Goal: Task Accomplishment & Management: Manage account settings

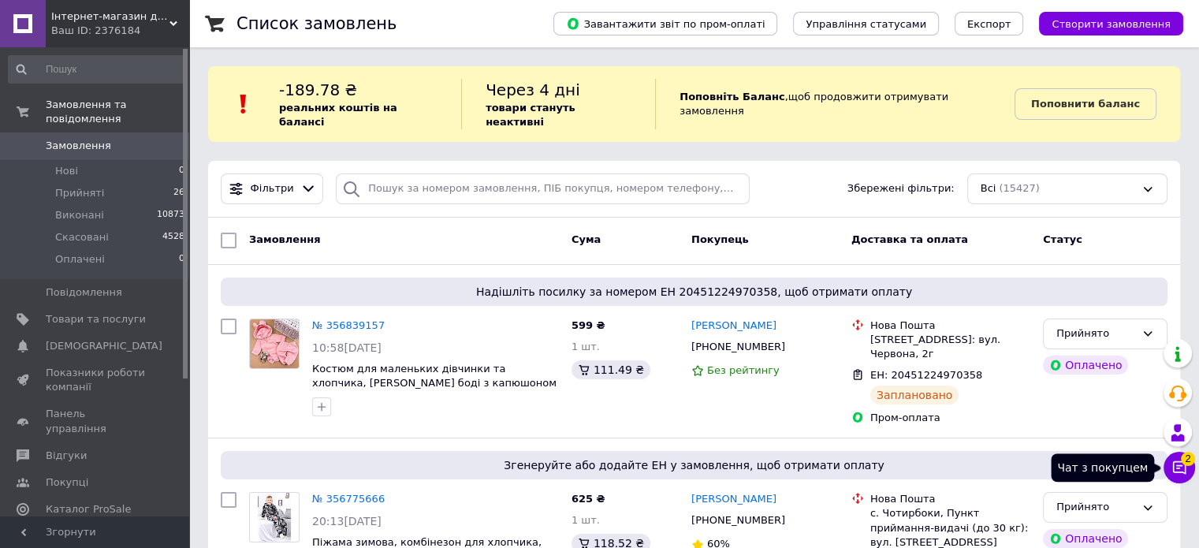
click at [1177, 469] on icon at bounding box center [1179, 467] width 16 height 16
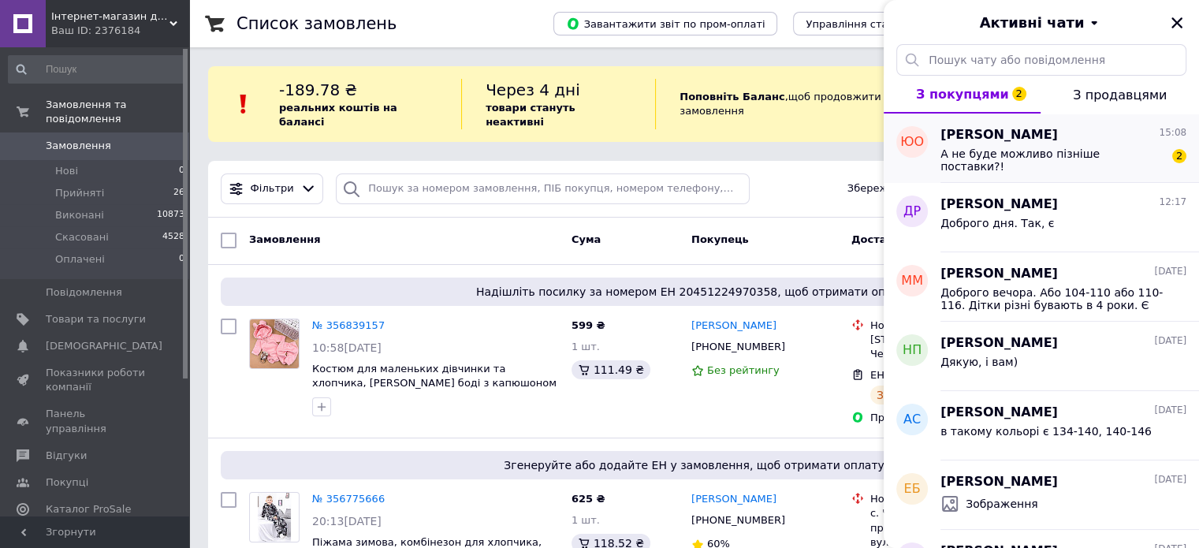
click at [1113, 165] on div "А не буде можливо пізніше поставки?!" at bounding box center [1052, 159] width 224 height 25
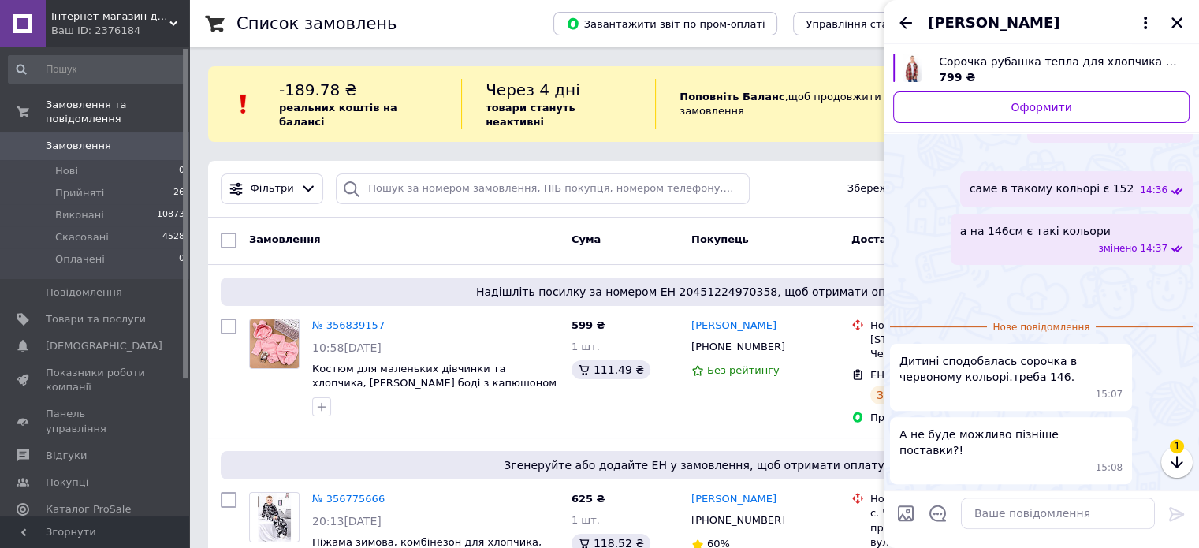
scroll to position [815, 0]
click at [1015, 515] on textarea at bounding box center [1058, 513] width 194 height 32
type textarea "Y"
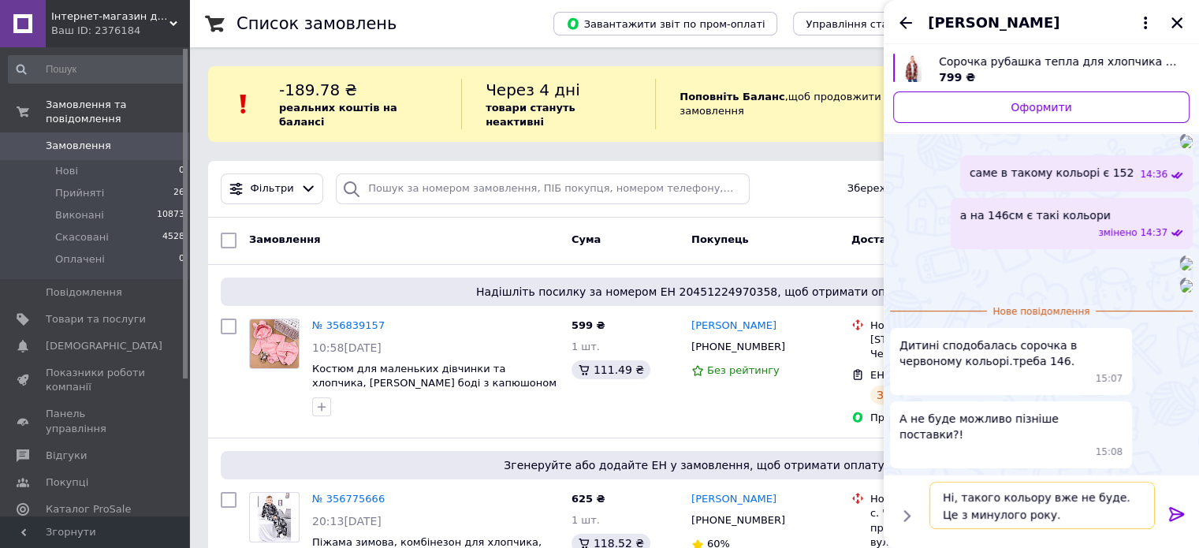
scroll to position [831, 0]
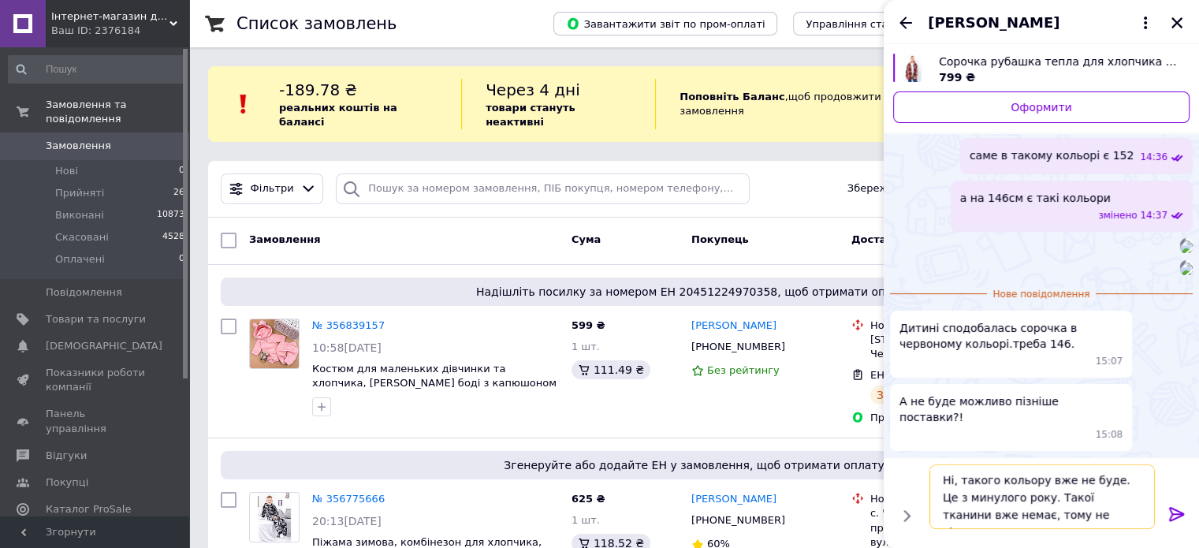
type textarea "Ні, такого кольору вже не буде. Це з минулого року. Такої тканини вже немає, то…"
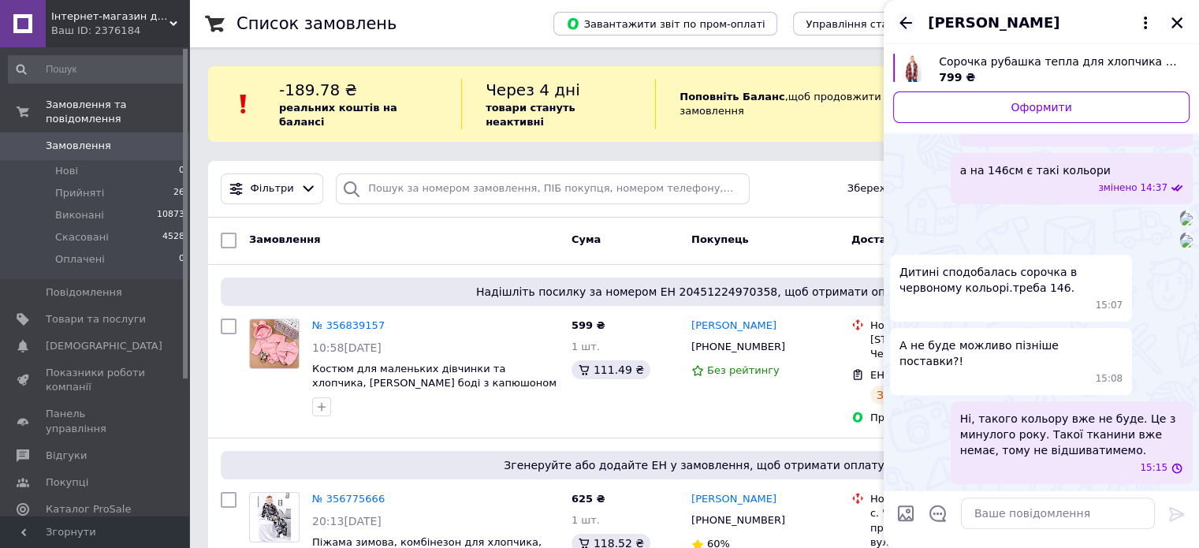
click at [901, 20] on icon "Назад" at bounding box center [905, 23] width 13 height 12
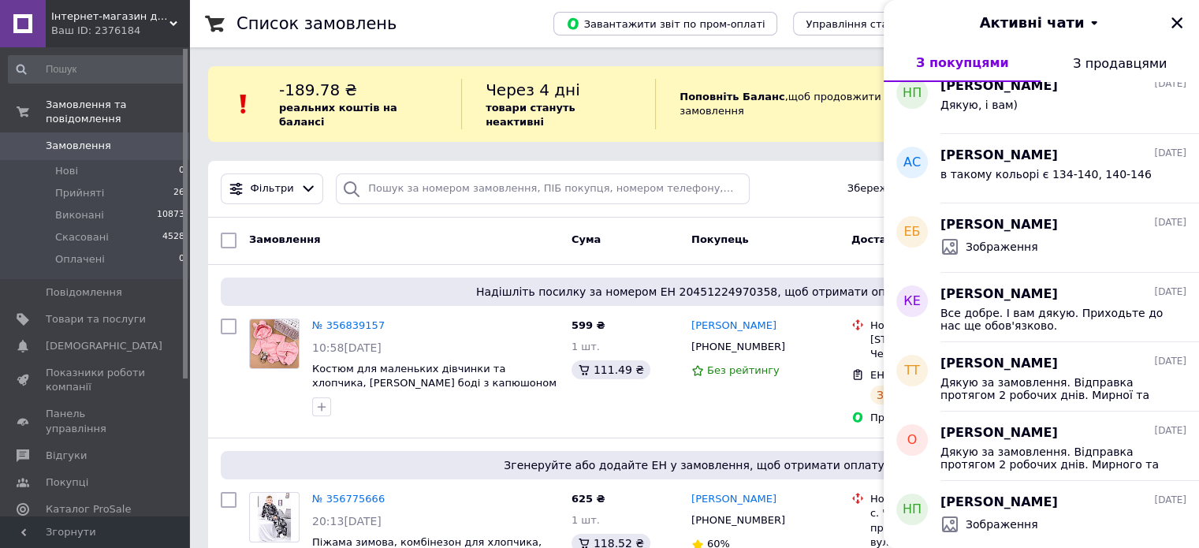
scroll to position [236, 0]
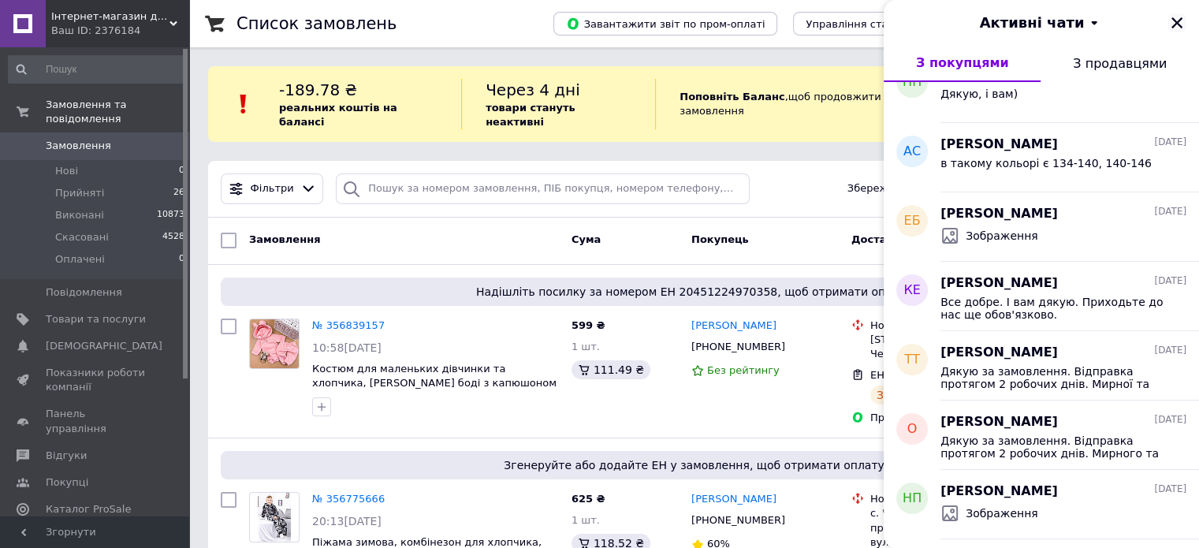
click at [1183, 26] on icon "Закрити" at bounding box center [1176, 23] width 14 height 14
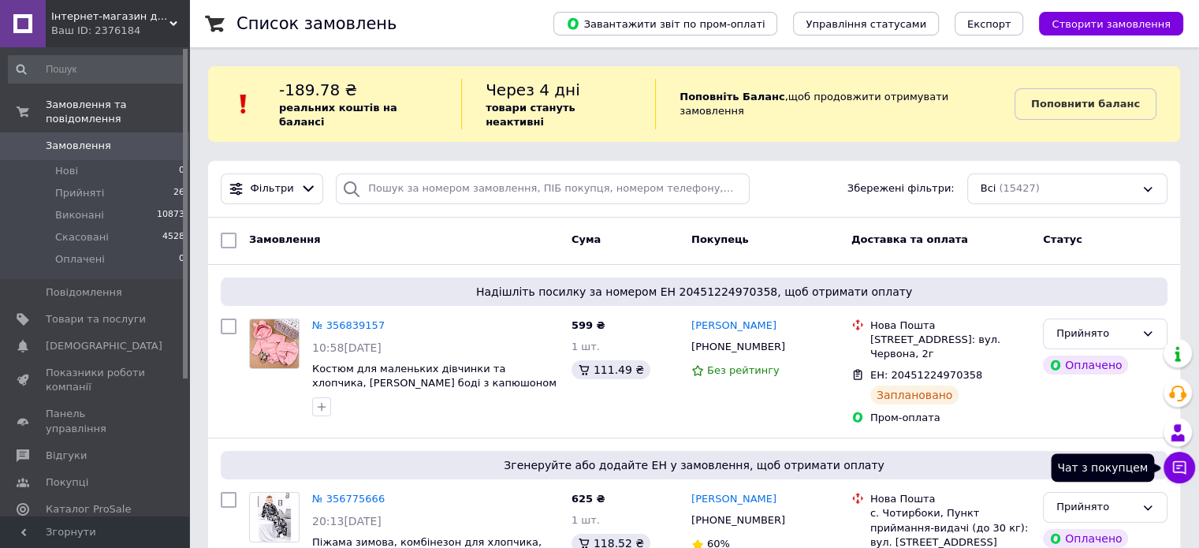
click at [1173, 463] on icon at bounding box center [1179, 467] width 13 height 13
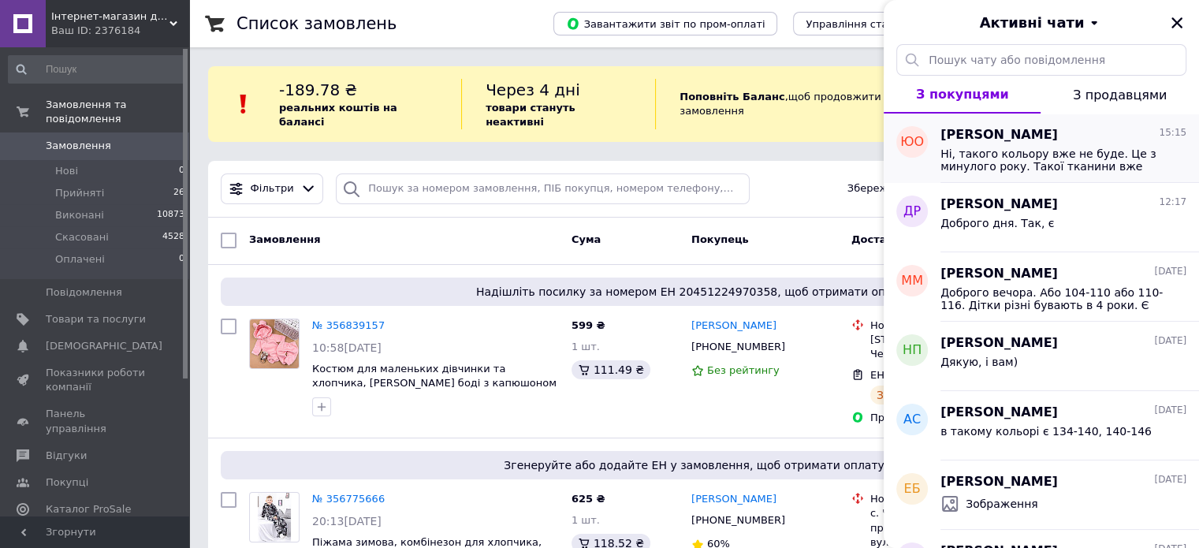
click at [1045, 169] on span "Ні, такого кольору вже не буде. Це з минулого року. Такої тканини вже немає, то…" at bounding box center [1052, 159] width 224 height 25
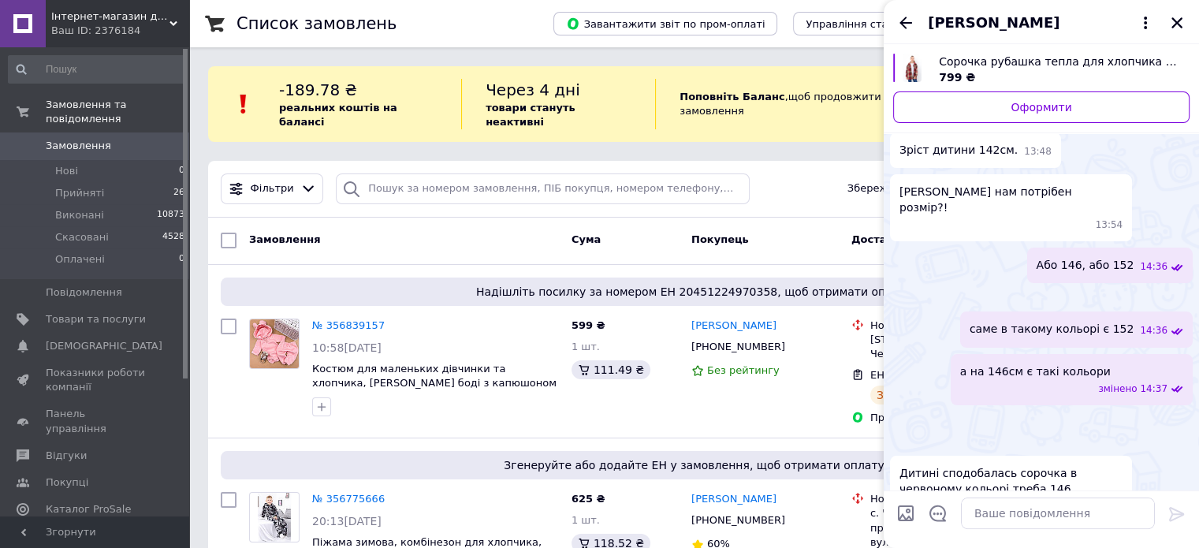
scroll to position [166, 0]
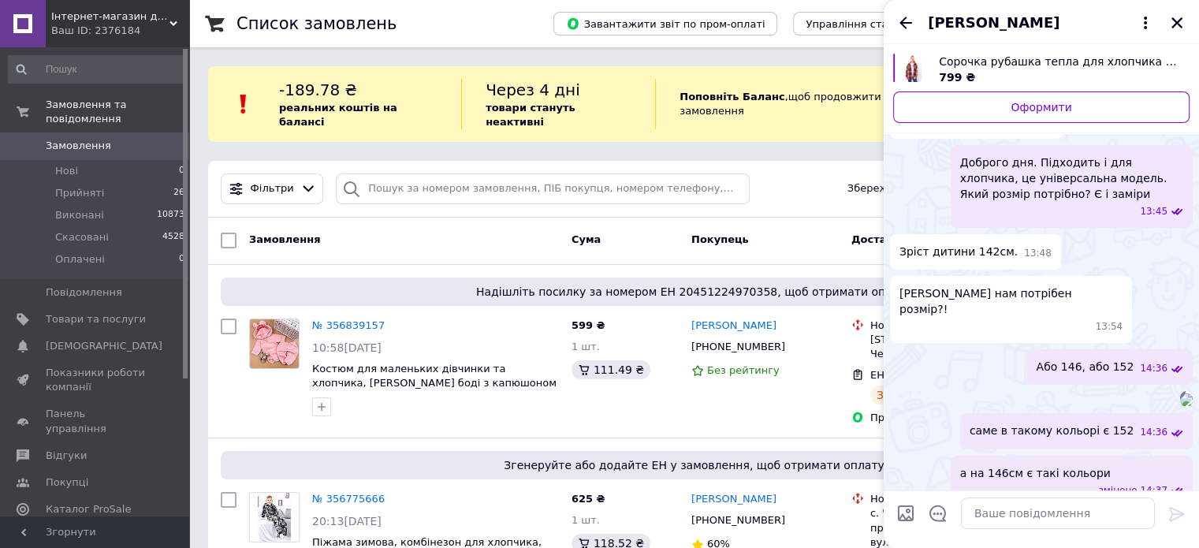
click at [1180, 393] on img at bounding box center [1186, 399] width 13 height 13
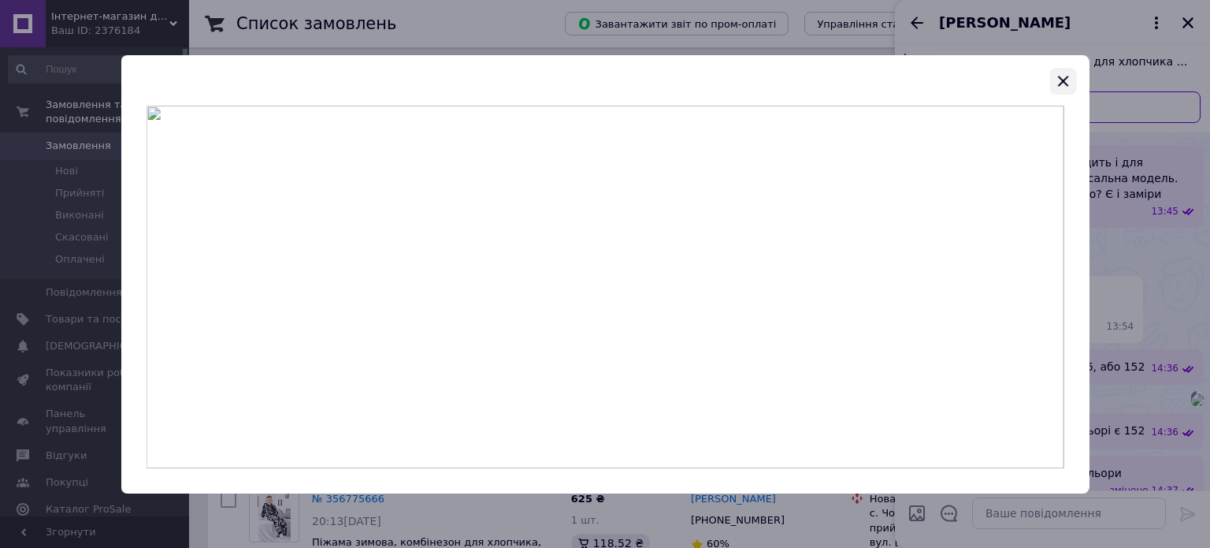
click at [1065, 84] on icon "button" at bounding box center [1063, 81] width 19 height 19
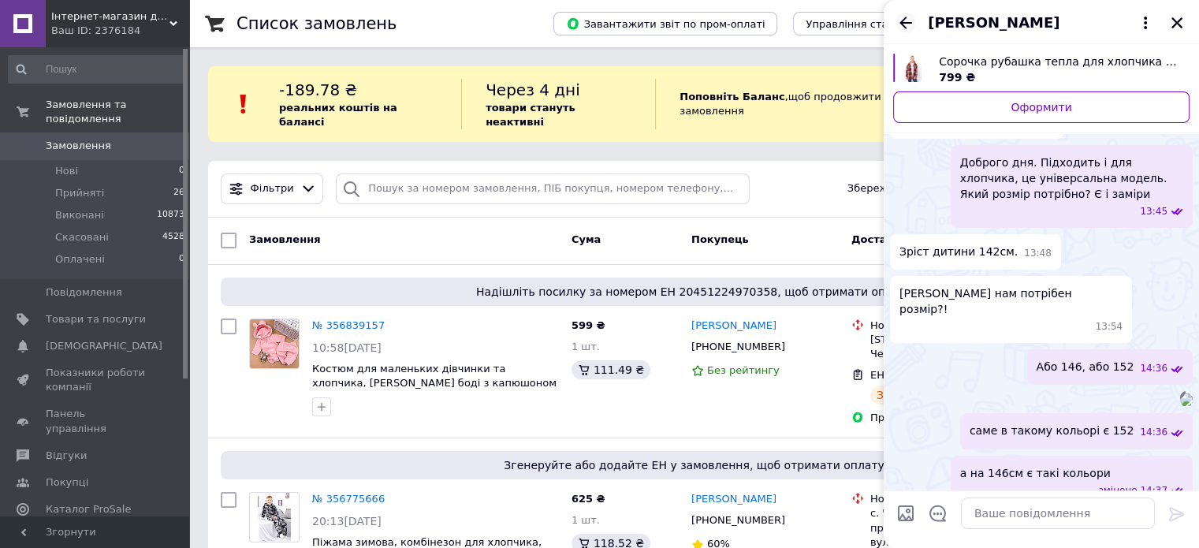
click at [909, 23] on icon "Назад" at bounding box center [905, 23] width 13 height 12
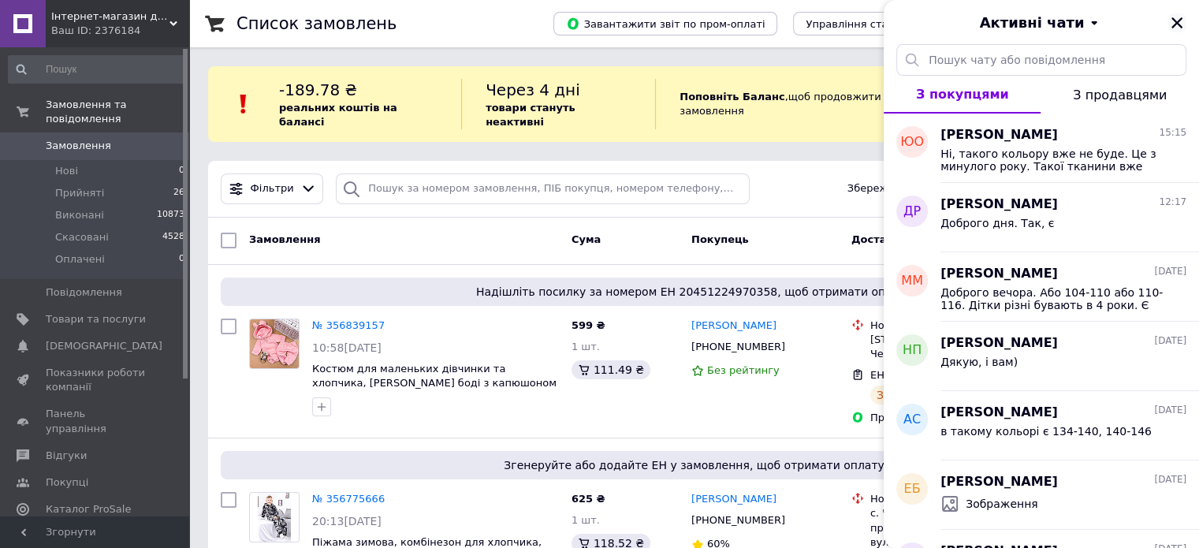
click at [1175, 21] on icon "Закрити" at bounding box center [1176, 22] width 11 height 11
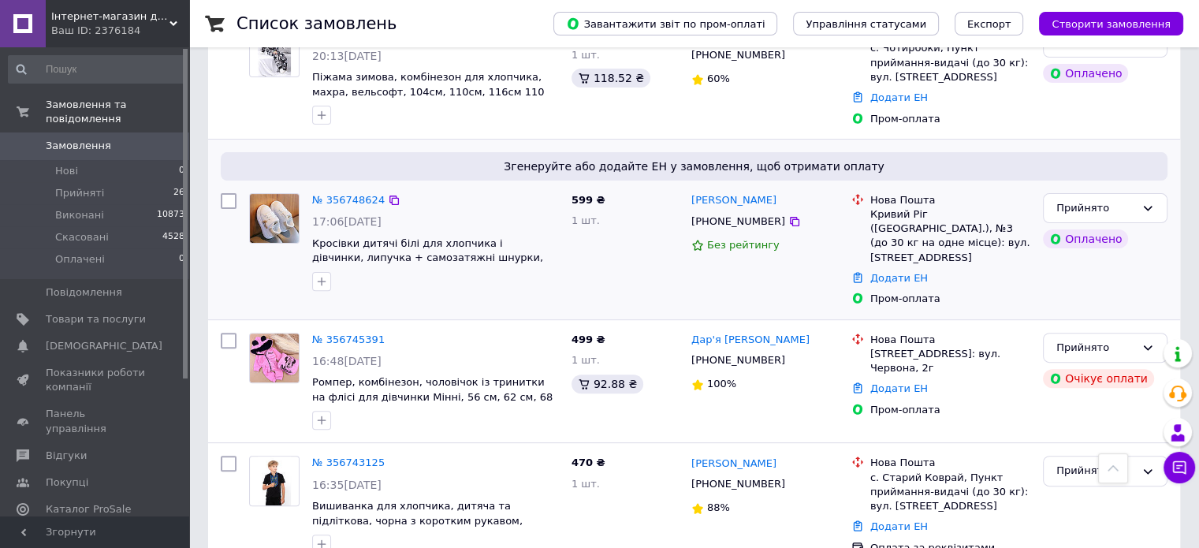
scroll to position [630, 0]
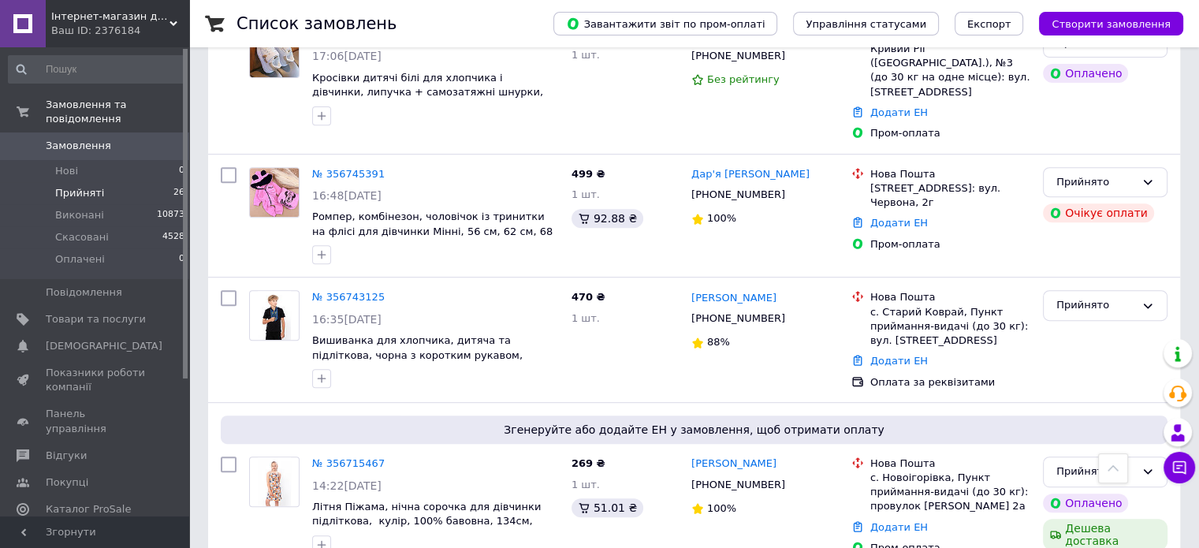
click at [69, 186] on span "Прийняті" at bounding box center [79, 193] width 49 height 14
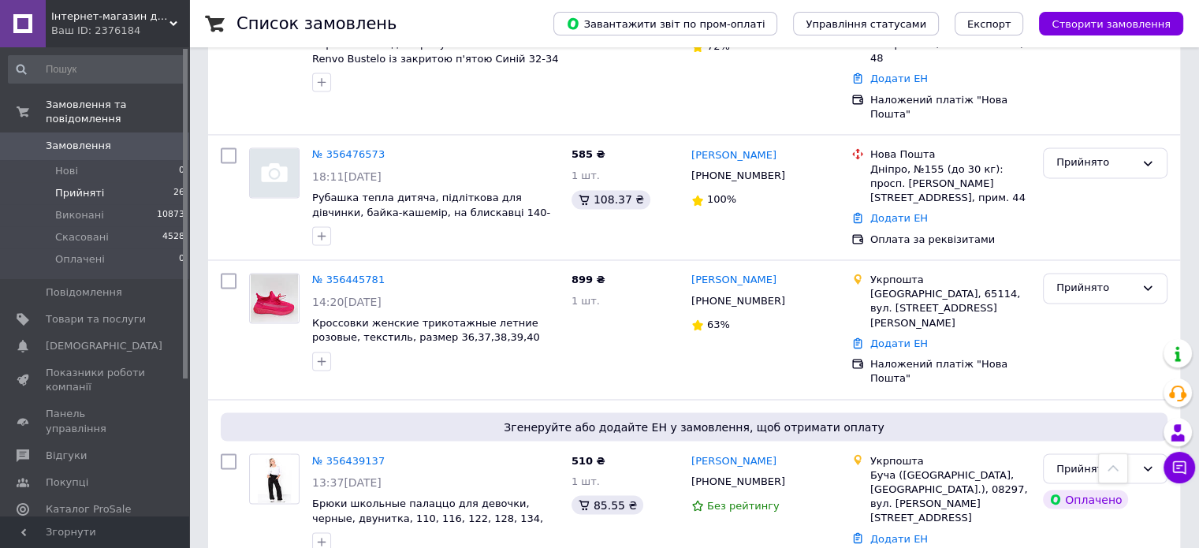
scroll to position [2796, 0]
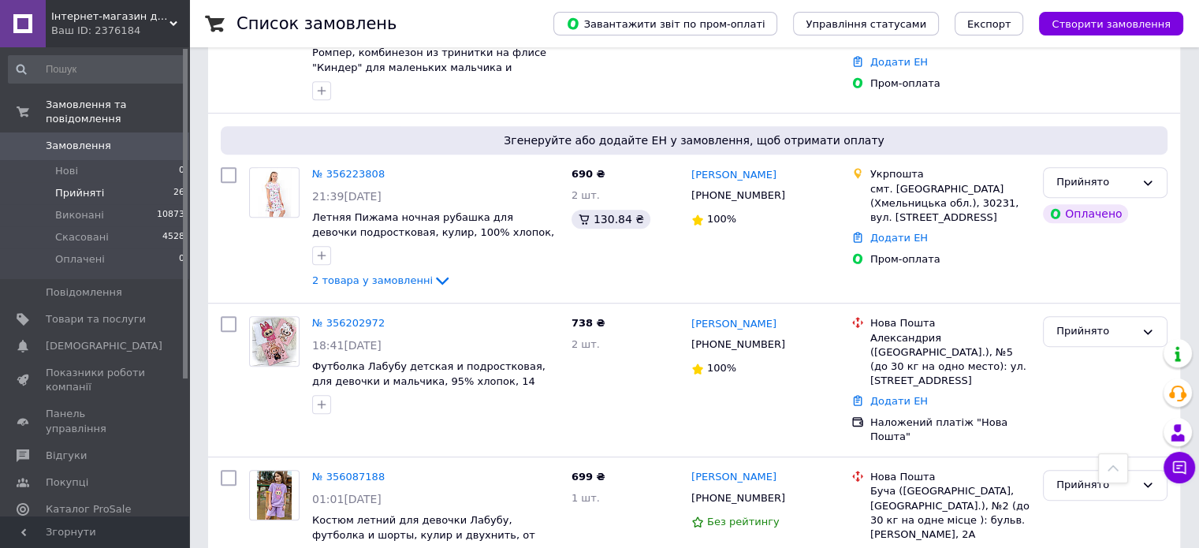
scroll to position [791, 0]
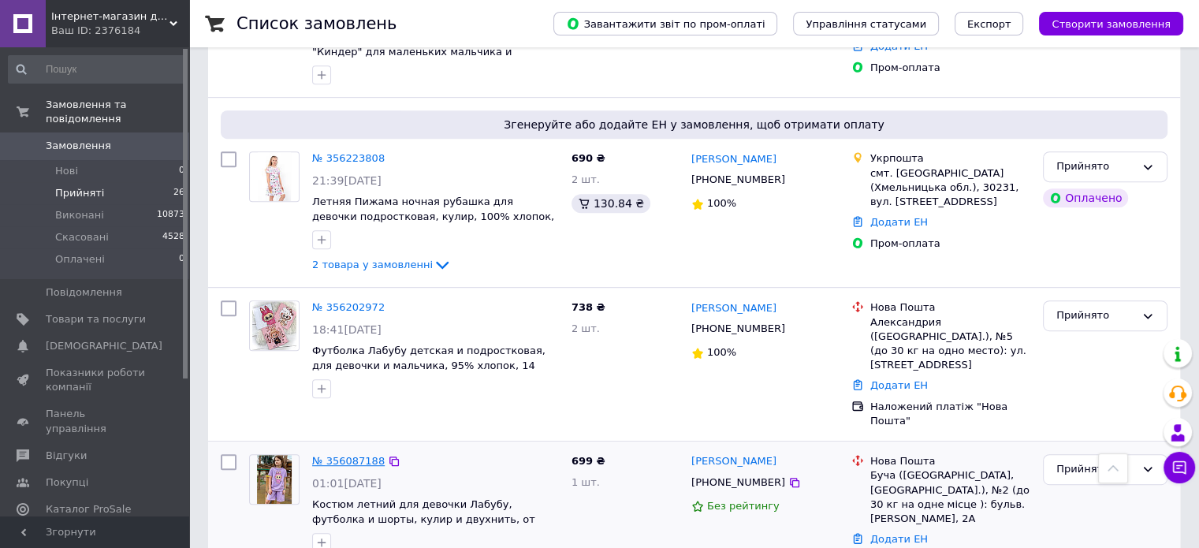
click at [334, 455] on link "№ 356087188" at bounding box center [348, 461] width 72 height 12
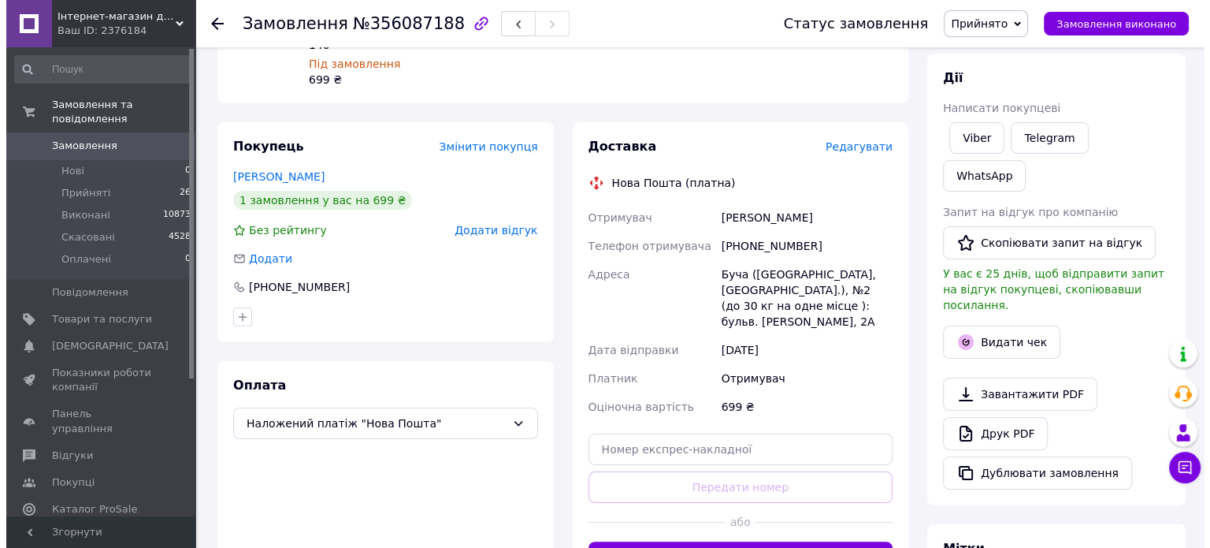
scroll to position [236, 0]
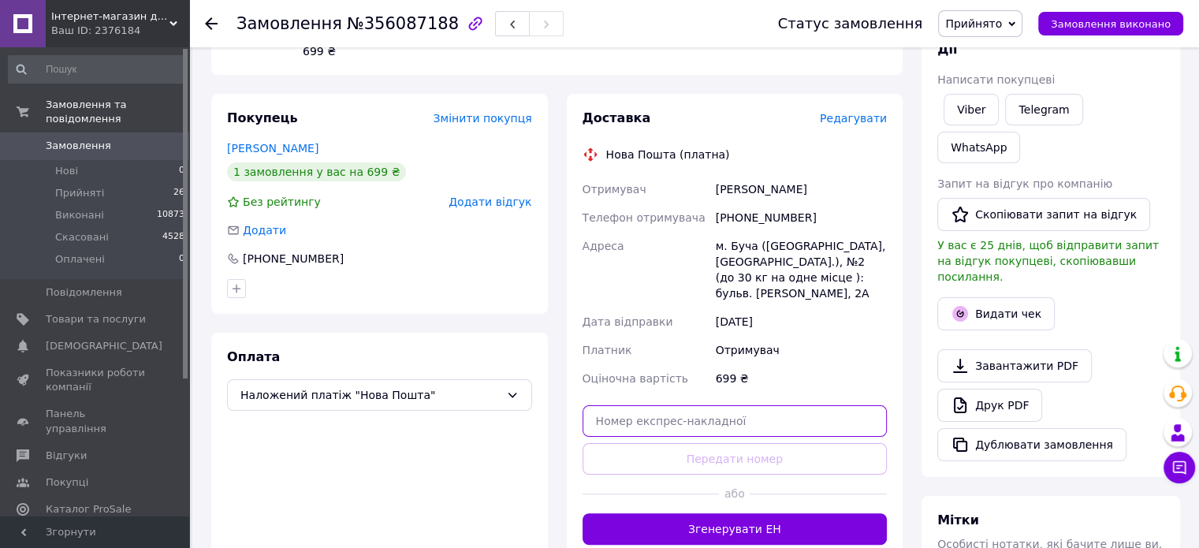
click at [693, 405] on input "text" at bounding box center [734, 421] width 305 height 32
paste input "20451224498668"
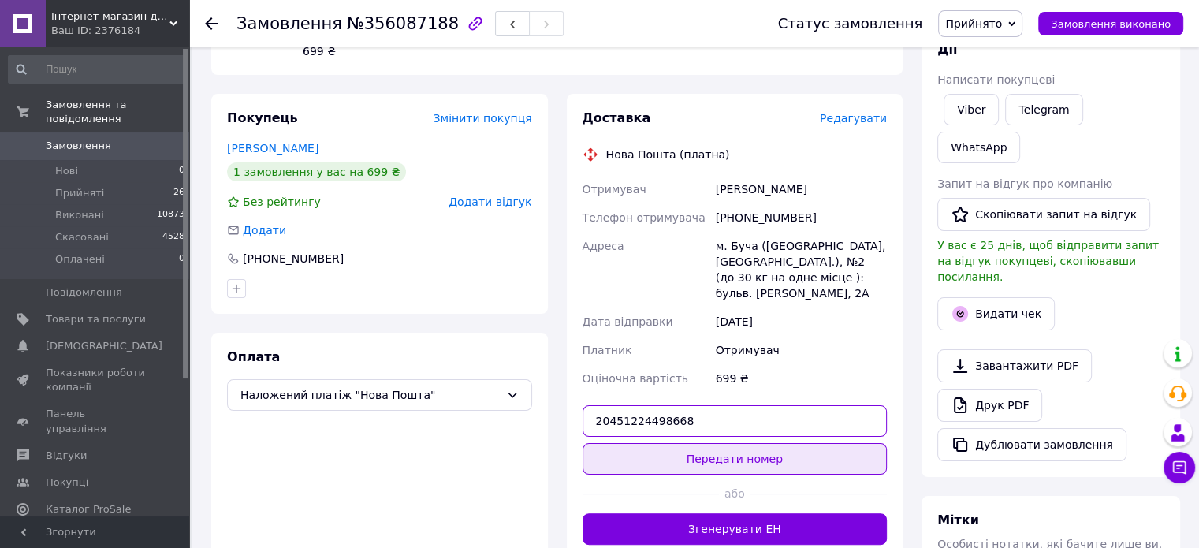
type input "20451224498668"
click at [749, 444] on button "Передати номер" at bounding box center [734, 459] width 305 height 32
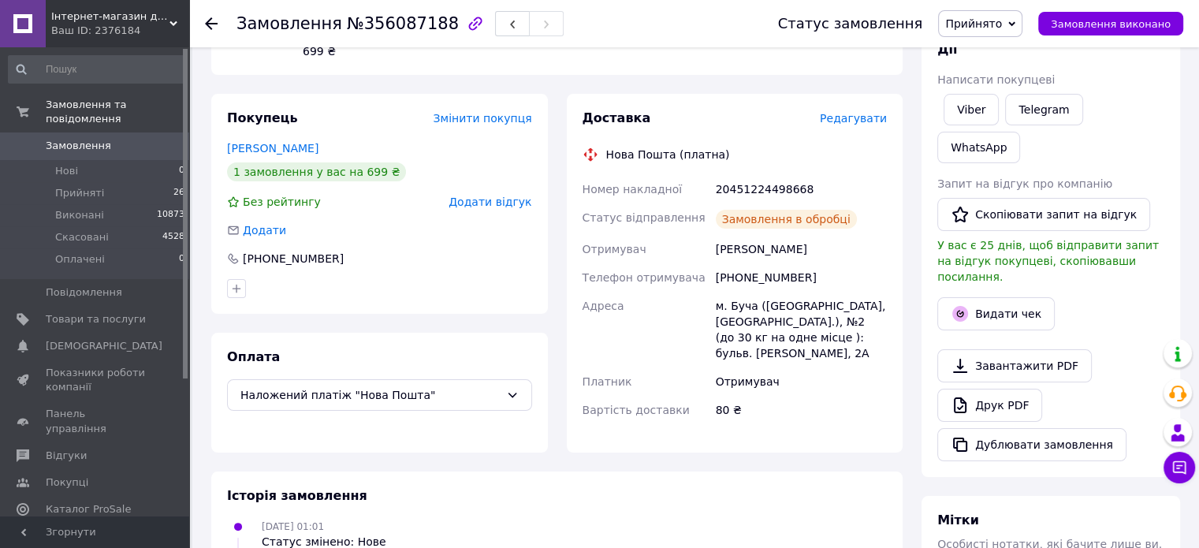
click at [1113, 24] on span "Замовлення виконано" at bounding box center [1110, 24] width 120 height 12
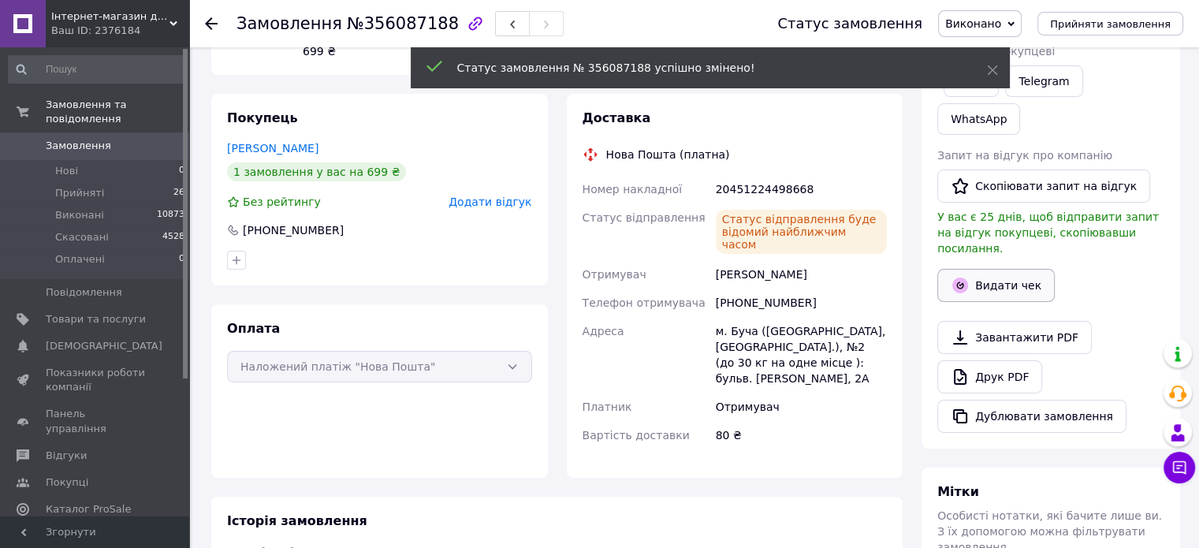
click at [998, 269] on button "Видати чек" at bounding box center [995, 285] width 117 height 33
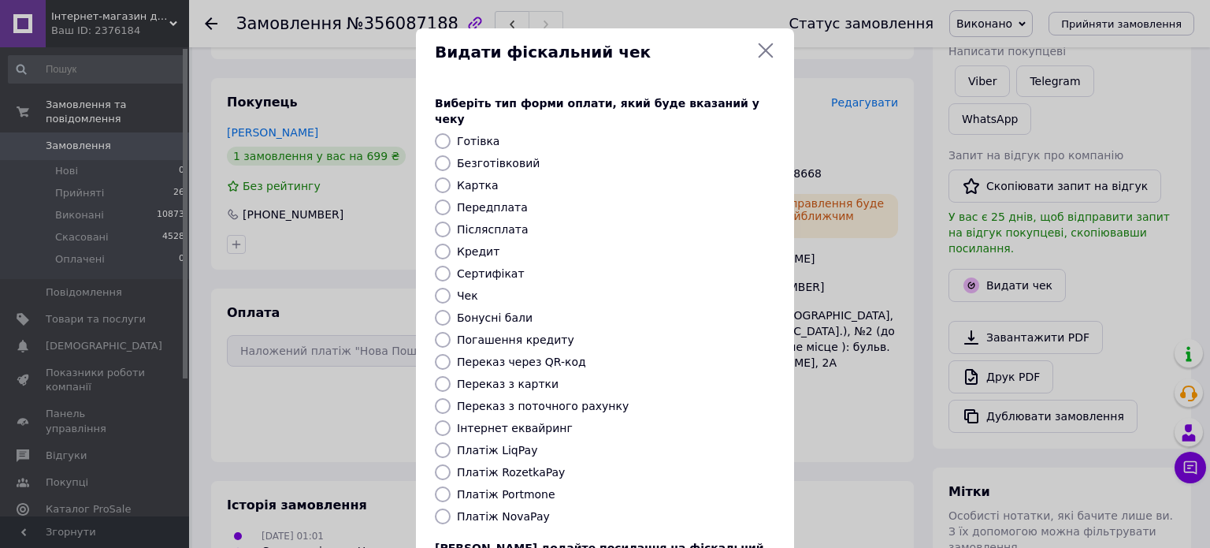
click at [491, 223] on label "Післясплата" at bounding box center [493, 229] width 72 height 13
click at [451, 221] on input "Післясплата" at bounding box center [443, 229] width 16 height 16
radio input "true"
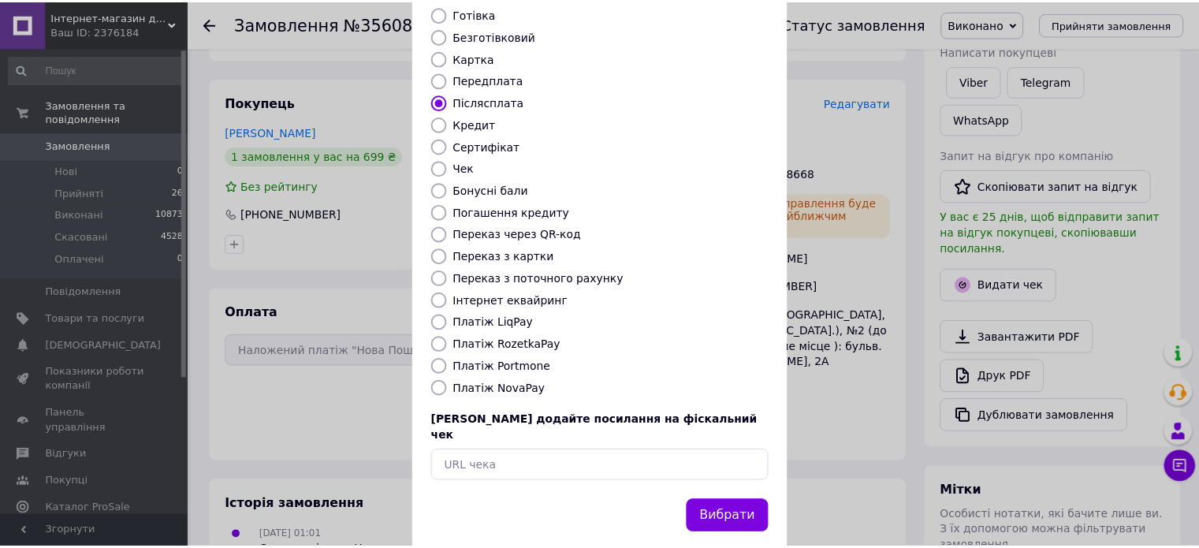
scroll to position [128, 0]
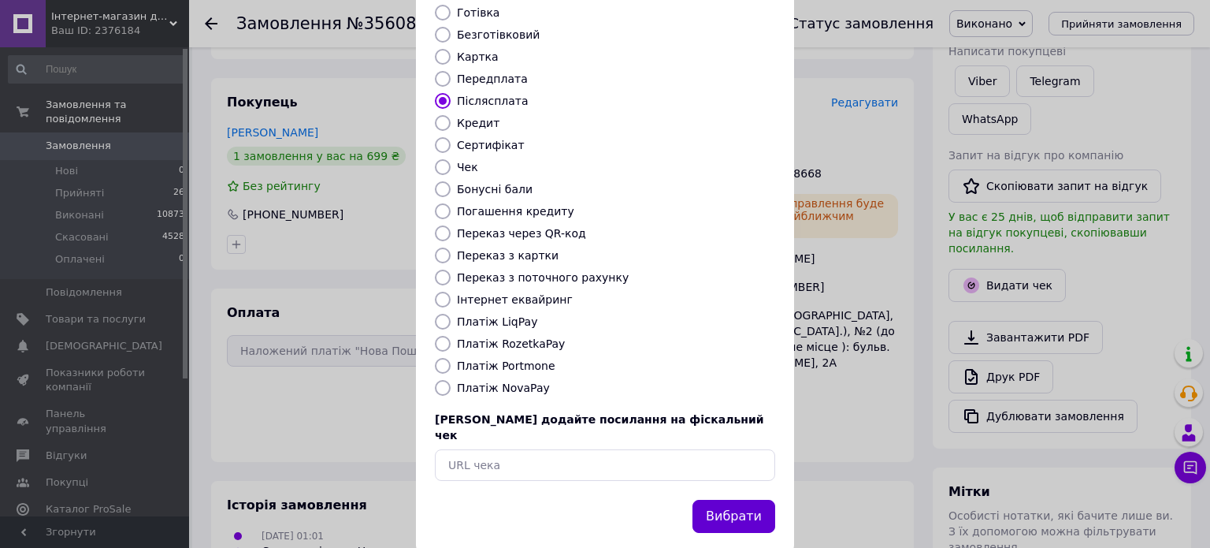
click at [754, 500] on button "Вибрати" at bounding box center [734, 517] width 83 height 34
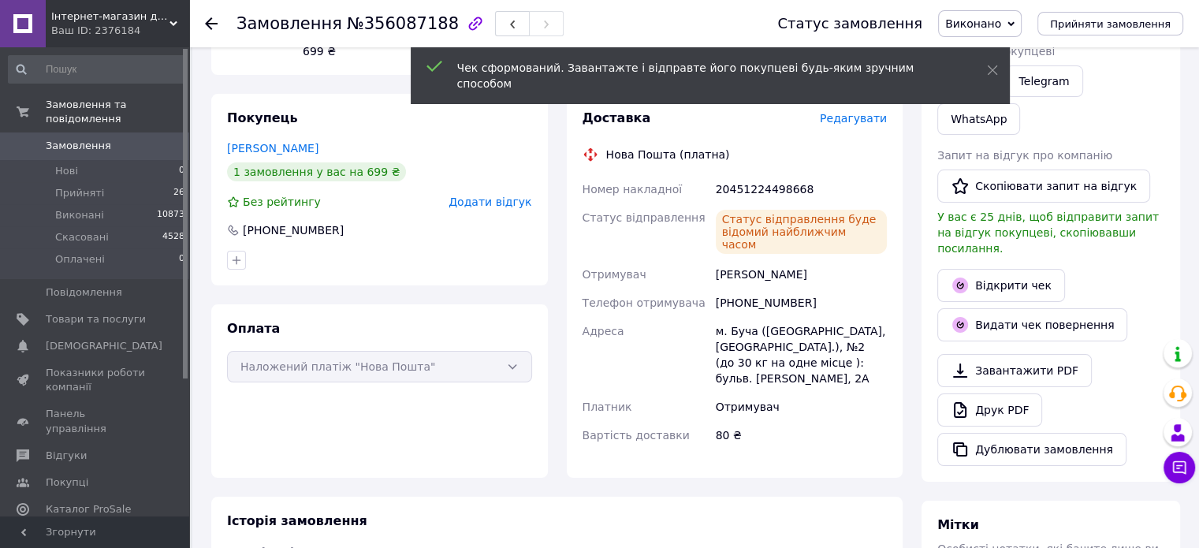
click at [208, 21] on icon at bounding box center [211, 23] width 13 height 13
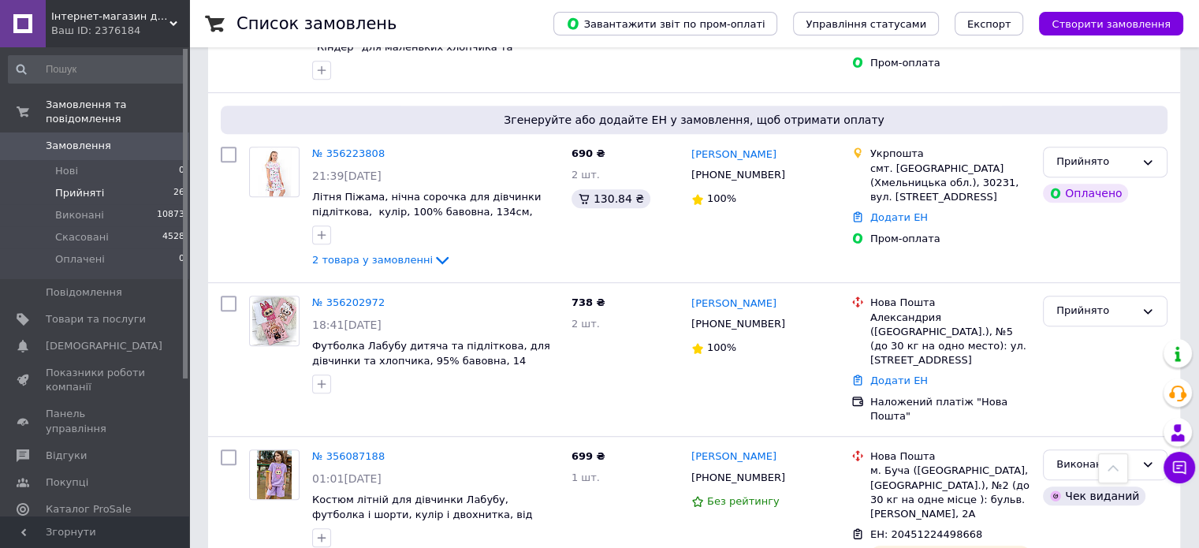
scroll to position [840, 0]
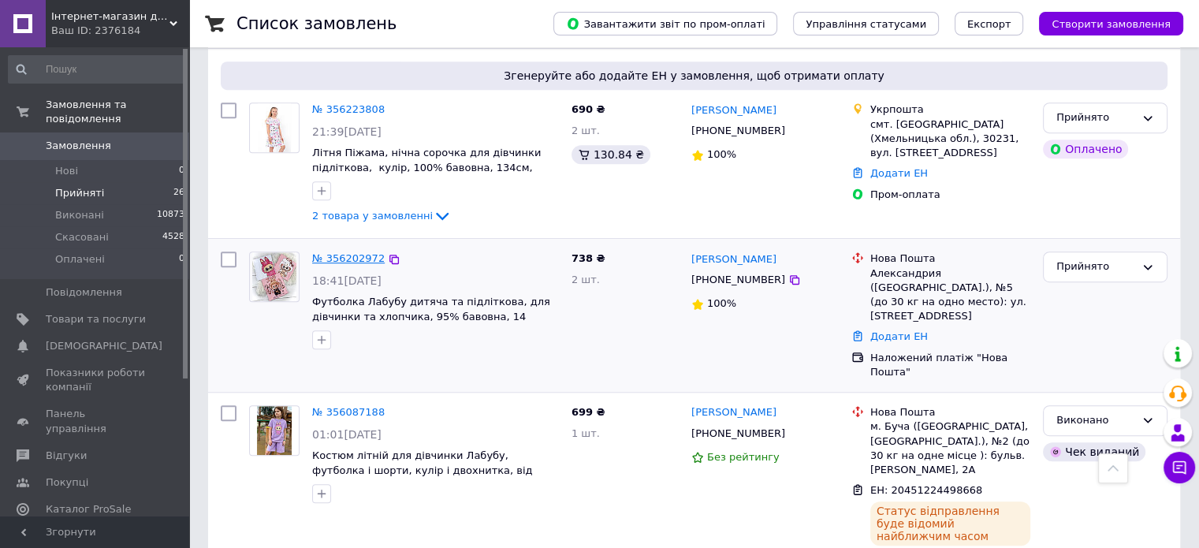
click at [328, 252] on link "№ 356202972" at bounding box center [348, 258] width 72 height 12
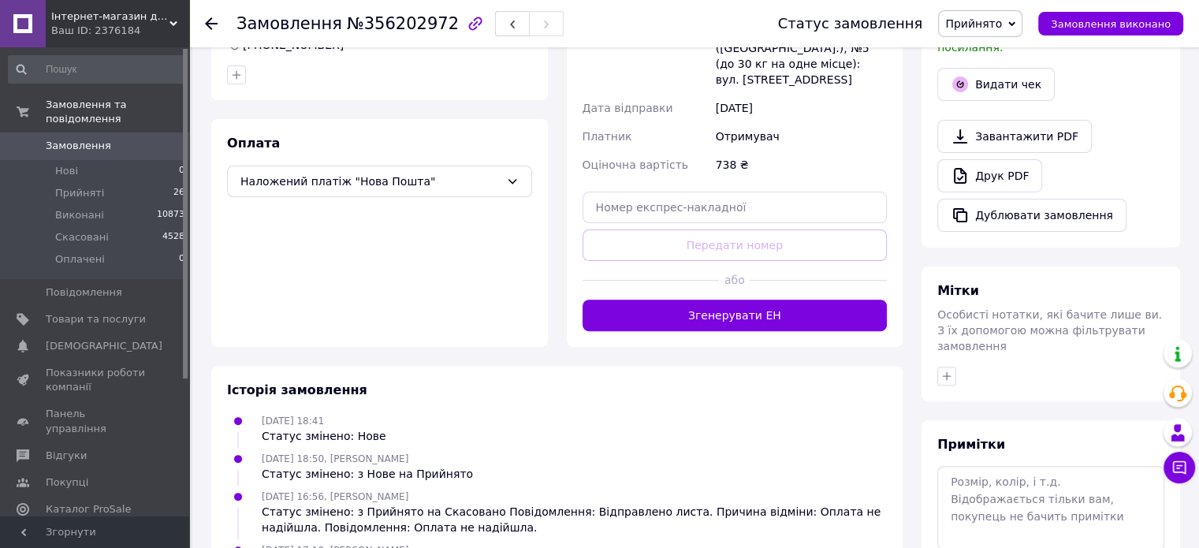
scroll to position [431, 0]
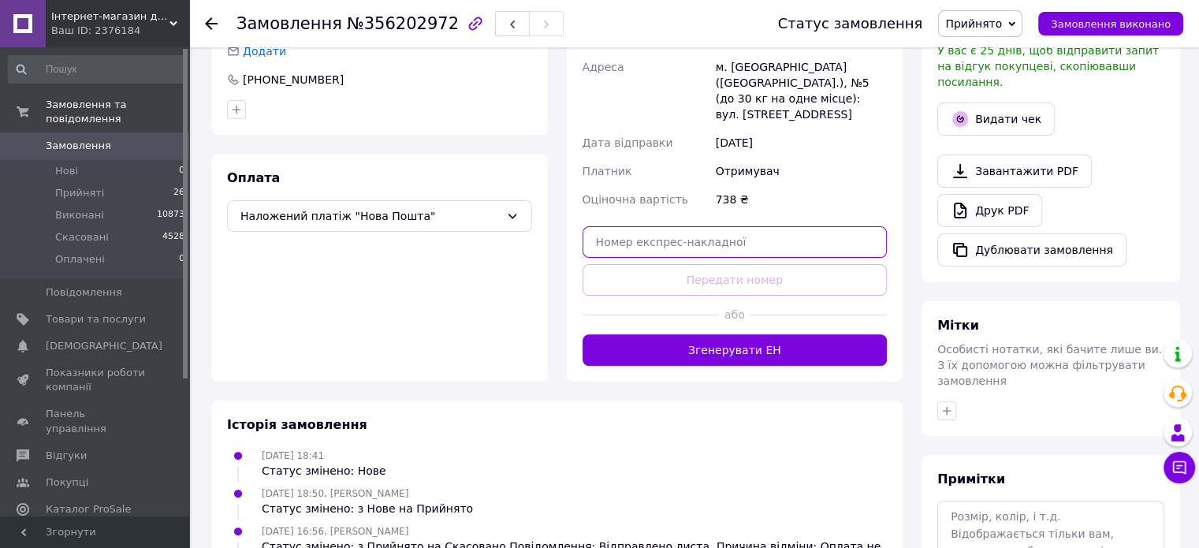
click at [676, 226] on input "text" at bounding box center [734, 242] width 305 height 32
paste input "20451224496501"
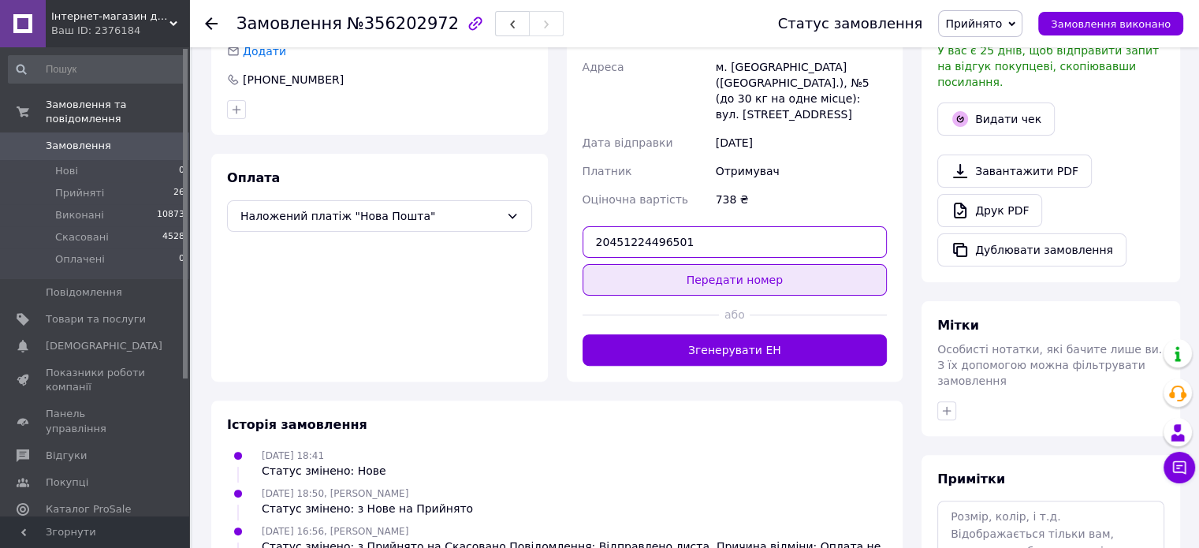
type input "20451224496501"
click at [709, 269] on button "Передати номер" at bounding box center [734, 280] width 305 height 32
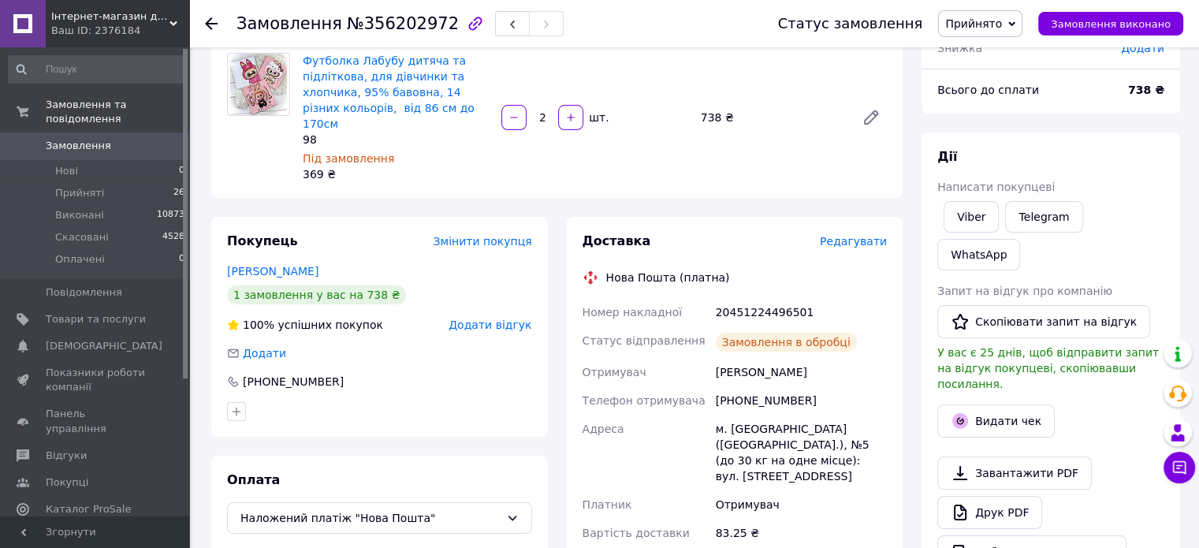
scroll to position [37, 0]
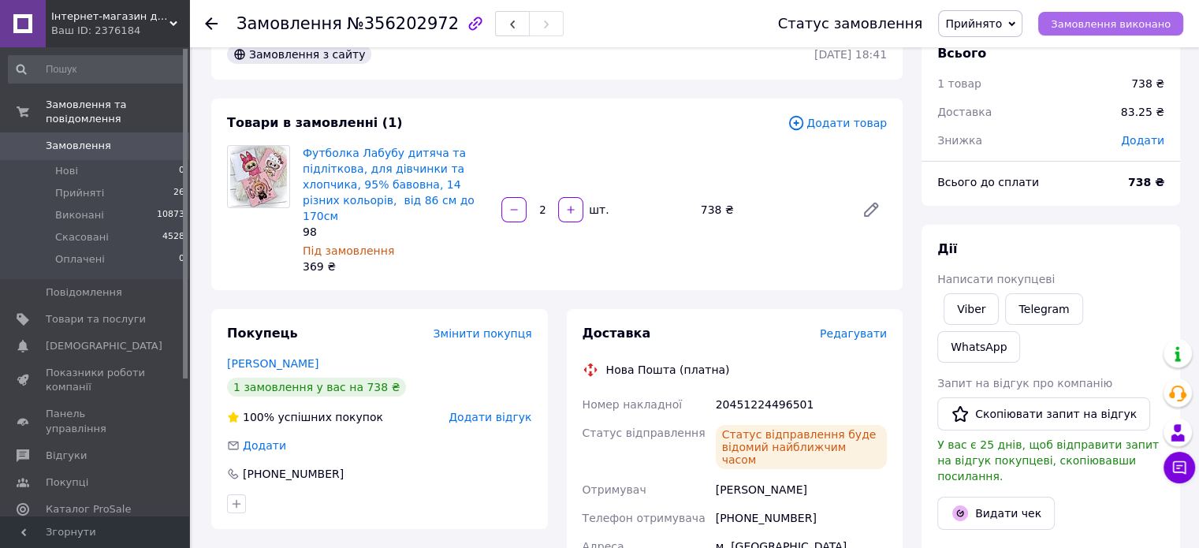
click at [1081, 24] on span "Замовлення виконано" at bounding box center [1110, 24] width 120 height 12
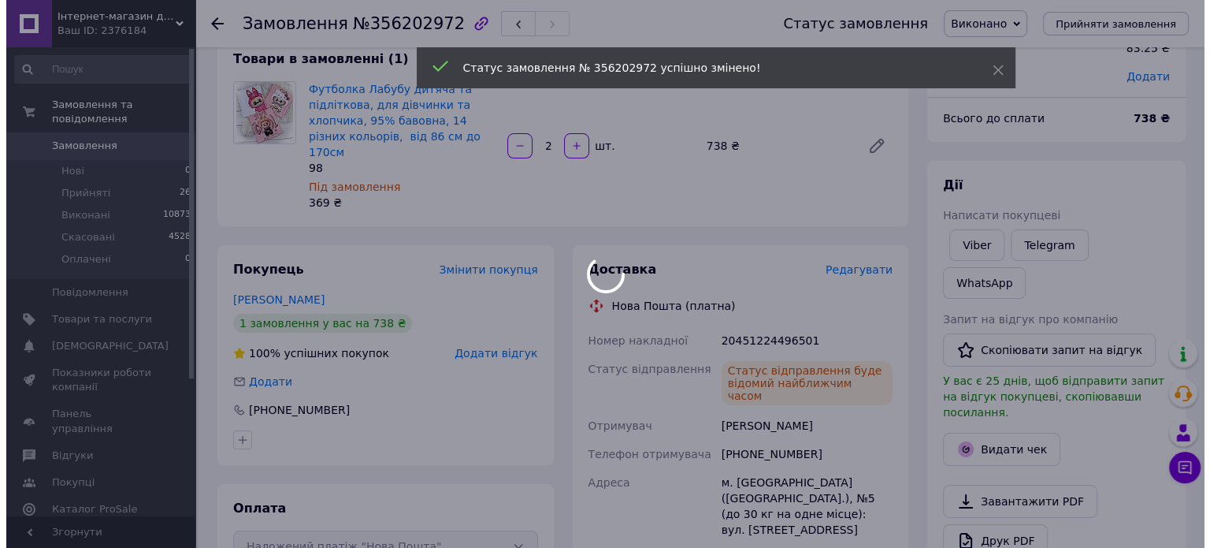
scroll to position [195, 0]
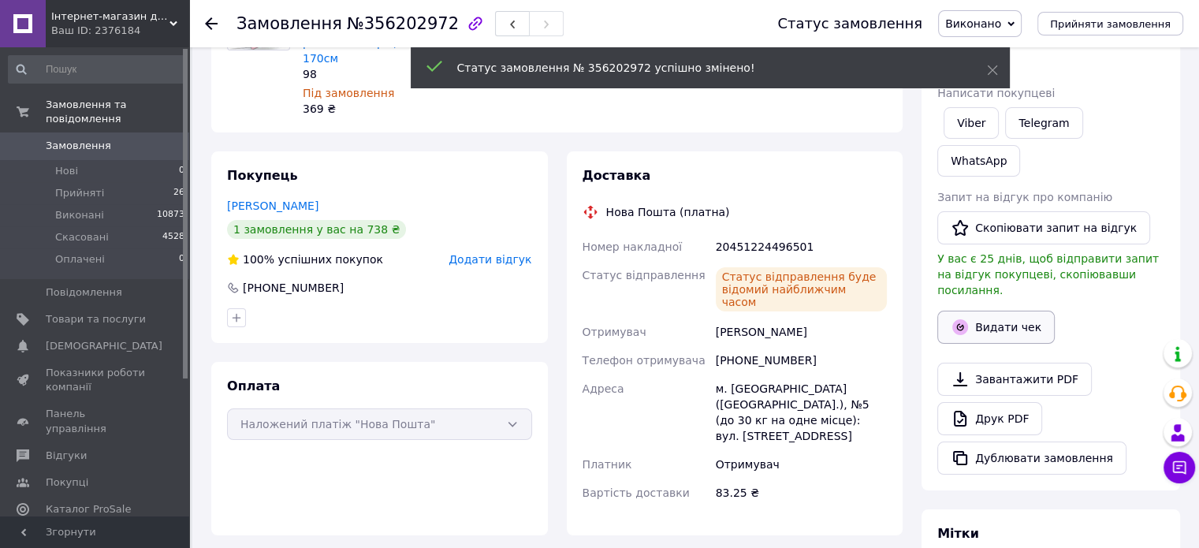
click at [993, 310] on button "Видати чек" at bounding box center [995, 326] width 117 height 33
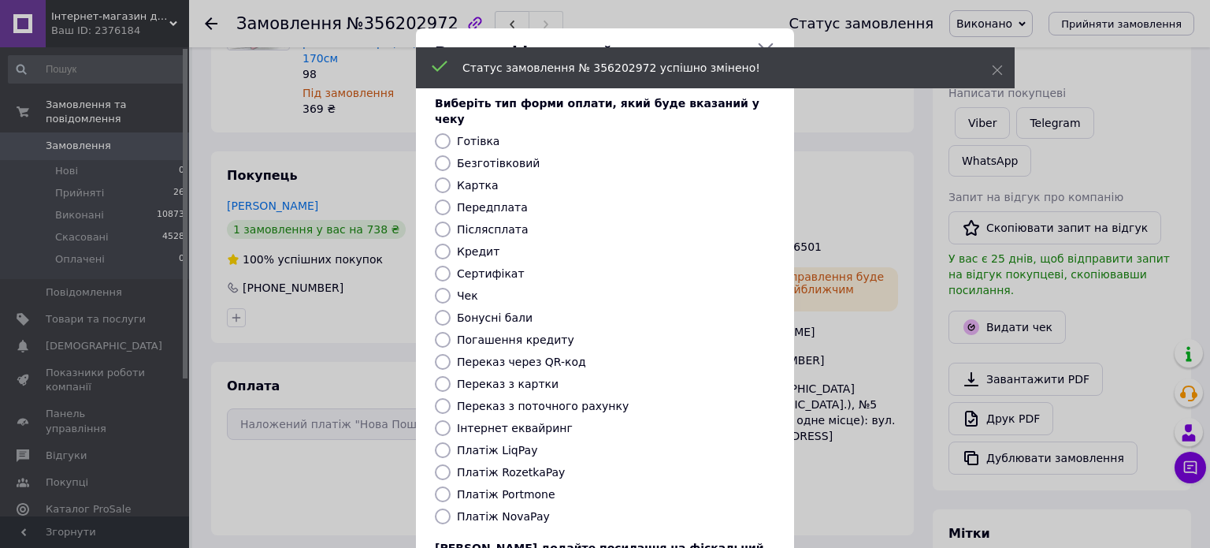
click at [504, 223] on label "Післясплата" at bounding box center [493, 229] width 72 height 13
click at [451, 221] on input "Післясплата" at bounding box center [443, 229] width 16 height 16
radio input "true"
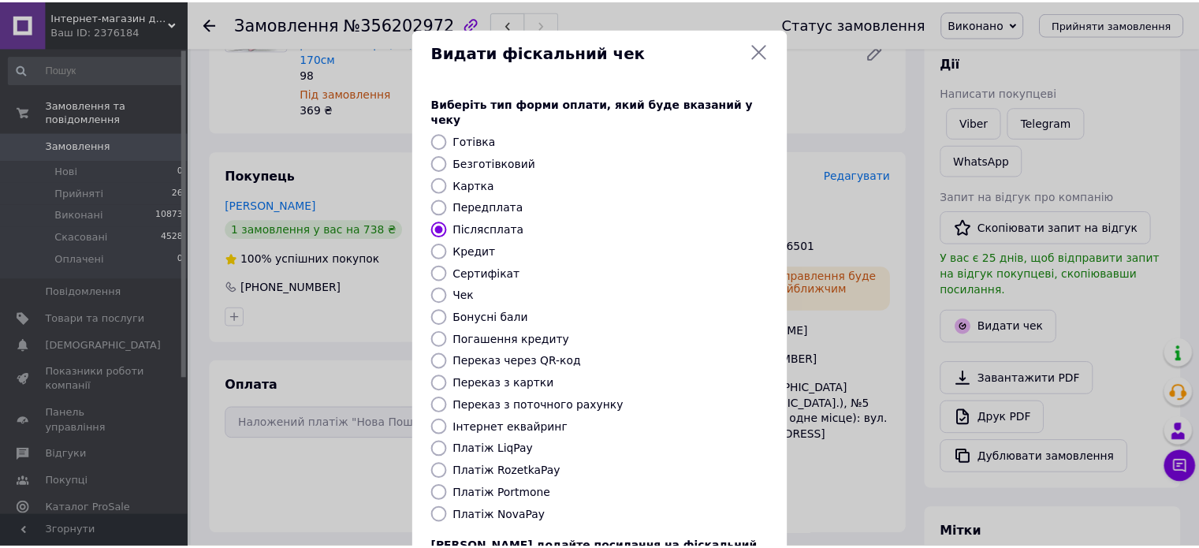
scroll to position [128, 0]
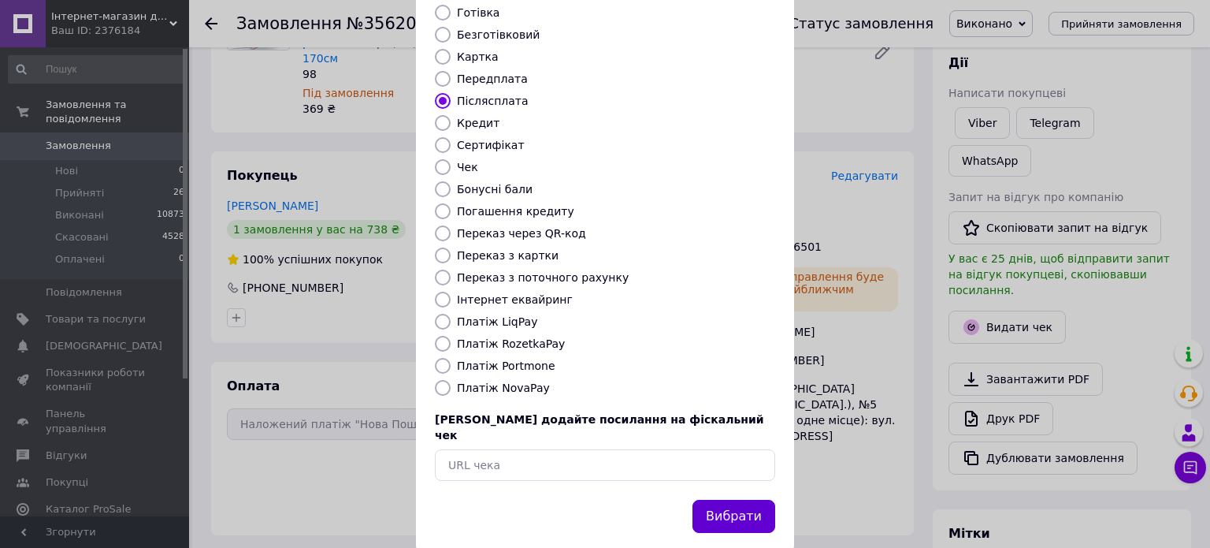
click at [718, 500] on button "Вибрати" at bounding box center [734, 517] width 83 height 34
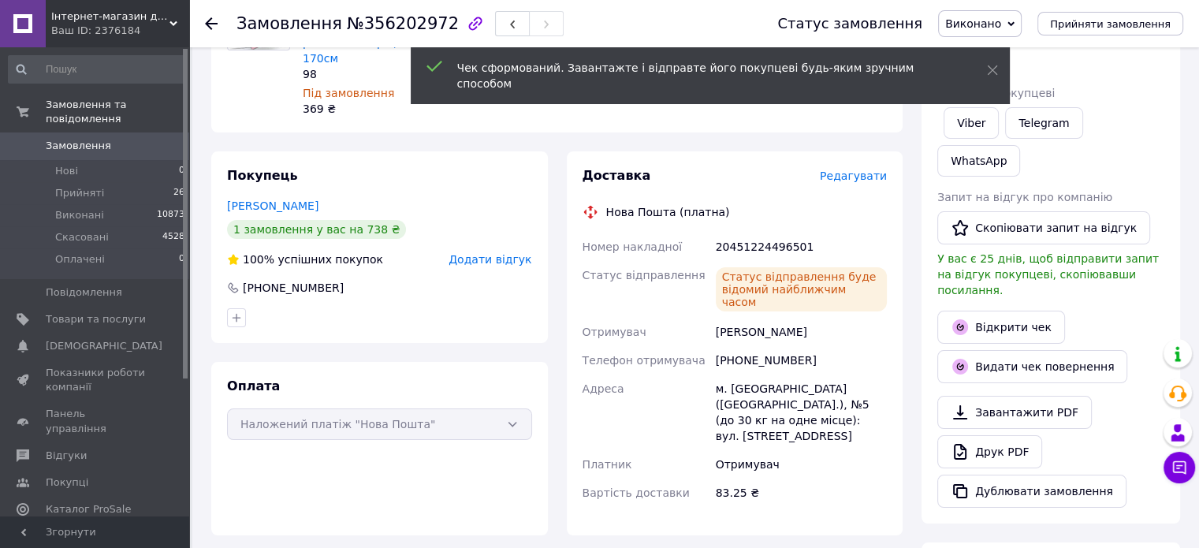
click at [212, 28] on icon at bounding box center [211, 23] width 13 height 13
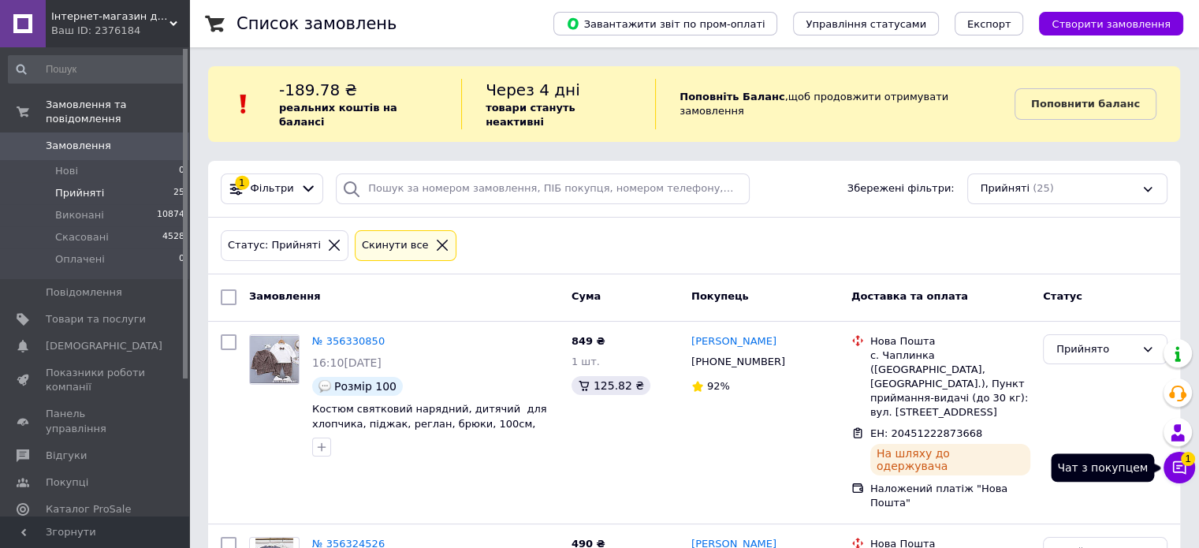
click at [1176, 466] on icon at bounding box center [1179, 467] width 16 height 16
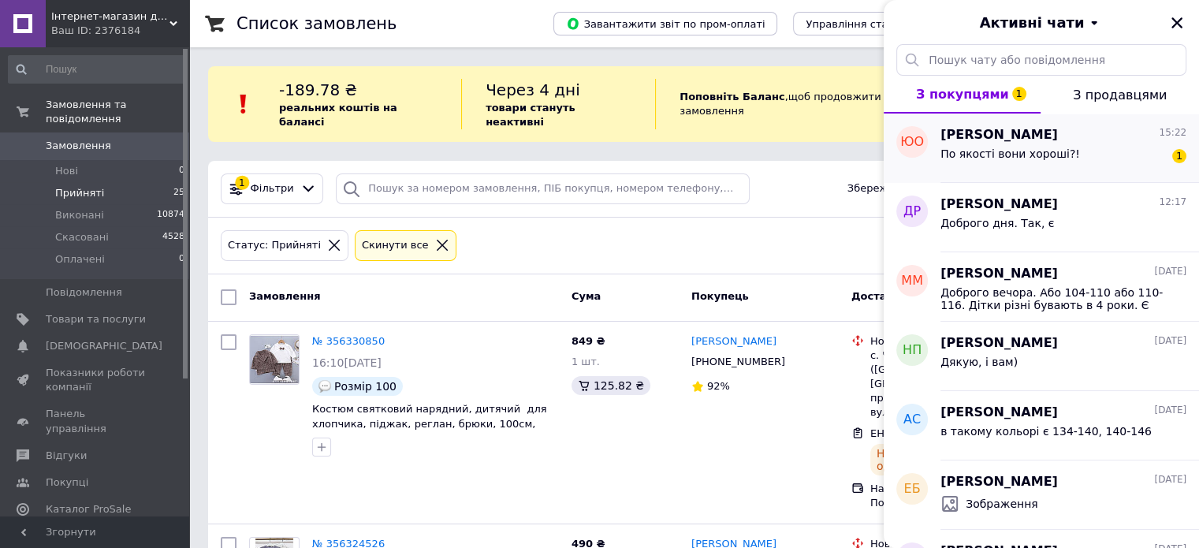
click at [1000, 139] on span "[PERSON_NAME]" at bounding box center [998, 135] width 117 height 18
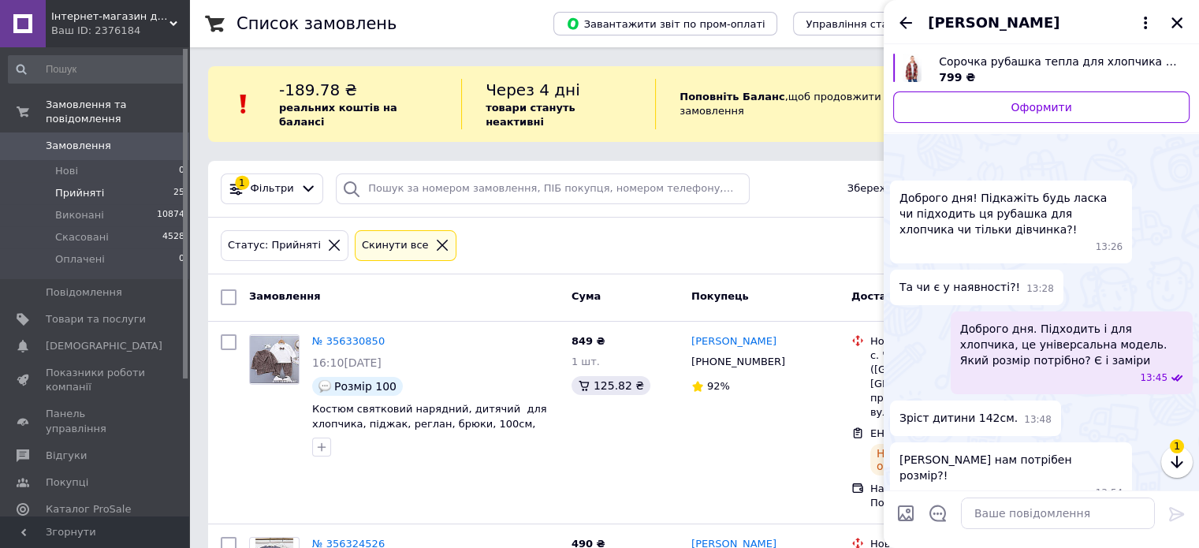
scroll to position [946, 0]
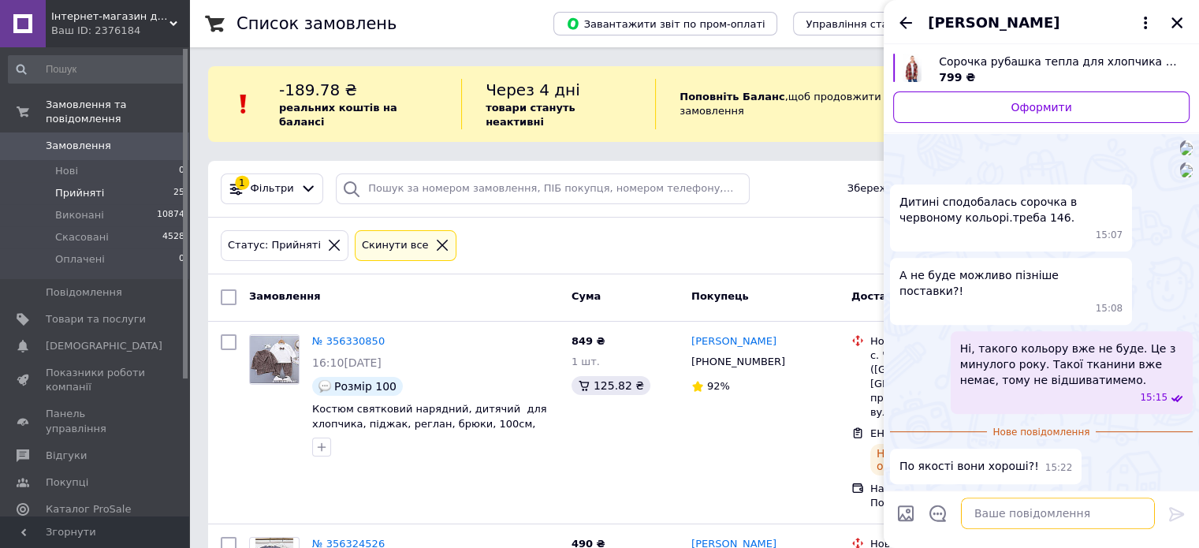
click at [1017, 509] on textarea at bounding box center [1058, 513] width 194 height 32
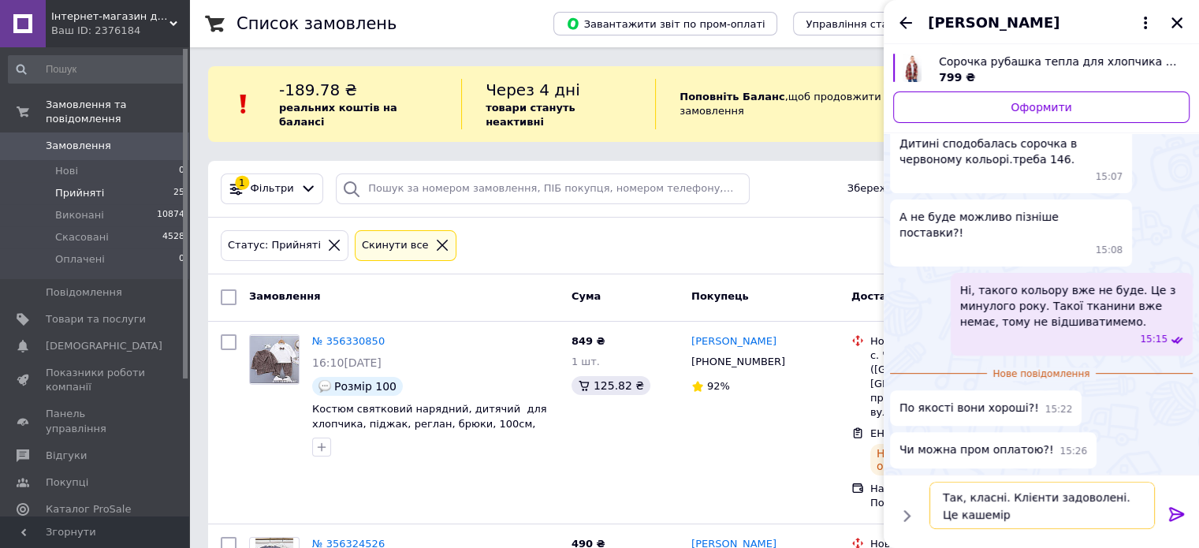
click at [994, 497] on textarea "Так, класні. Клієнти задоволені. Це кашемір" at bounding box center [1041, 504] width 225 height 47
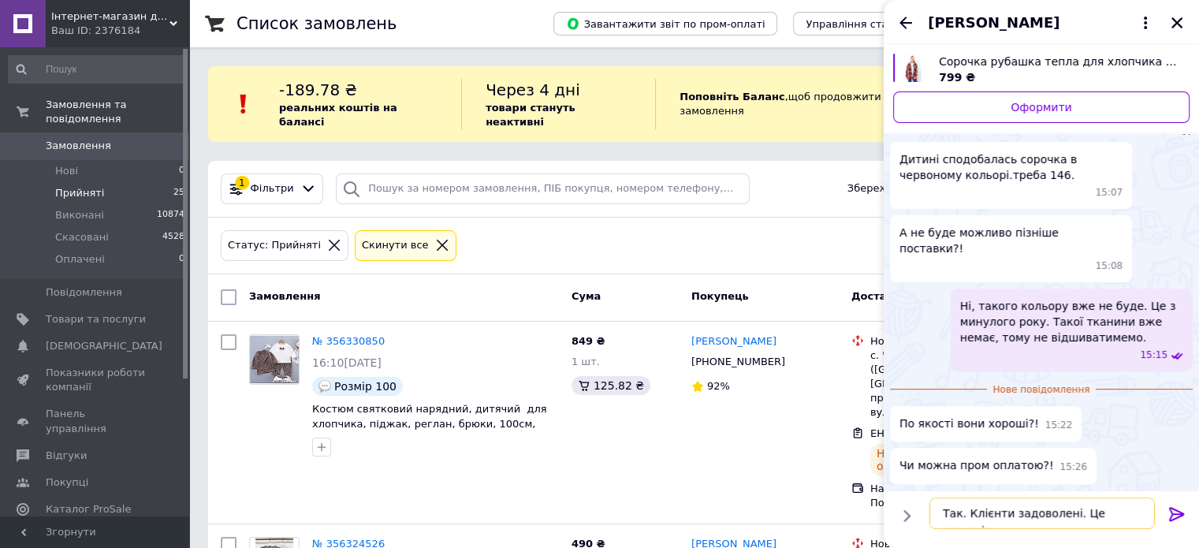
drag, startPoint x: 1128, startPoint y: 510, endPoint x: 1069, endPoint y: 517, distance: 58.7
click at [1069, 517] on textarea "Так. Клієнти задоволені. Це кашемір" at bounding box center [1041, 513] width 225 height 32
type textarea "Так. Клієнти задоволені. Теплі."
click at [1138, 65] on span "Сорочка рубашка тепла для хлопчика і дівчинки, байка-кашемір,140см, 146см, 152с…" at bounding box center [1057, 62] width 238 height 16
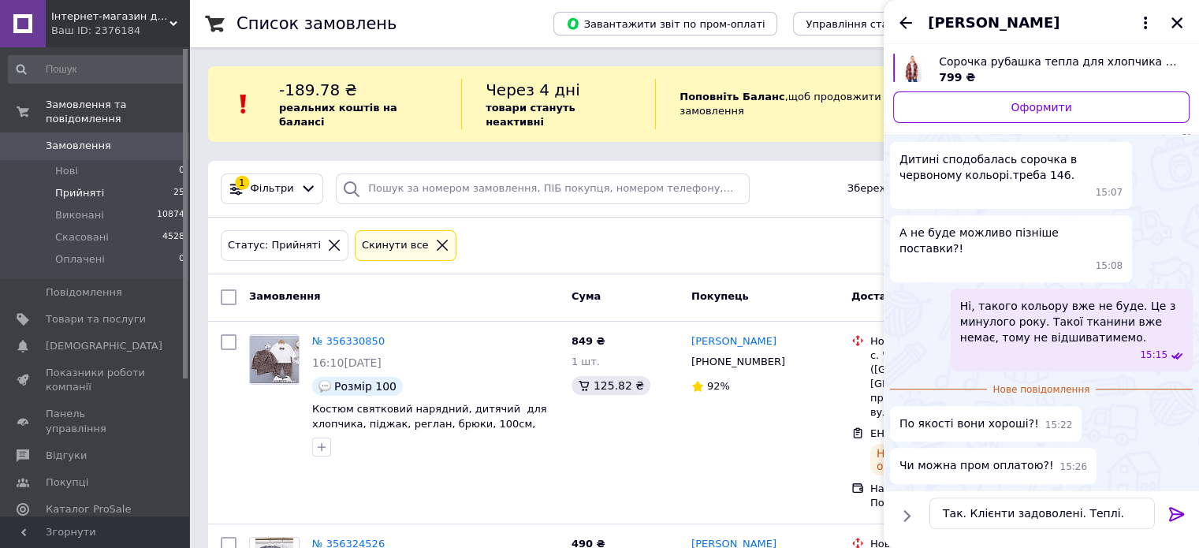
click at [1180, 513] on icon at bounding box center [1176, 513] width 19 height 19
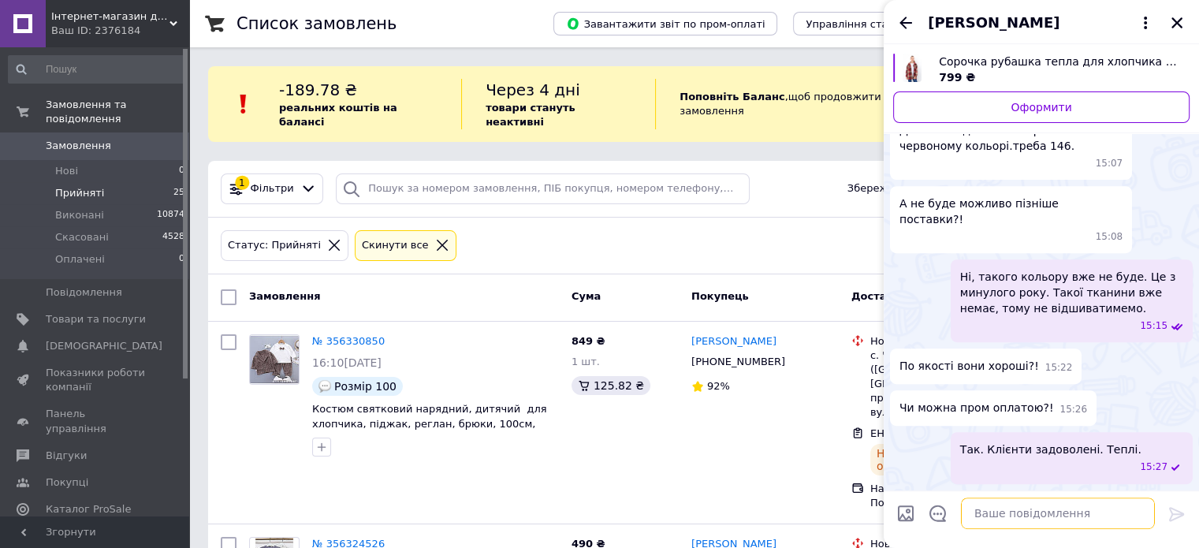
click at [996, 511] on textarea at bounding box center [1058, 513] width 194 height 32
type textarea "Так, можна промоплатою"
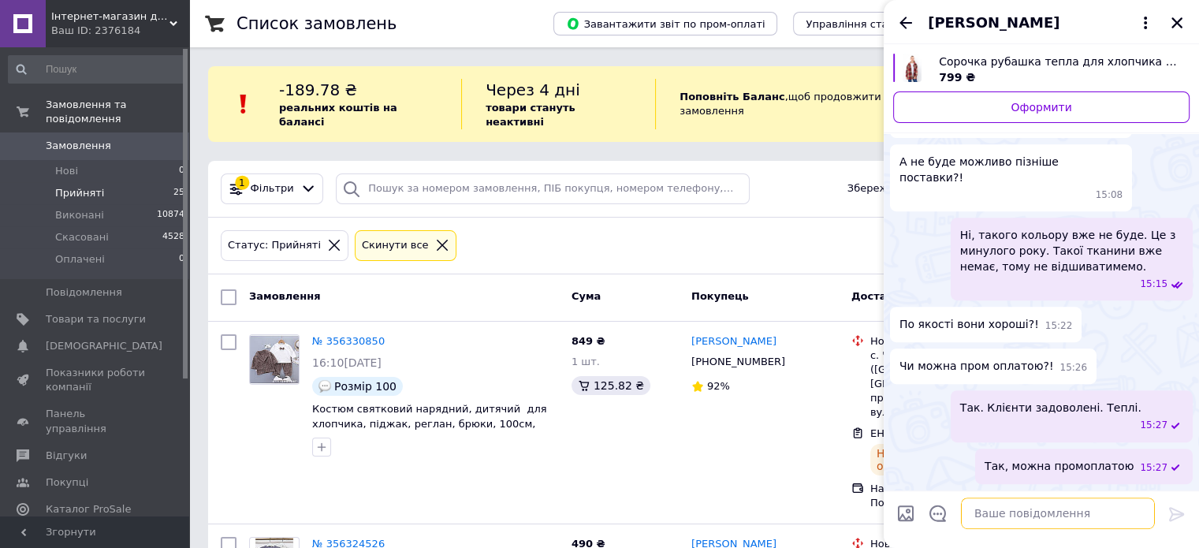
scroll to position [1043, 0]
drag, startPoint x: 1091, startPoint y: 426, endPoint x: 1135, endPoint y: 424, distance: 44.2
click at [1135, 415] on span "Так. Клієнти задоволені. Теплі." at bounding box center [1050, 408] width 181 height 16
click at [1102, 471] on button "Редагувати" at bounding box center [1097, 468] width 189 height 32
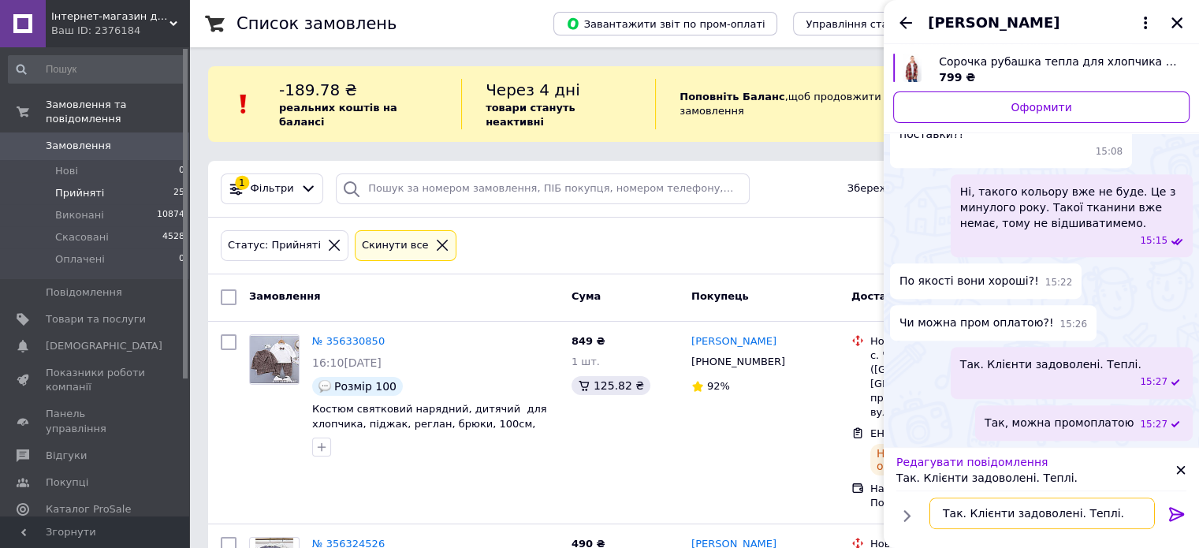
click at [1103, 510] on textarea "Так. Клієнти задоволені. Теплі." at bounding box center [1041, 513] width 225 height 32
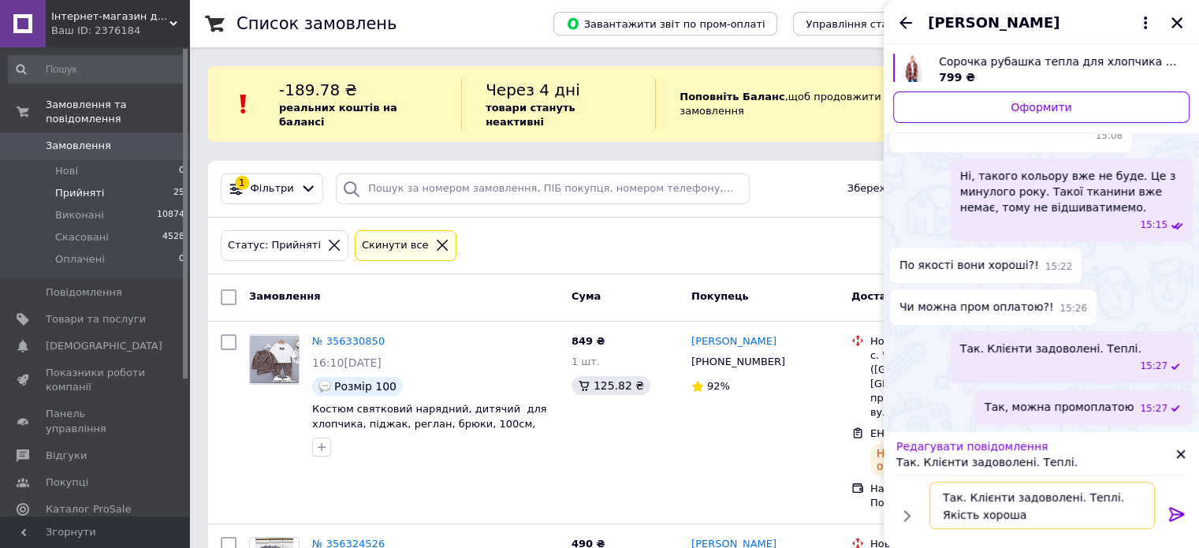
type textarea "Так. Клієнти задоволені. Теплі. Якість хороша."
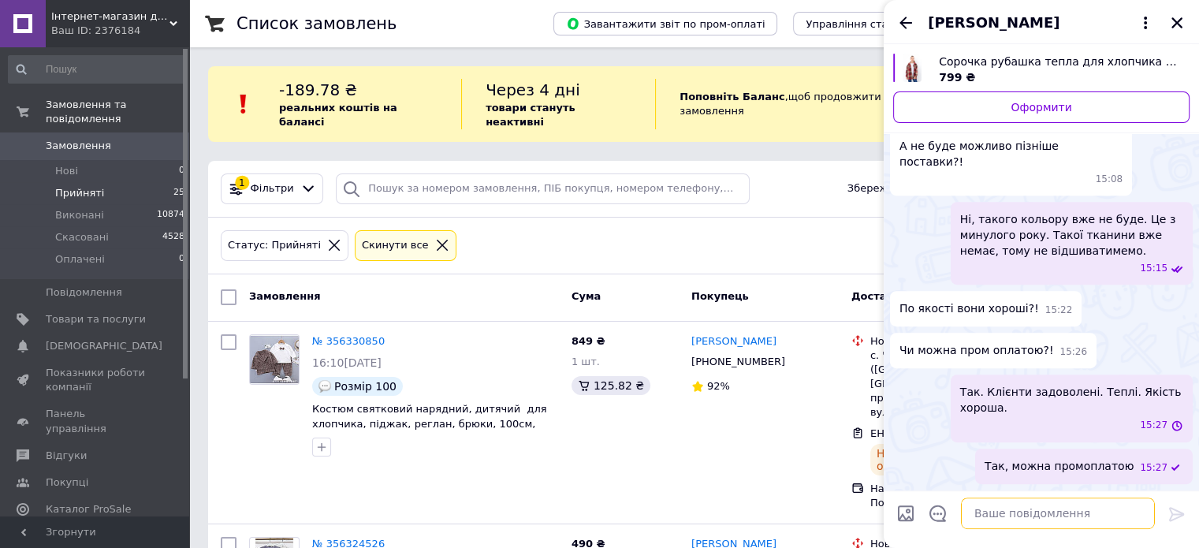
scroll to position [1074, 0]
click at [905, 24] on icon "Назад" at bounding box center [905, 22] width 19 height 19
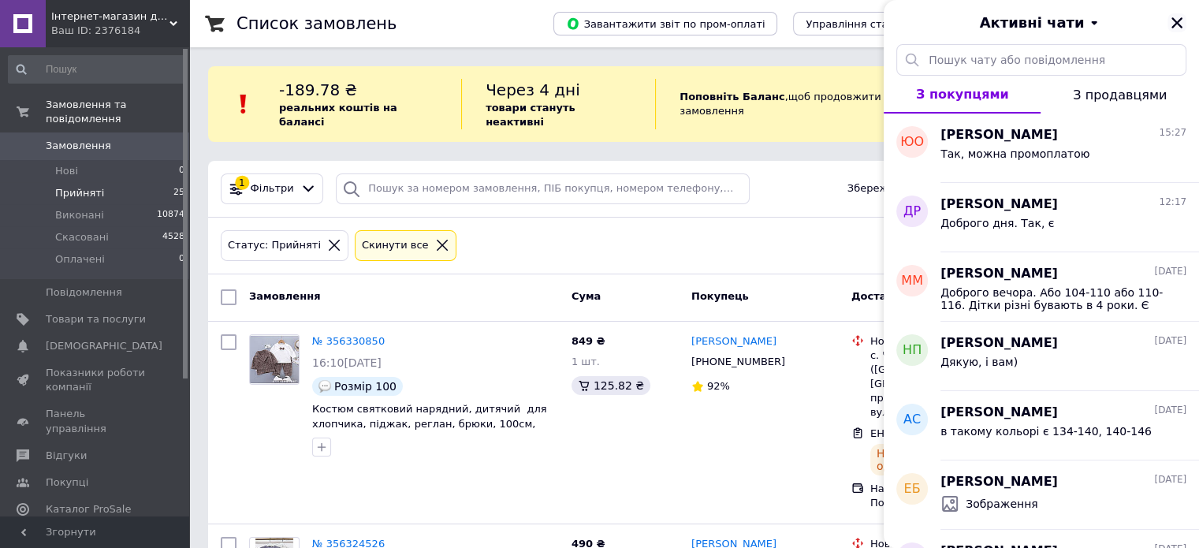
click at [1176, 22] on icon "Закрити" at bounding box center [1176, 22] width 11 height 11
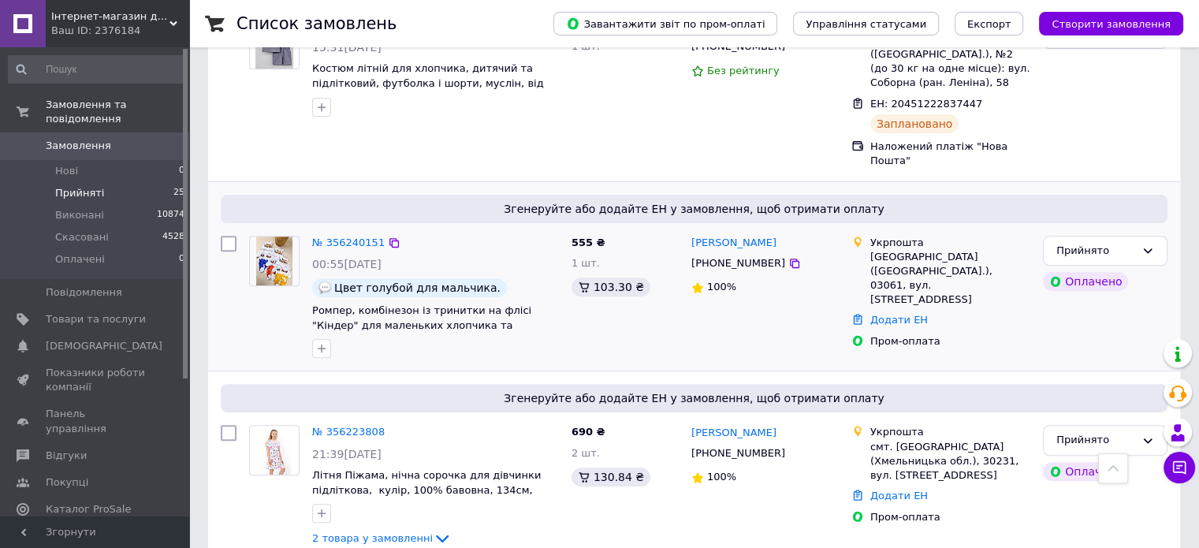
scroll to position [701, 0]
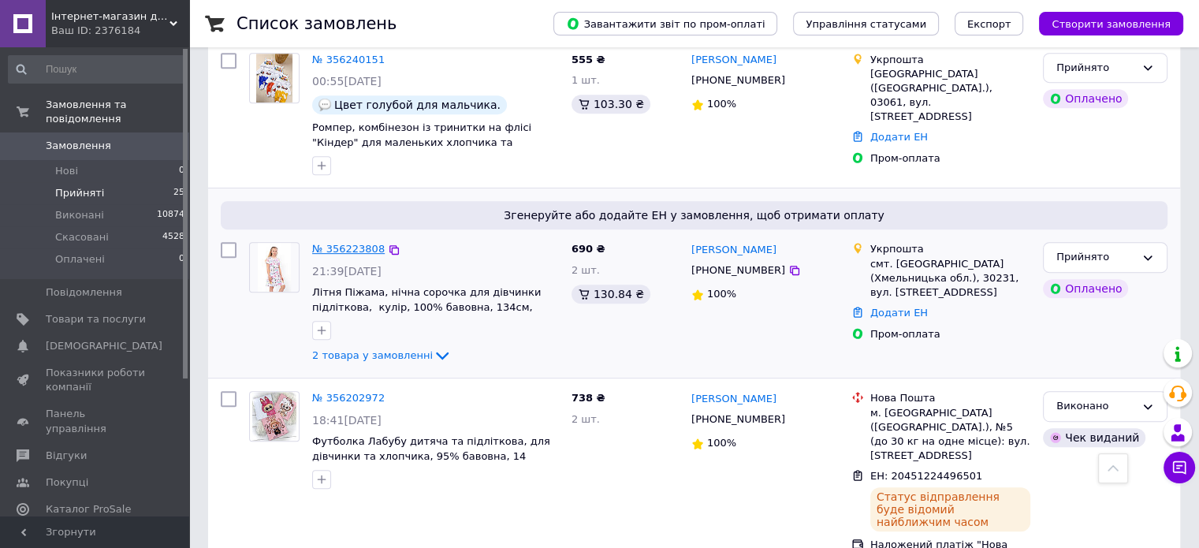
click at [351, 243] on link "№ 356223808" at bounding box center [348, 249] width 72 height 12
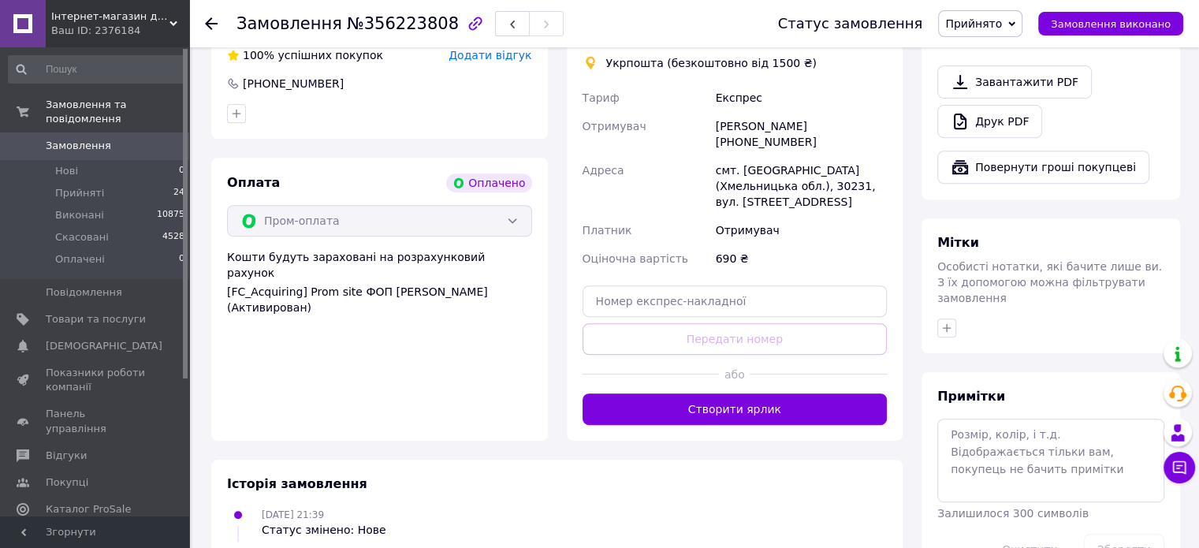
scroll to position [701, 0]
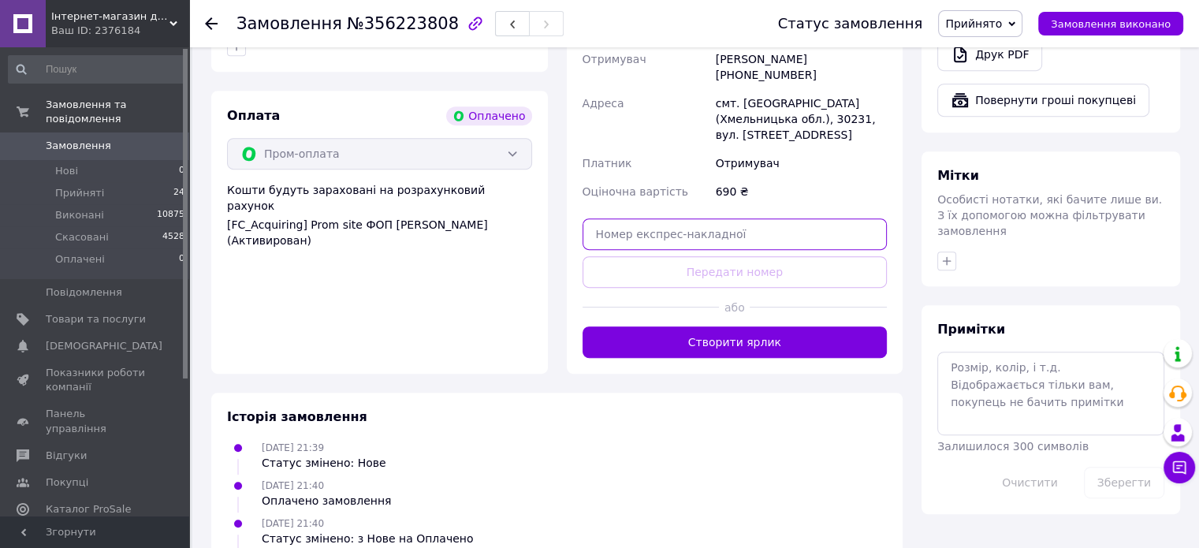
click at [613, 218] on input "text" at bounding box center [734, 234] width 305 height 32
paste input "0505351745775"
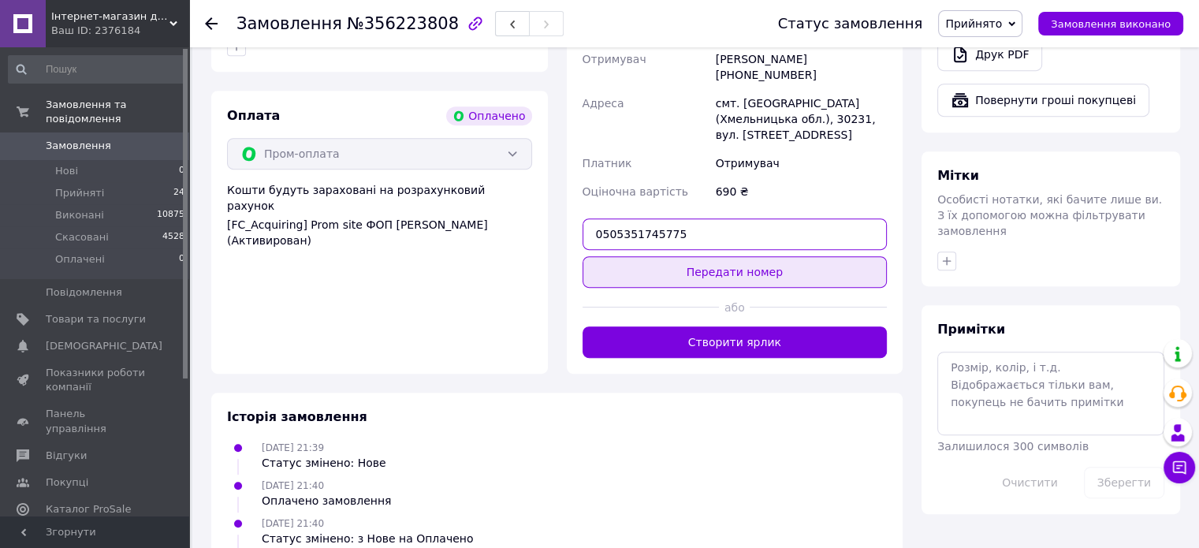
type input "0505351745775"
click at [662, 256] on button "Передати номер" at bounding box center [734, 272] width 305 height 32
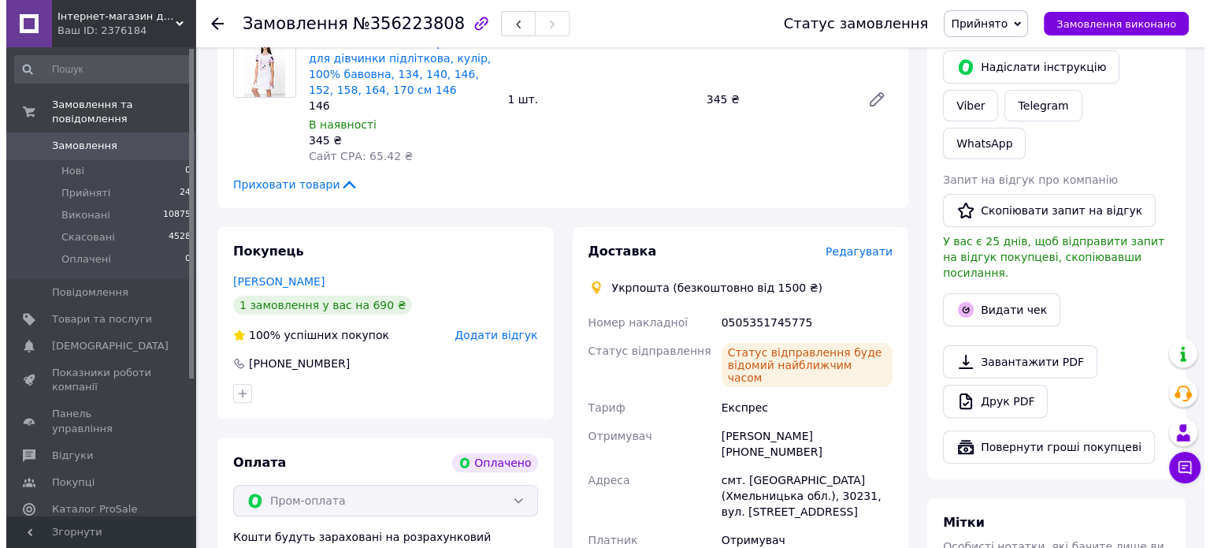
scroll to position [318, 0]
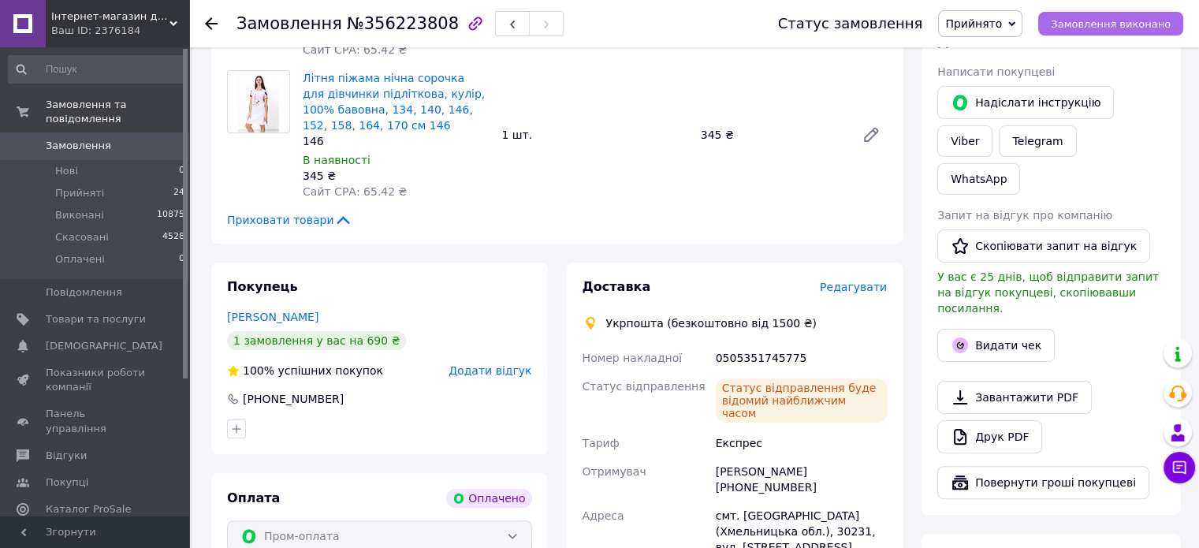
click at [1123, 29] on span "Замовлення виконано" at bounding box center [1110, 24] width 120 height 12
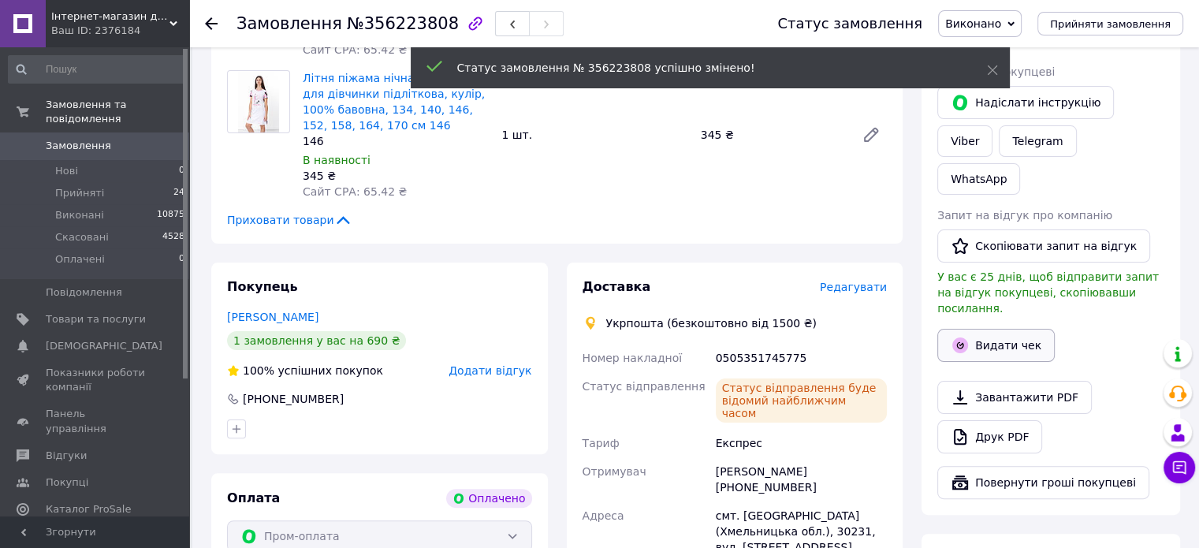
click at [994, 329] on button "Видати чек" at bounding box center [995, 345] width 117 height 33
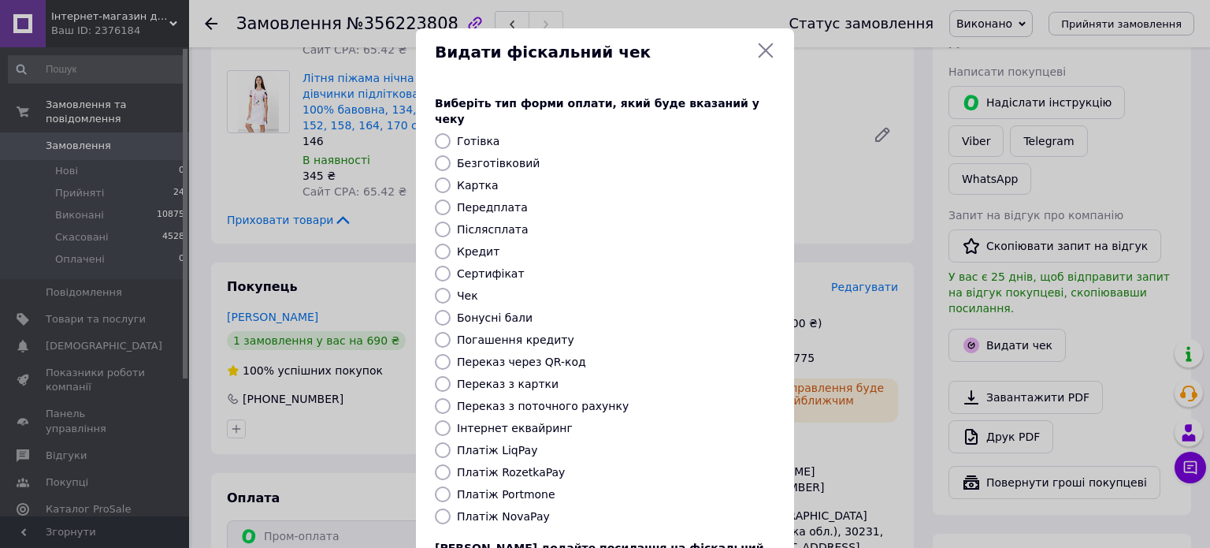
click at [488, 223] on label "Післясплата" at bounding box center [493, 229] width 72 height 13
click at [451, 221] on input "Післясплата" at bounding box center [443, 229] width 16 height 16
radio input "true"
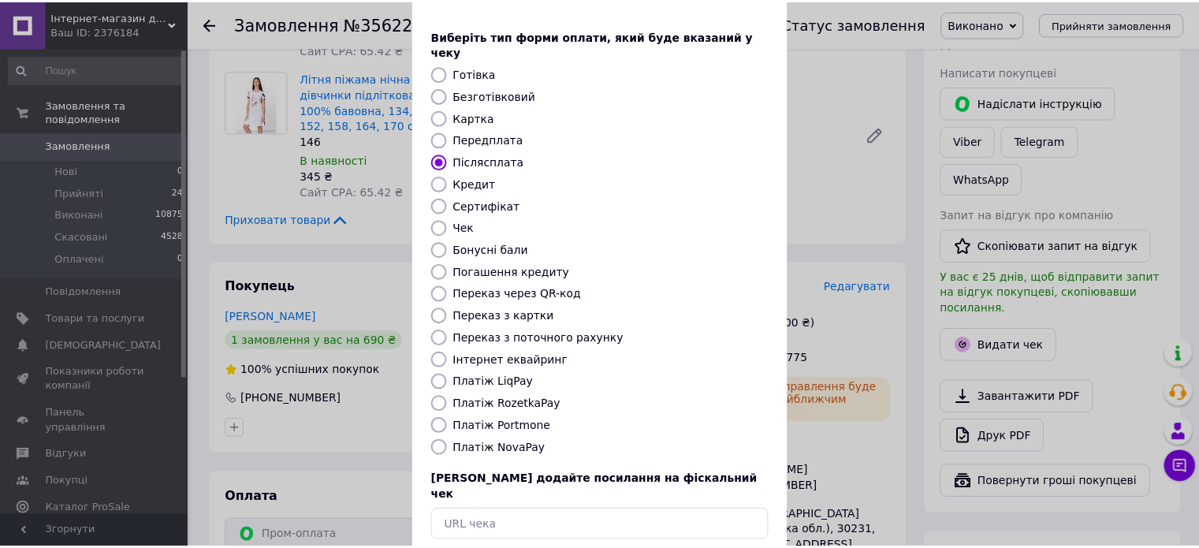
scroll to position [128, 0]
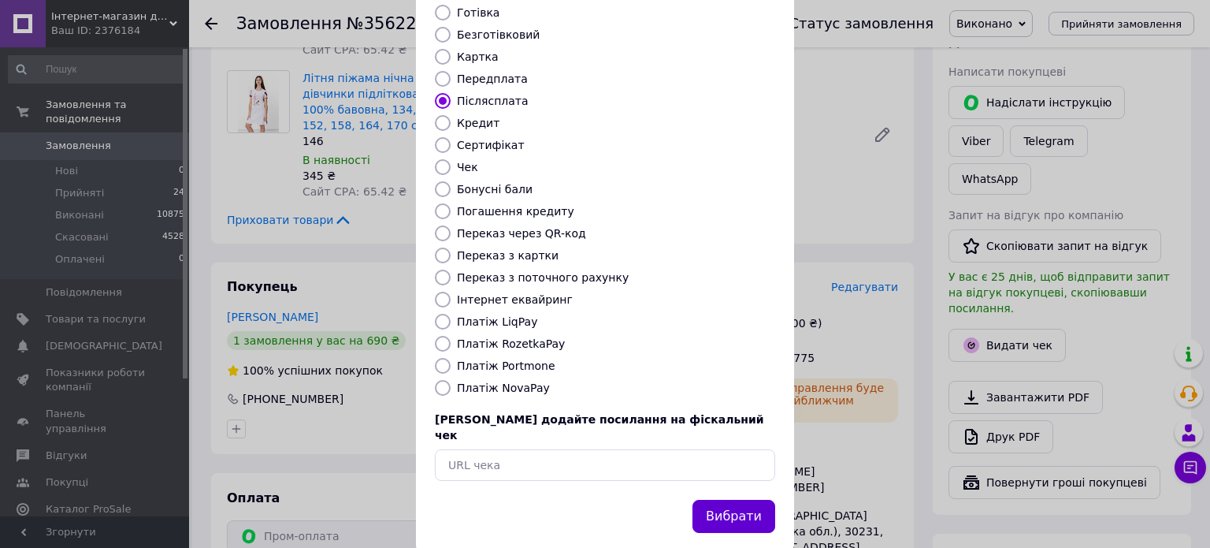
click at [723, 500] on button "Вибрати" at bounding box center [734, 517] width 83 height 34
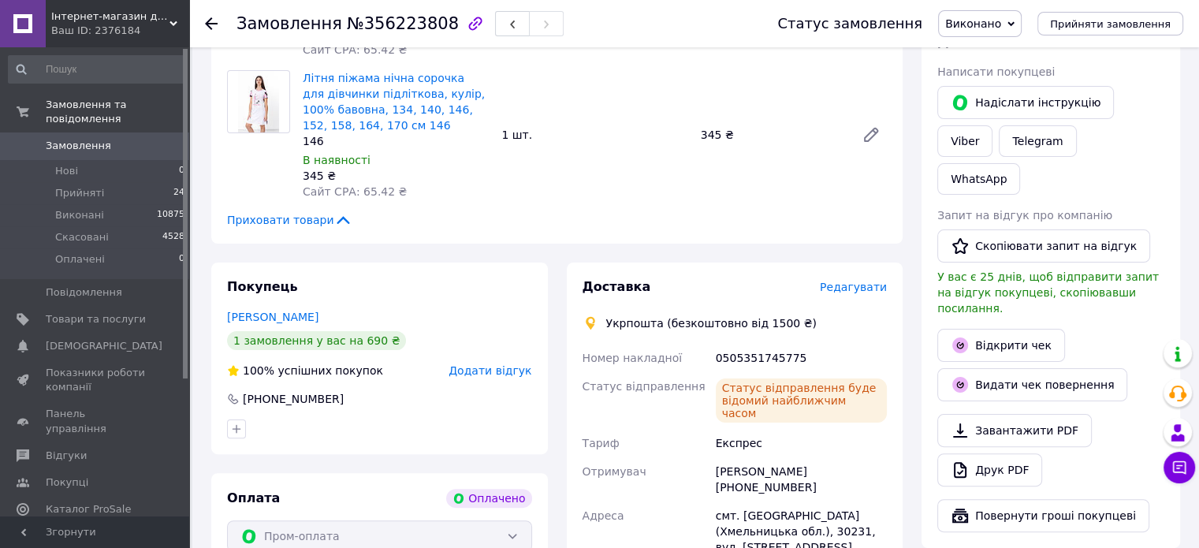
click at [211, 22] on use at bounding box center [211, 23] width 13 height 13
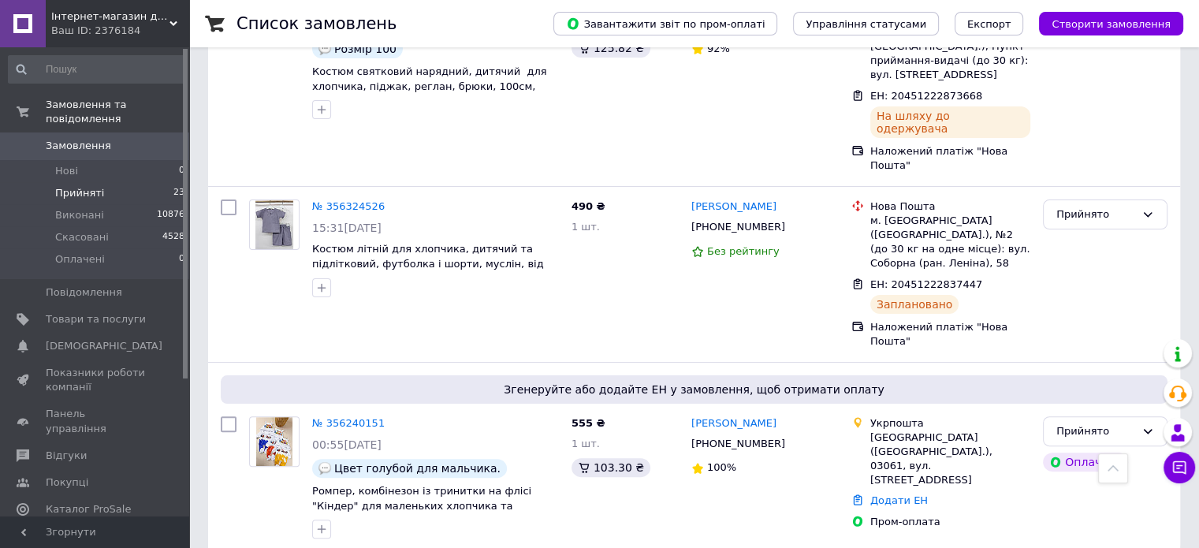
scroll to position [258, 0]
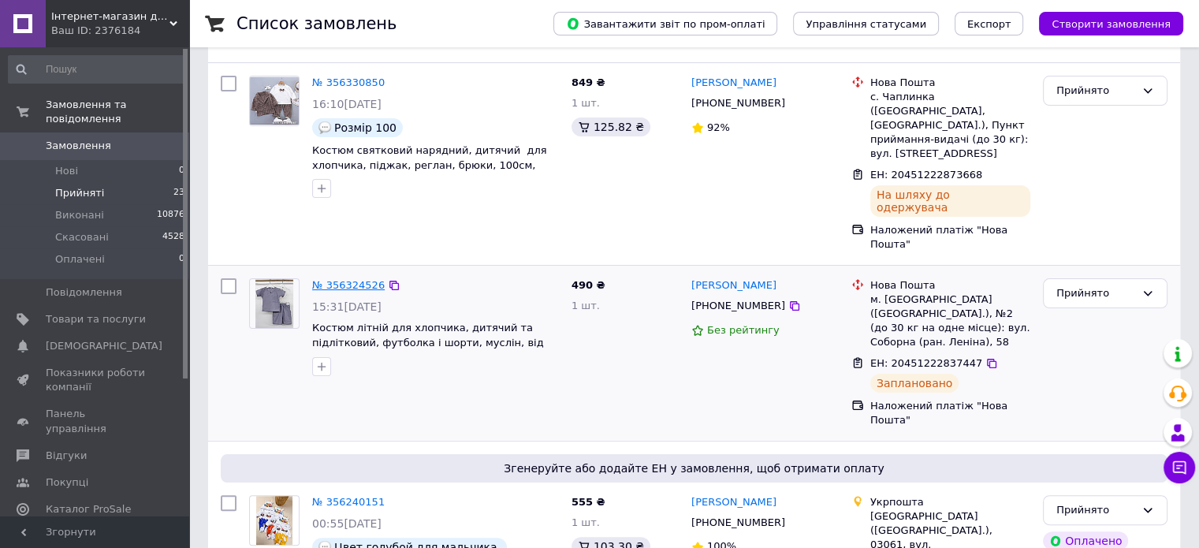
click at [354, 279] on link "№ 356324526" at bounding box center [348, 285] width 72 height 12
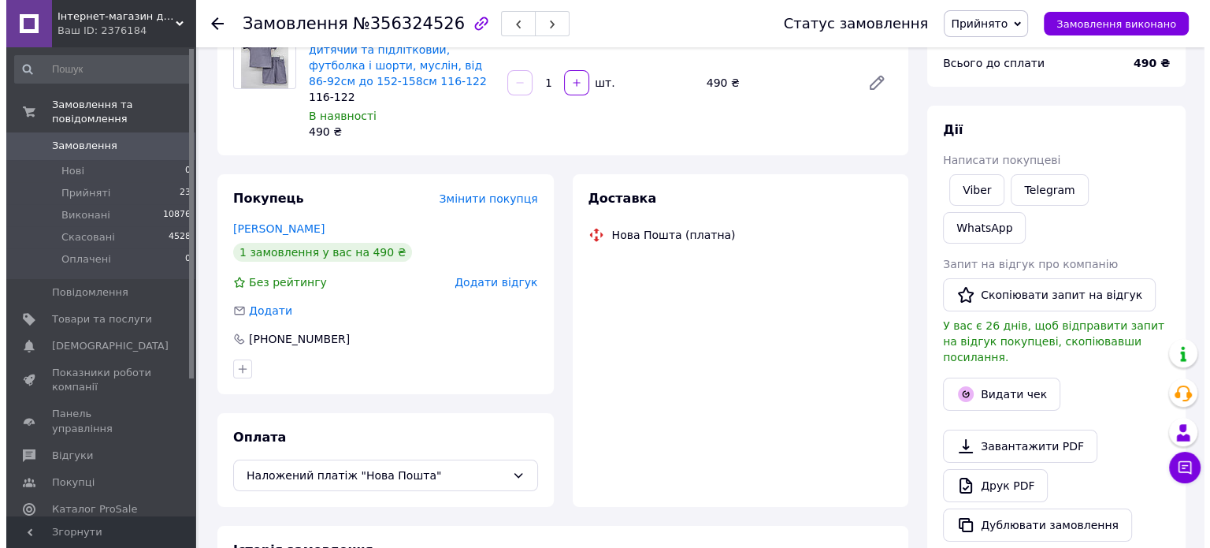
scroll to position [258, 0]
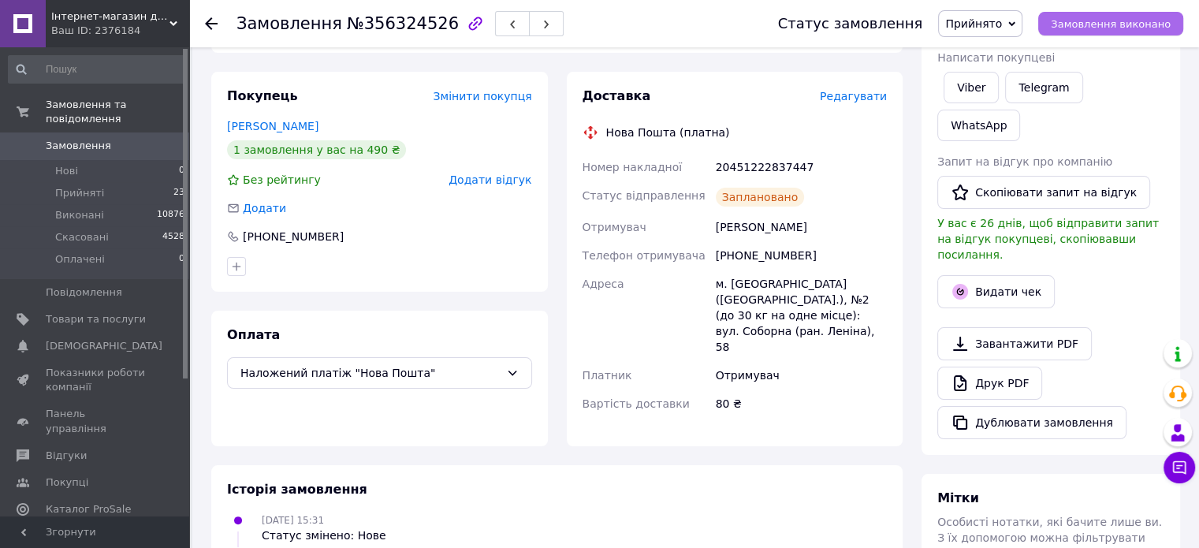
click at [1081, 28] on span "Замовлення виконано" at bounding box center [1110, 24] width 120 height 12
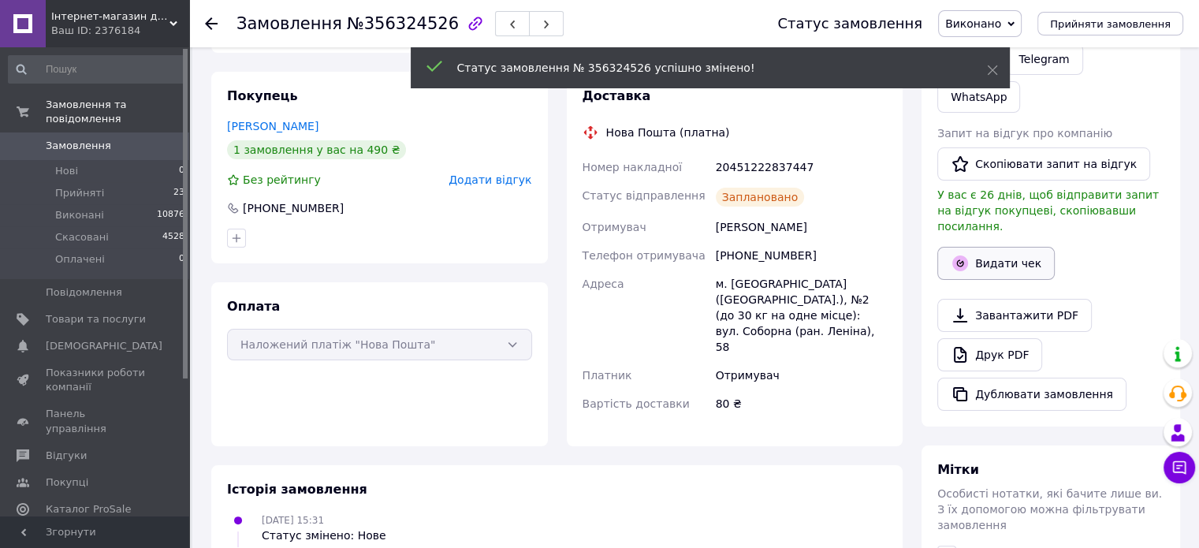
click at [998, 247] on button "Видати чек" at bounding box center [995, 263] width 117 height 33
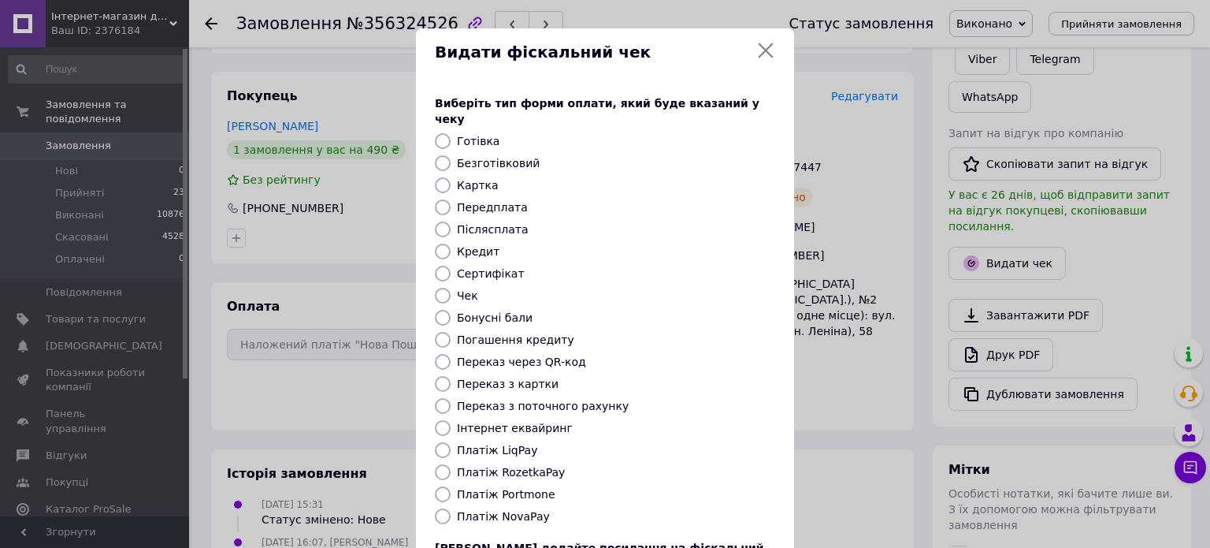
click at [489, 223] on label "Післясплата" at bounding box center [493, 229] width 72 height 13
click at [451, 221] on input "Післясплата" at bounding box center [443, 229] width 16 height 16
radio input "true"
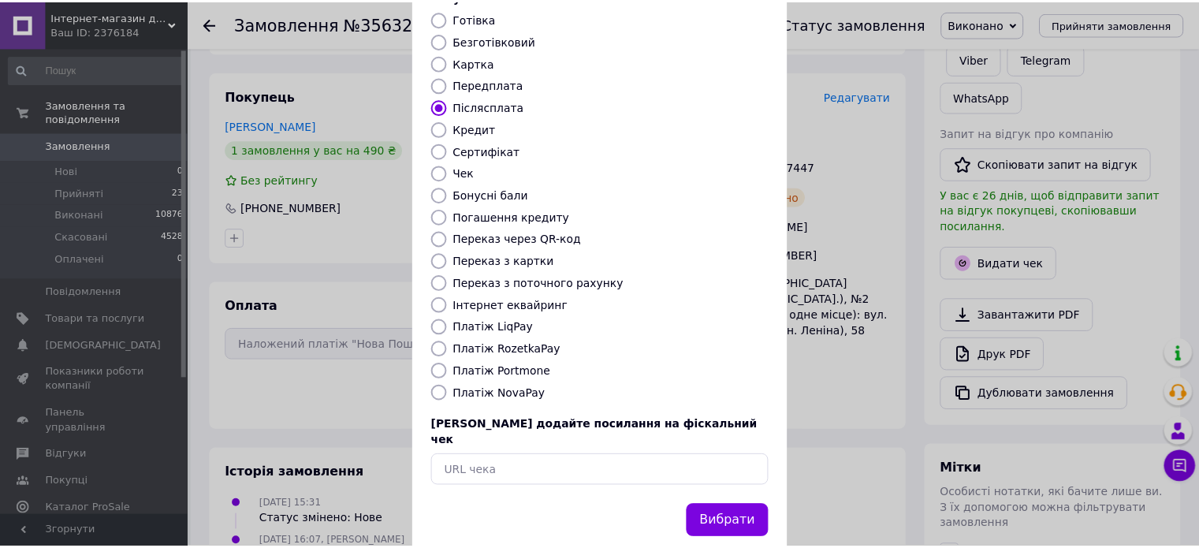
scroll to position [128, 0]
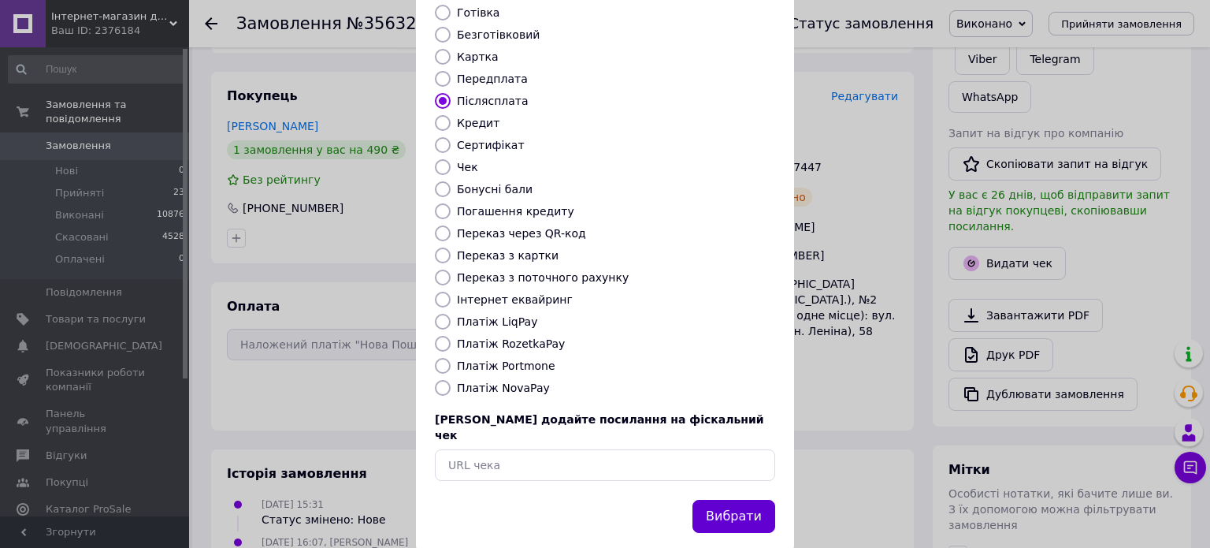
click at [745, 500] on button "Вибрати" at bounding box center [734, 517] width 83 height 34
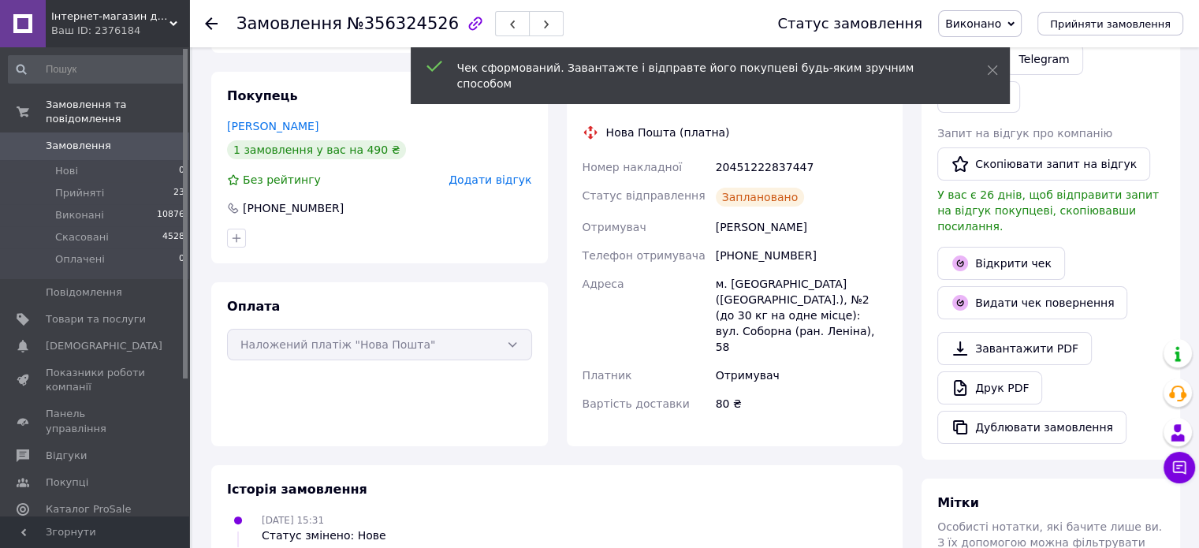
scroll to position [101, 0]
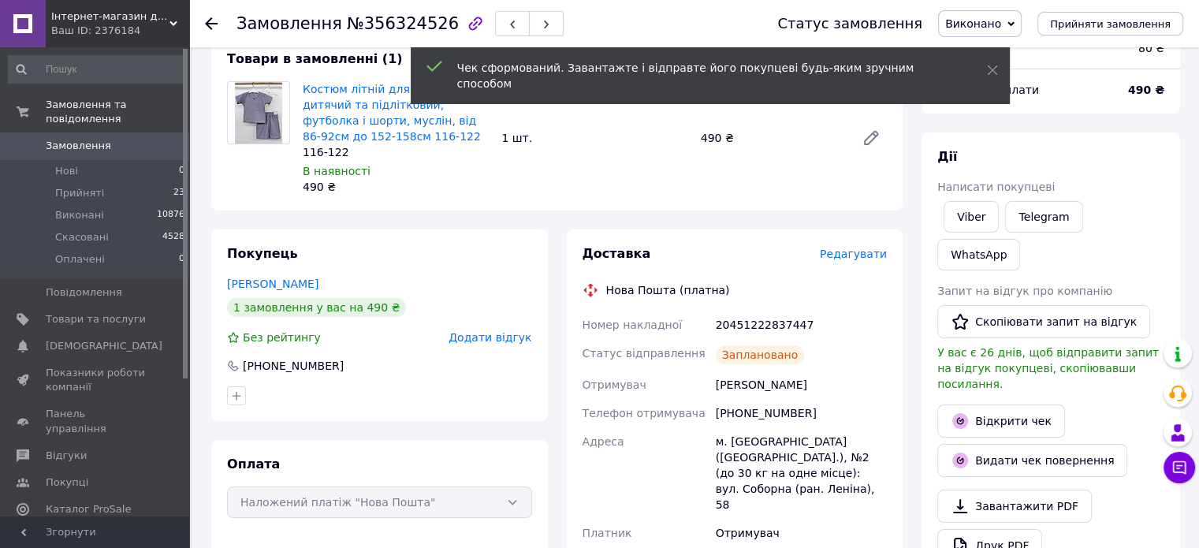
click at [208, 21] on use at bounding box center [211, 23] width 13 height 13
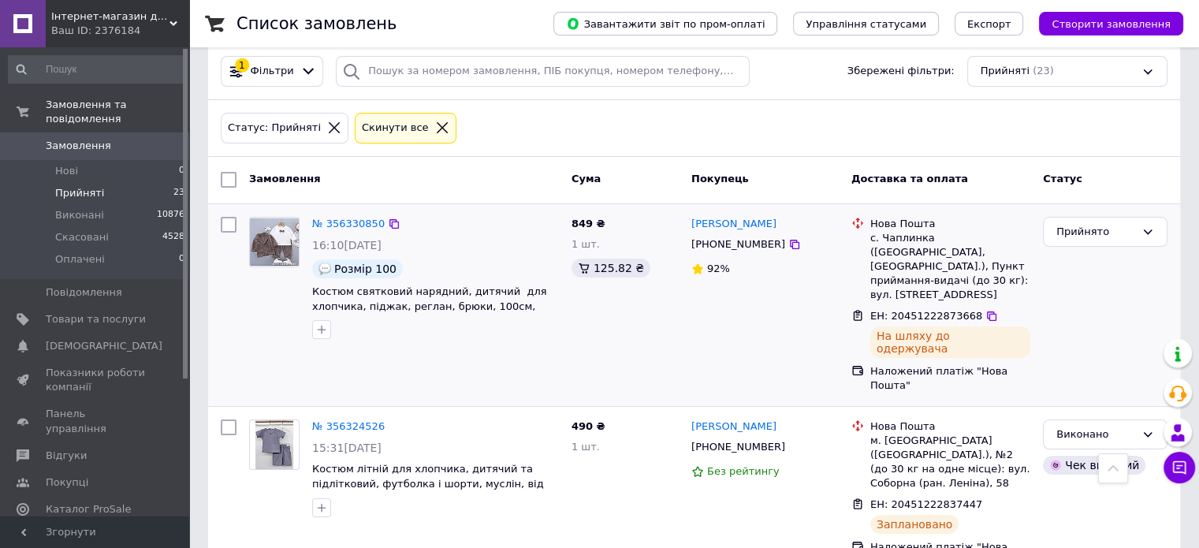
scroll to position [101, 0]
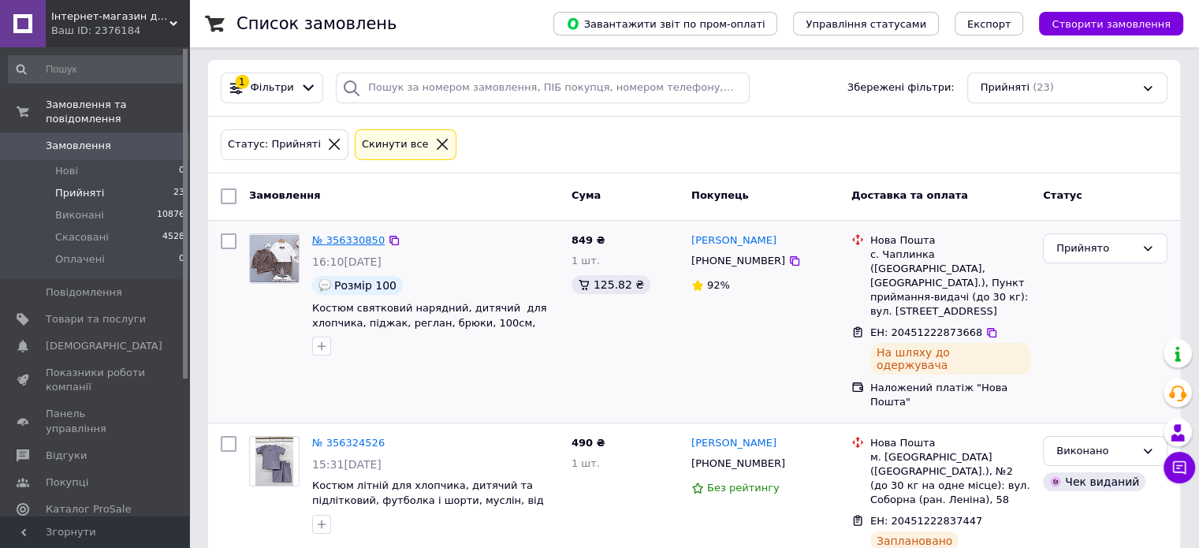
click at [338, 234] on link "№ 356330850" at bounding box center [348, 240] width 72 height 12
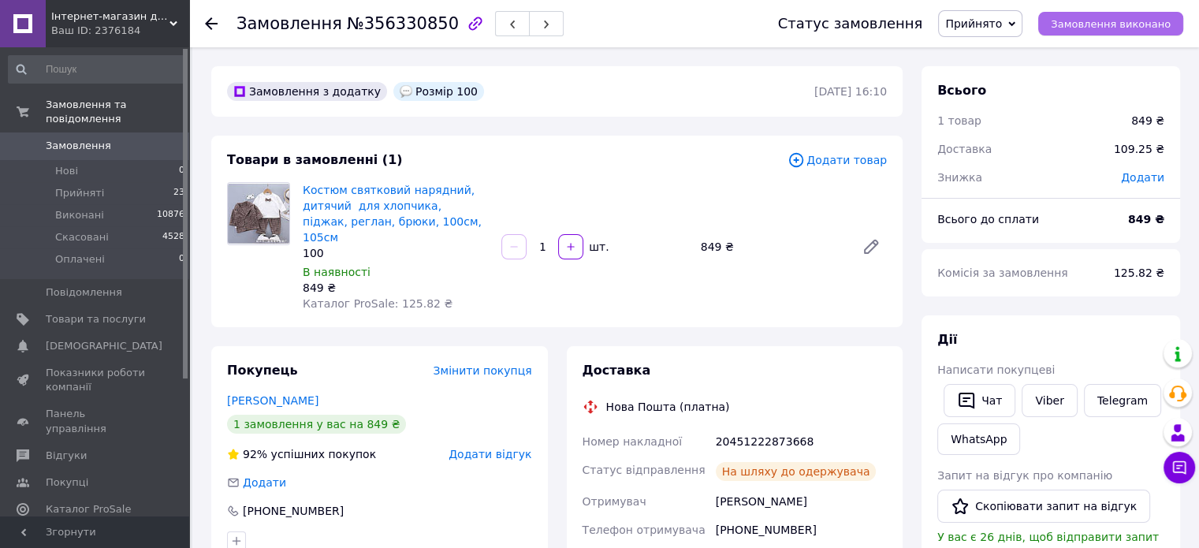
click at [1114, 24] on span "Замовлення виконано" at bounding box center [1110, 24] width 120 height 12
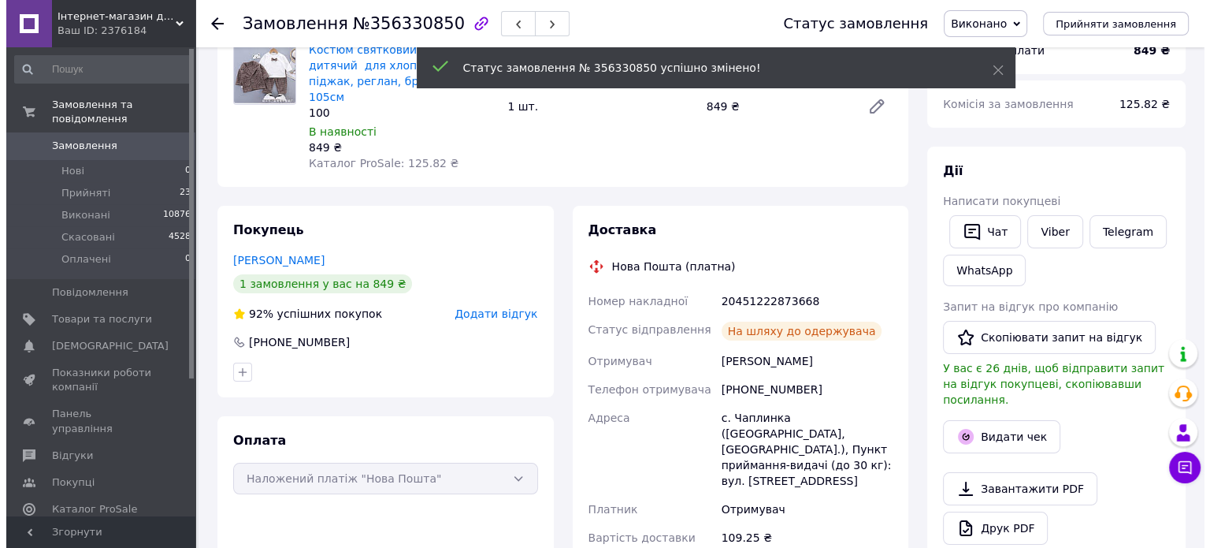
scroll to position [158, 0]
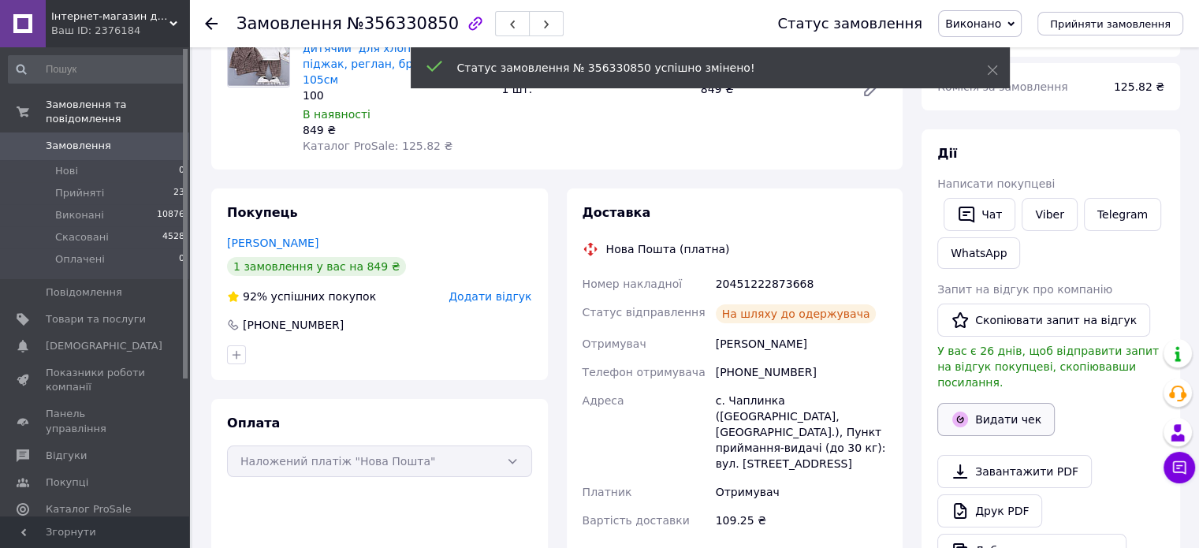
click at [995, 410] on button "Видати чек" at bounding box center [995, 419] width 117 height 33
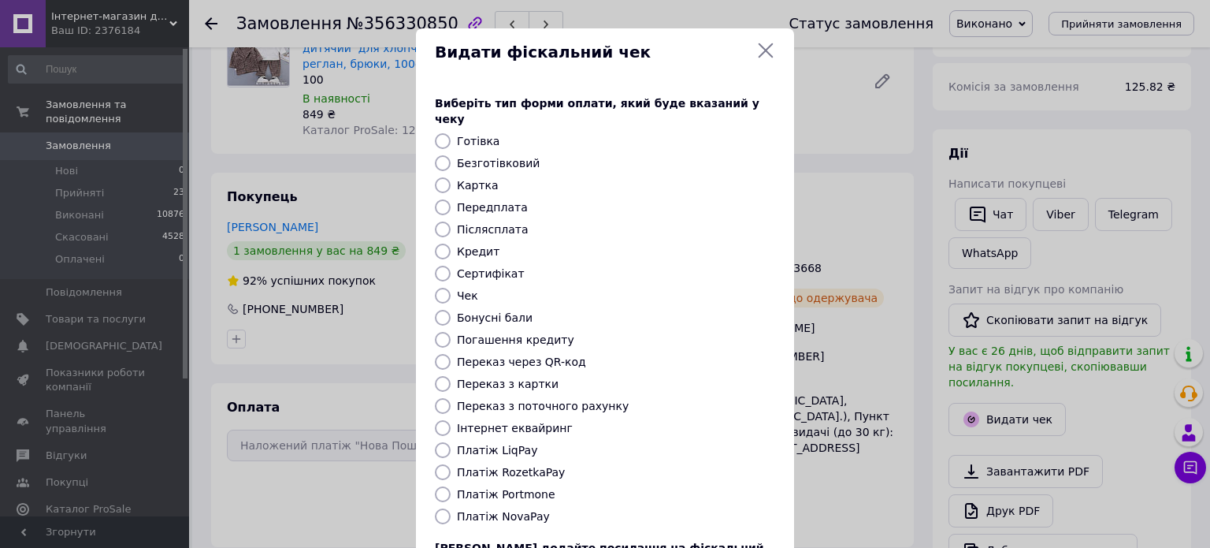
drag, startPoint x: 496, startPoint y: 213, endPoint x: 498, endPoint y: 259, distance: 46.6
click at [496, 223] on label "Післясплата" at bounding box center [493, 229] width 72 height 13
click at [451, 221] on input "Післясплата" at bounding box center [443, 229] width 16 height 16
radio input "true"
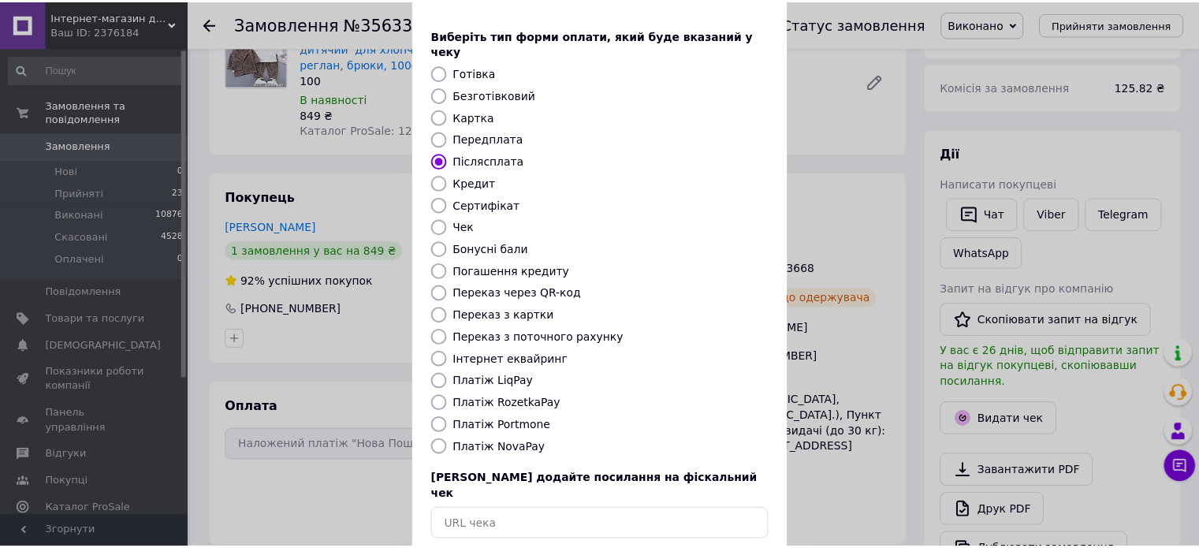
scroll to position [128, 0]
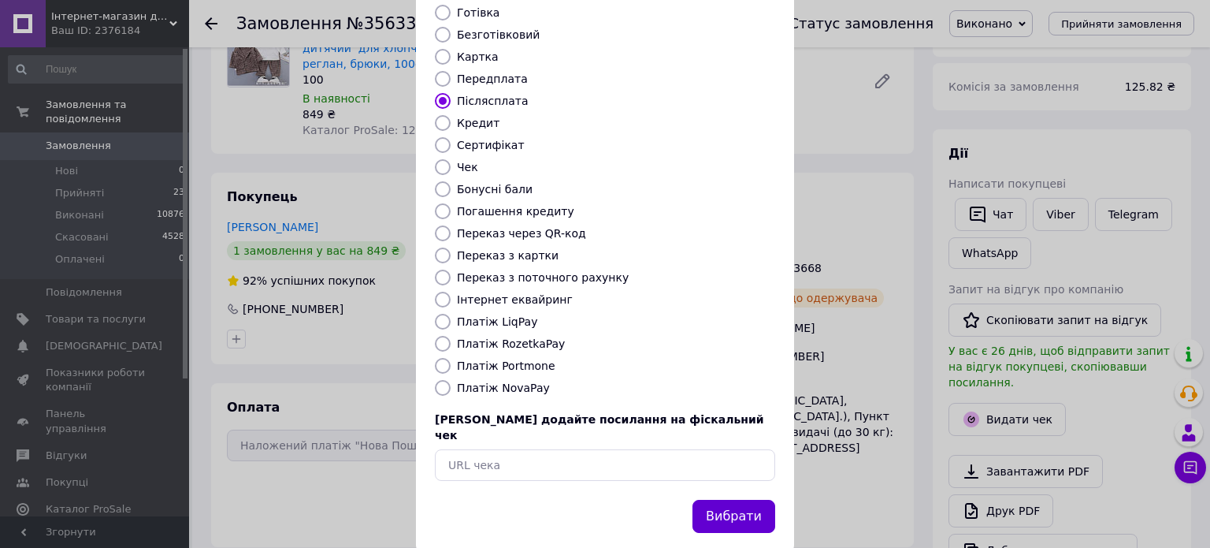
click at [719, 500] on button "Вибрати" at bounding box center [734, 517] width 83 height 34
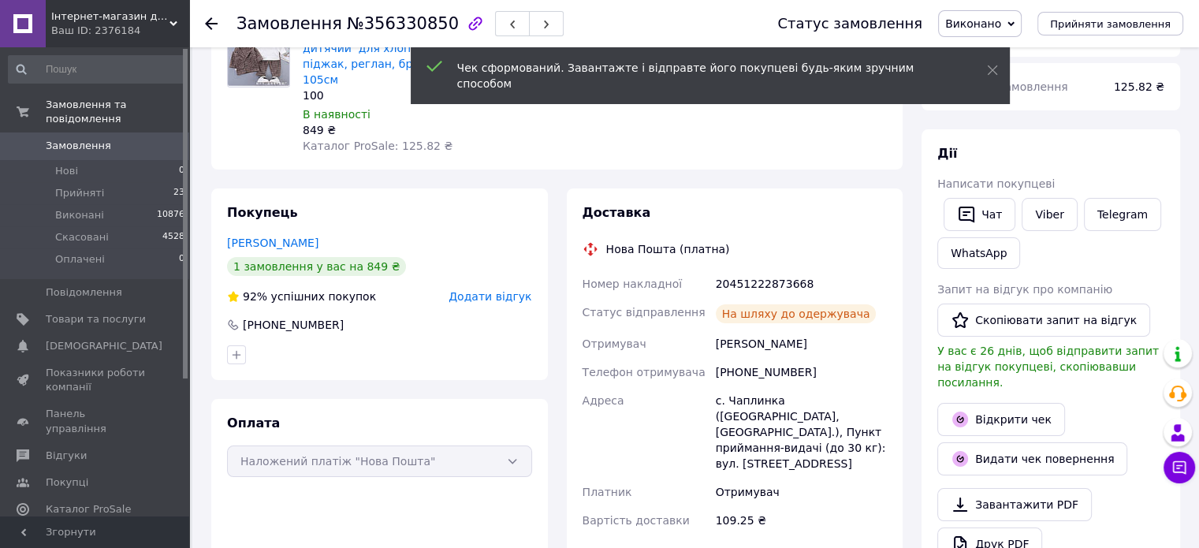
click at [208, 23] on use at bounding box center [211, 23] width 13 height 13
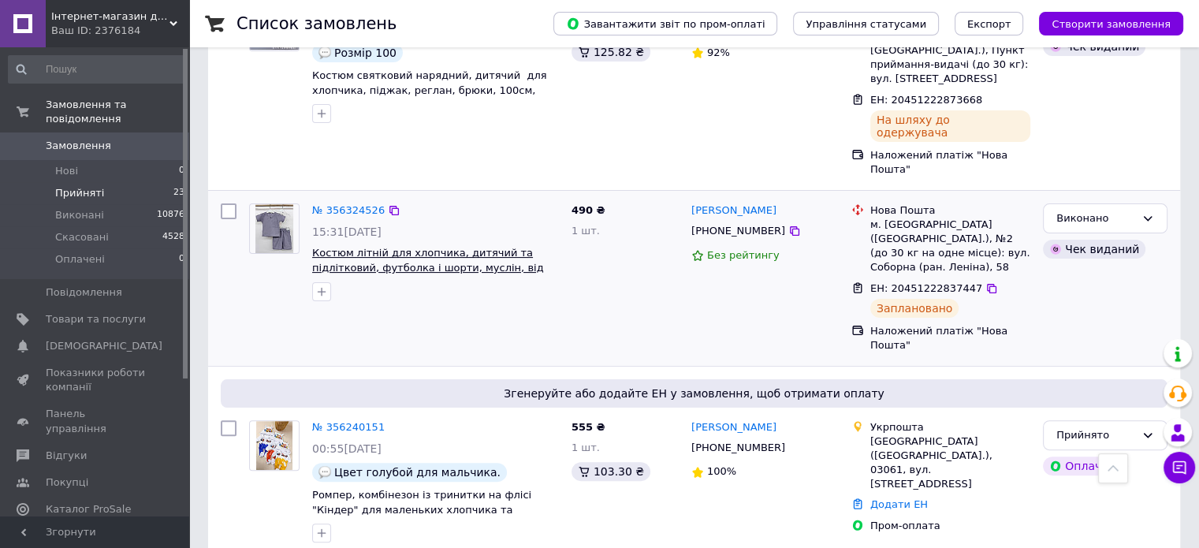
scroll to position [337, 0]
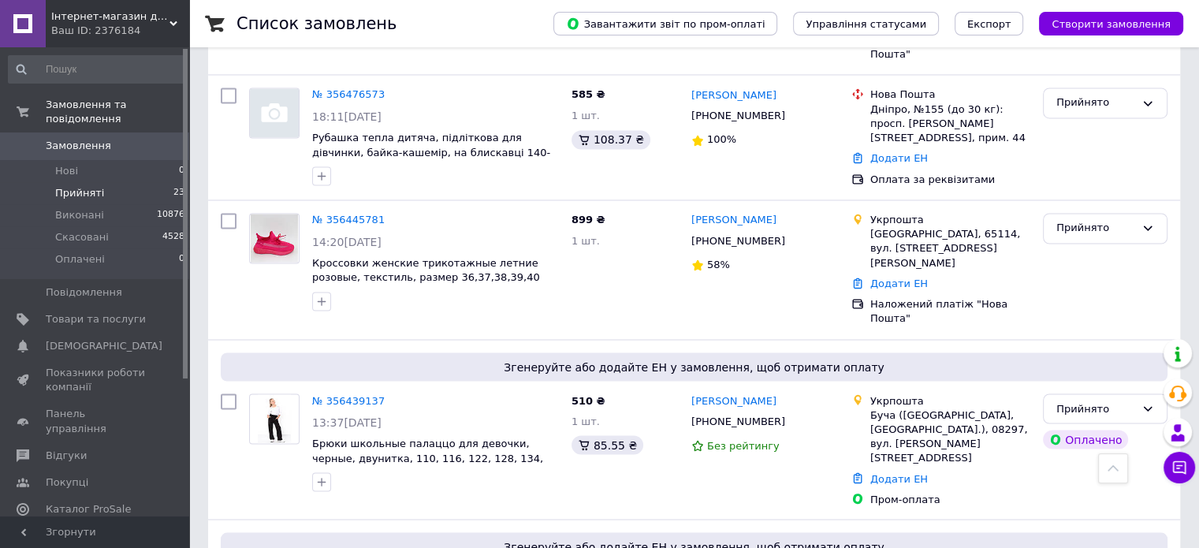
scroll to position [2796, 0]
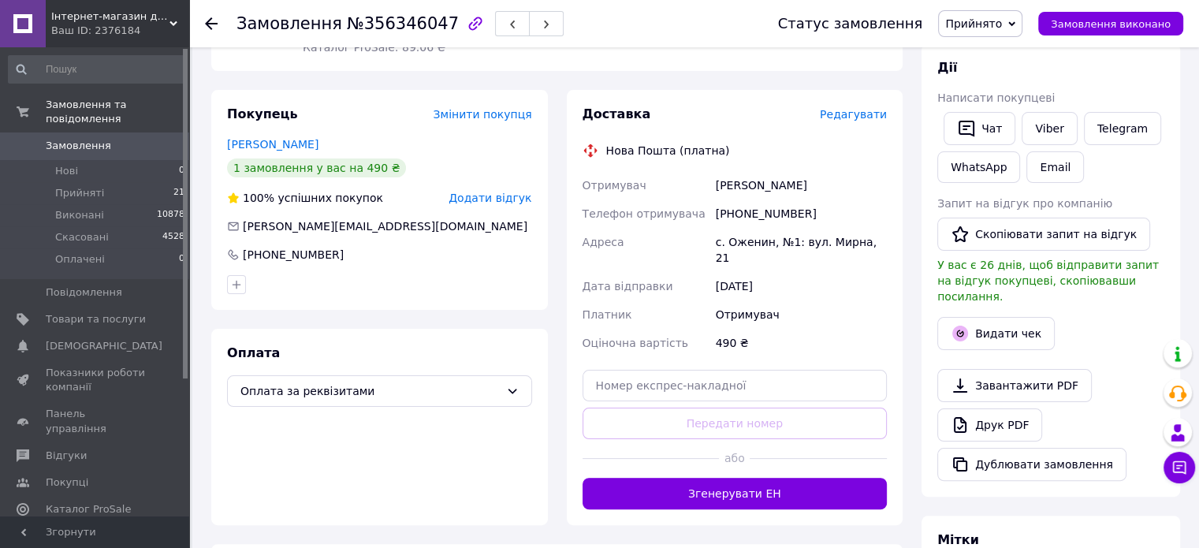
scroll to position [271, 0]
click at [703, 370] on input "text" at bounding box center [734, 386] width 305 height 32
paste input "20400471647382"
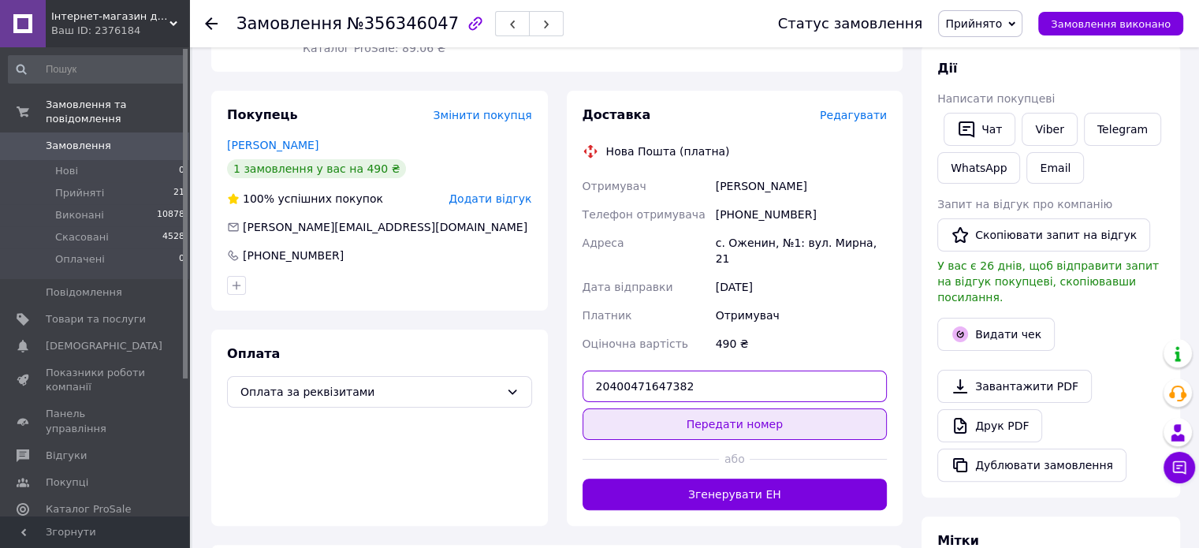
type input "20400471647382"
click at [766, 408] on button "Передати номер" at bounding box center [734, 424] width 305 height 32
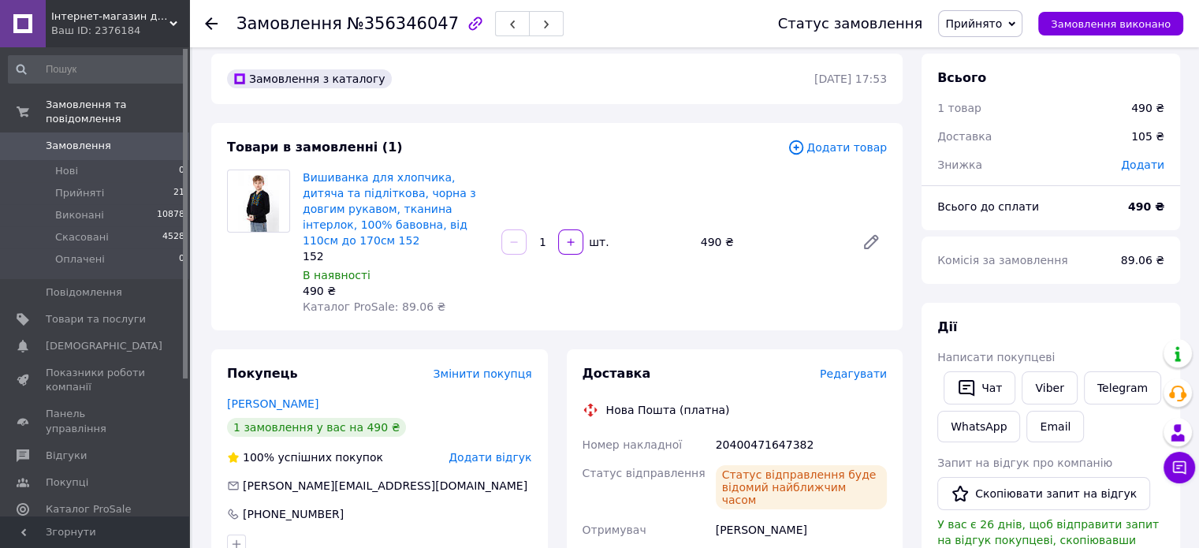
scroll to position [0, 0]
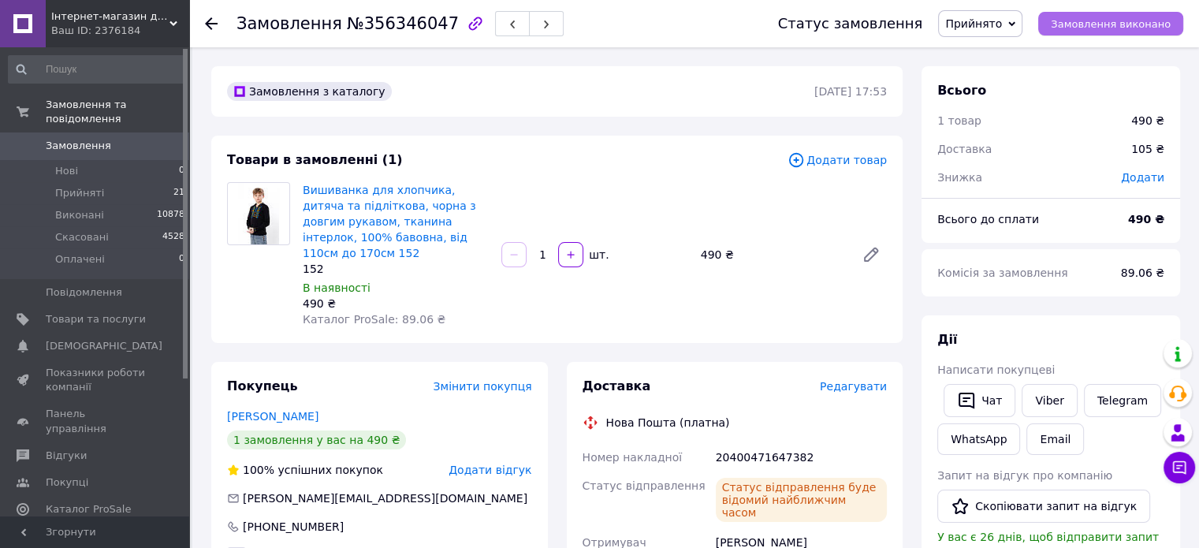
click at [1113, 26] on span "Замовлення виконано" at bounding box center [1110, 24] width 120 height 12
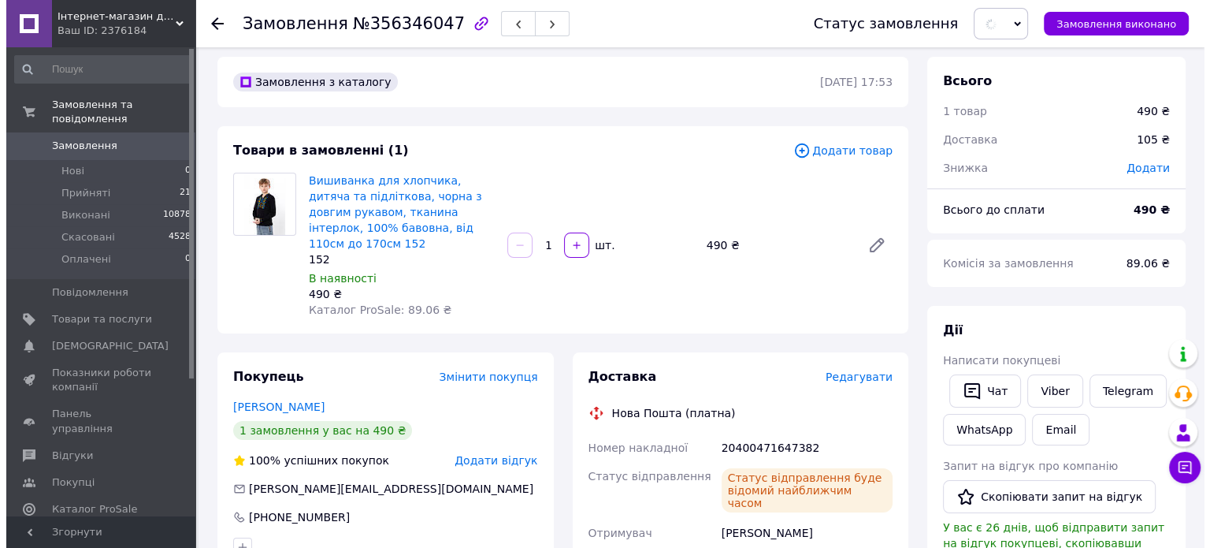
scroll to position [158, 0]
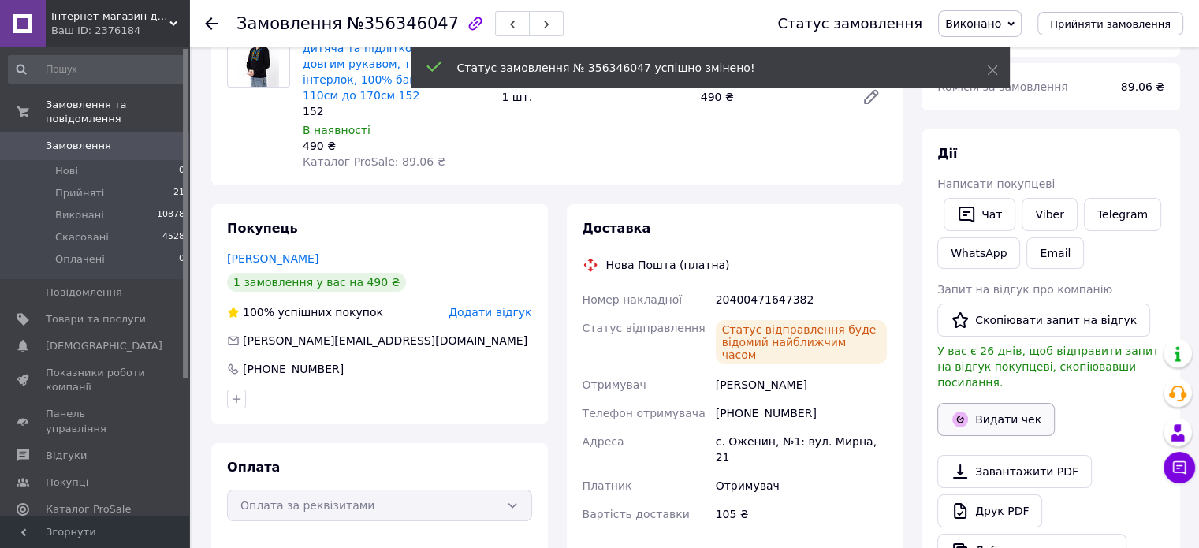
click at [1005, 403] on button "Видати чек" at bounding box center [995, 419] width 117 height 33
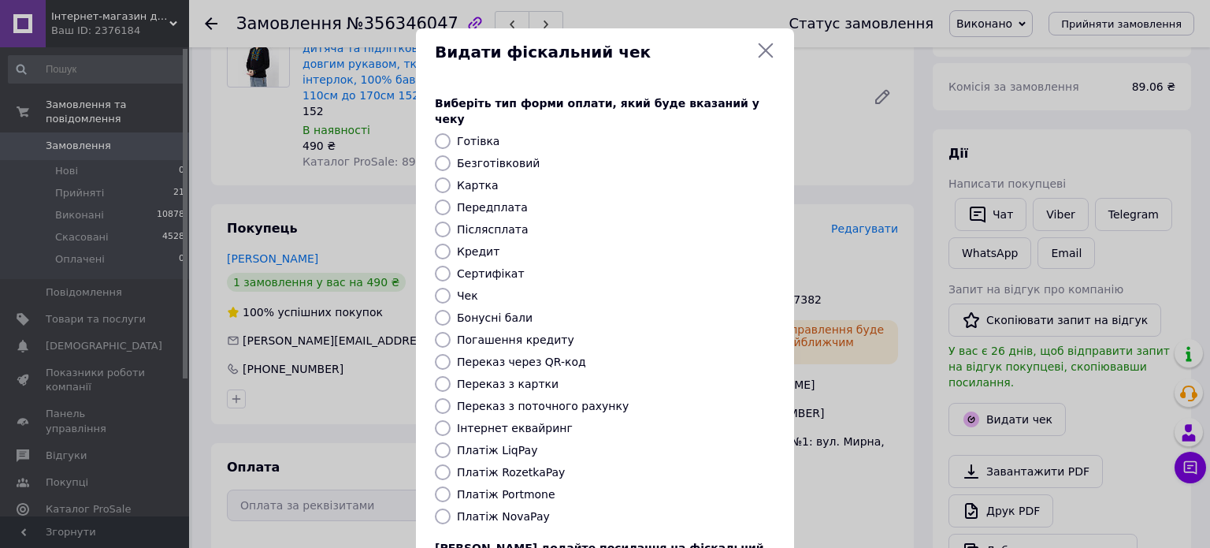
click at [485, 223] on label "Післясплата" at bounding box center [493, 229] width 72 height 13
click at [451, 221] on input "Післясплата" at bounding box center [443, 229] width 16 height 16
radio input "true"
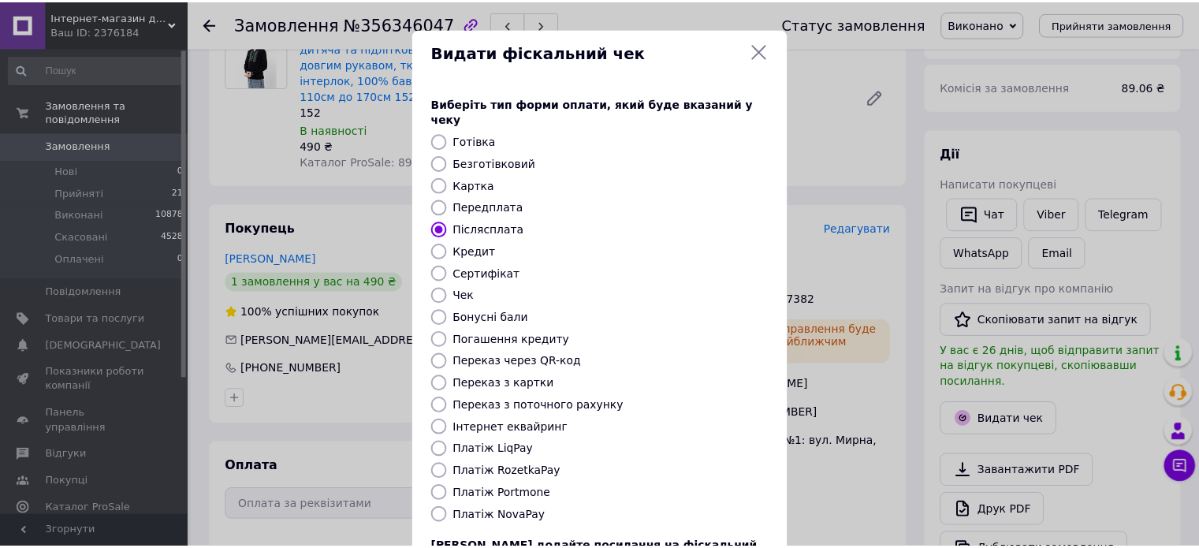
scroll to position [128, 0]
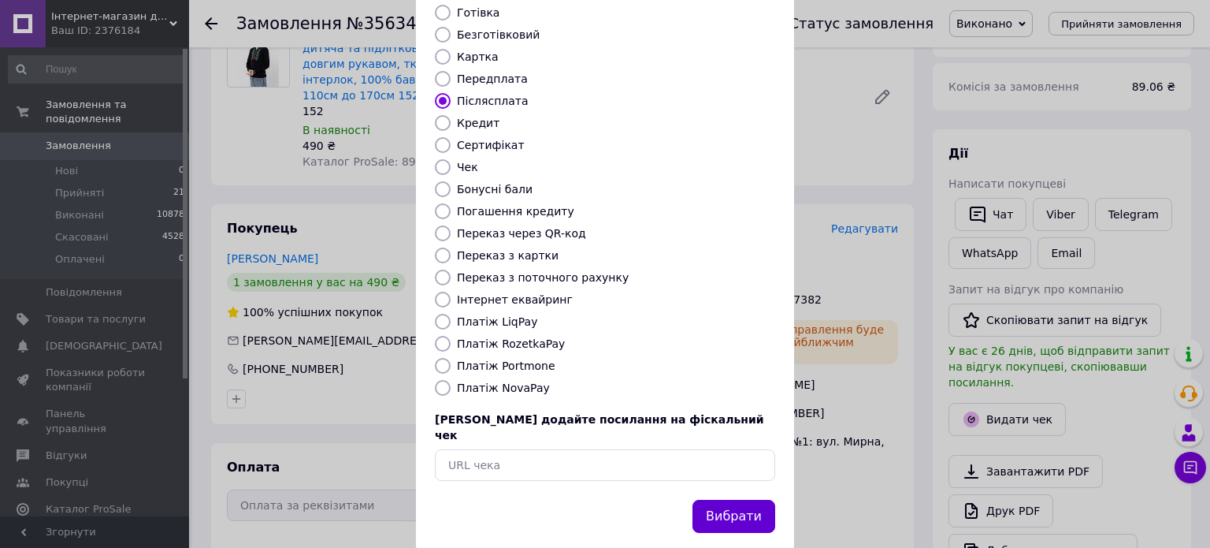
click at [742, 500] on button "Вибрати" at bounding box center [734, 517] width 83 height 34
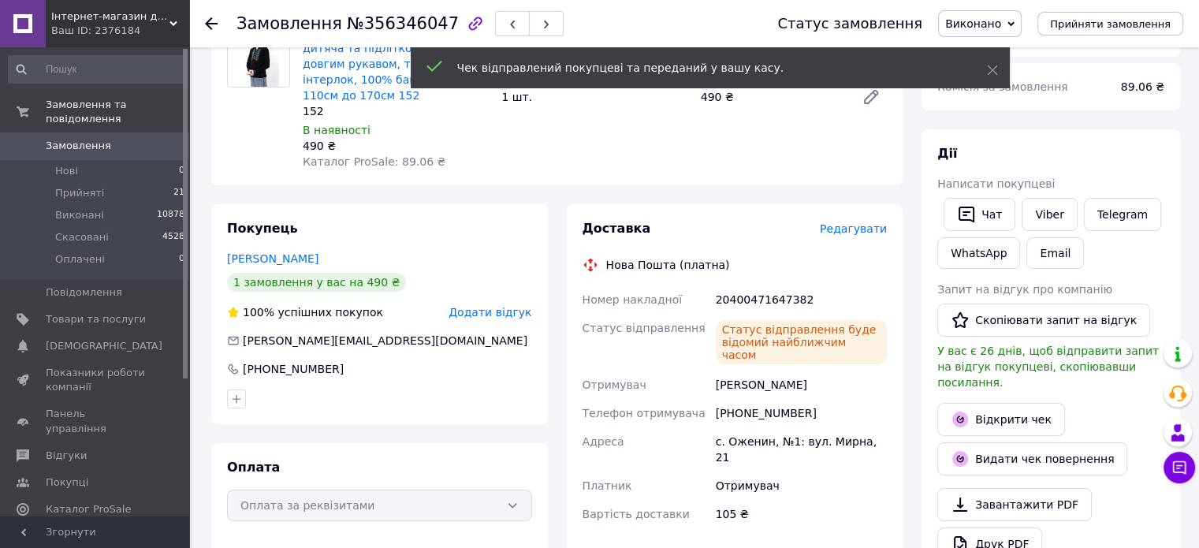
click at [208, 22] on use at bounding box center [211, 23] width 13 height 13
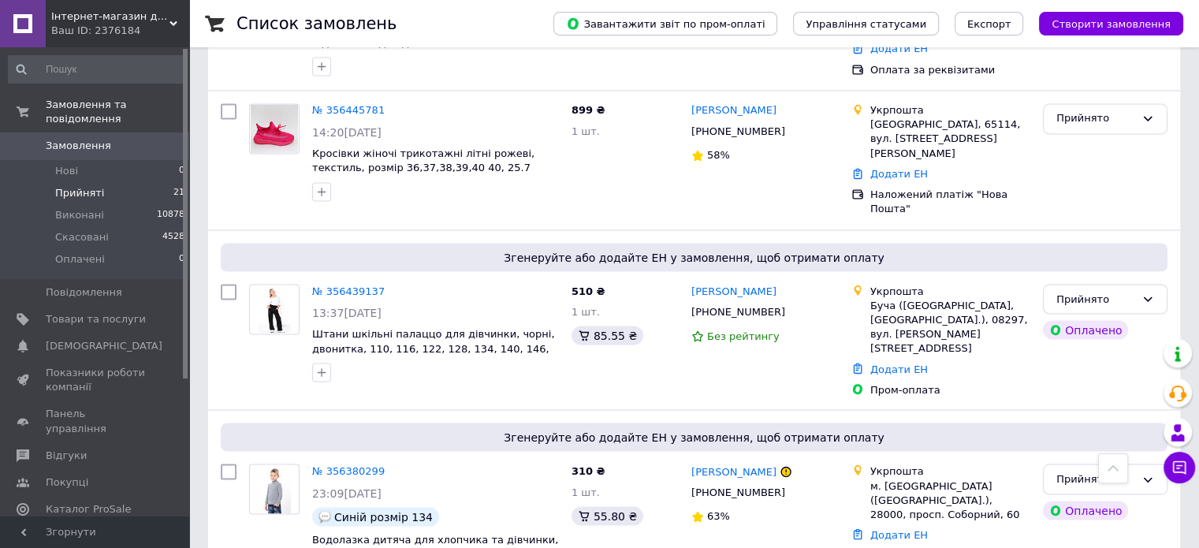
scroll to position [2804, 0]
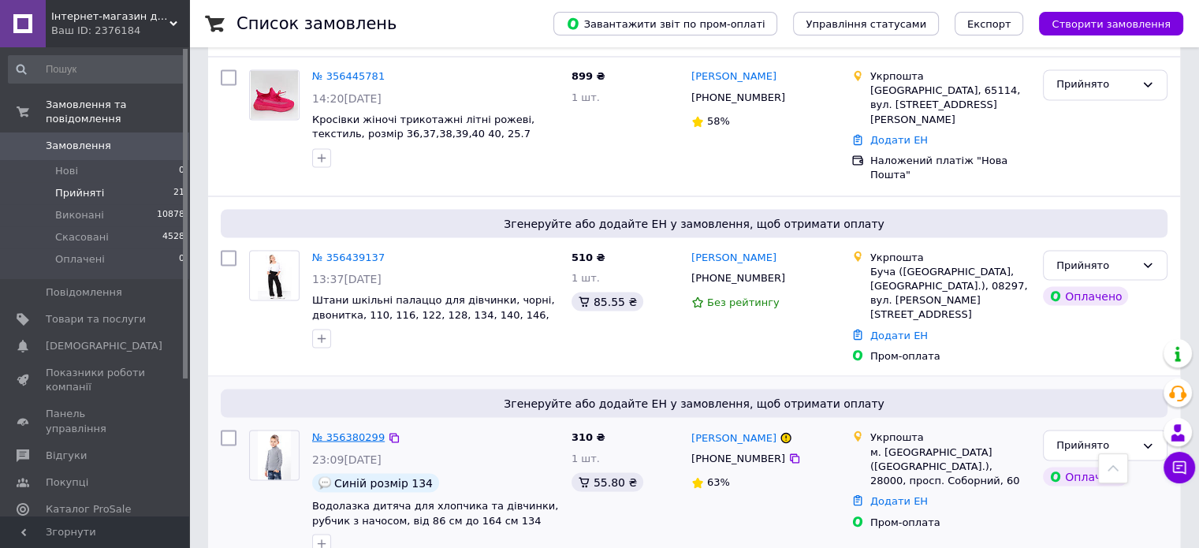
click at [365, 430] on link "№ 356380299" at bounding box center [348, 436] width 72 height 12
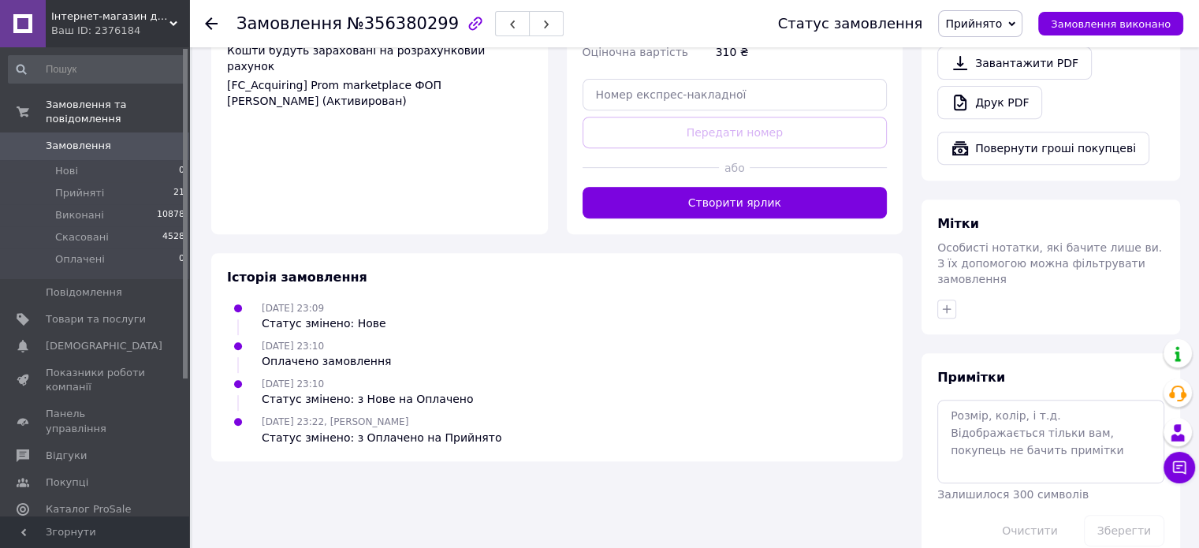
scroll to position [496, 0]
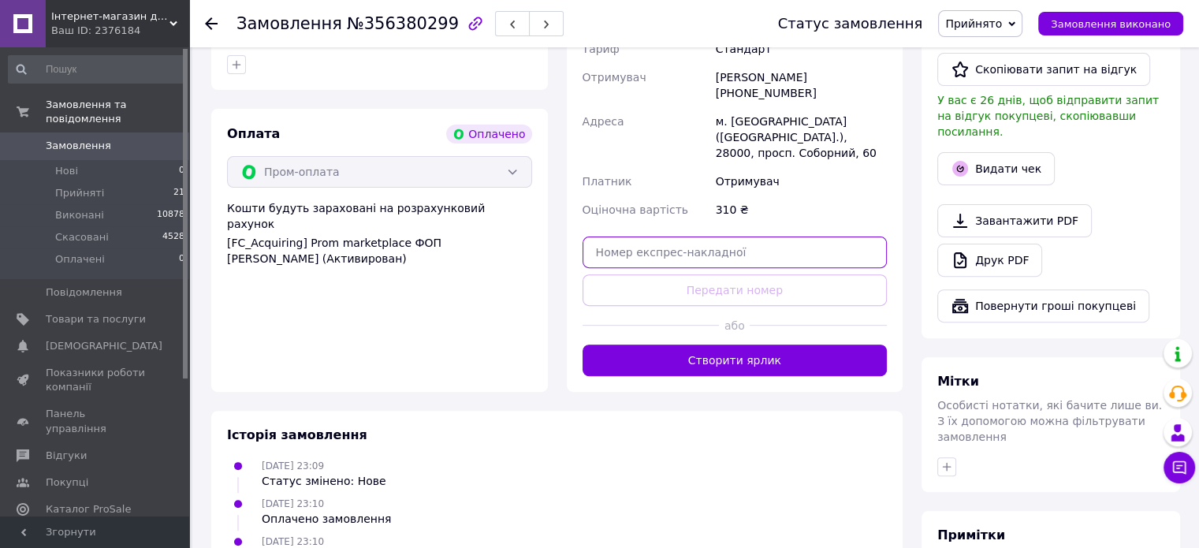
click at [615, 236] on input "text" at bounding box center [734, 252] width 305 height 32
paste input "0505351887561"
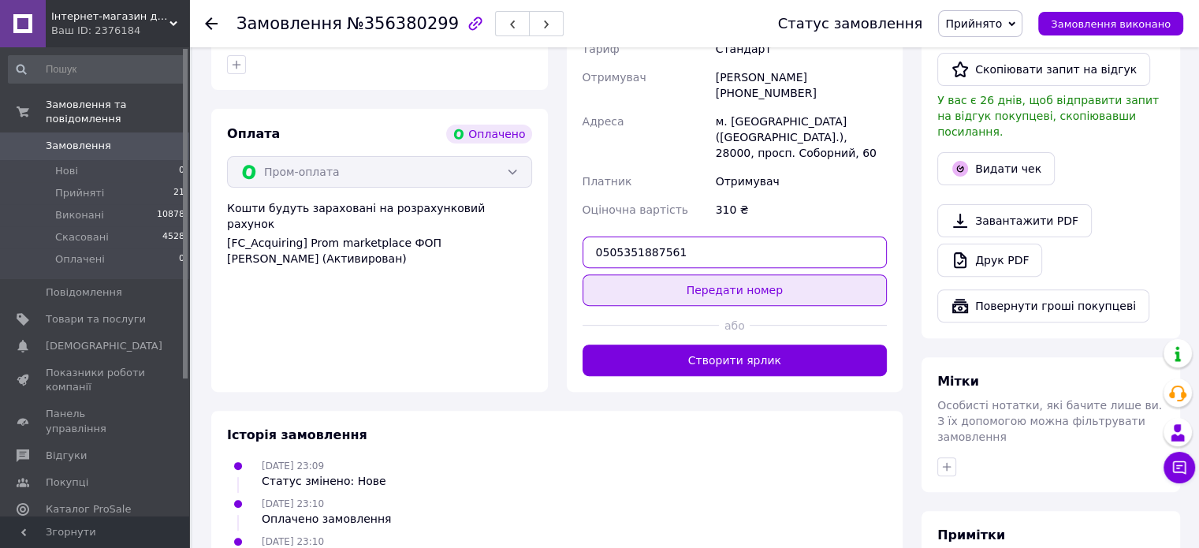
type input "0505351887561"
click at [676, 274] on button "Передати номер" at bounding box center [734, 290] width 305 height 32
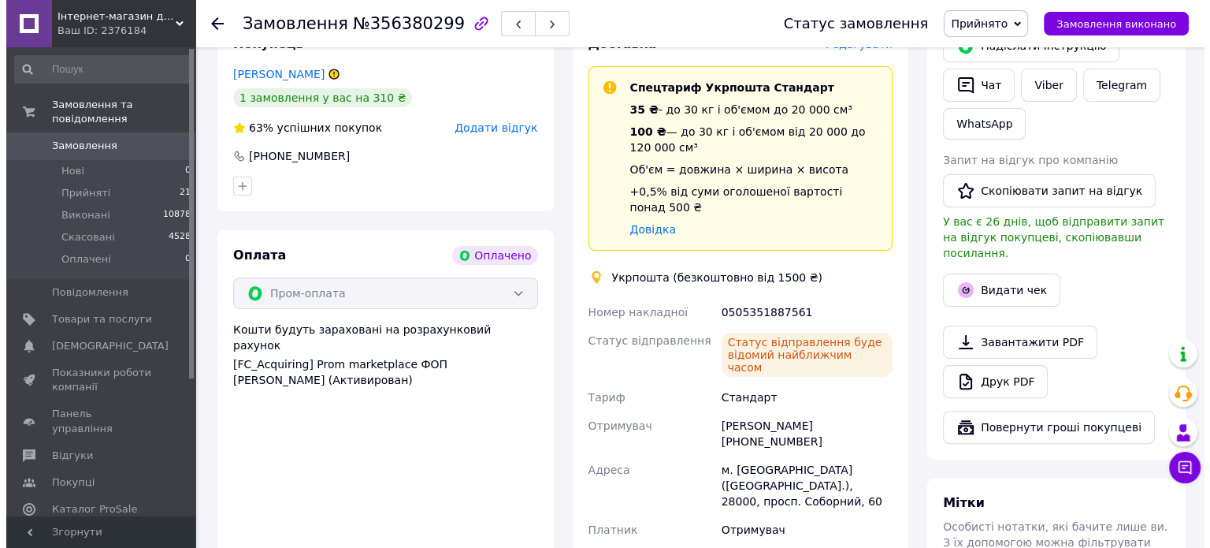
scroll to position [260, 0]
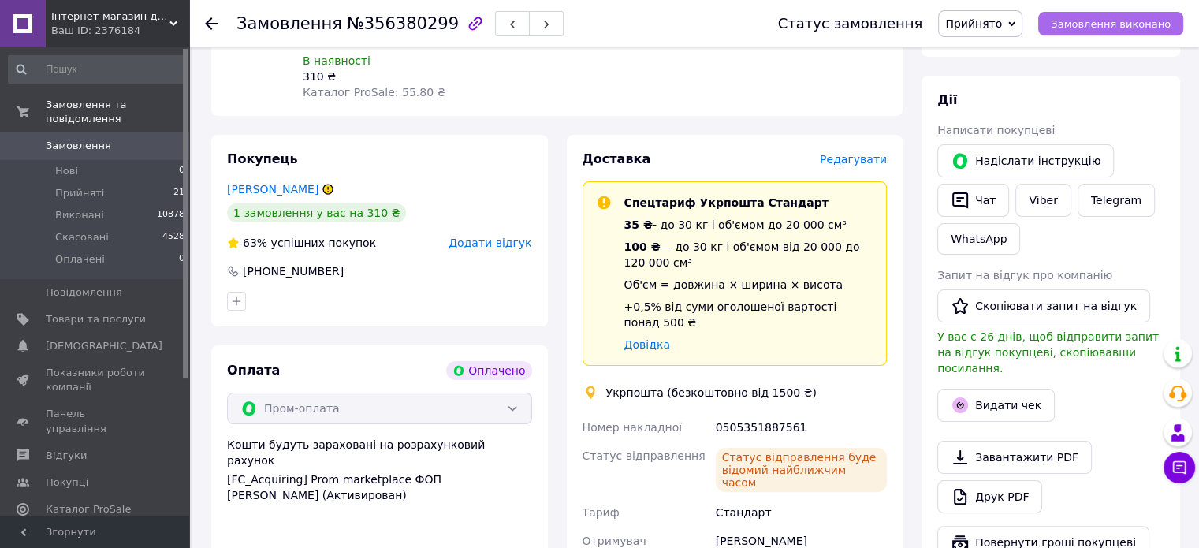
click at [1095, 18] on span "Замовлення виконано" at bounding box center [1110, 24] width 120 height 12
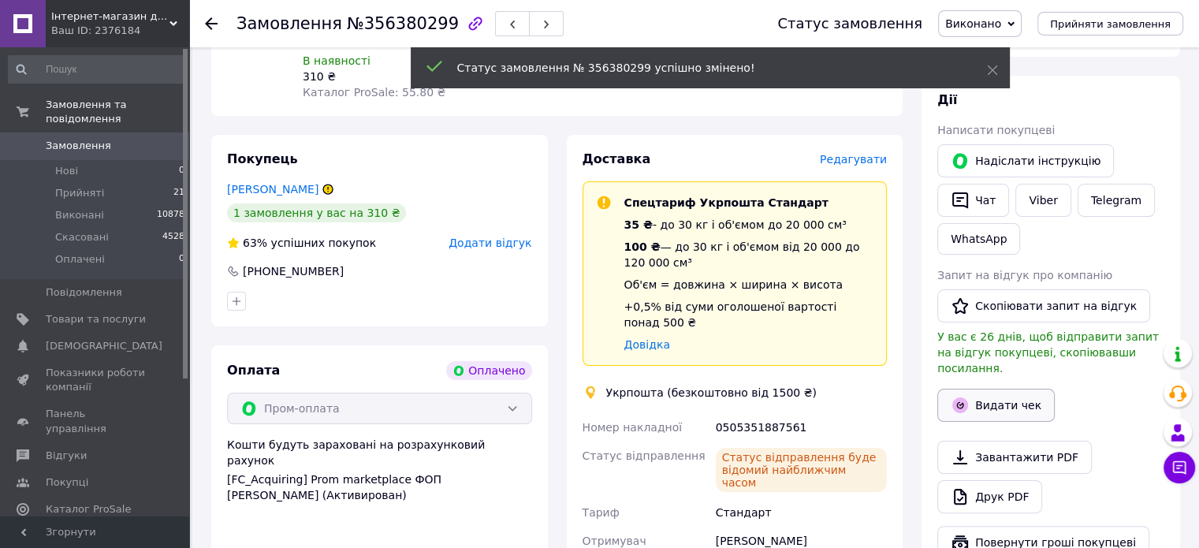
click at [994, 388] on button "Видати чек" at bounding box center [995, 404] width 117 height 33
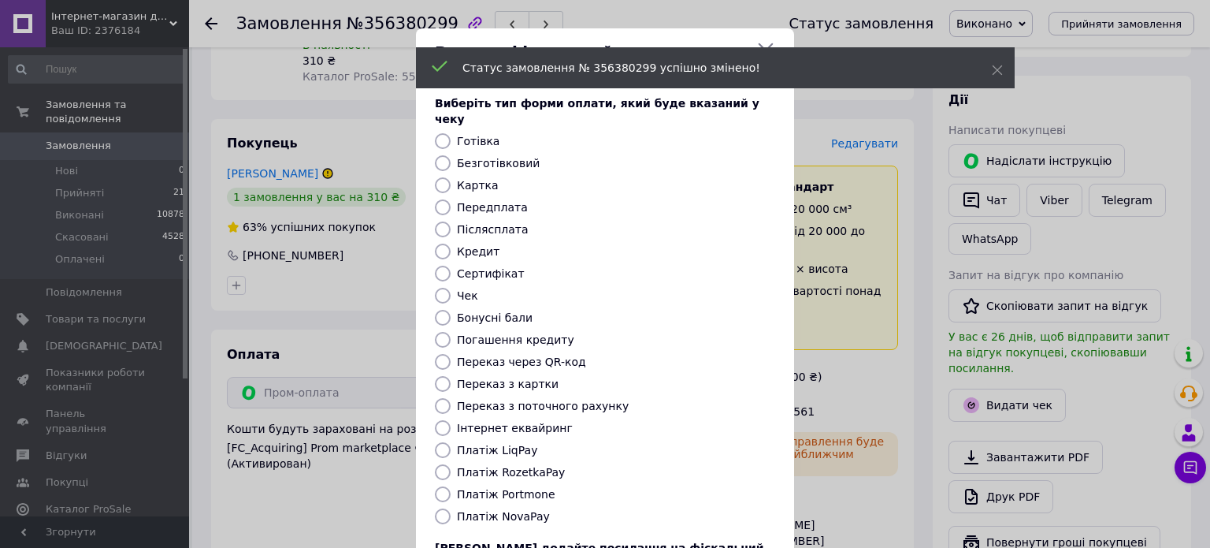
click at [476, 223] on label "Післясплата" at bounding box center [493, 229] width 72 height 13
click at [451, 221] on input "Післясплата" at bounding box center [443, 229] width 16 height 16
radio input "true"
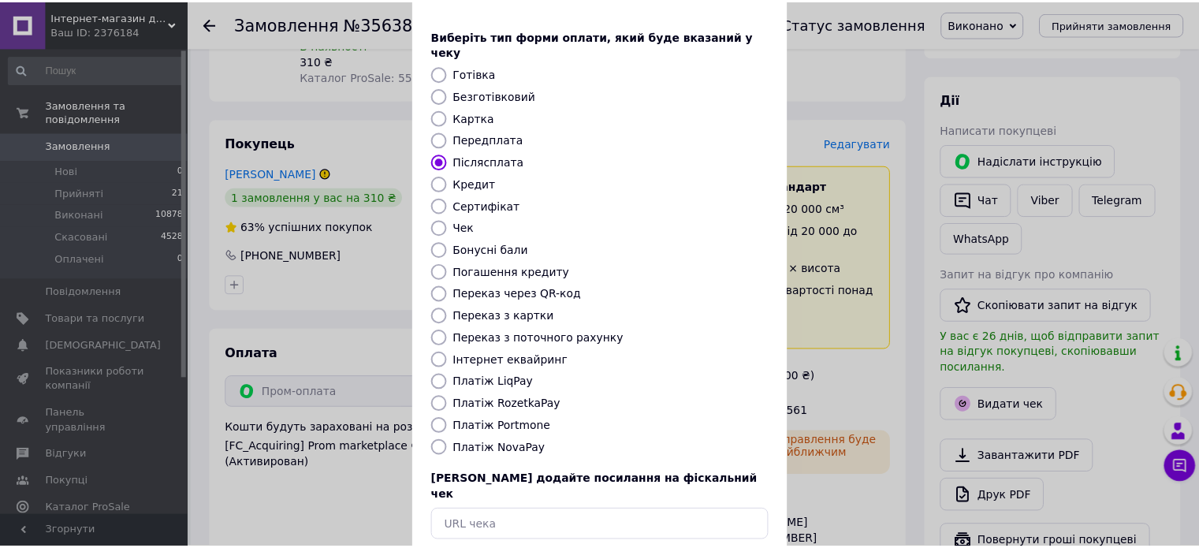
scroll to position [128, 0]
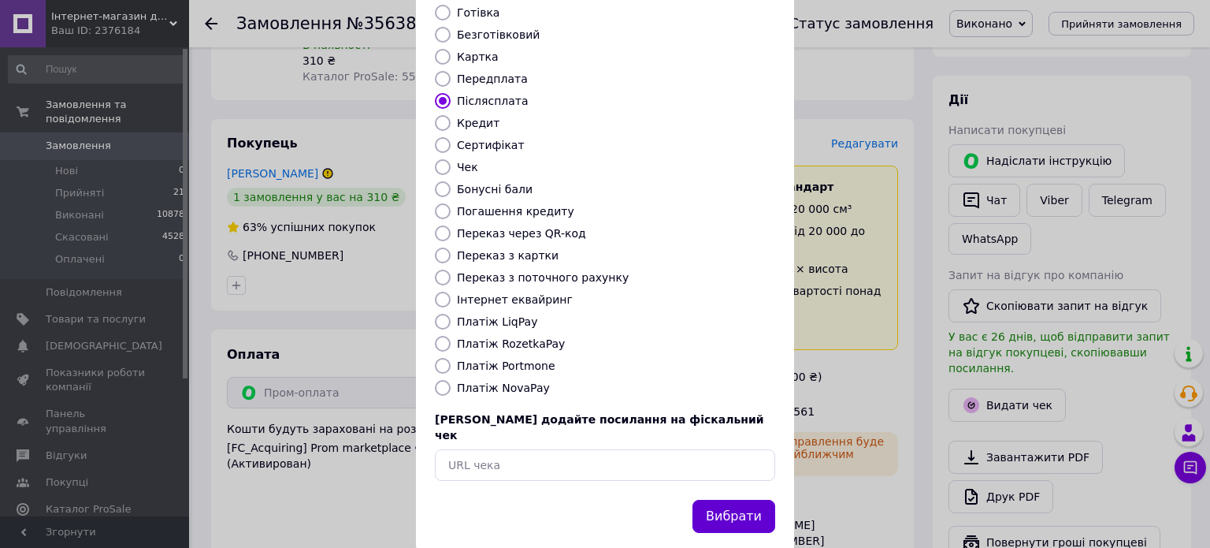
click at [732, 500] on button "Вибрати" at bounding box center [734, 517] width 83 height 34
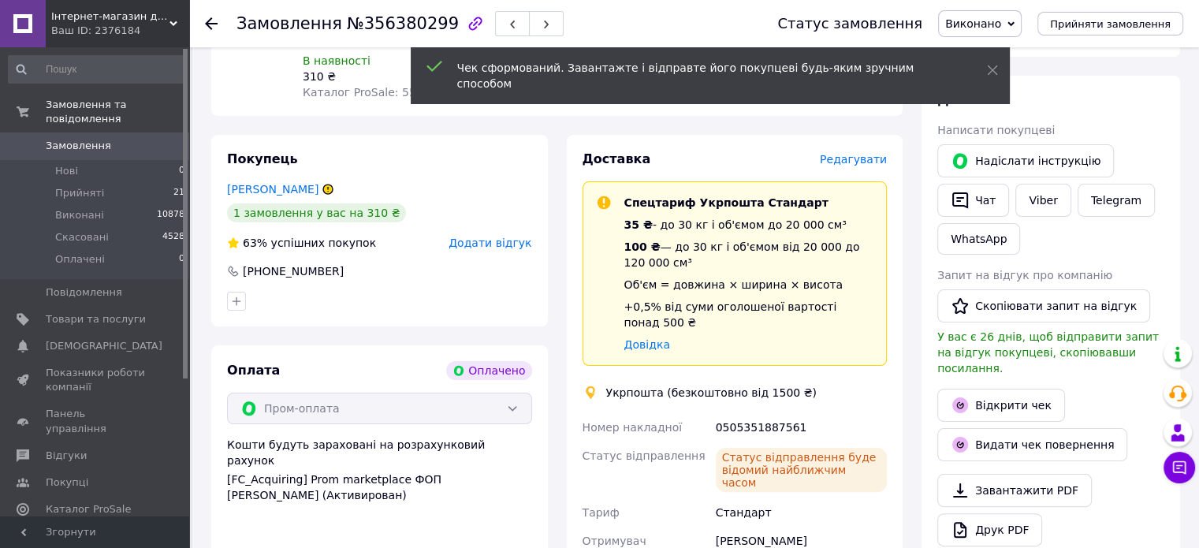
click at [213, 22] on use at bounding box center [211, 23] width 13 height 13
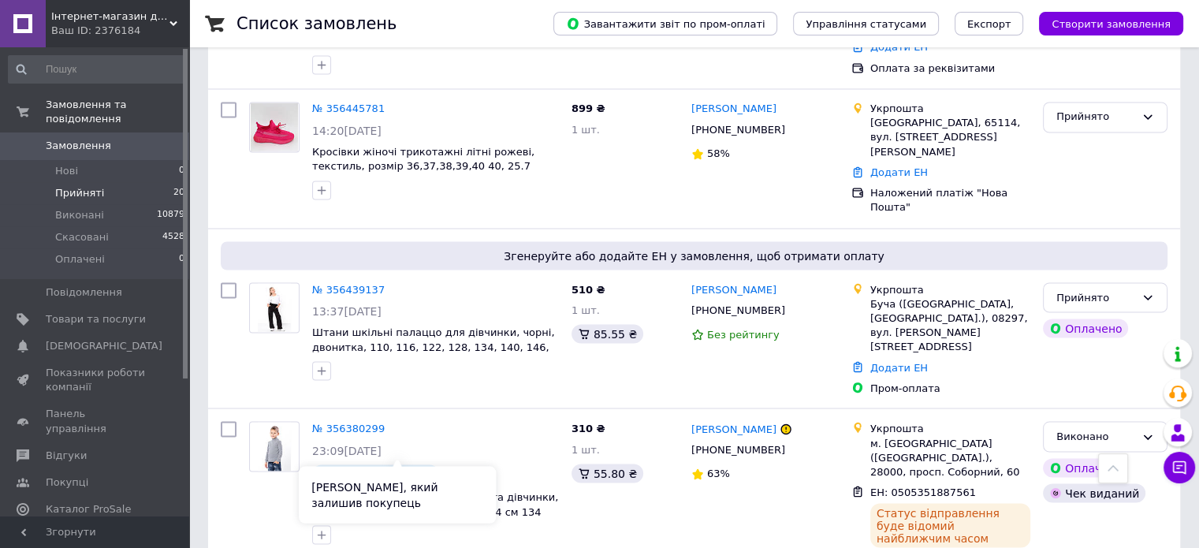
scroll to position [2693, 0]
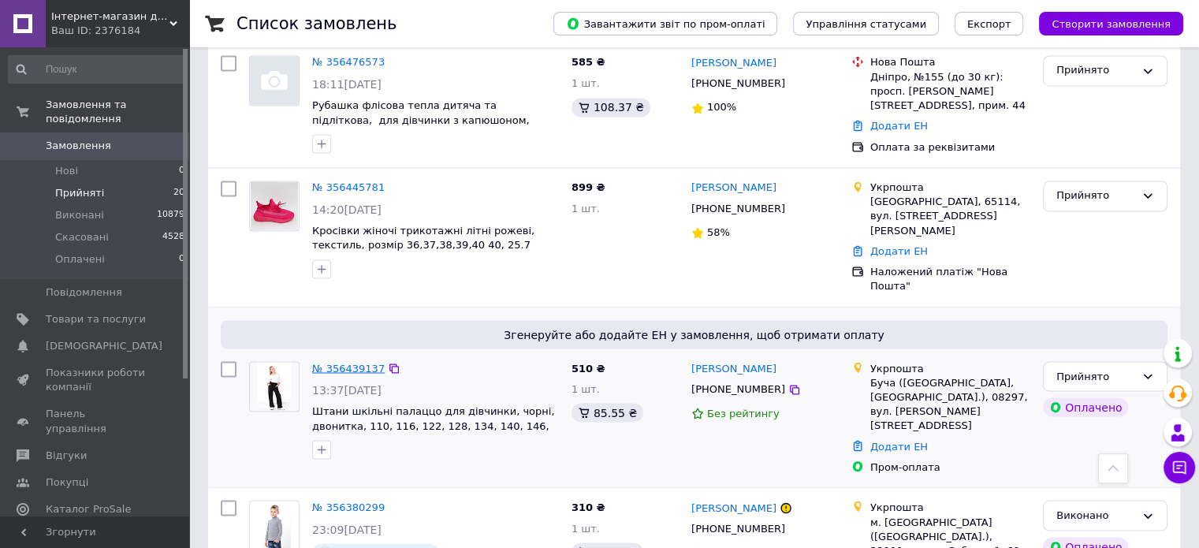
click at [333, 362] on link "№ 356439137" at bounding box center [348, 368] width 72 height 12
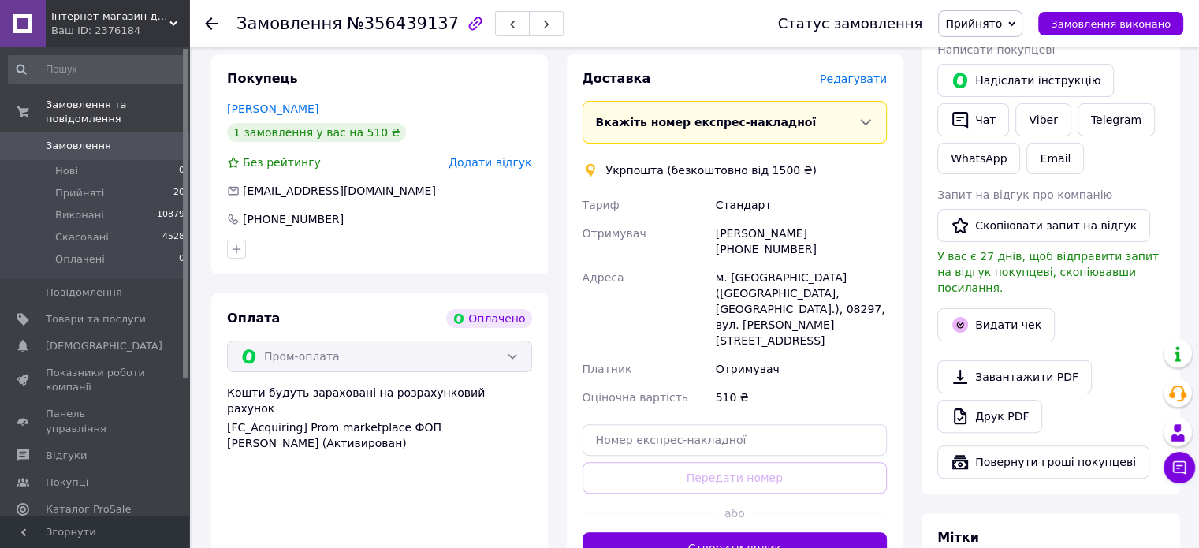
scroll to position [260, 0]
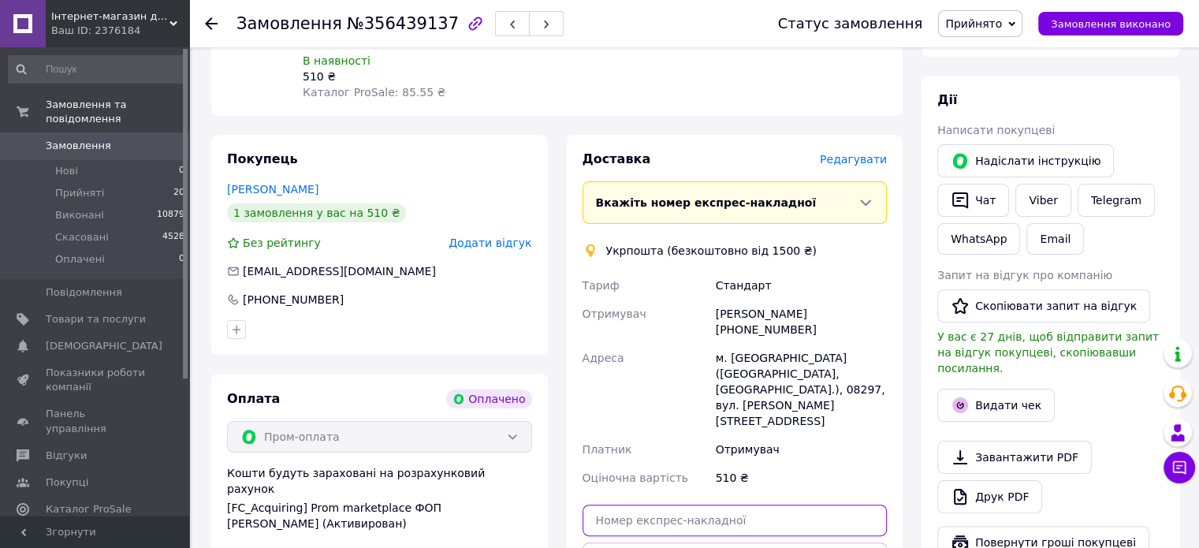
click at [662, 504] on input "text" at bounding box center [734, 520] width 305 height 32
paste input "0505351892174"
type input "0505351892174"
drag, startPoint x: 749, startPoint y: 507, endPoint x: 736, endPoint y: 478, distance: 31.0
click at [748, 542] on button "Передати номер" at bounding box center [734, 558] width 305 height 32
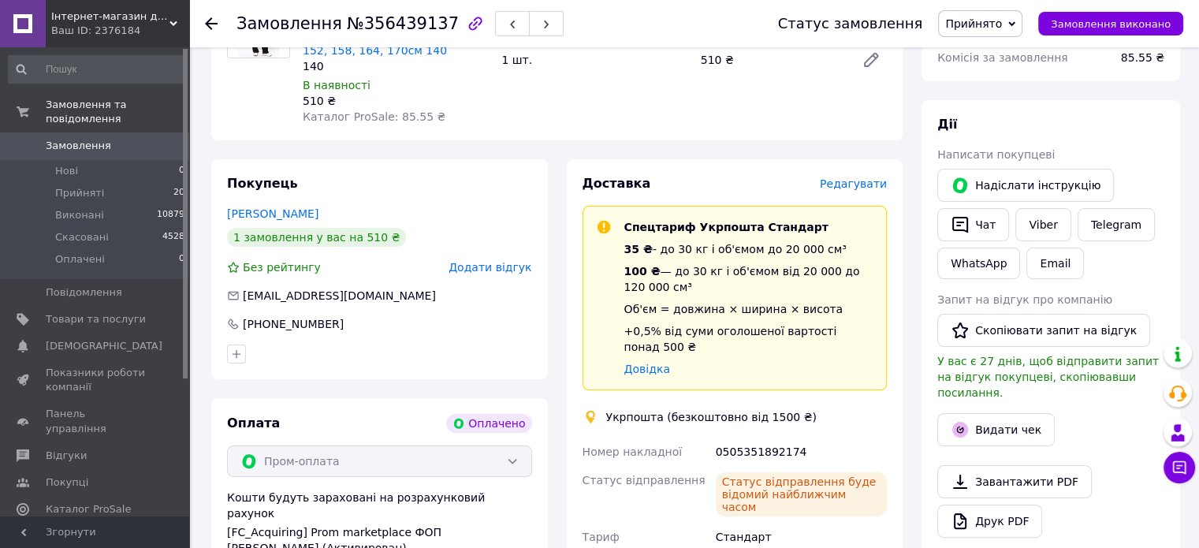
scroll to position [236, 0]
click at [1138, 21] on span "Замовлення виконано" at bounding box center [1110, 24] width 120 height 12
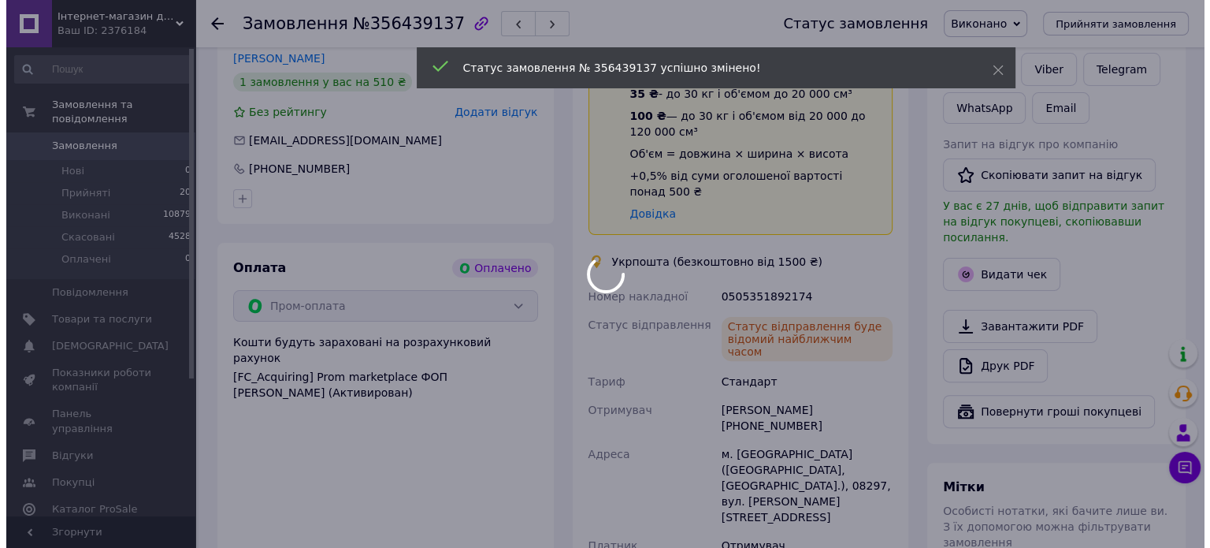
scroll to position [394, 0]
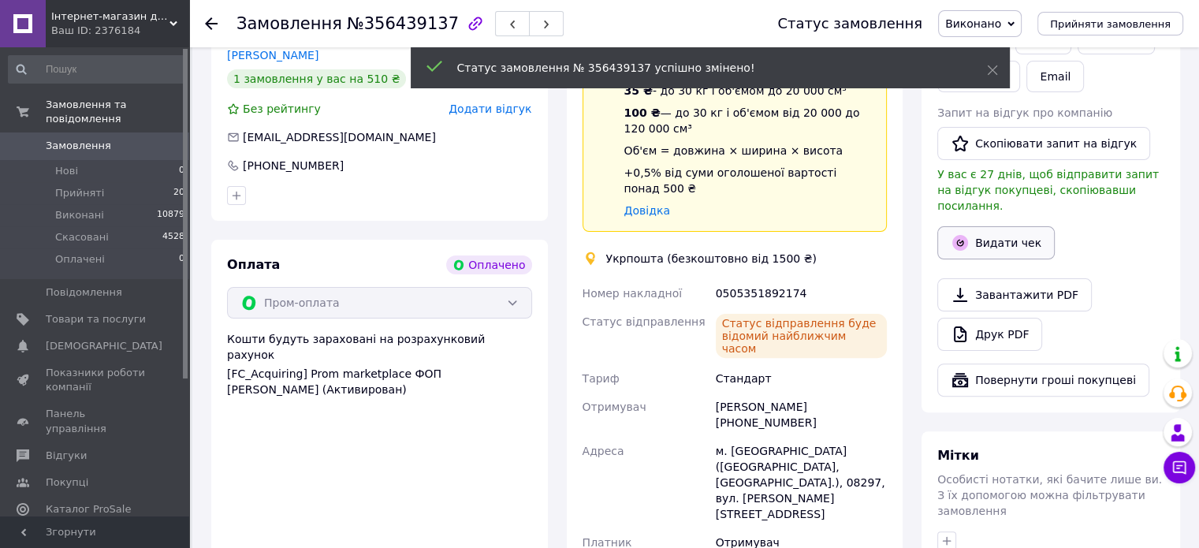
click at [1002, 212] on span "У вас є 27 днів, щоб відправити запит на відгук покупцеві, скопіювавши посиланн…" at bounding box center [1047, 190] width 221 height 44
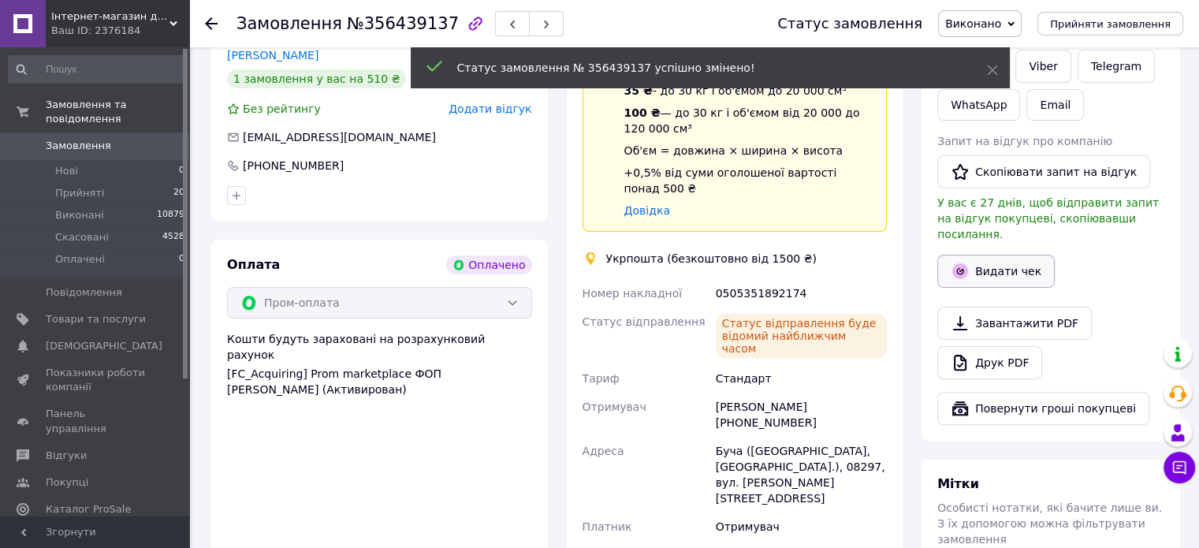
click at [999, 255] on button "Видати чек" at bounding box center [995, 271] width 117 height 33
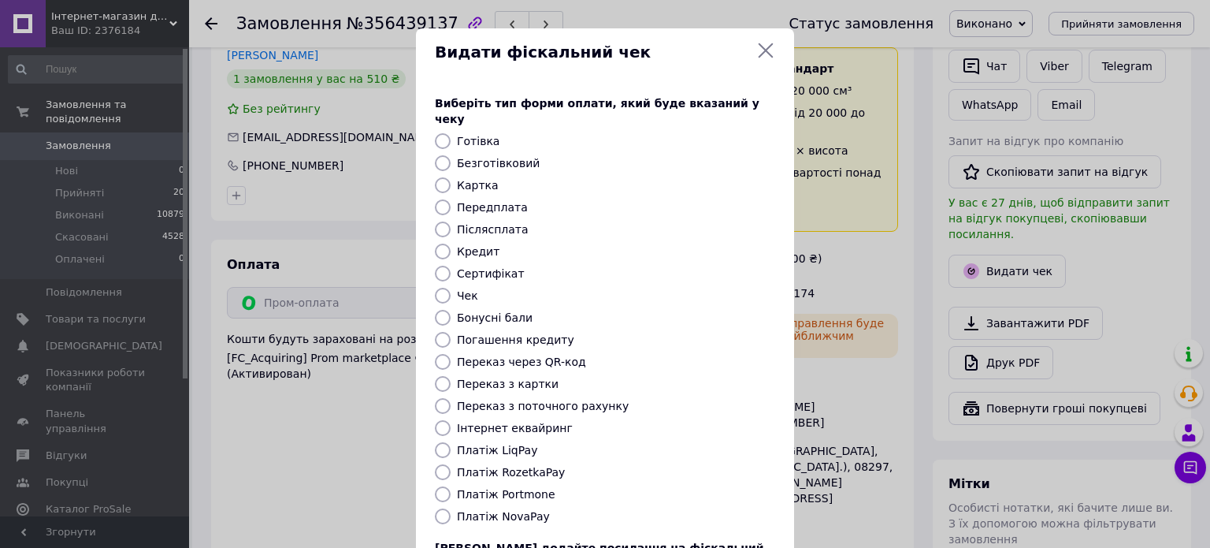
click at [482, 223] on label "Післясплата" at bounding box center [493, 229] width 72 height 13
click at [451, 221] on input "Післясплата" at bounding box center [443, 229] width 16 height 16
radio input "true"
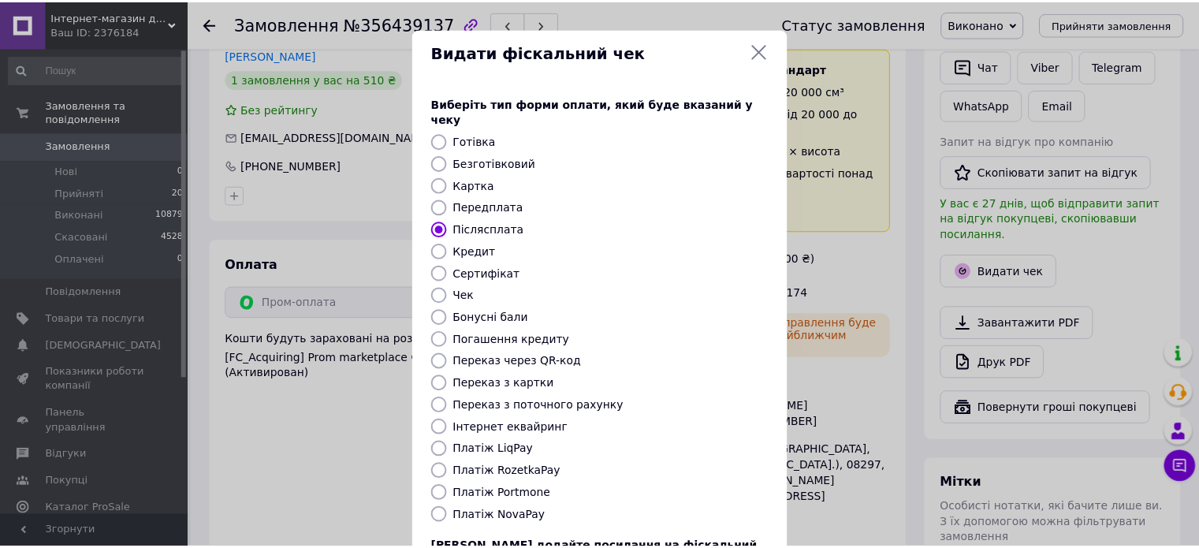
scroll to position [128, 0]
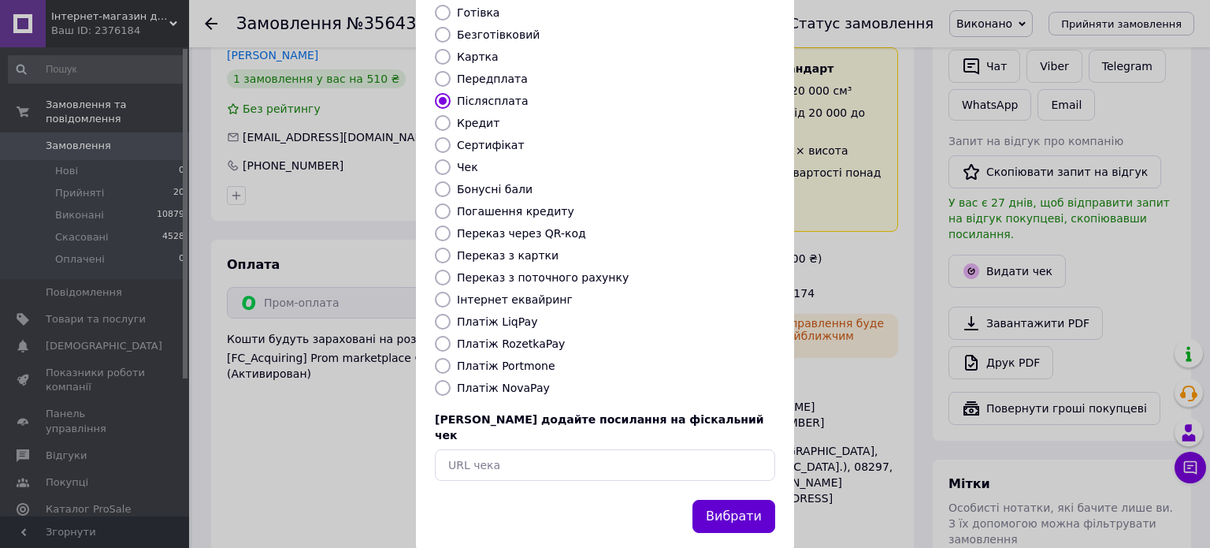
click at [743, 500] on button "Вибрати" at bounding box center [734, 517] width 83 height 34
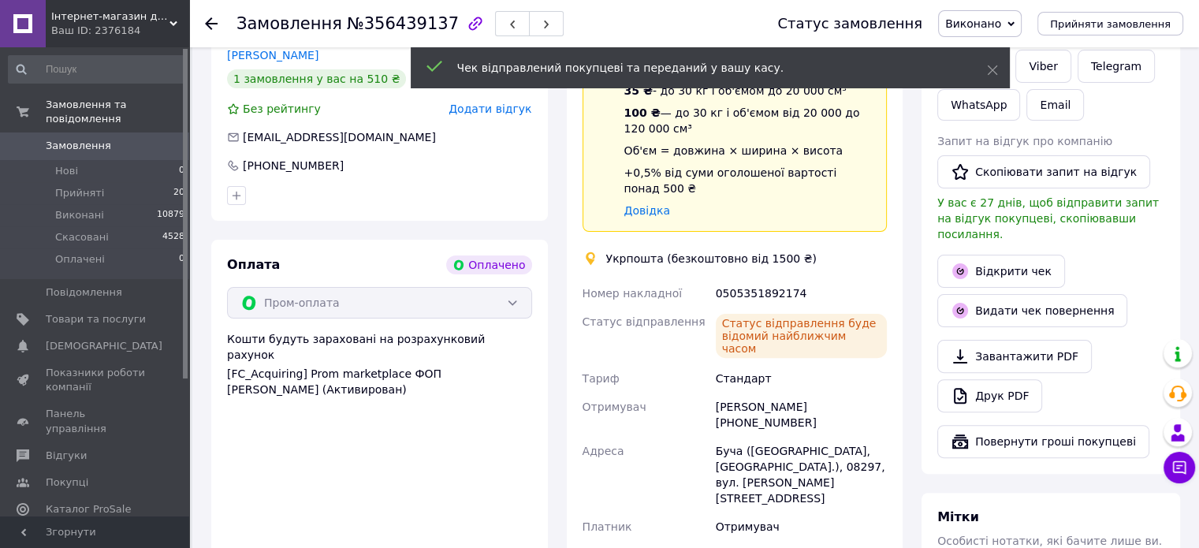
click at [209, 18] on icon at bounding box center [211, 23] width 13 height 13
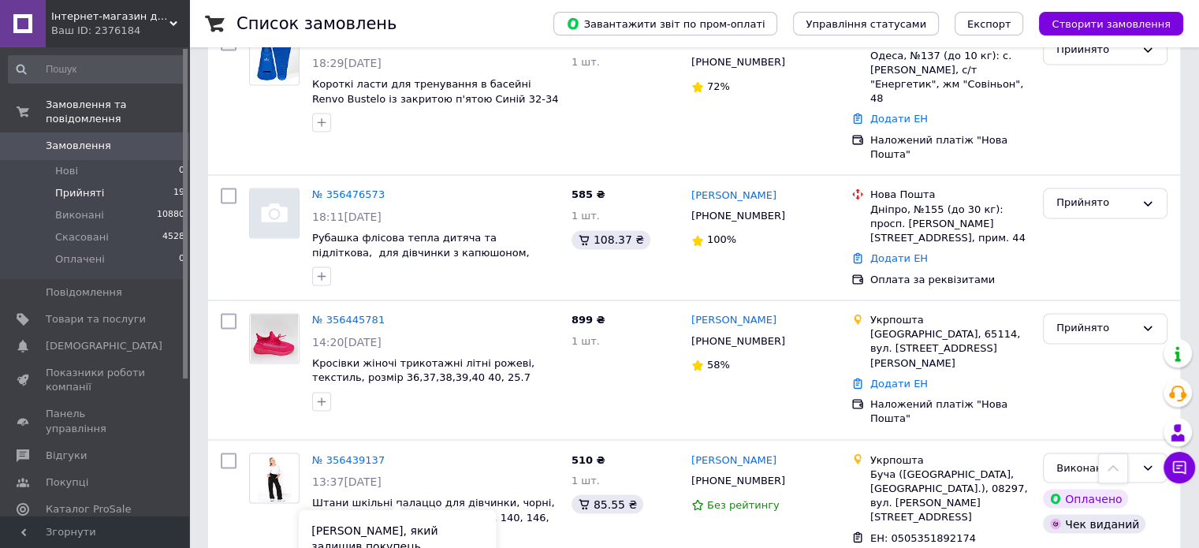
scroll to position [2525, 0]
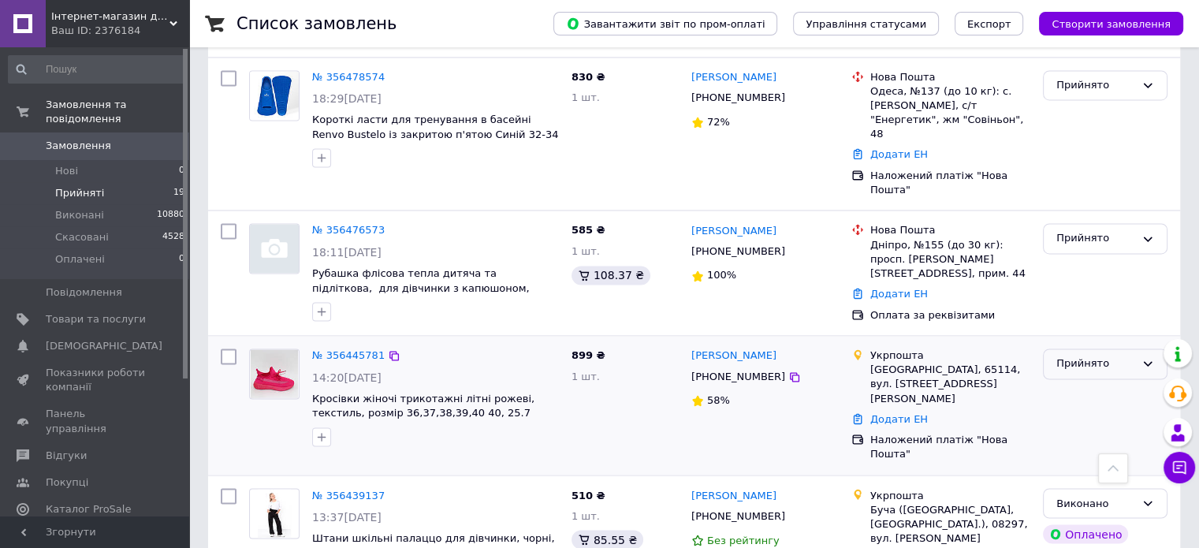
click at [1143, 357] on icon at bounding box center [1147, 363] width 13 height 13
click at [1102, 382] on li "Виконано" at bounding box center [1104, 396] width 123 height 29
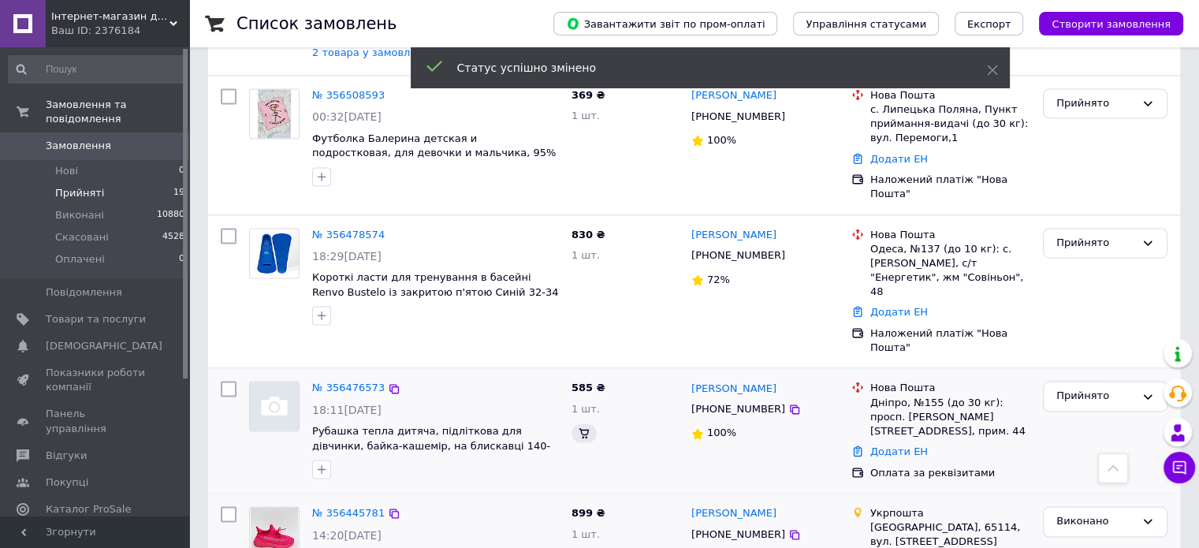
scroll to position [2367, 0]
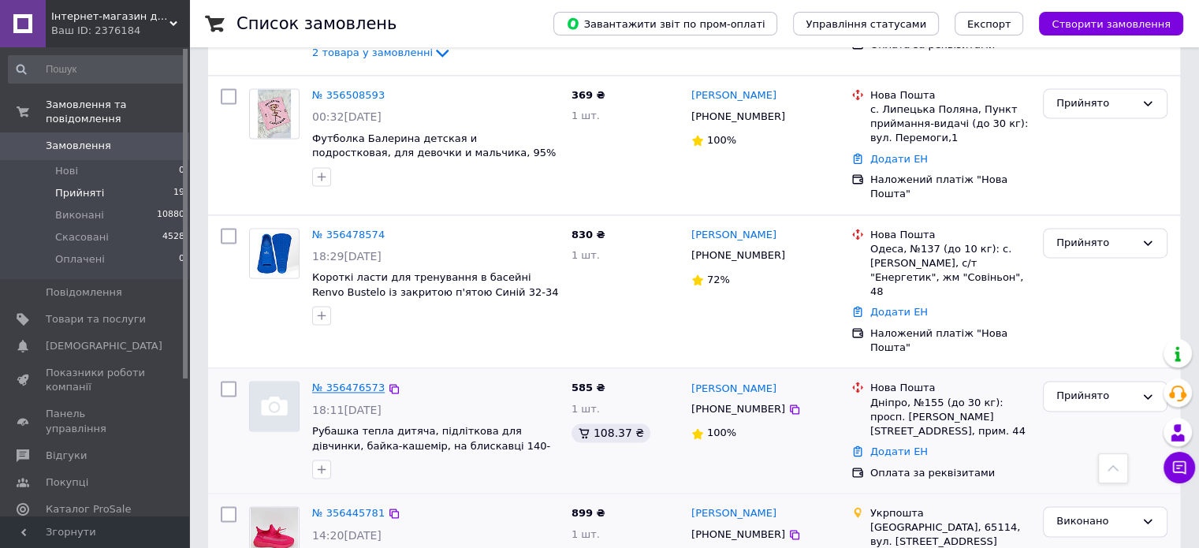
click at [345, 381] on link "№ 356476573" at bounding box center [348, 387] width 72 height 12
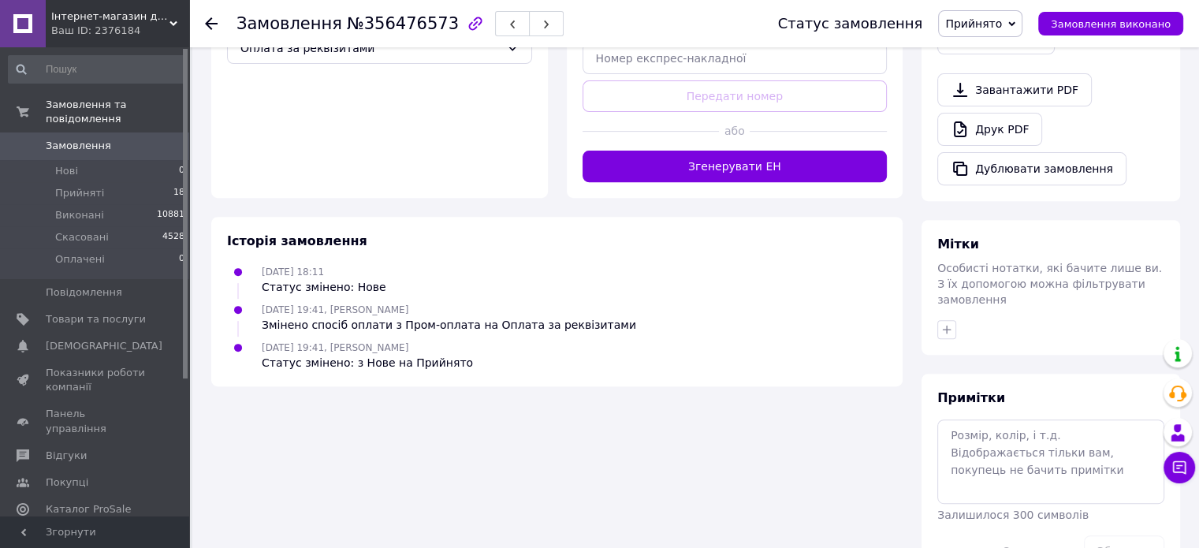
scroll to position [507, 0]
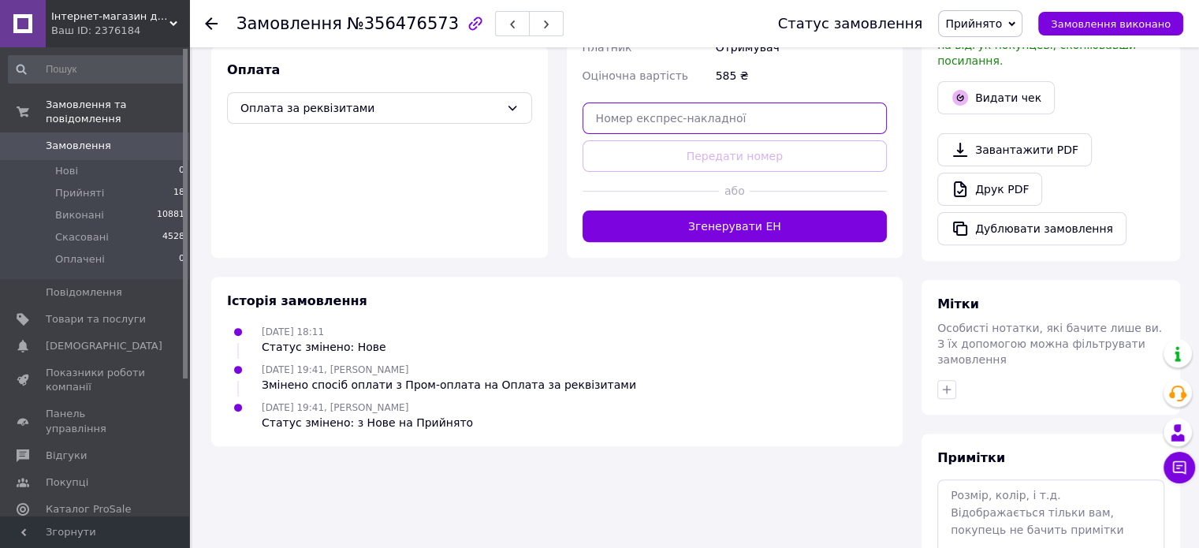
click at [637, 102] on input "text" at bounding box center [734, 118] width 305 height 32
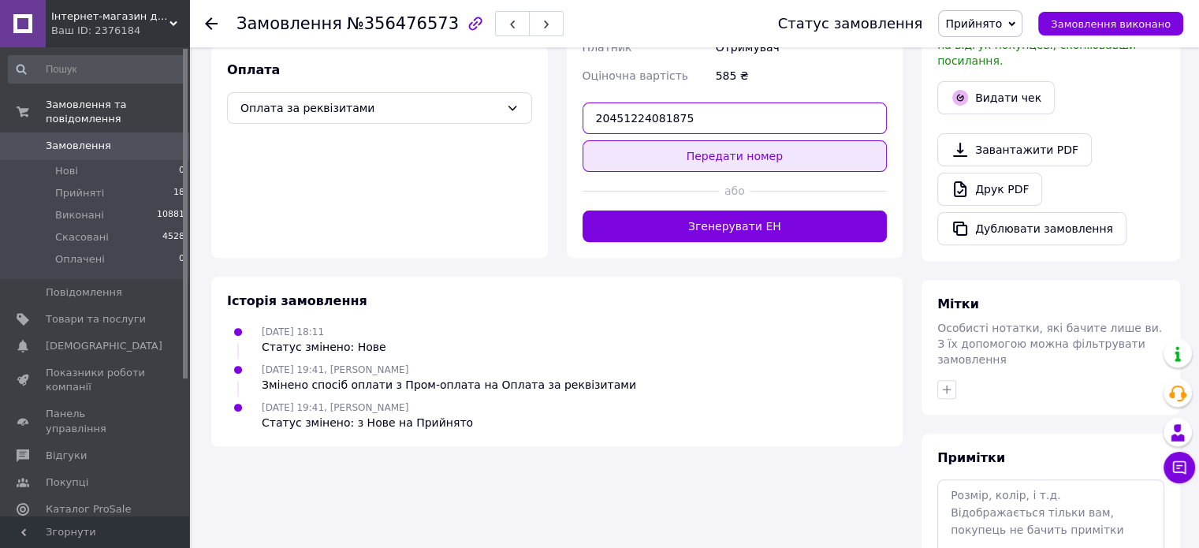
type input "20451224081875"
click at [788, 143] on button "Передати номер" at bounding box center [734, 156] width 305 height 32
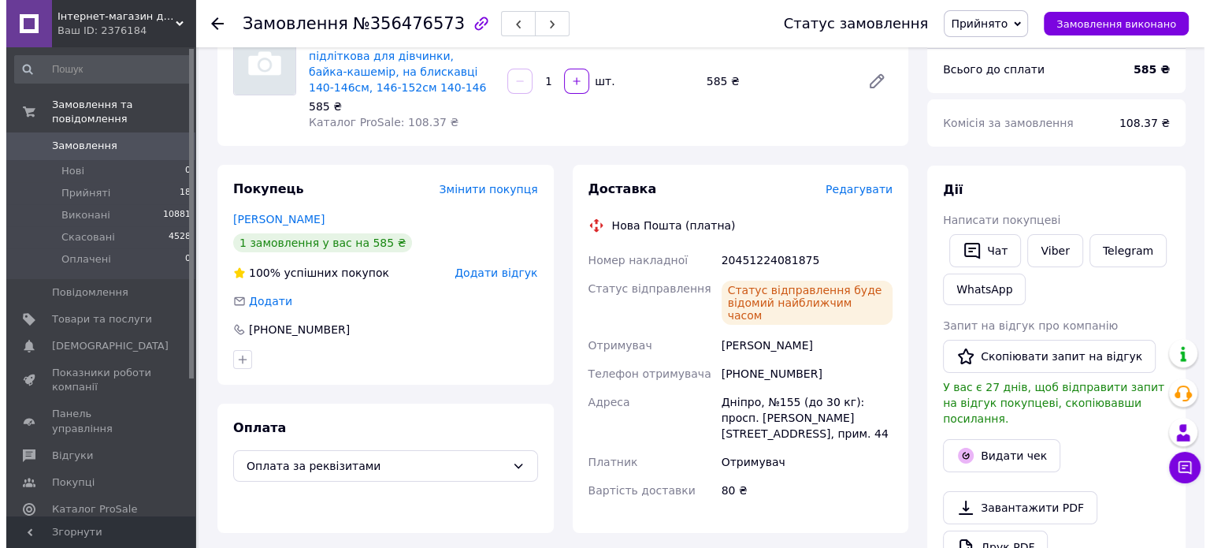
scroll to position [113, 0]
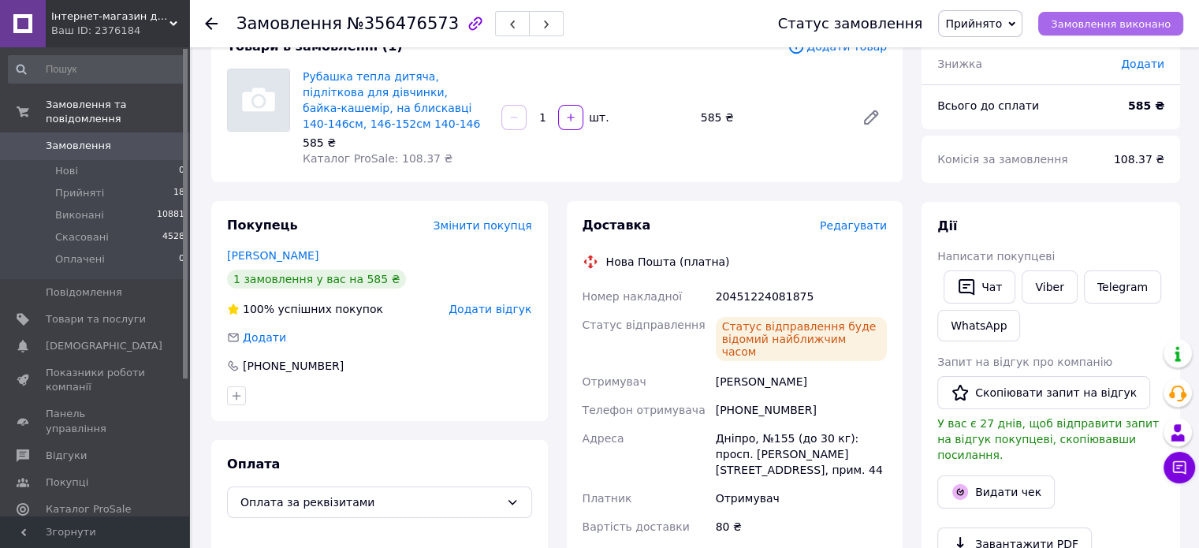
click at [1073, 23] on span "Замовлення виконано" at bounding box center [1110, 24] width 120 height 12
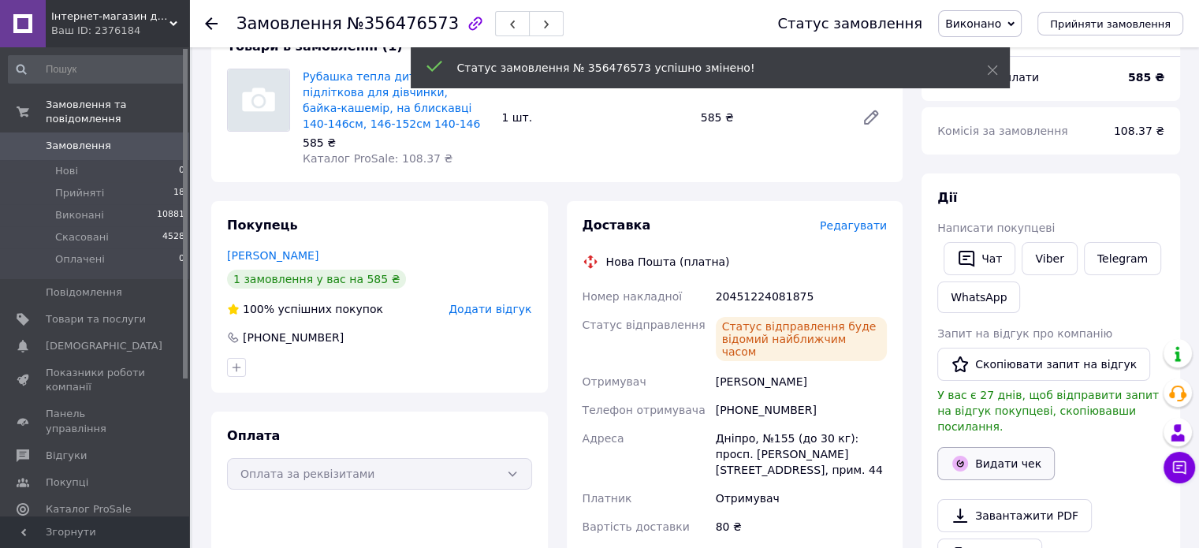
click at [1010, 455] on button "Видати чек" at bounding box center [995, 463] width 117 height 33
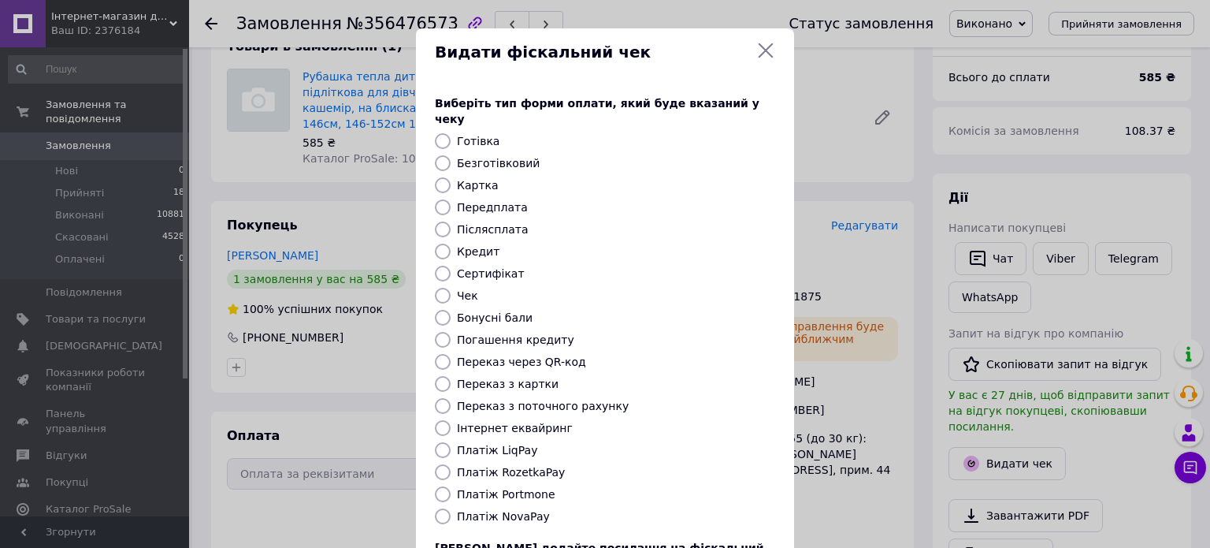
click at [459, 223] on label "Післясплата" at bounding box center [493, 229] width 72 height 13
click at [451, 221] on input "Післясплата" at bounding box center [443, 229] width 16 height 16
radio input "true"
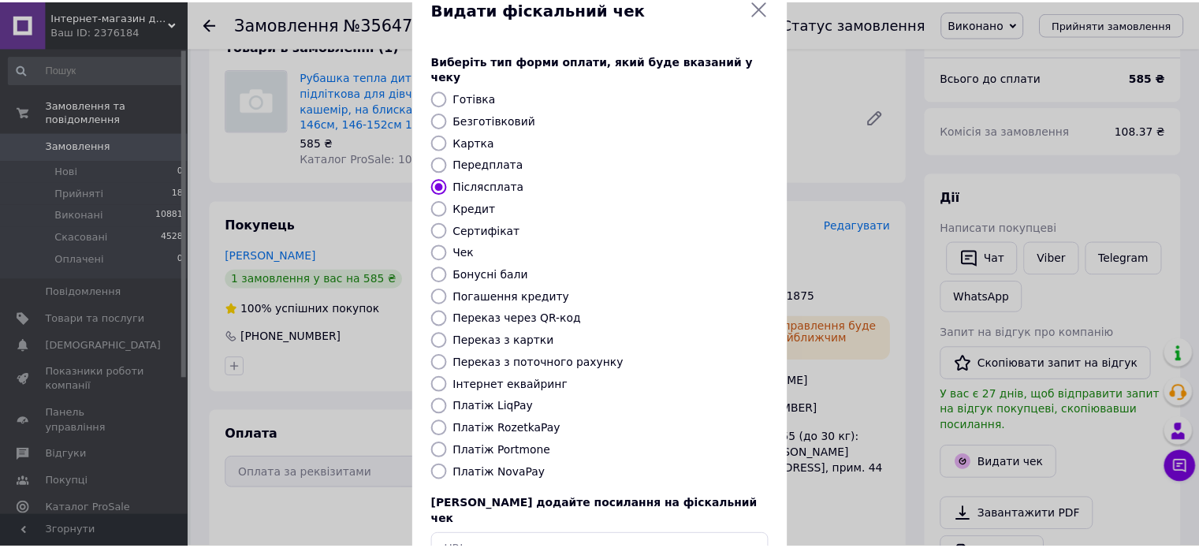
scroll to position [128, 0]
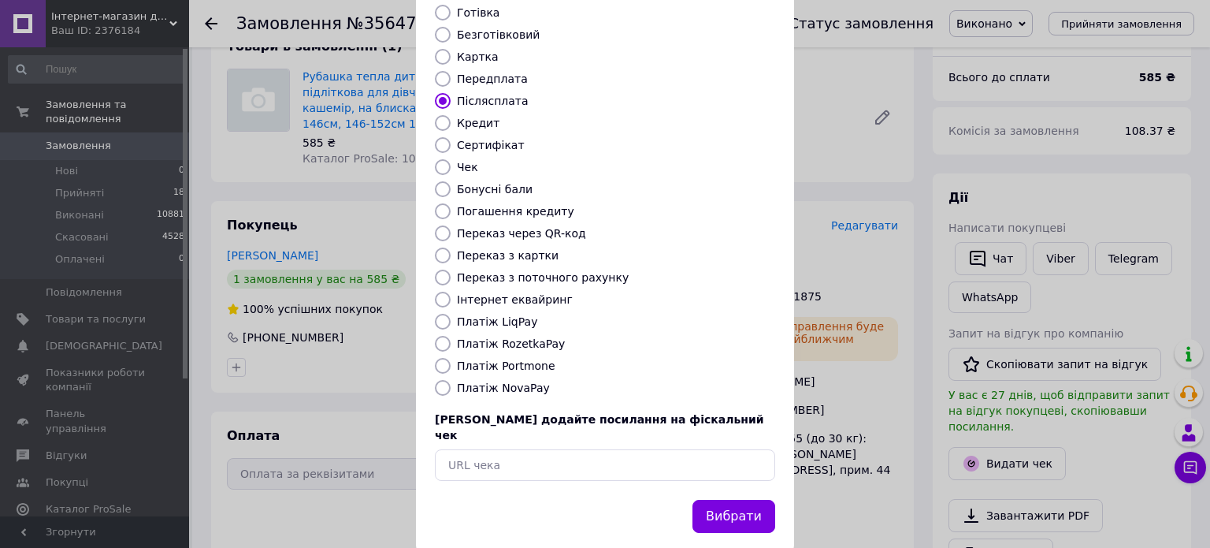
click at [462, 72] on label "Передплата" at bounding box center [492, 78] width 71 height 13
click at [451, 71] on input "Передплата" at bounding box center [443, 79] width 16 height 16
radio input "true"
click at [722, 500] on button "Вибрати" at bounding box center [734, 517] width 83 height 34
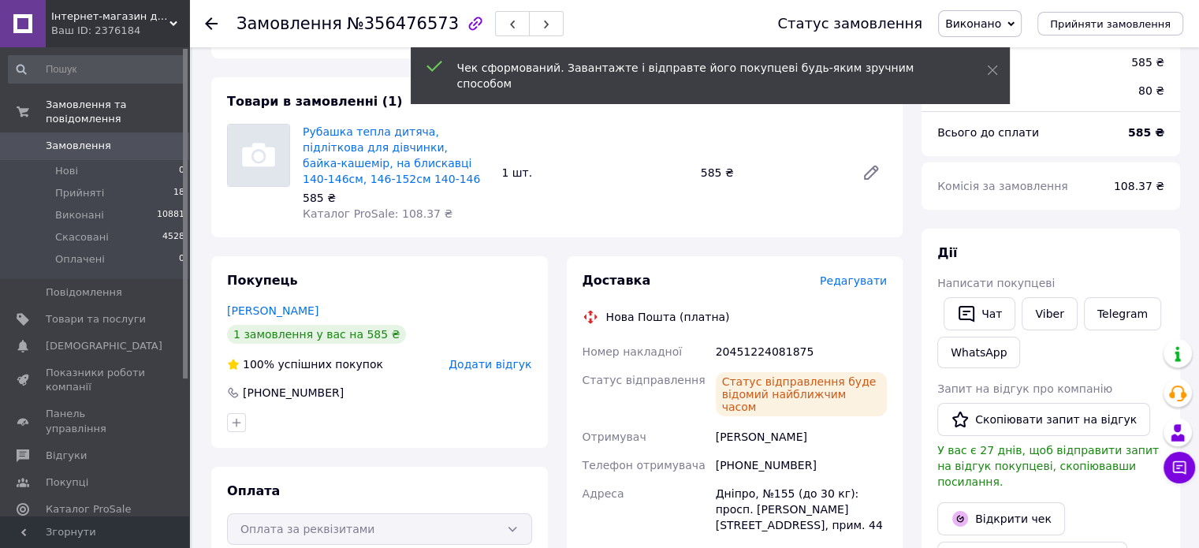
scroll to position [0, 0]
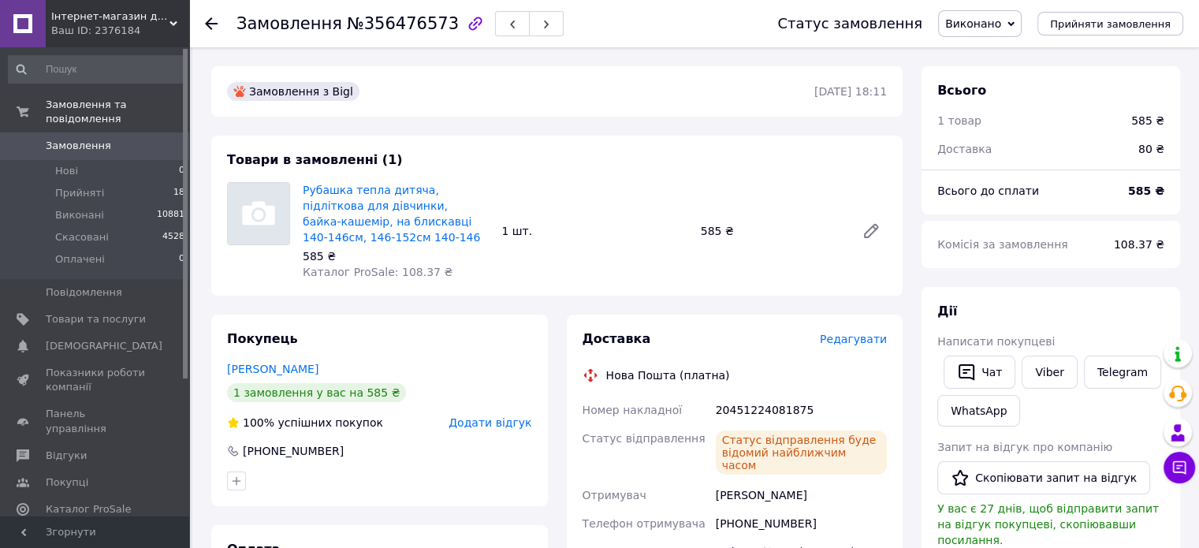
click at [209, 26] on use at bounding box center [211, 23] width 13 height 13
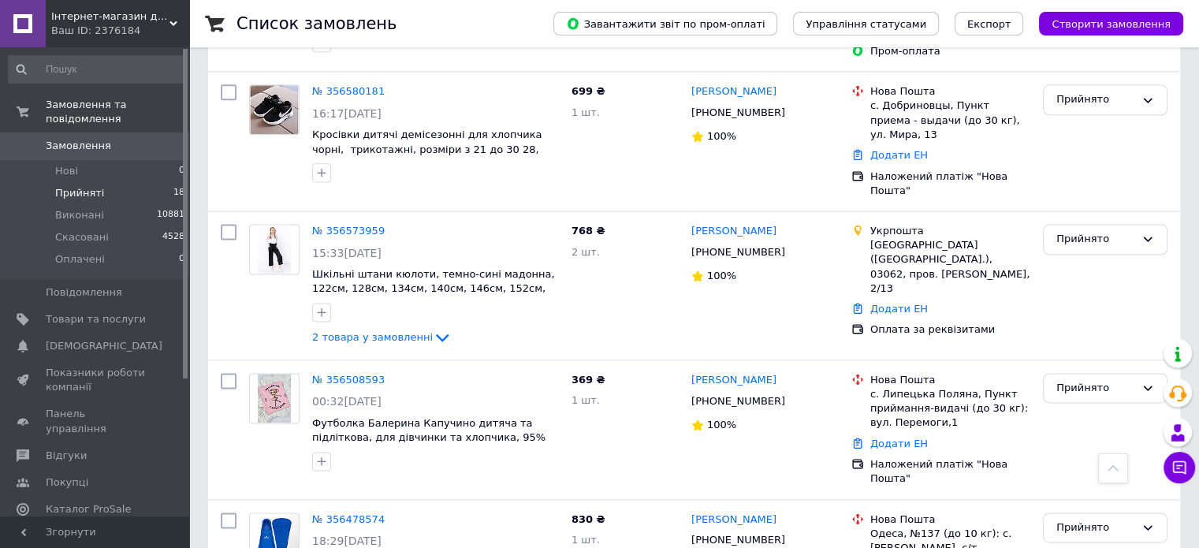
scroll to position [2213, 0]
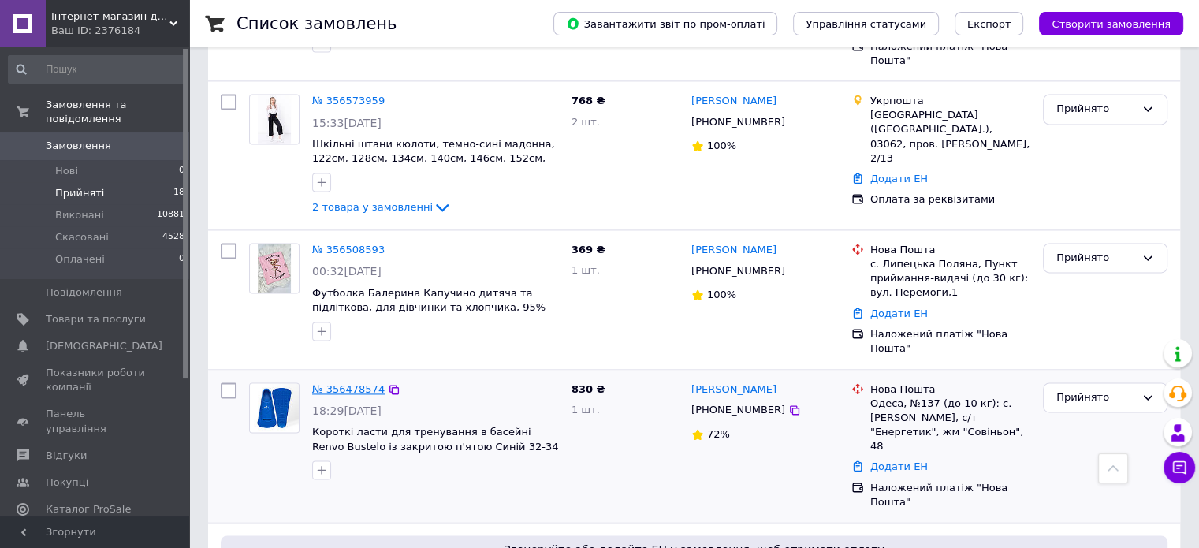
click at [325, 383] on link "№ 356478574" at bounding box center [348, 389] width 72 height 12
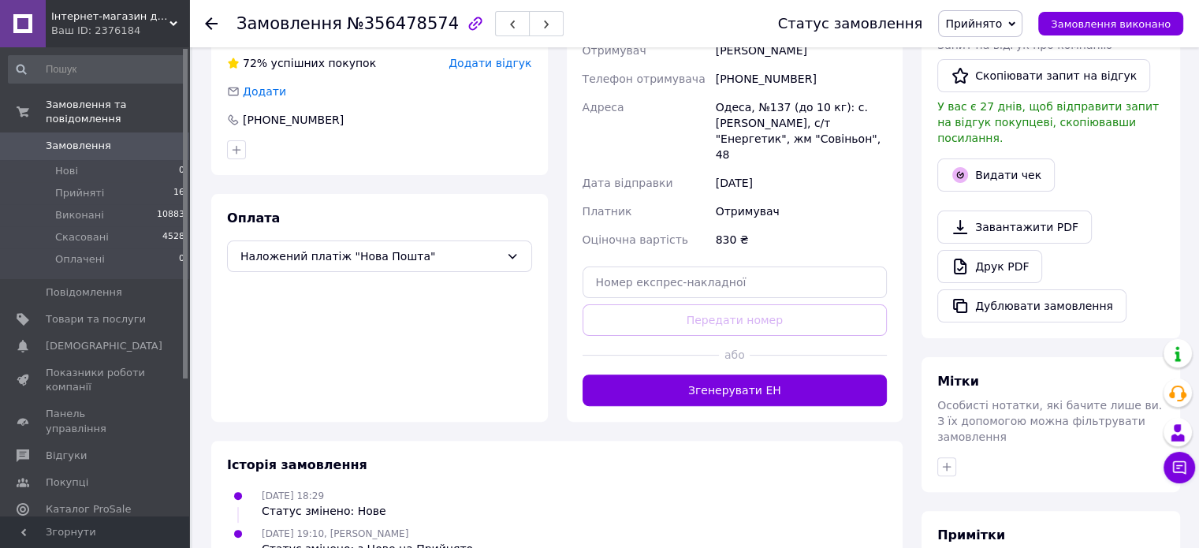
scroll to position [258, 0]
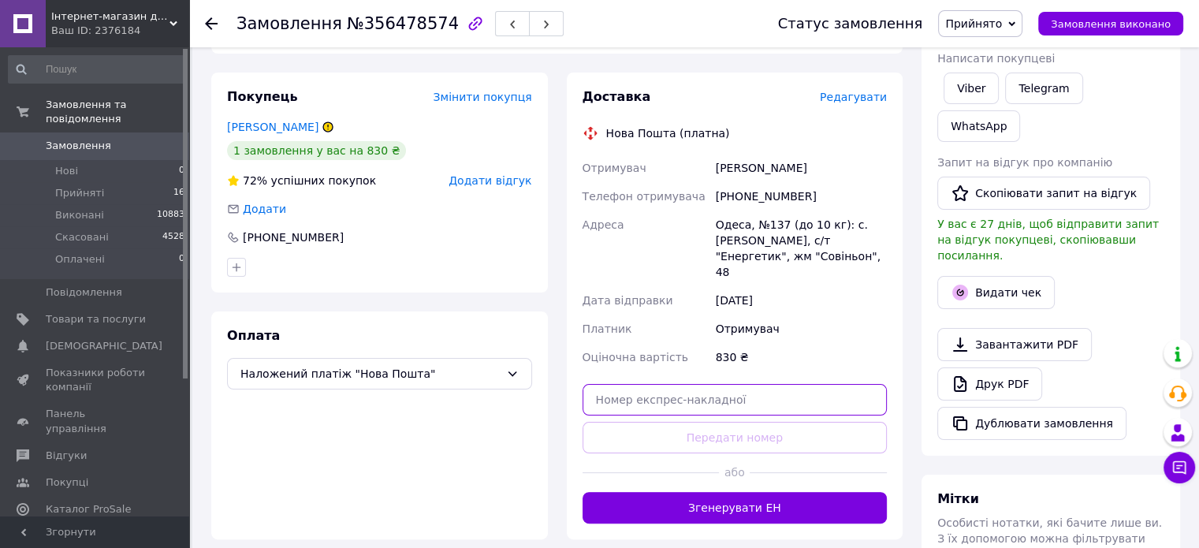
click at [604, 384] on input "text" at bounding box center [734, 400] width 305 height 32
paste input "20451223450238"
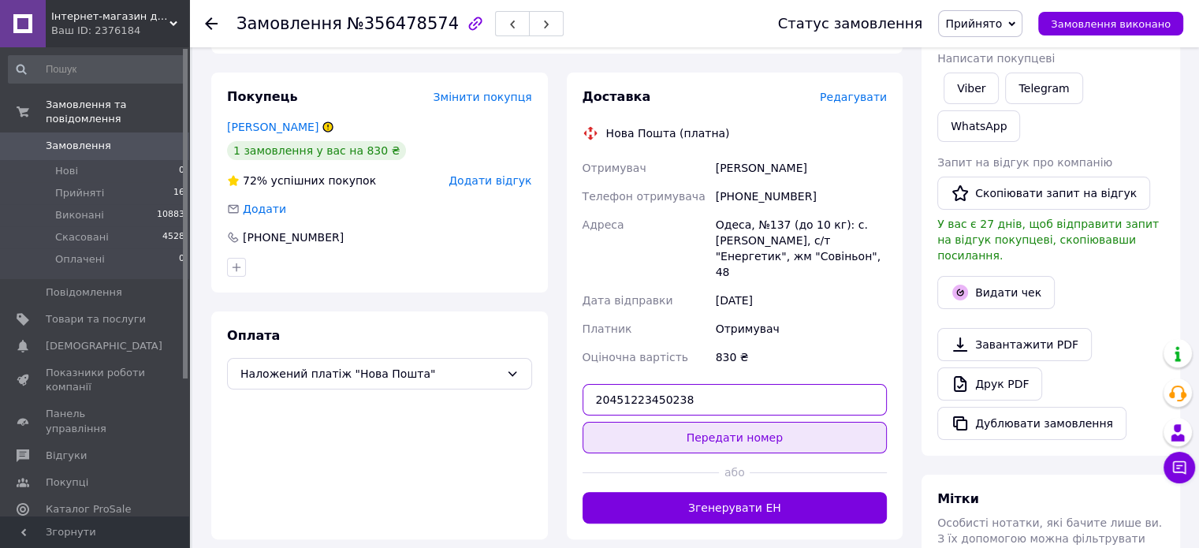
type input "20451223450238"
click at [757, 422] on button "Передати номер" at bounding box center [734, 438] width 305 height 32
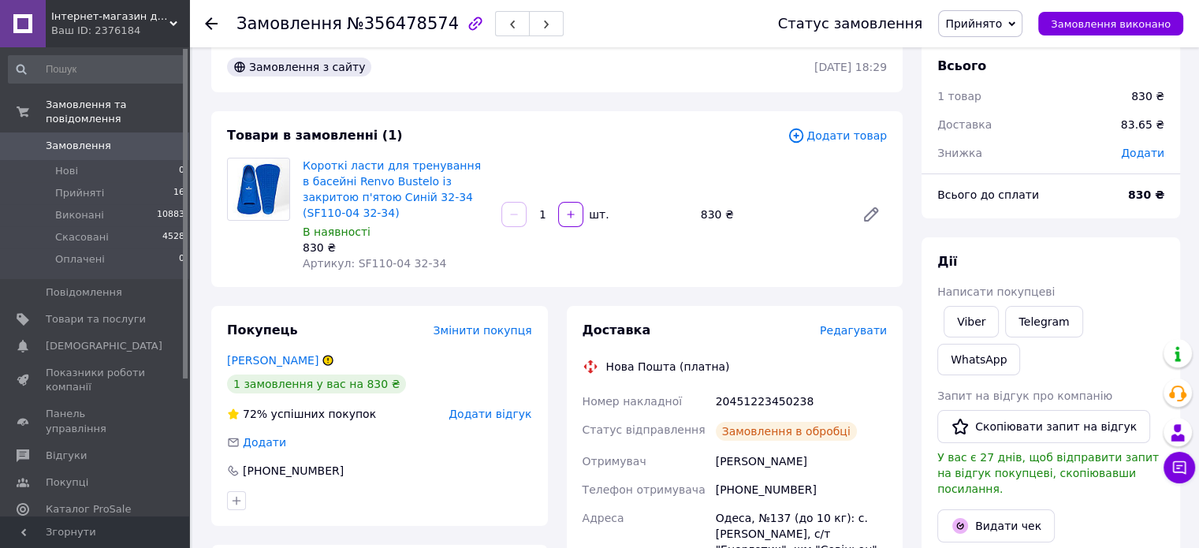
scroll to position [21, 0]
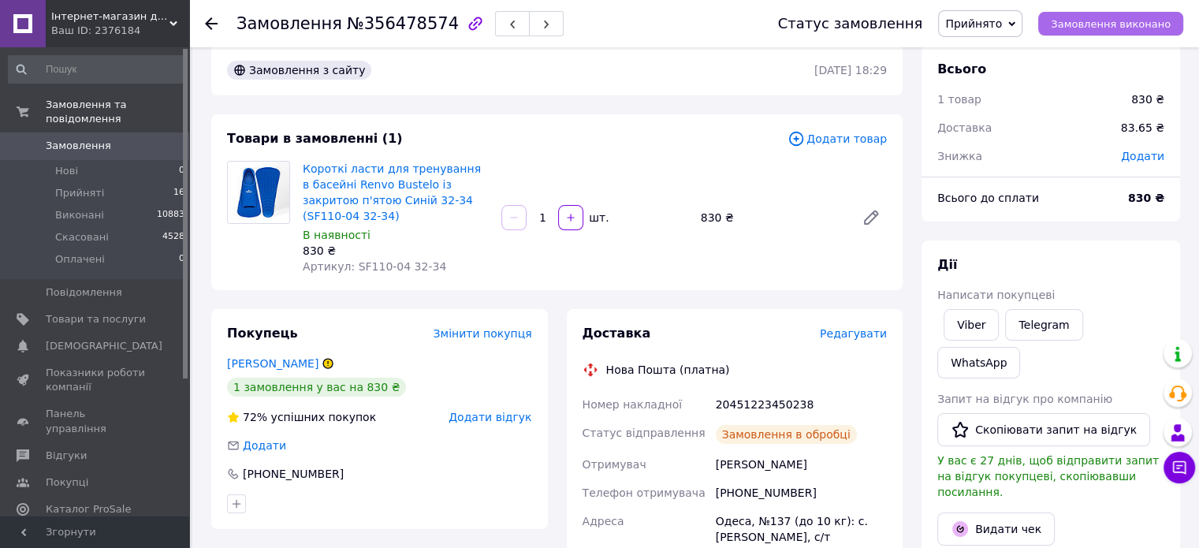
click at [1093, 21] on span "Замовлення виконано" at bounding box center [1110, 24] width 120 height 12
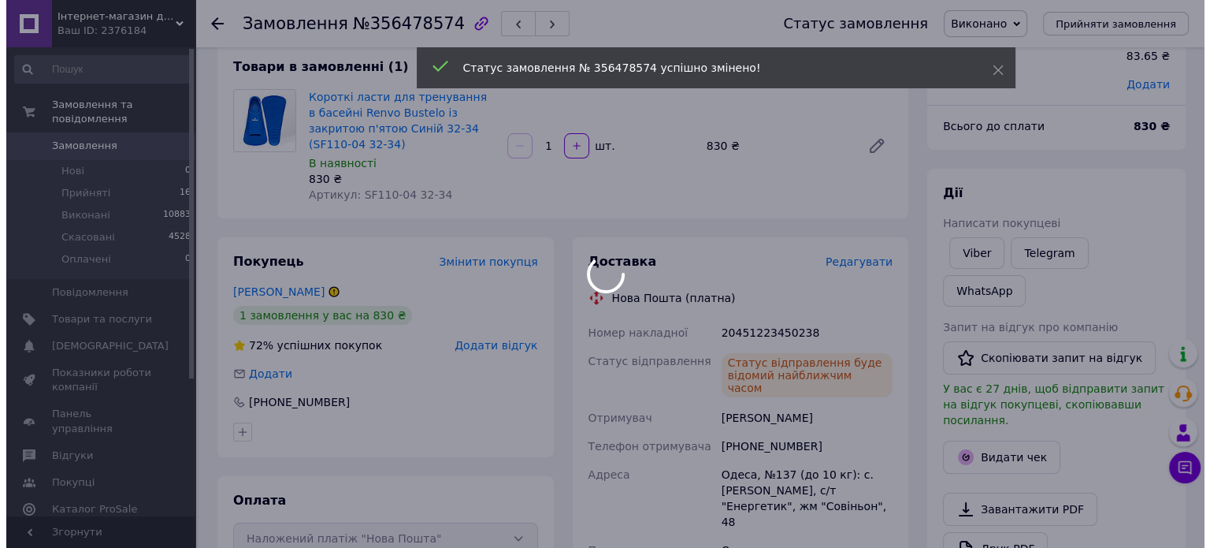
scroll to position [179, 0]
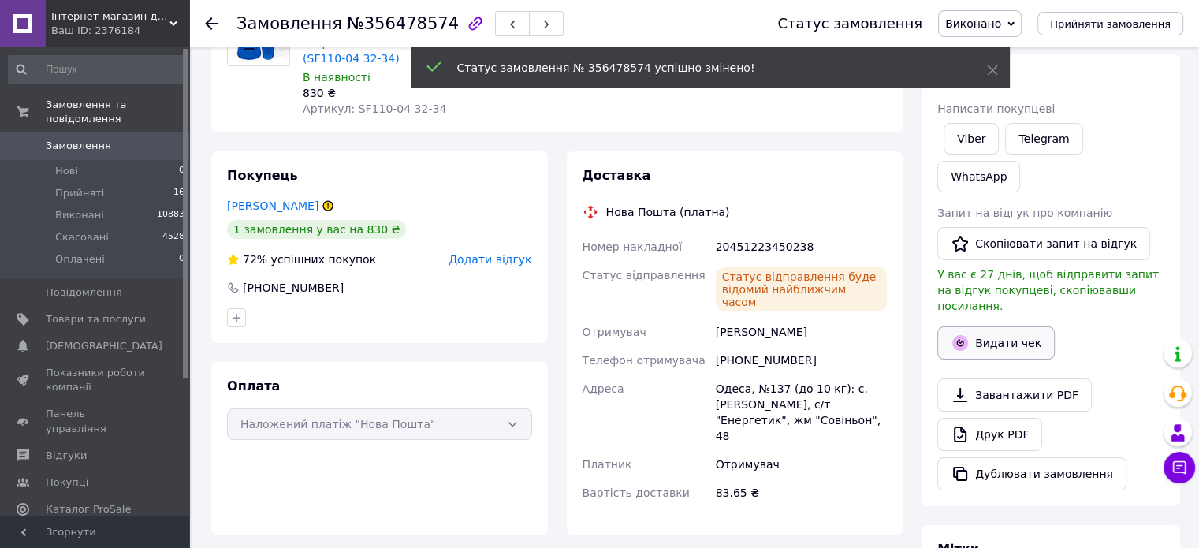
click at [1018, 326] on button "Видати чек" at bounding box center [995, 342] width 117 height 33
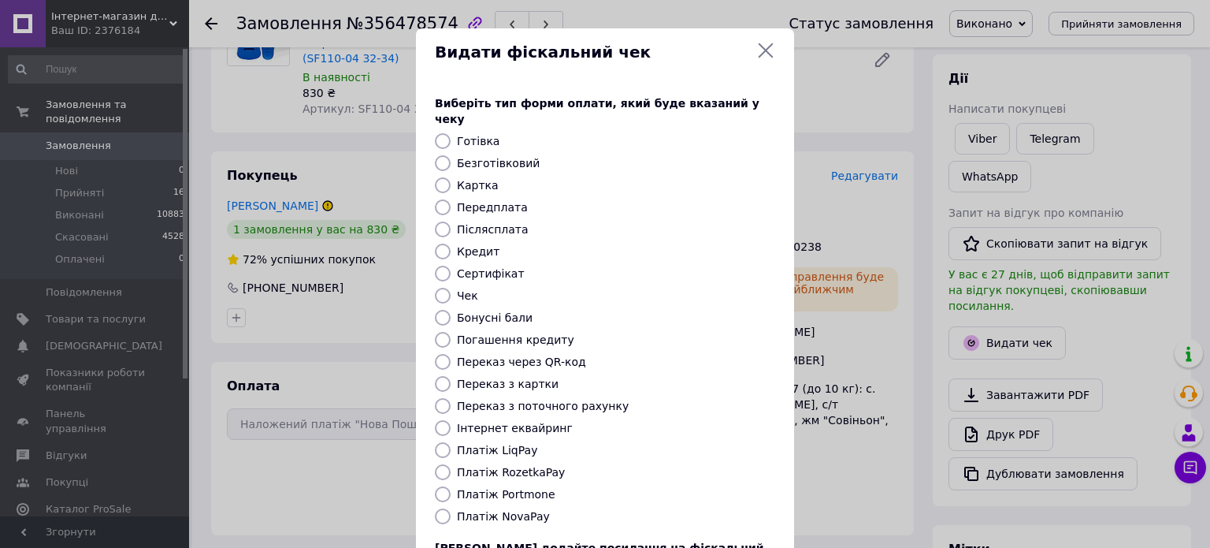
click at [476, 223] on label "Післясплата" at bounding box center [493, 229] width 72 height 13
click at [451, 221] on input "Післясплата" at bounding box center [443, 229] width 16 height 16
radio input "true"
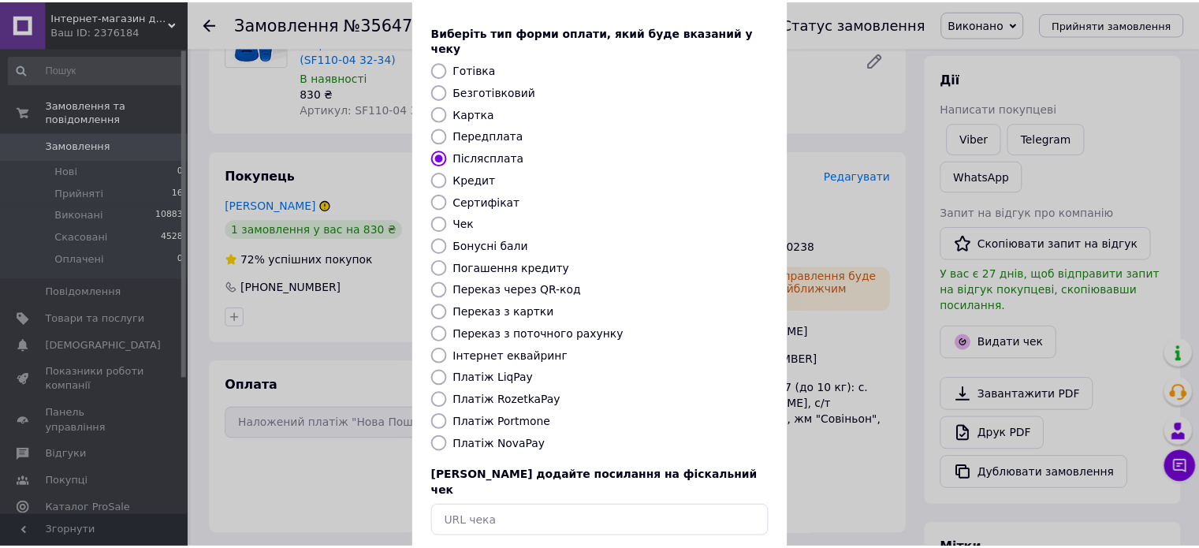
scroll to position [128, 0]
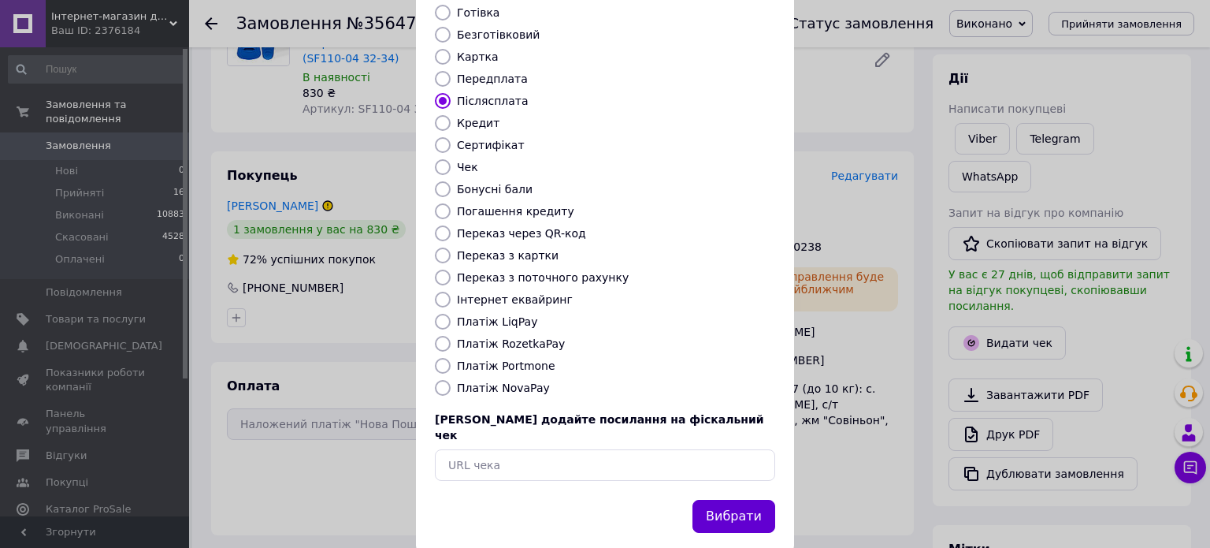
click at [730, 500] on button "Вибрати" at bounding box center [734, 517] width 83 height 34
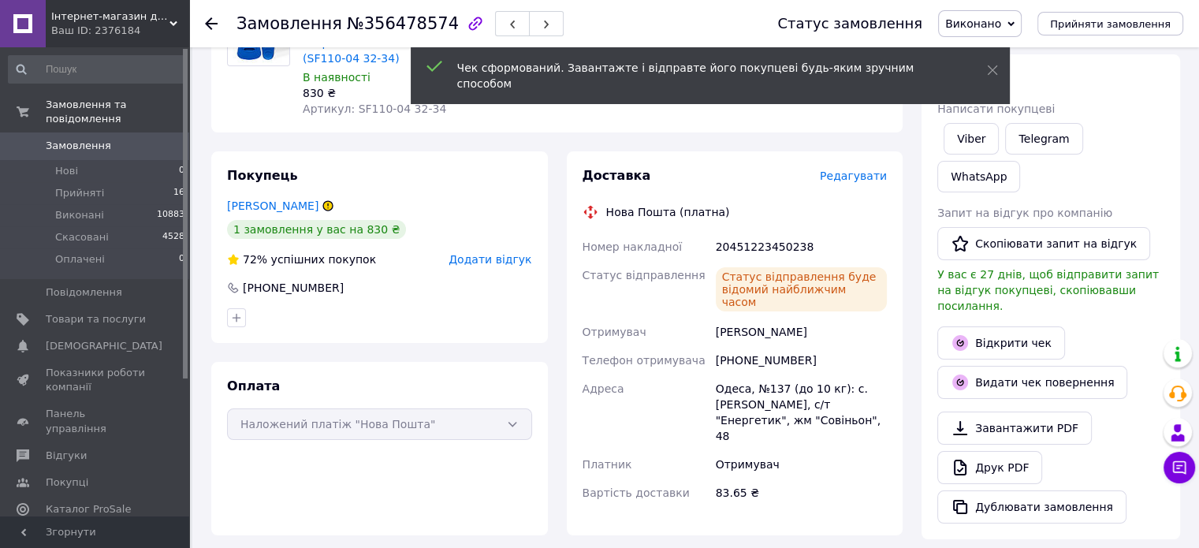
click at [208, 19] on icon at bounding box center [211, 23] width 13 height 13
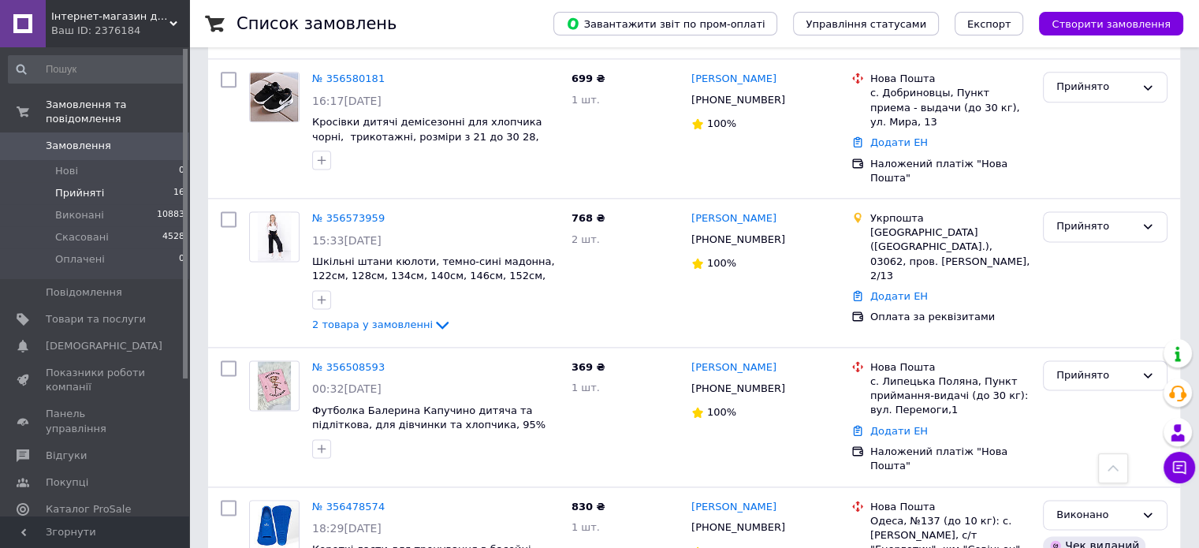
scroll to position [2090, 0]
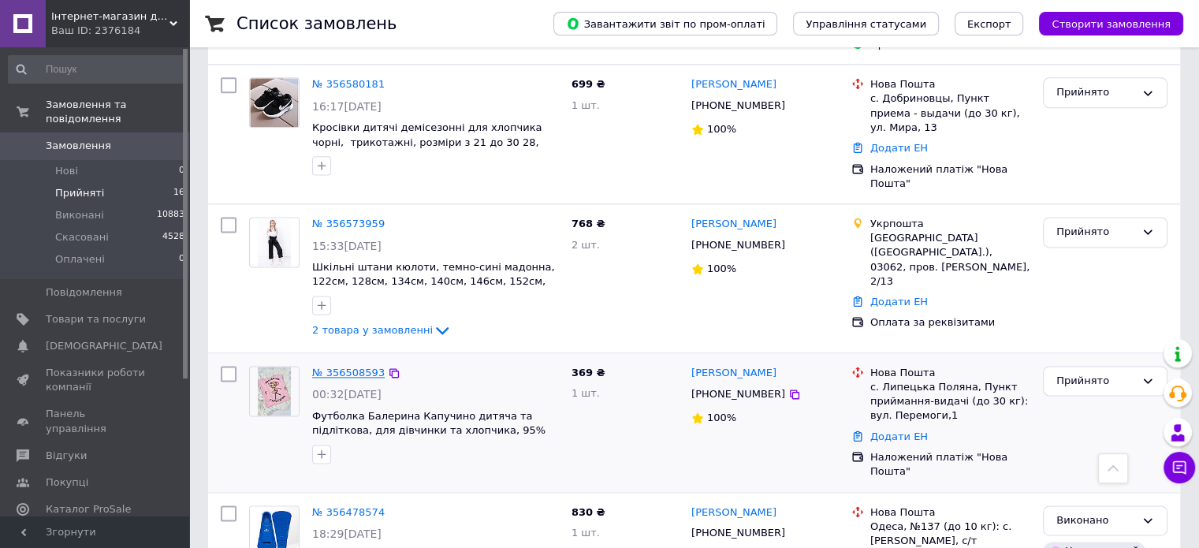
click at [327, 366] on link "№ 356508593" at bounding box center [348, 372] width 72 height 12
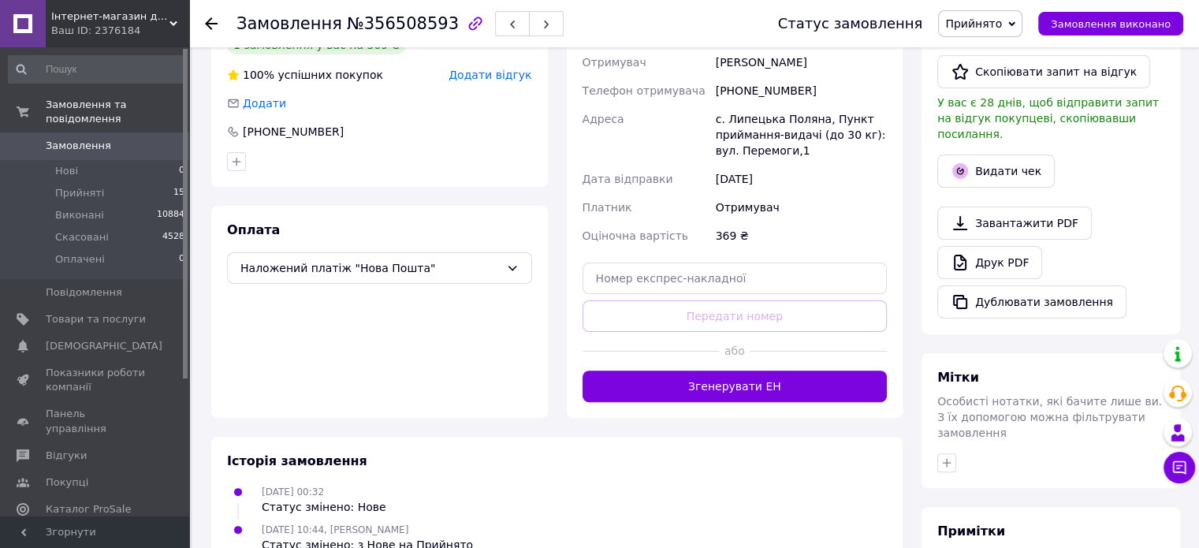
scroll to position [258, 0]
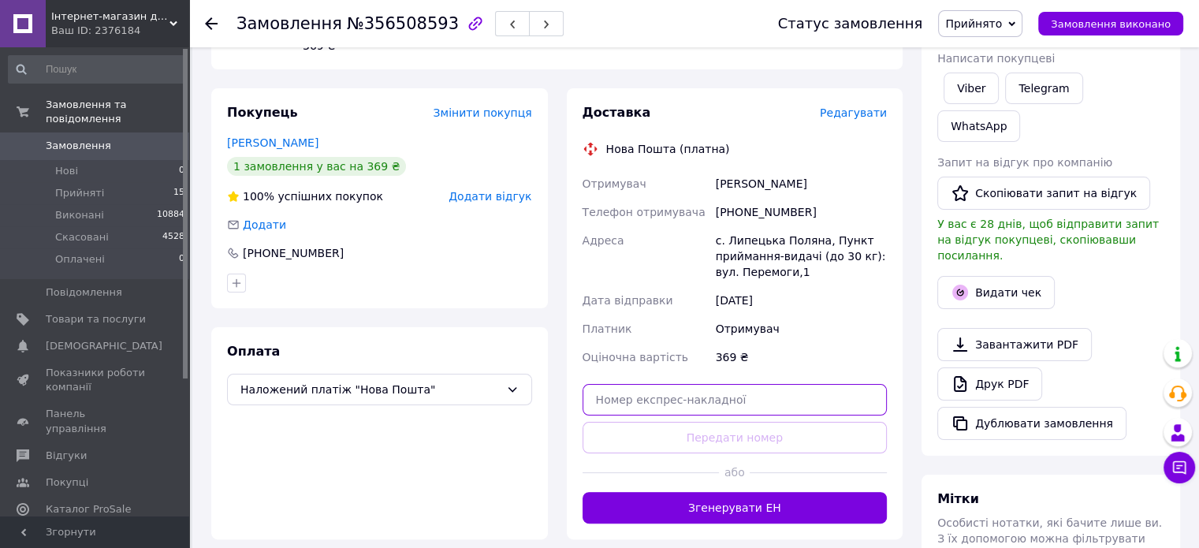
click at [661, 388] on input "text" at bounding box center [734, 400] width 305 height 32
paste input "20451224505462"
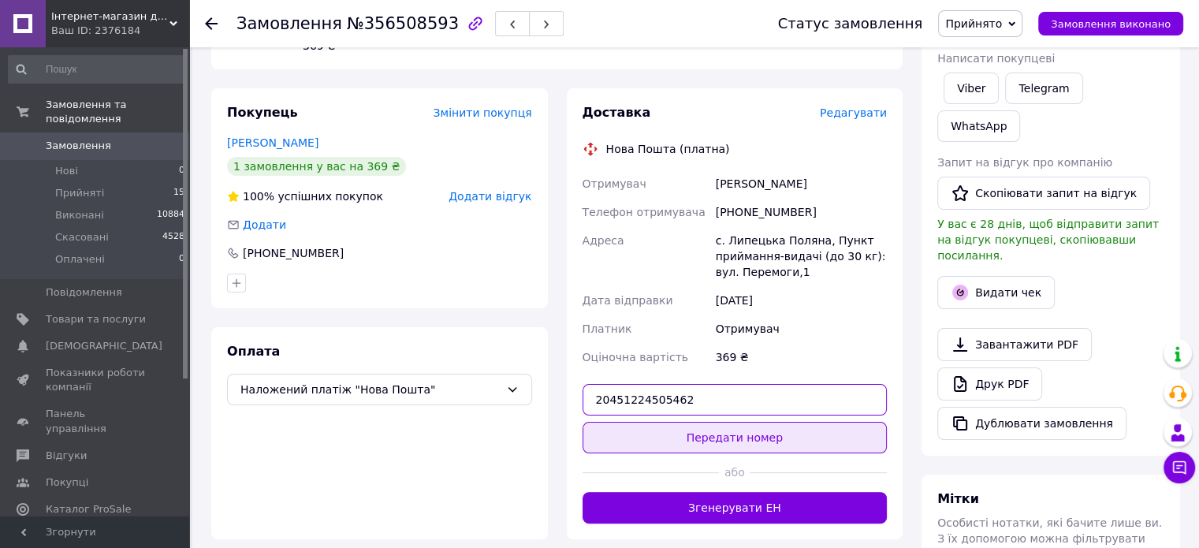
type input "20451224505462"
click at [734, 422] on button "Передати номер" at bounding box center [734, 438] width 305 height 32
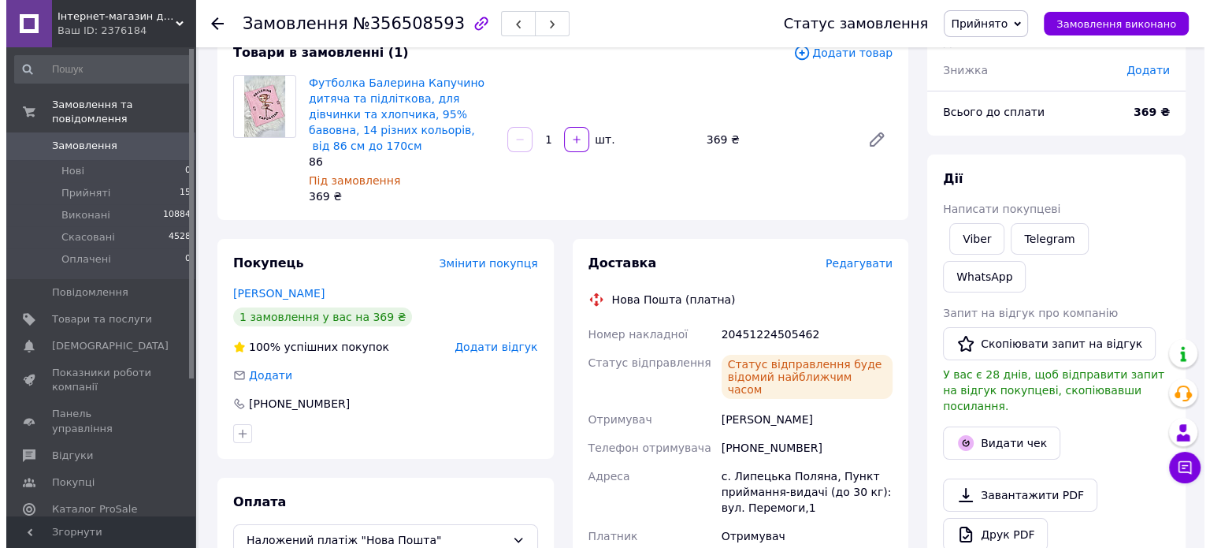
scroll to position [100, 0]
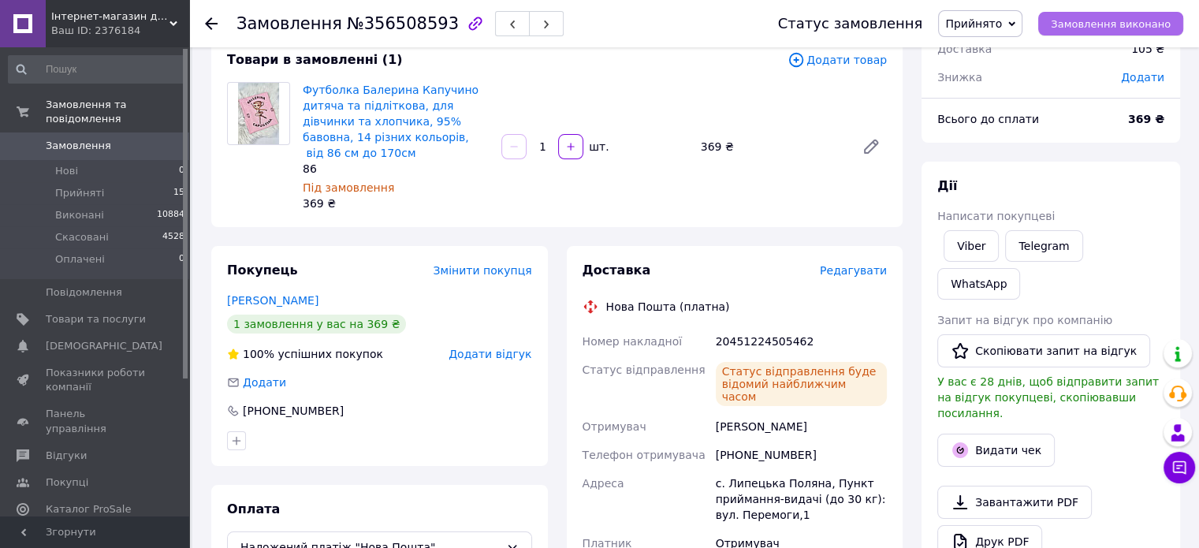
click at [1135, 28] on span "Замовлення виконано" at bounding box center [1110, 24] width 120 height 12
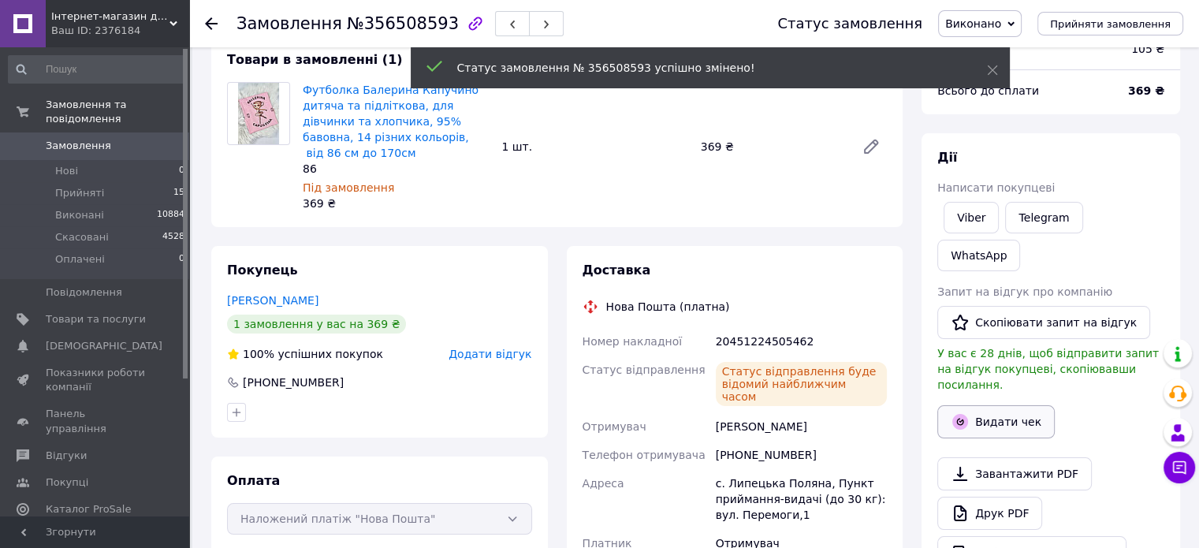
click at [1012, 405] on button "Видати чек" at bounding box center [995, 421] width 117 height 33
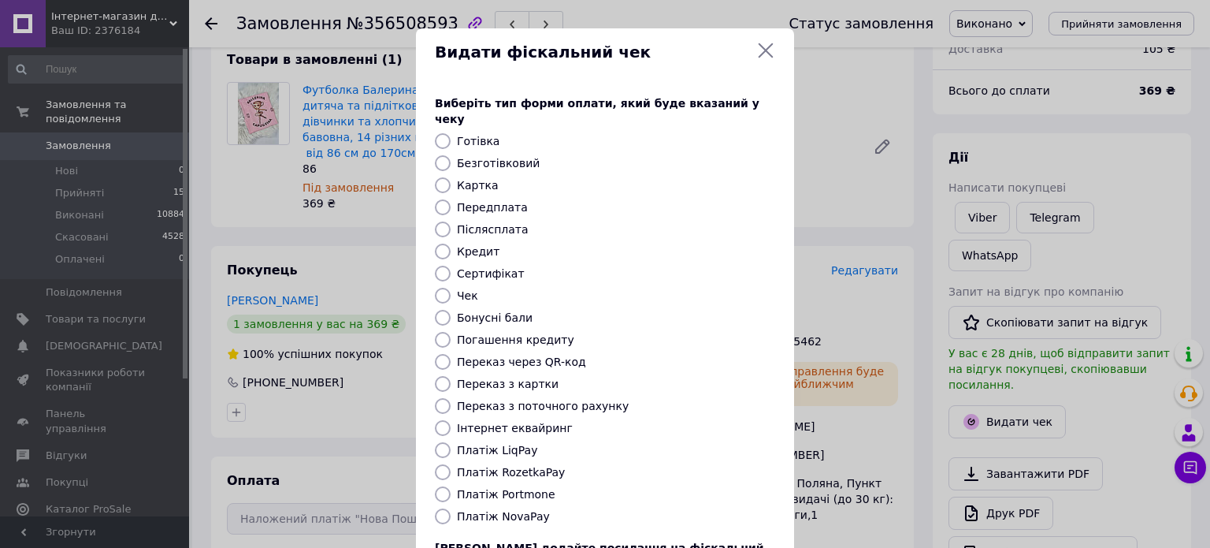
click at [498, 223] on label "Післясплата" at bounding box center [493, 229] width 72 height 13
click at [451, 221] on input "Післясплата" at bounding box center [443, 229] width 16 height 16
radio input "true"
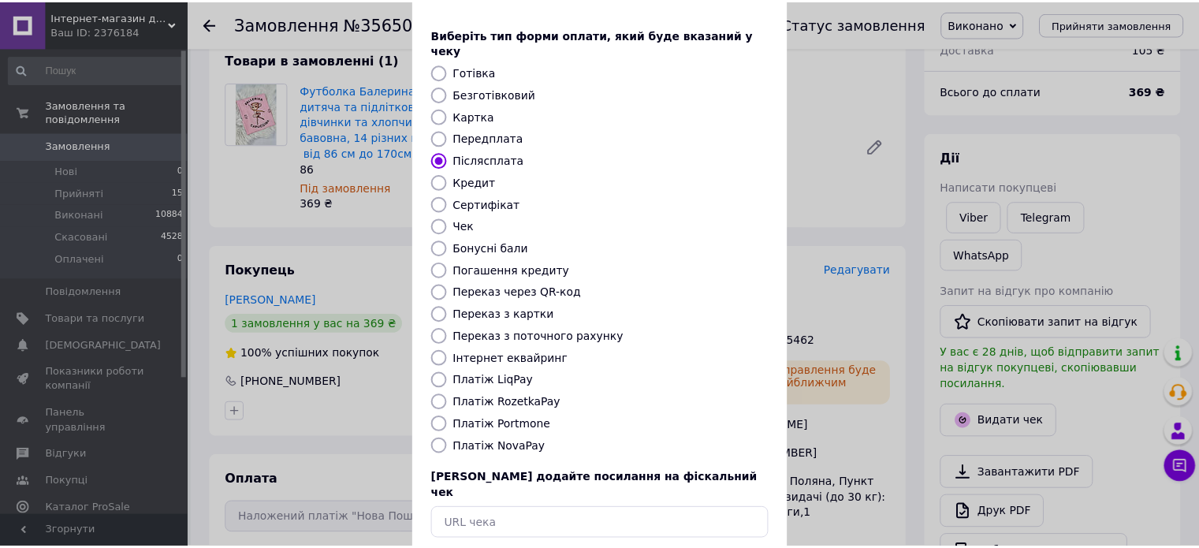
scroll to position [128, 0]
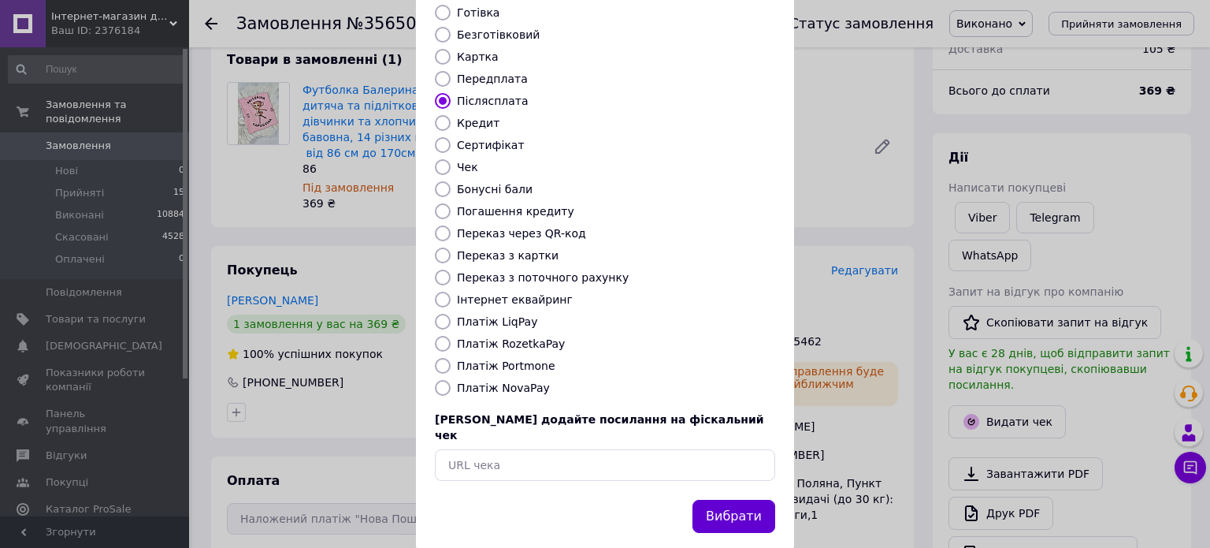
click at [722, 500] on button "Вибрати" at bounding box center [734, 517] width 83 height 34
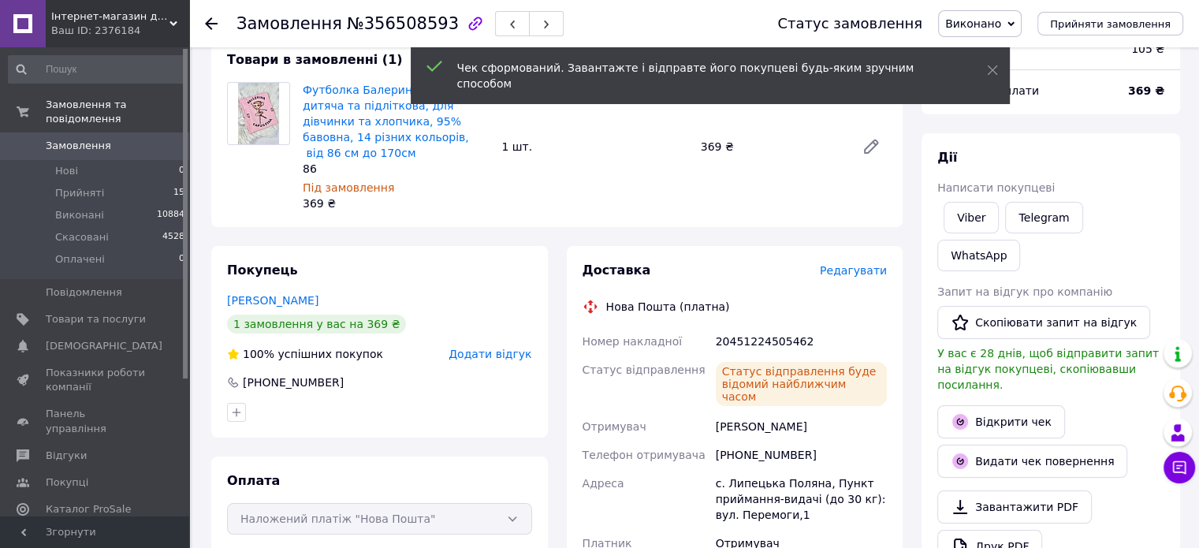
click at [210, 21] on icon at bounding box center [211, 23] width 13 height 13
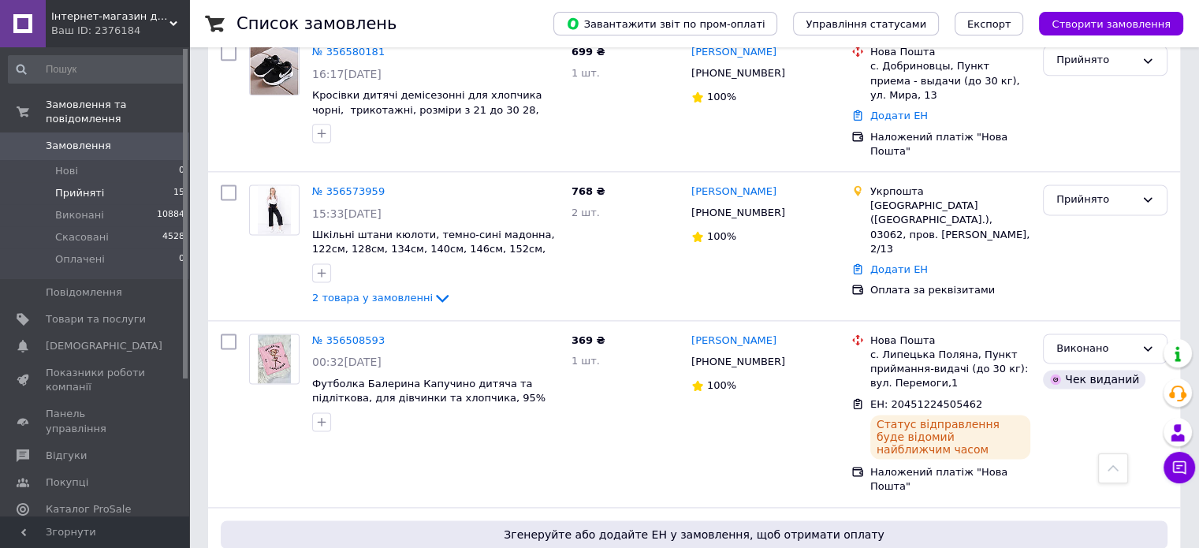
scroll to position [1964, 0]
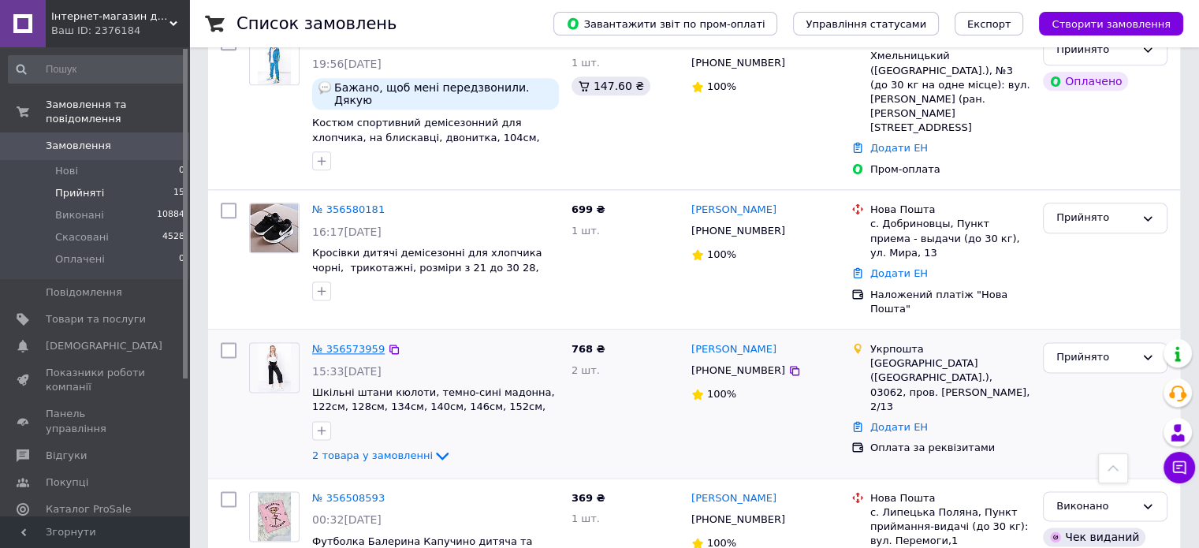
click at [369, 343] on link "№ 356573959" at bounding box center [348, 349] width 72 height 12
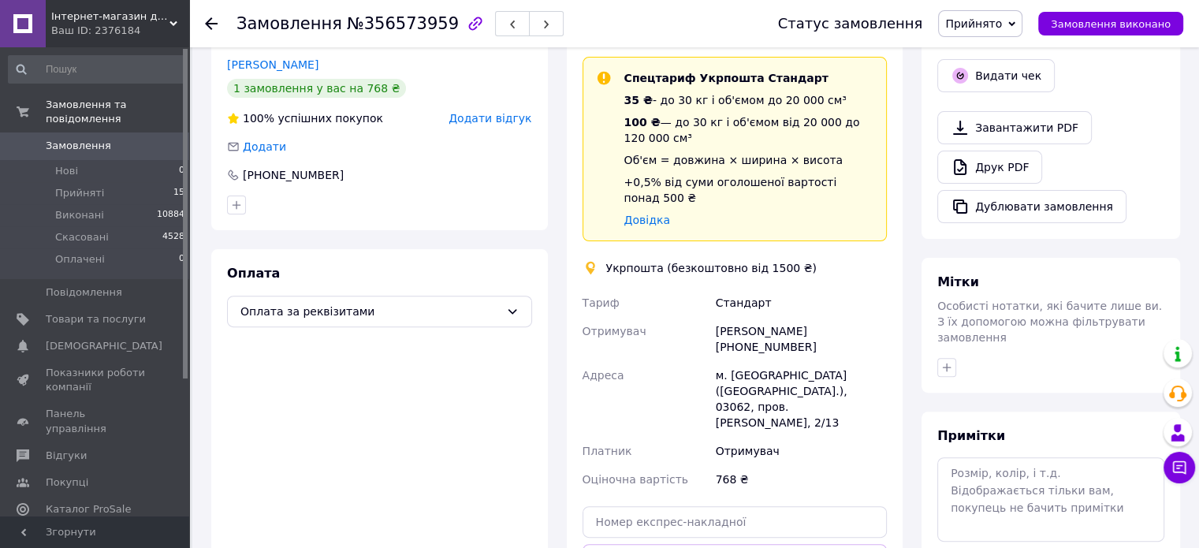
scroll to position [441, 0]
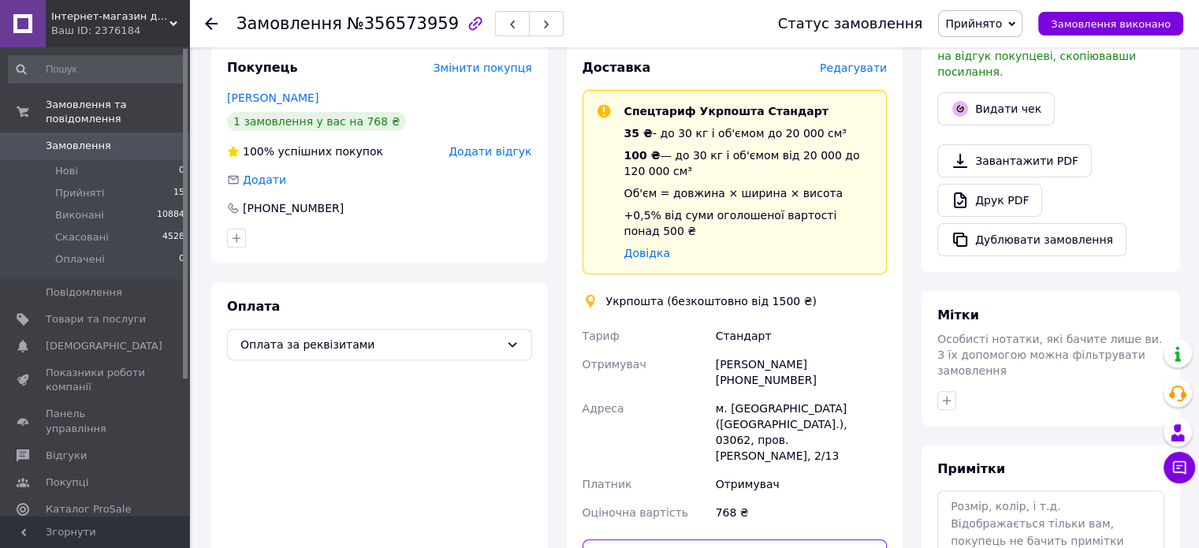
click at [623, 539] on input "text" at bounding box center [734, 555] width 305 height 32
paste input "0505351889491"
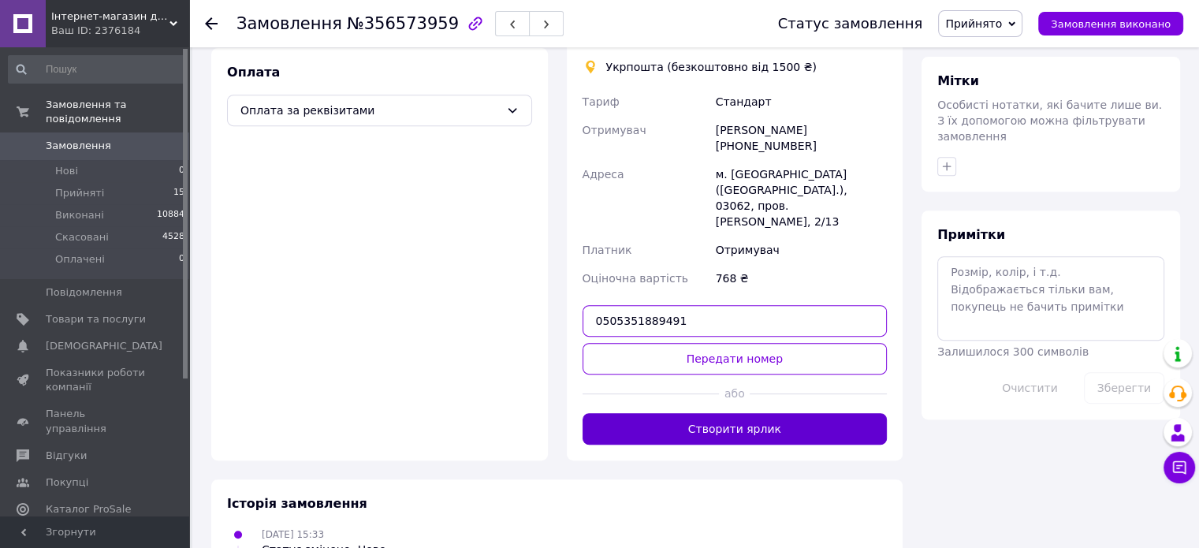
scroll to position [678, 0]
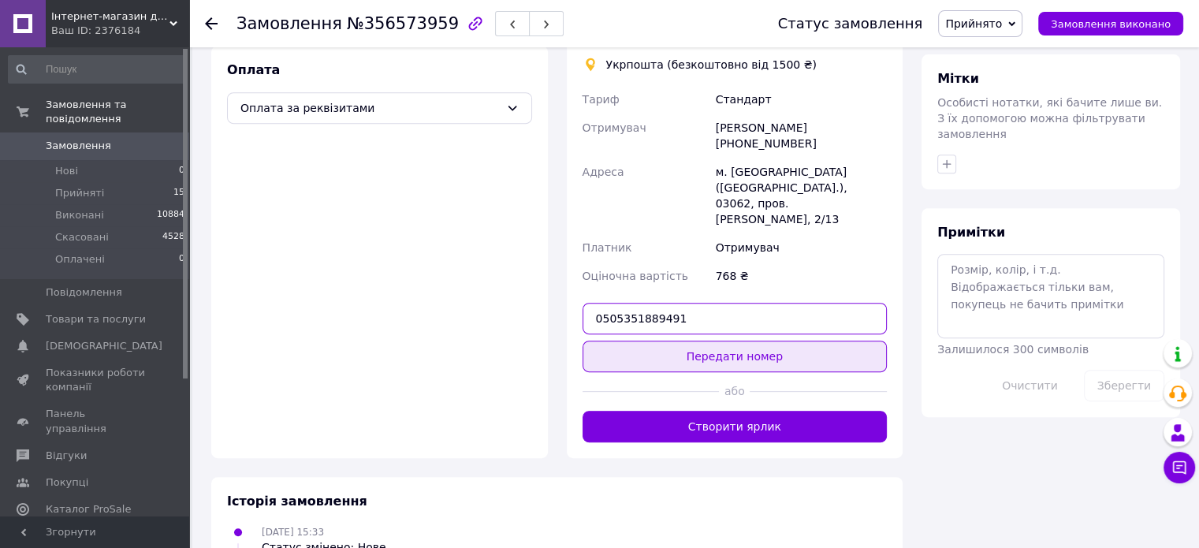
type input "0505351889491"
click at [718, 340] on button "Передати номер" at bounding box center [734, 356] width 305 height 32
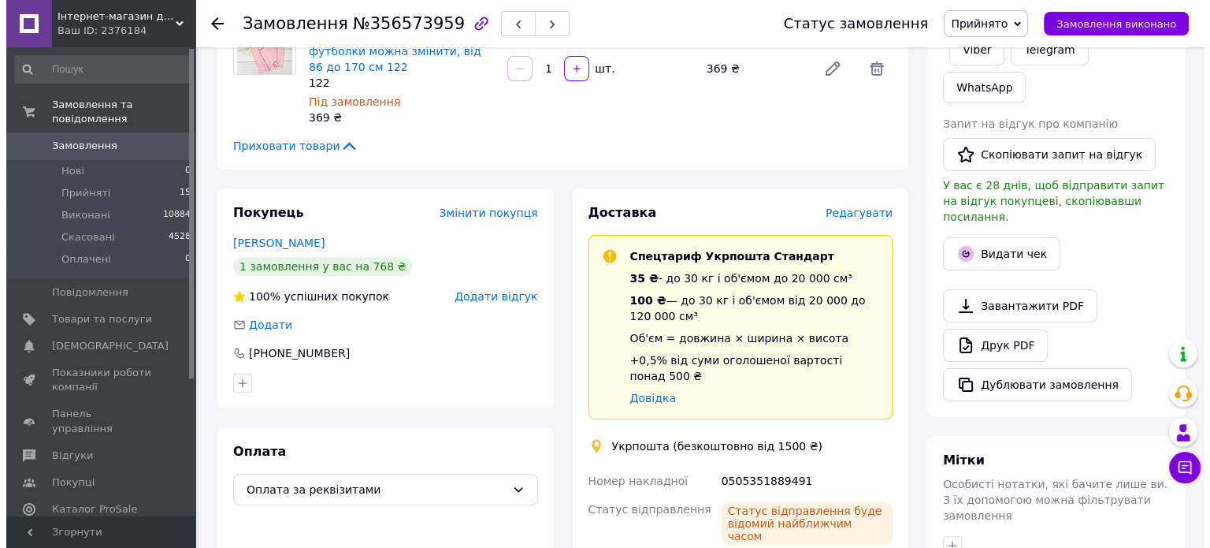
scroll to position [60, 0]
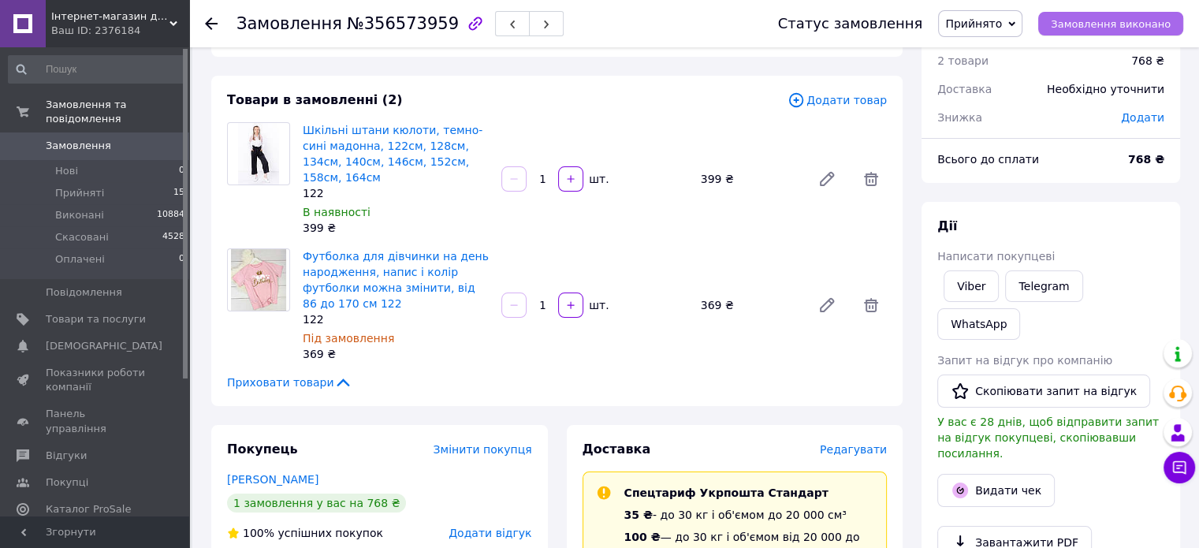
click at [1131, 34] on button "Замовлення виконано" at bounding box center [1110, 24] width 145 height 24
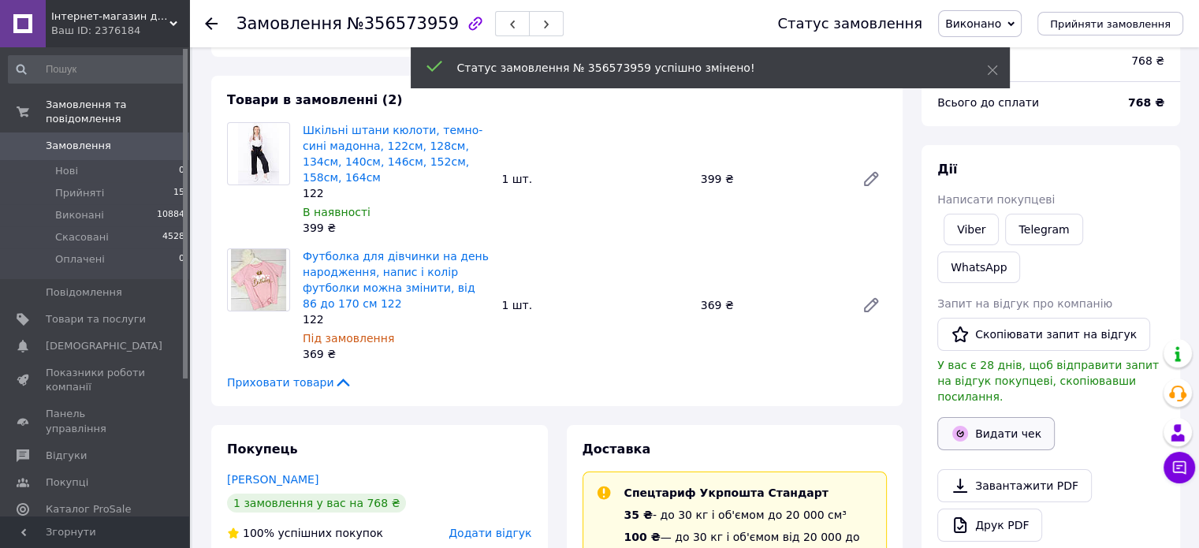
click at [1003, 417] on button "Видати чек" at bounding box center [995, 433] width 117 height 33
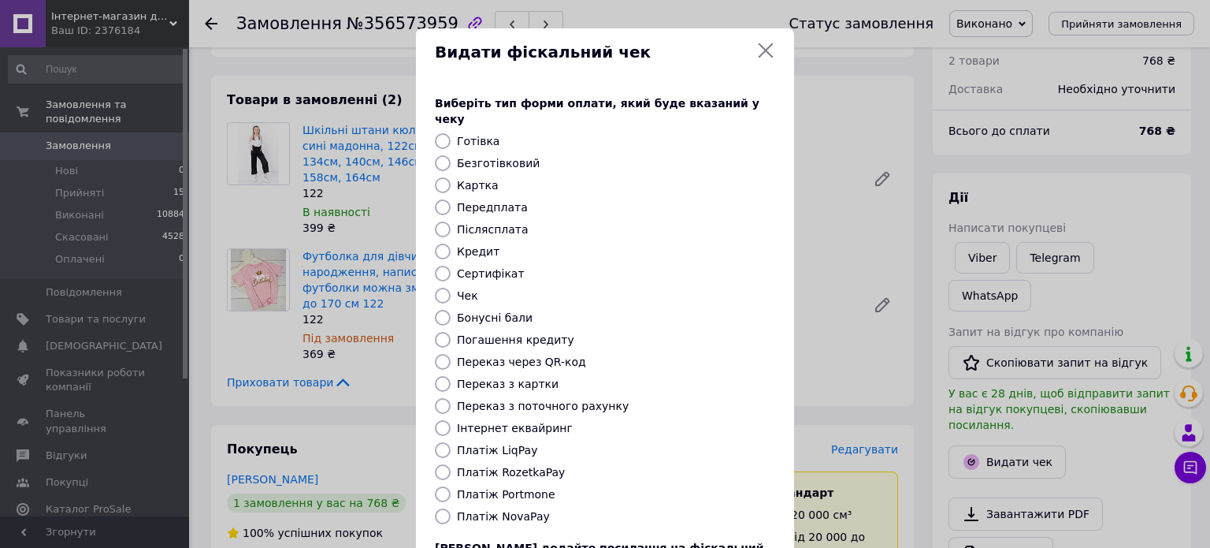
click at [484, 201] on label "Передплата" at bounding box center [492, 207] width 71 height 13
click at [451, 199] on input "Передплата" at bounding box center [443, 207] width 16 height 16
radio input "true"
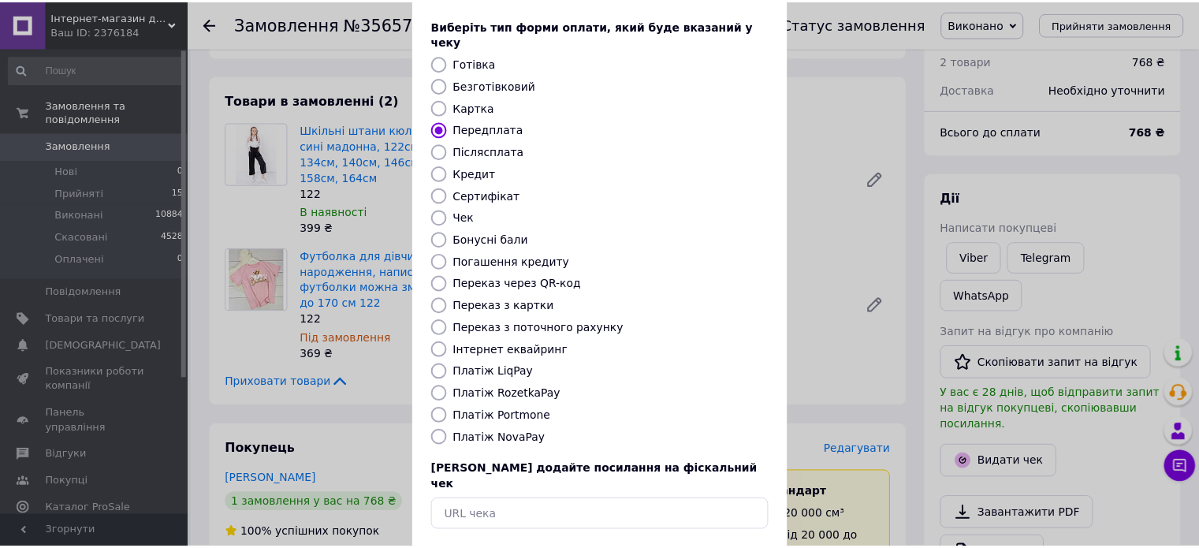
scroll to position [128, 0]
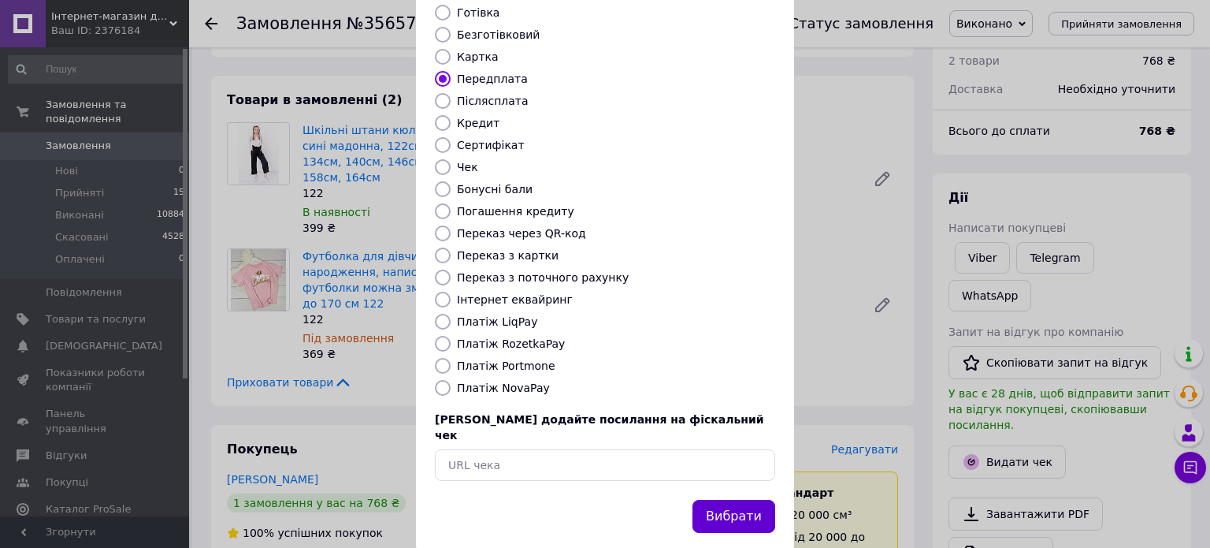
click at [754, 500] on button "Вибрати" at bounding box center [734, 517] width 83 height 34
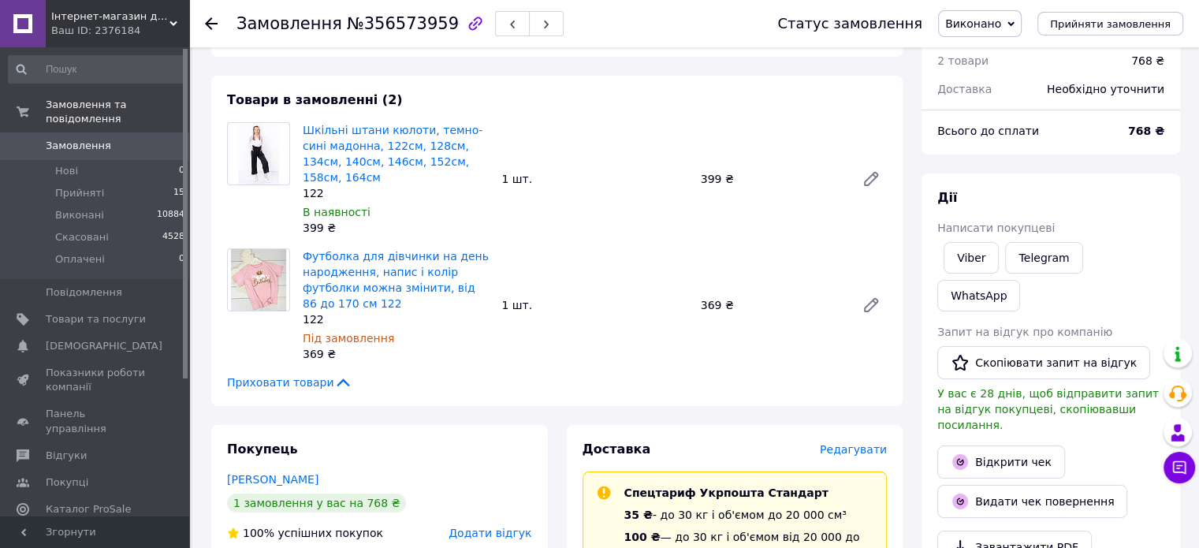
click at [211, 15] on div at bounding box center [221, 23] width 32 height 47
click at [210, 25] on icon at bounding box center [211, 23] width 13 height 13
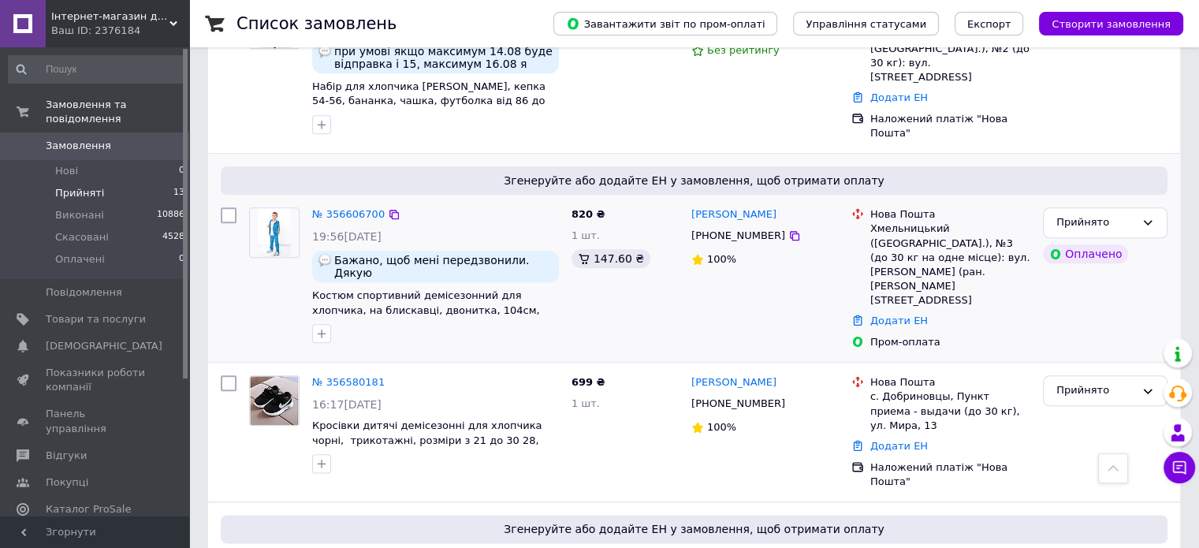
scroll to position [1814, 0]
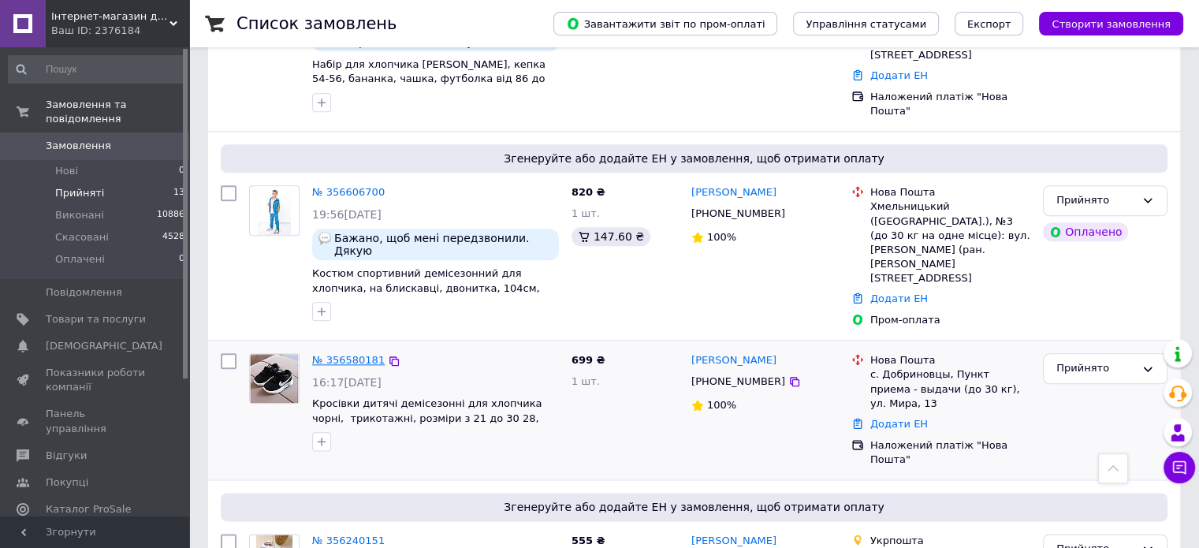
click at [363, 354] on link "№ 356580181" at bounding box center [348, 360] width 72 height 12
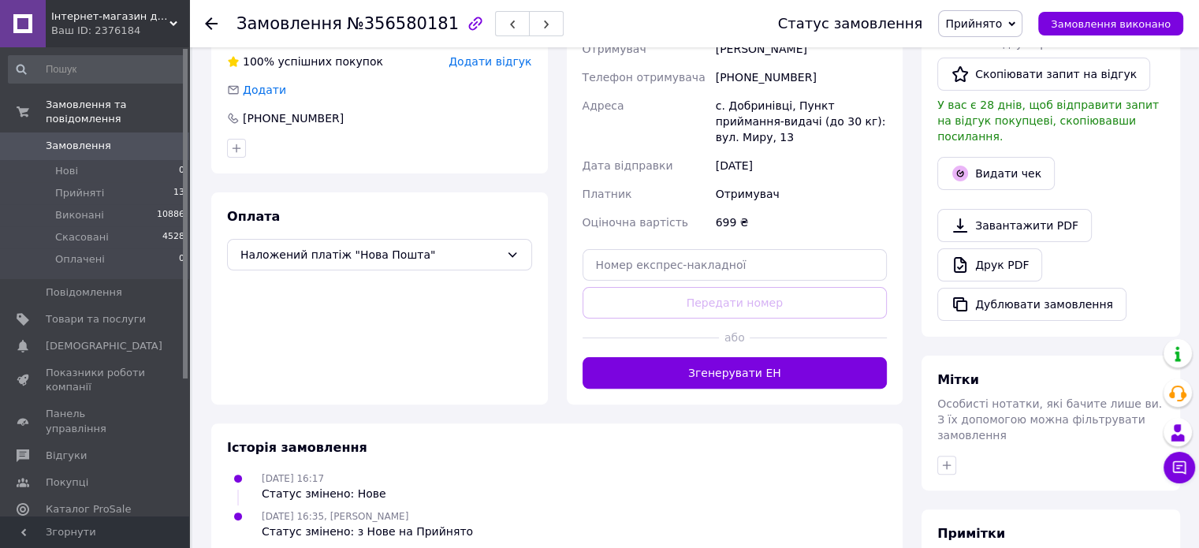
scroll to position [179, 0]
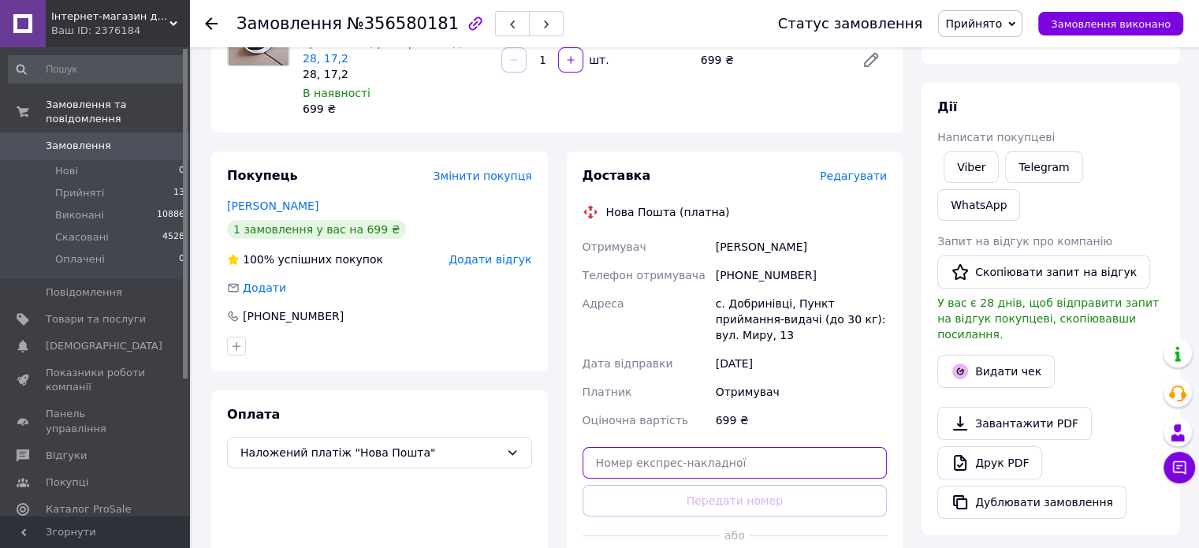
click at [741, 447] on input "text" at bounding box center [734, 463] width 305 height 32
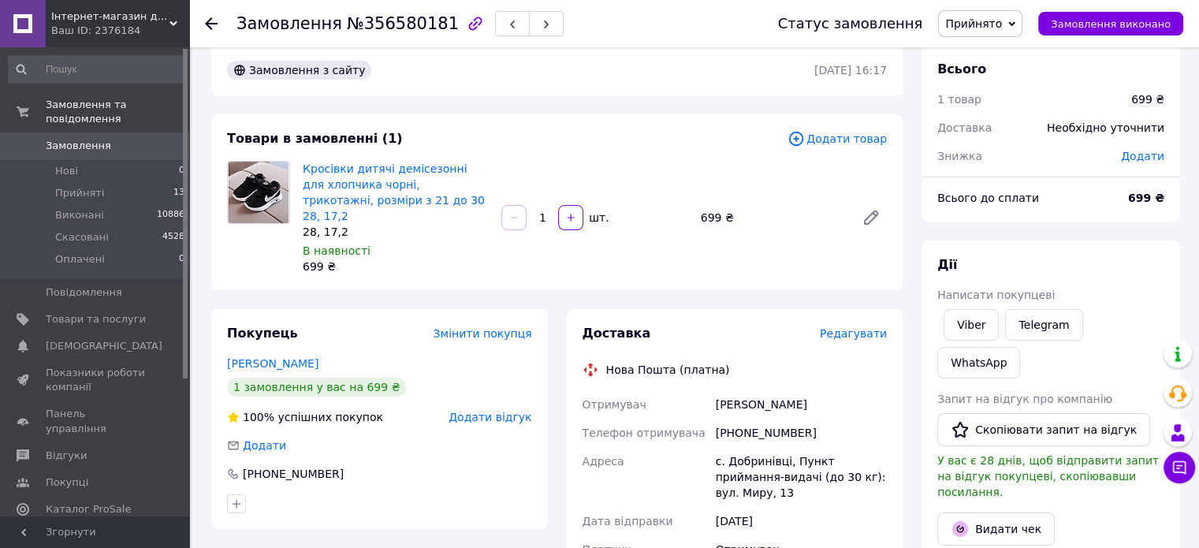
paste input "20451223732718"
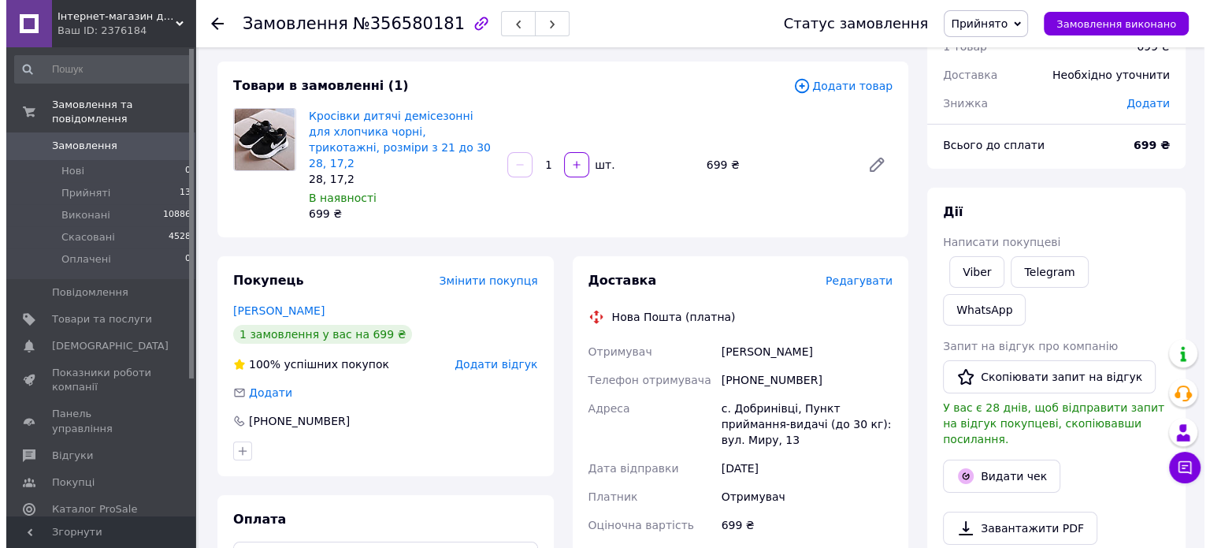
scroll to position [227, 0]
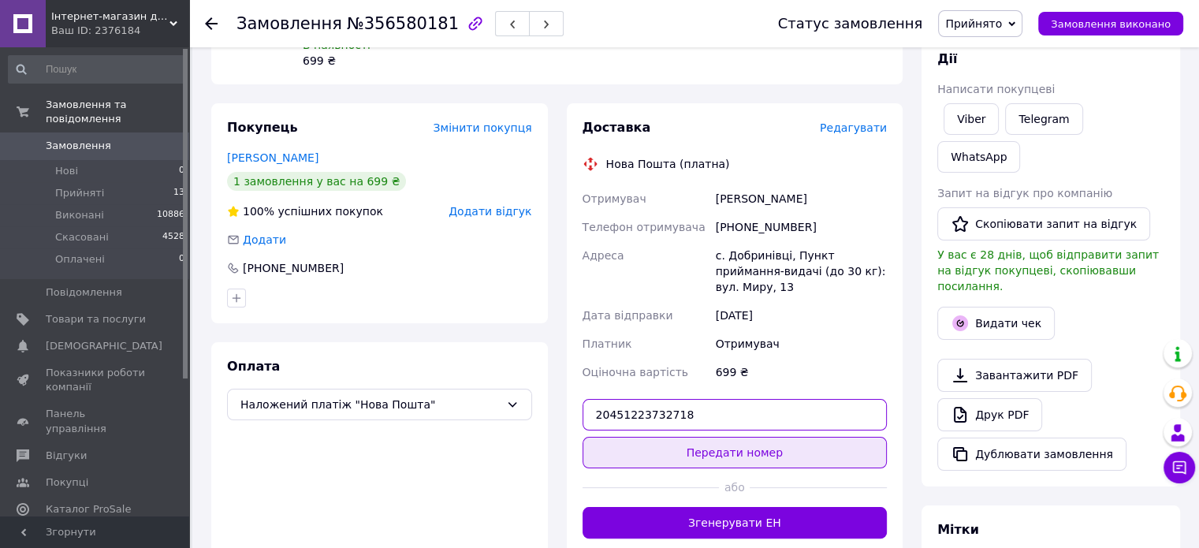
type input "20451223732718"
click at [734, 437] on button "Передати номер" at bounding box center [734, 453] width 305 height 32
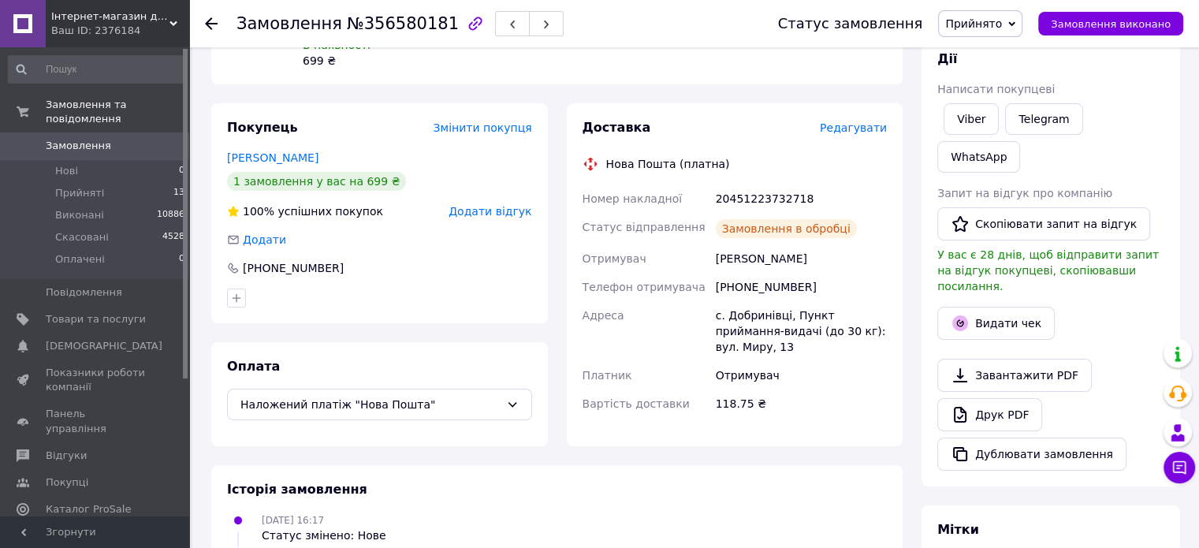
click at [1098, 24] on span "Замовлення виконано" at bounding box center [1110, 24] width 120 height 12
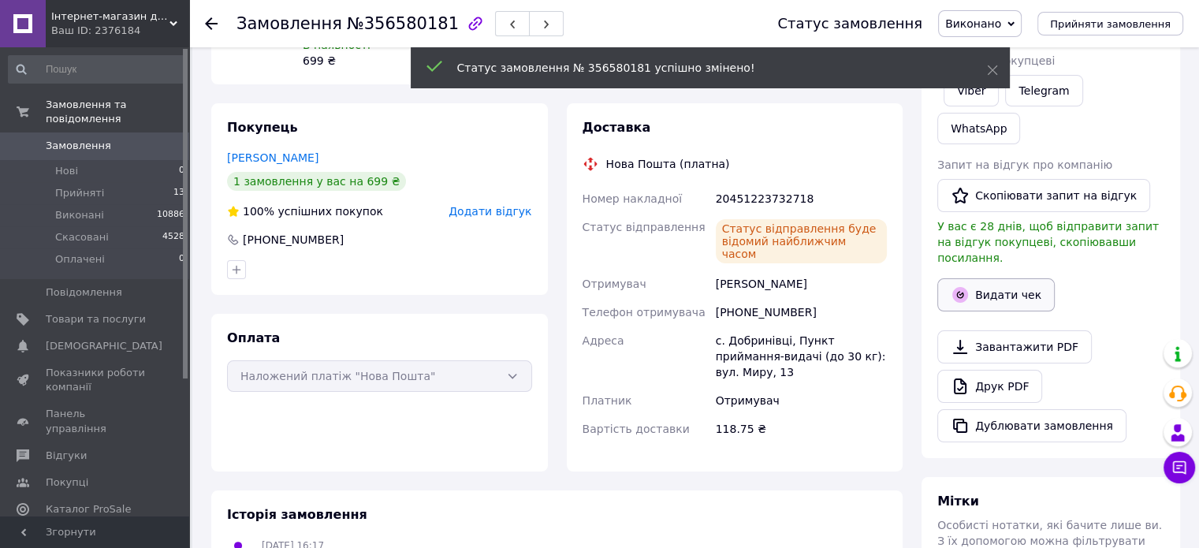
click at [1003, 278] on button "Видати чек" at bounding box center [995, 294] width 117 height 33
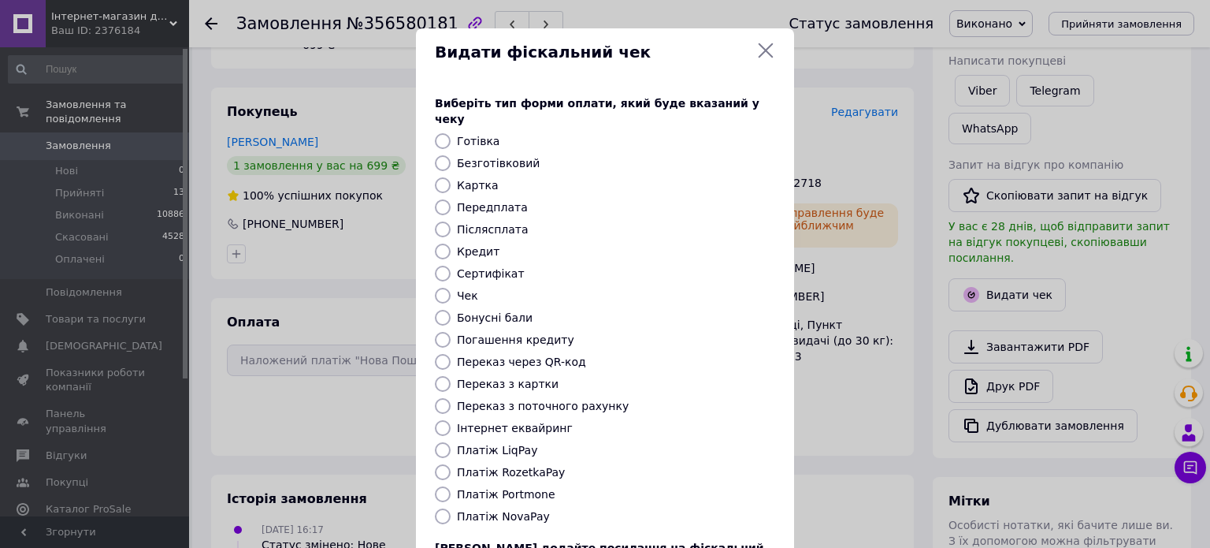
click at [498, 223] on label "Післясплата" at bounding box center [493, 229] width 72 height 13
click at [451, 221] on input "Післясплата" at bounding box center [443, 229] width 16 height 16
radio input "true"
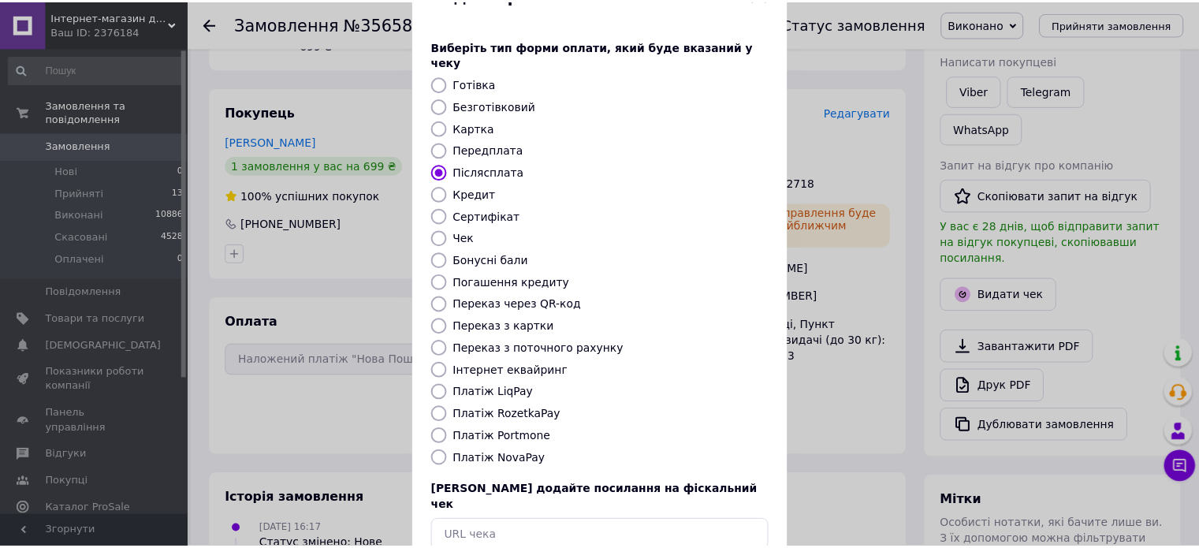
scroll to position [128, 0]
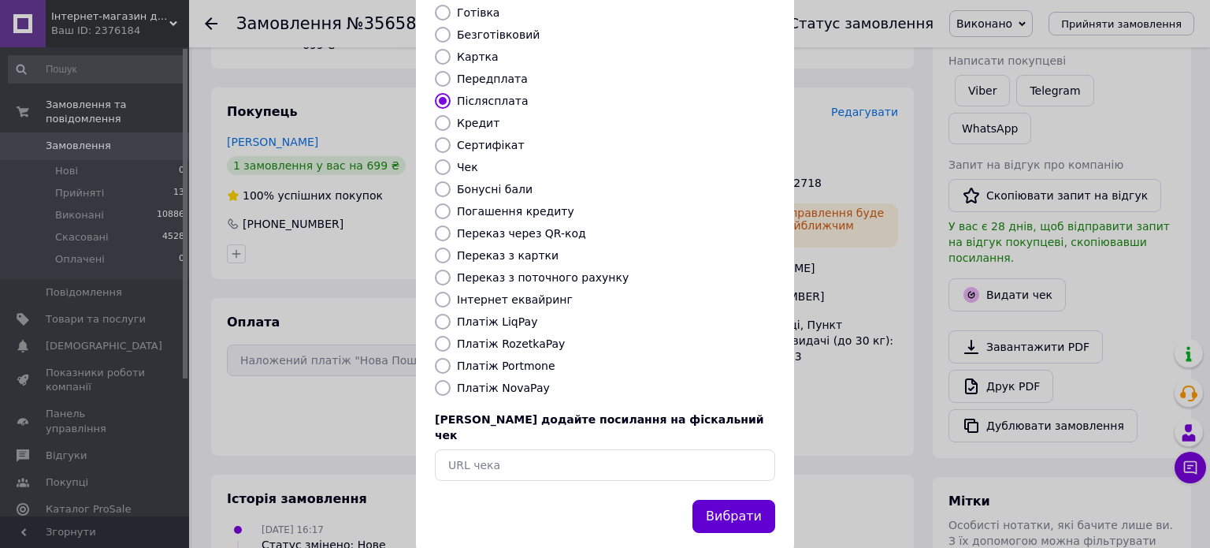
click at [730, 500] on button "Вибрати" at bounding box center [734, 517] width 83 height 34
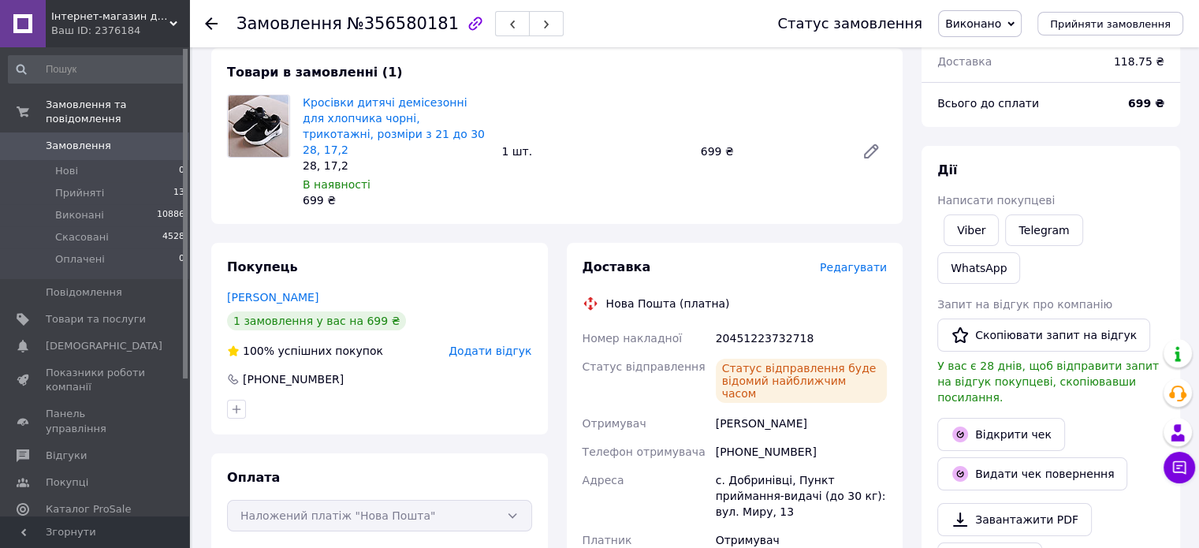
scroll to position [0, 0]
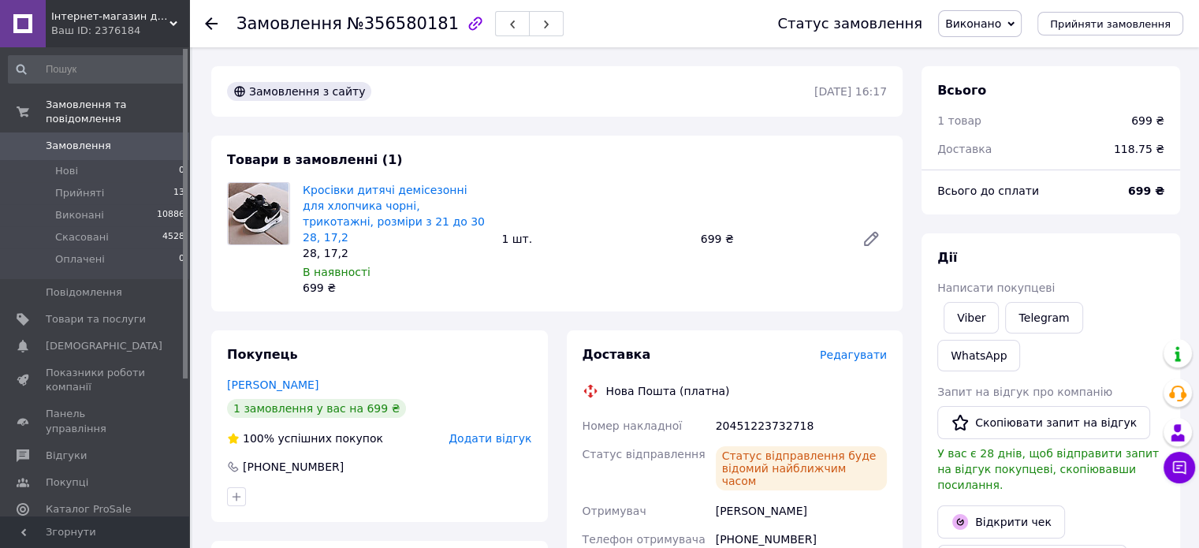
click at [208, 23] on use at bounding box center [211, 23] width 13 height 13
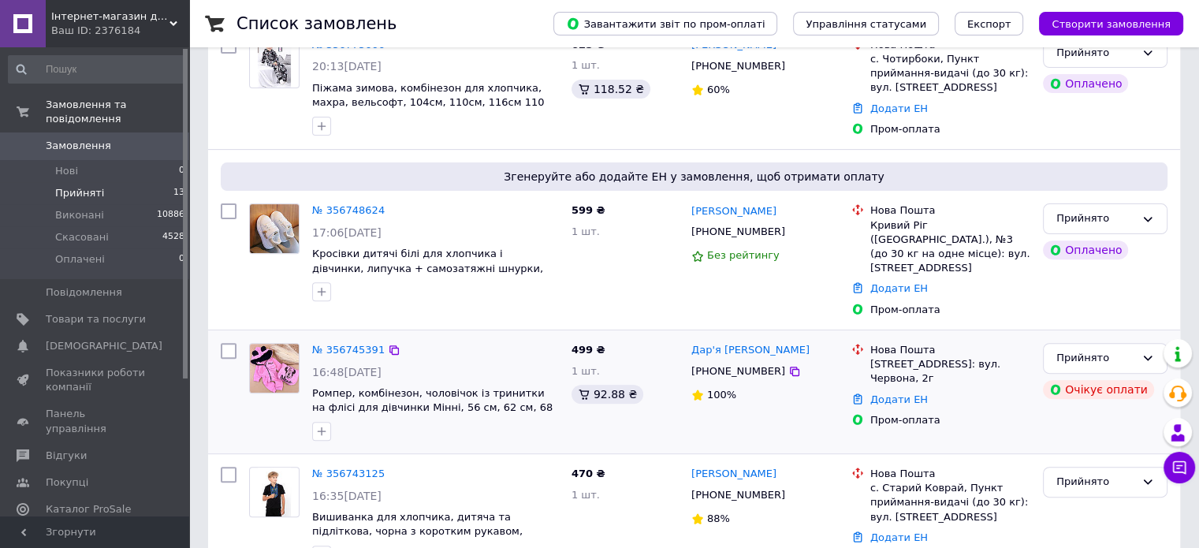
scroll to position [552, 0]
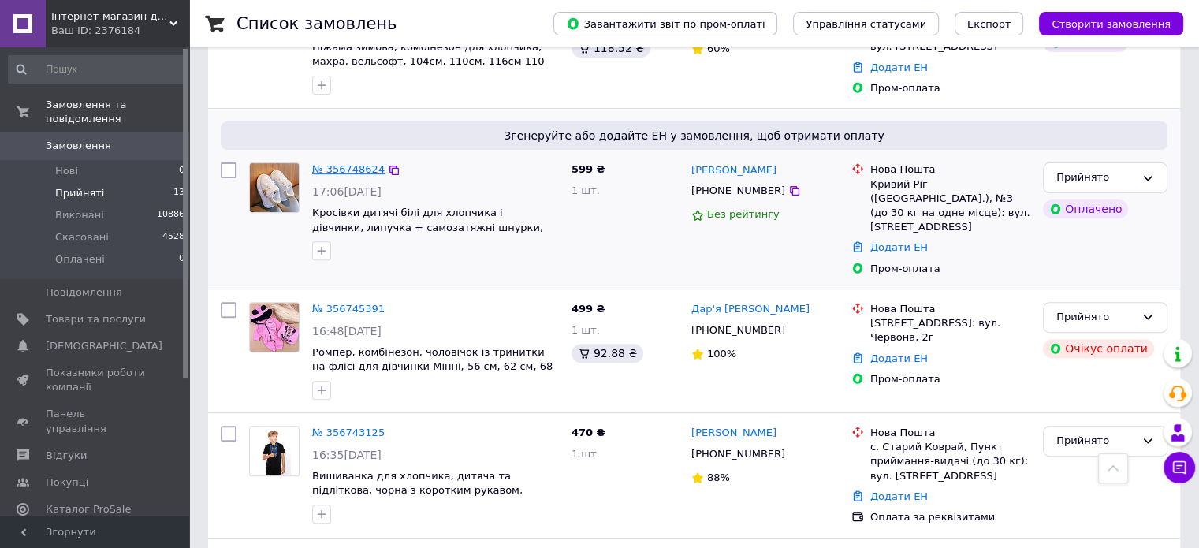
click at [336, 163] on link "№ 356748624" at bounding box center [348, 169] width 72 height 12
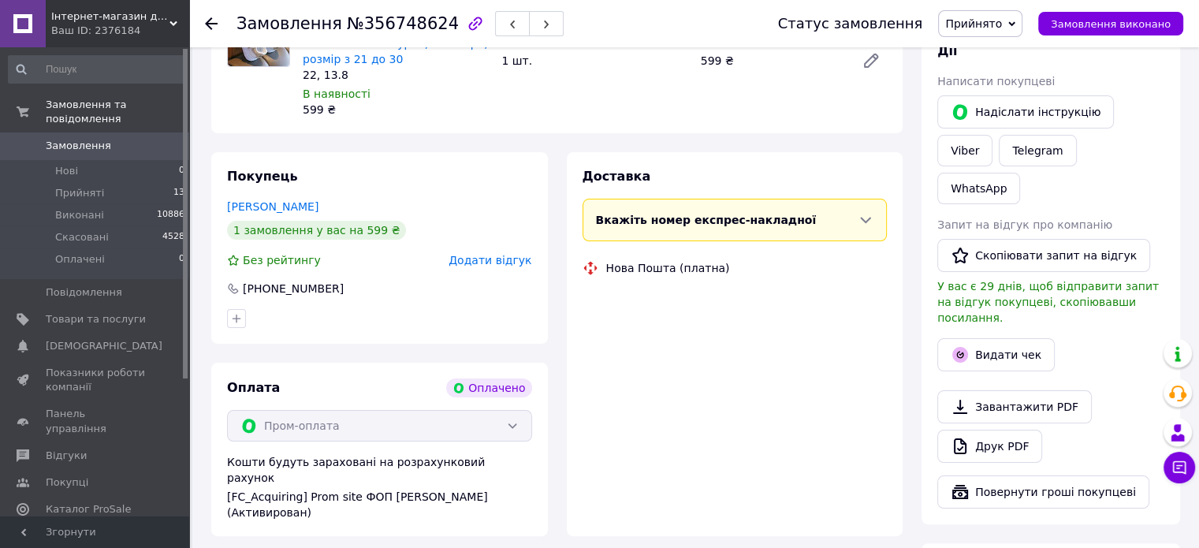
scroll to position [552, 0]
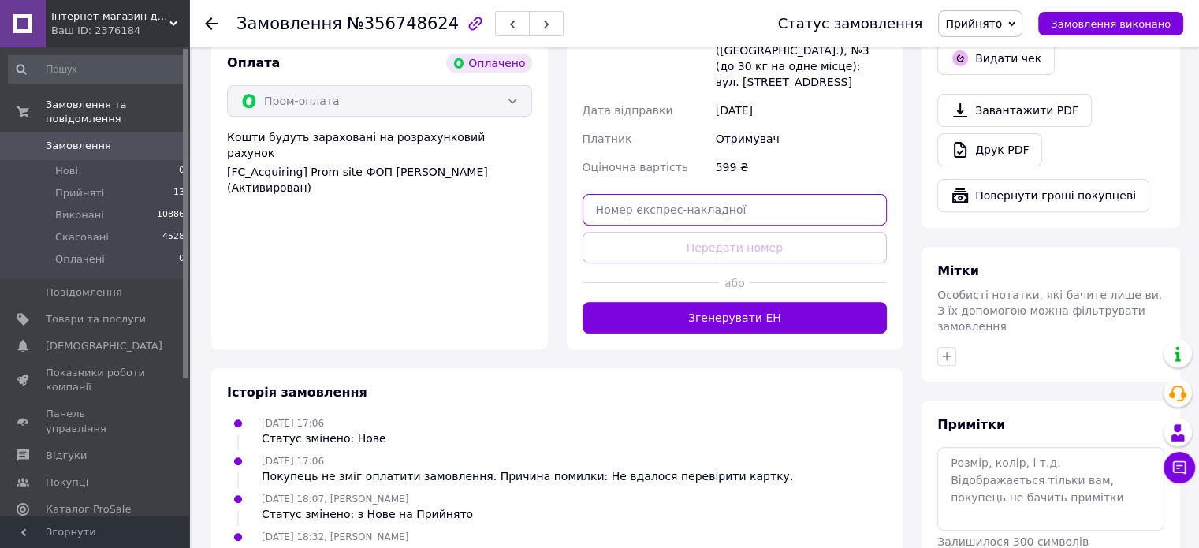
click at [633, 194] on input "text" at bounding box center [734, 210] width 305 height 32
paste input "20451224647719"
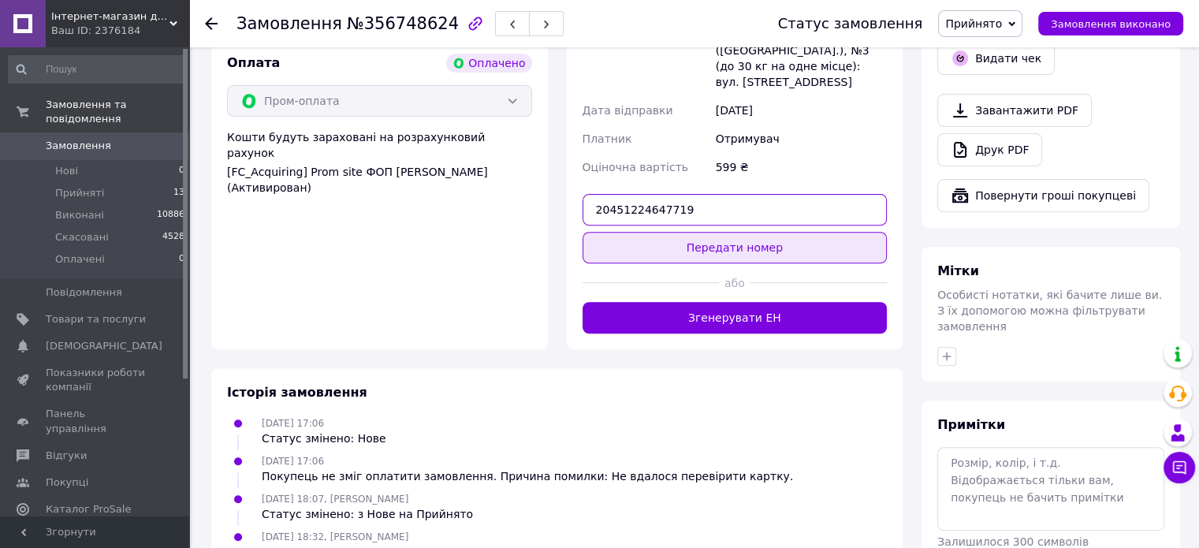
type input "20451224647719"
click at [738, 232] on button "Передати номер" at bounding box center [734, 248] width 305 height 32
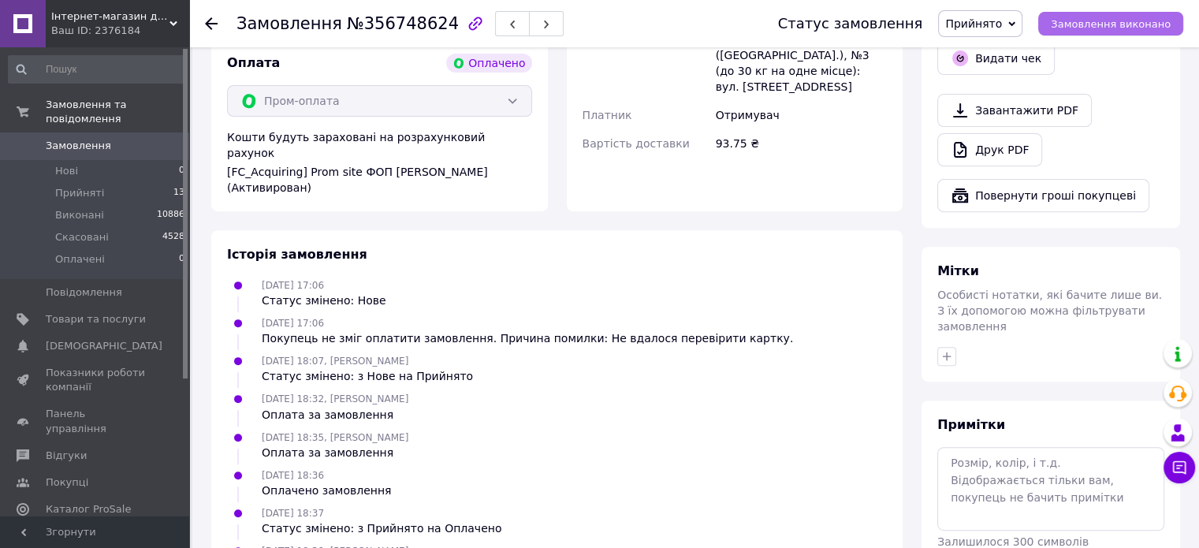
click at [1106, 21] on span "Замовлення виконано" at bounding box center [1110, 24] width 120 height 12
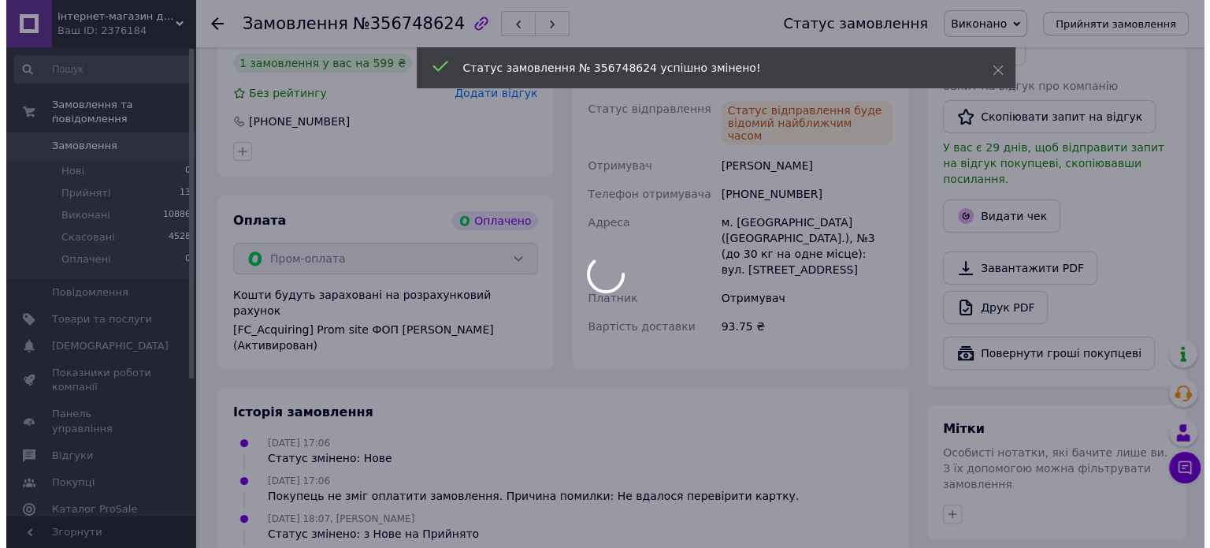
scroll to position [394, 0]
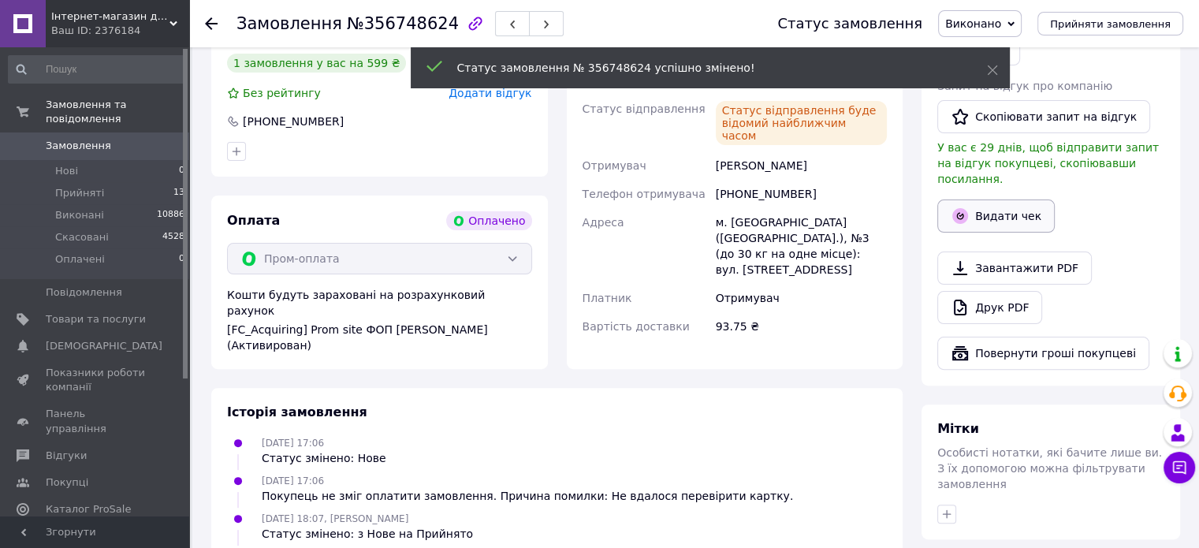
click at [1000, 199] on button "Видати чек" at bounding box center [995, 215] width 117 height 33
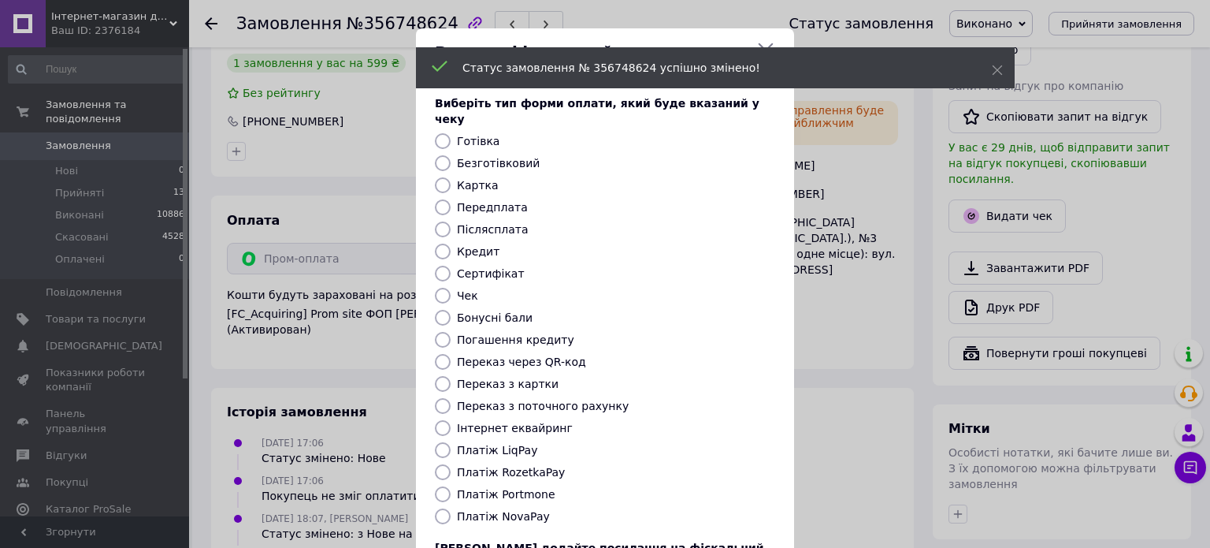
click at [493, 223] on label "Післясплата" at bounding box center [493, 229] width 72 height 13
click at [451, 221] on input "Післясплата" at bounding box center [443, 229] width 16 height 16
radio input "true"
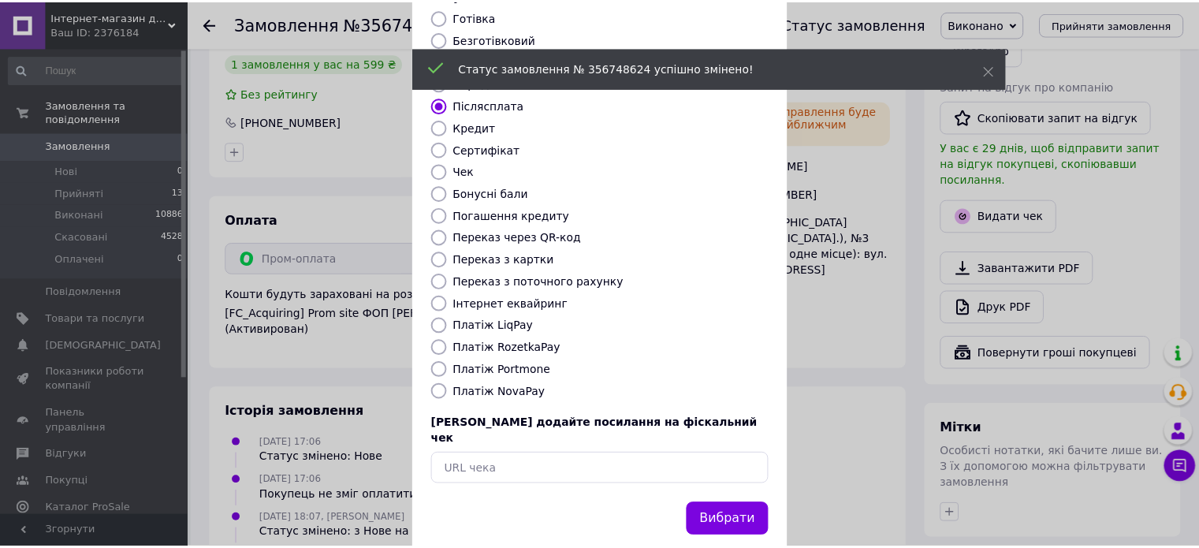
scroll to position [128, 0]
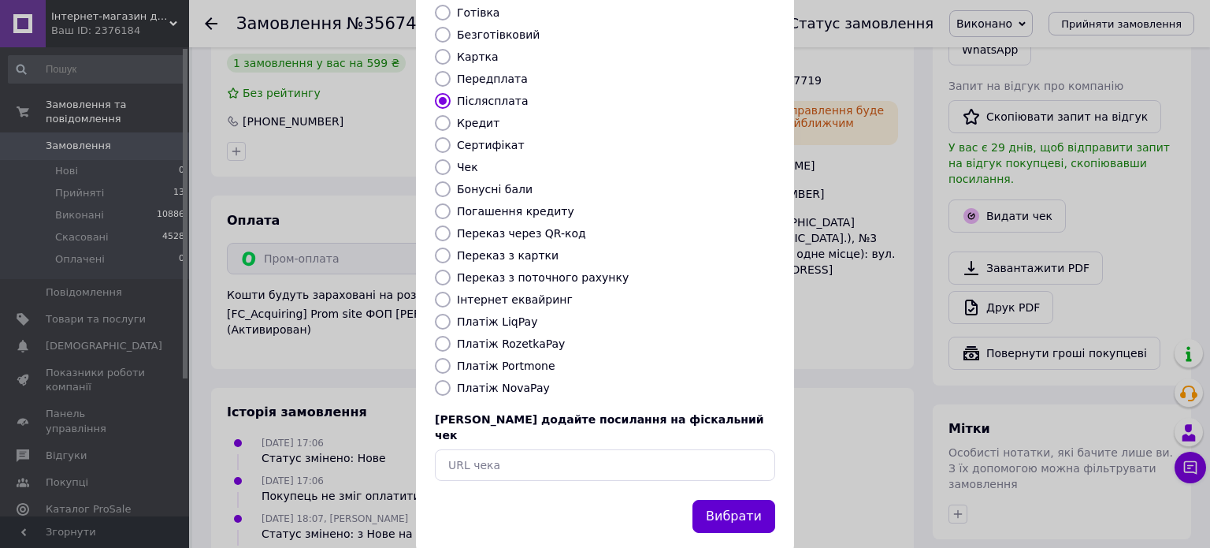
click at [738, 500] on button "Вибрати" at bounding box center [734, 517] width 83 height 34
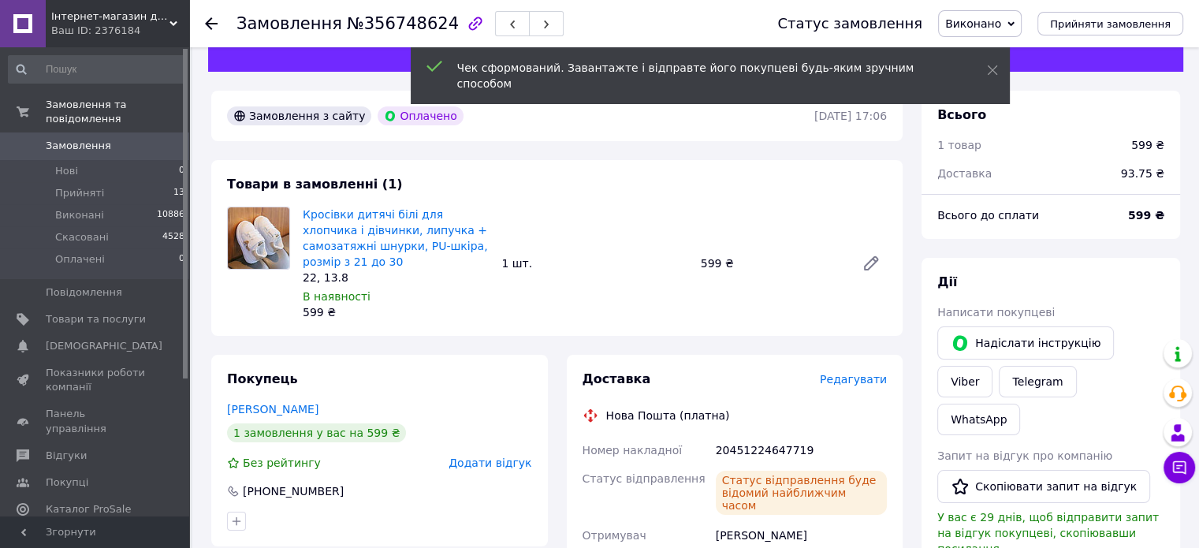
scroll to position [0, 0]
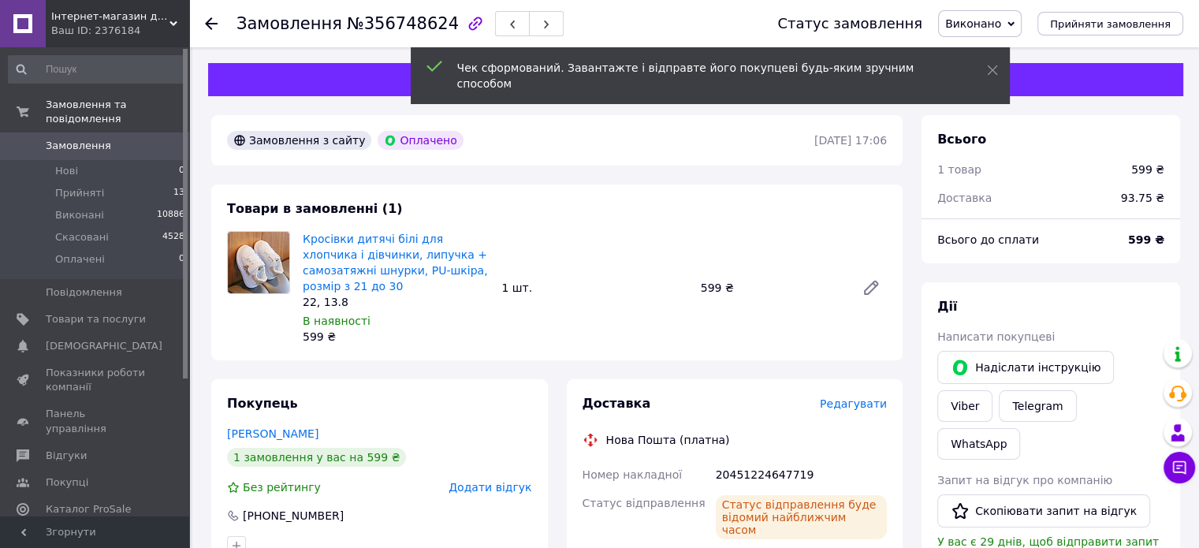
click at [209, 21] on icon at bounding box center [211, 23] width 13 height 13
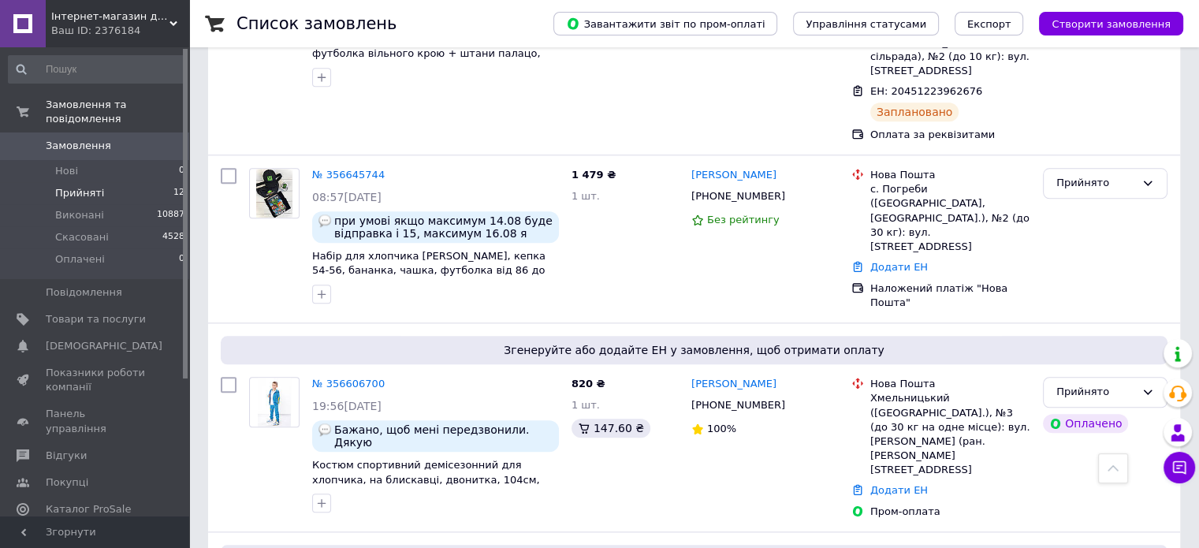
scroll to position [1725, 0]
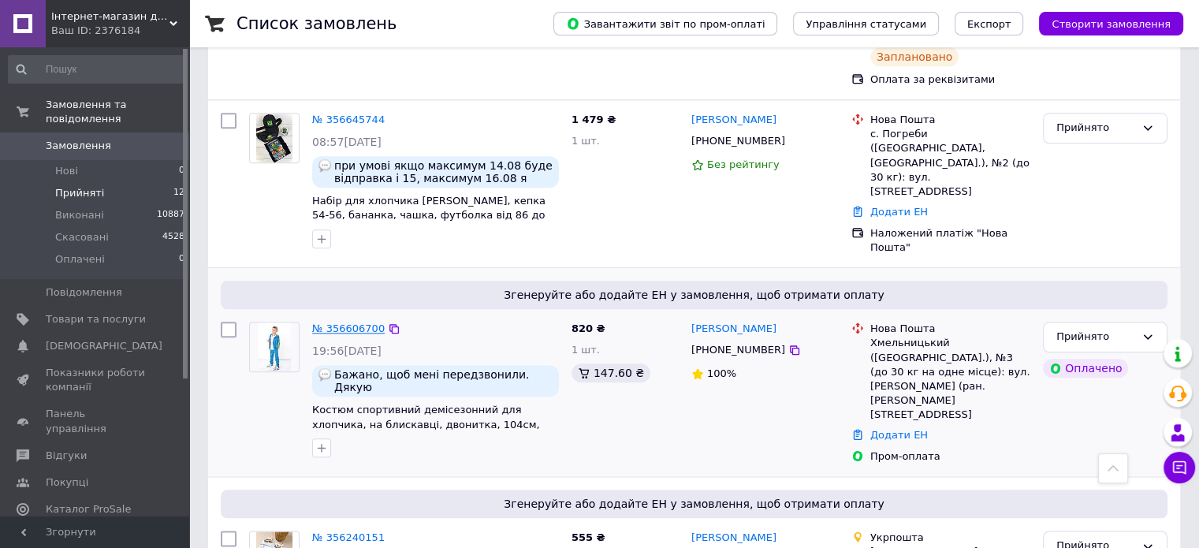
click at [367, 322] on link "№ 356606700" at bounding box center [348, 328] width 72 height 12
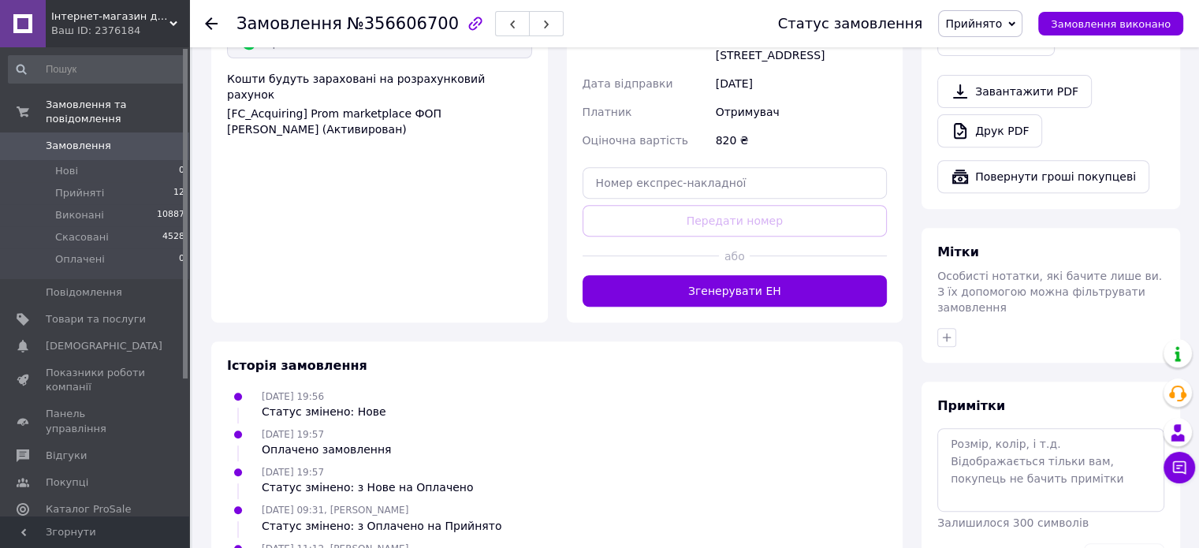
scroll to position [654, 0]
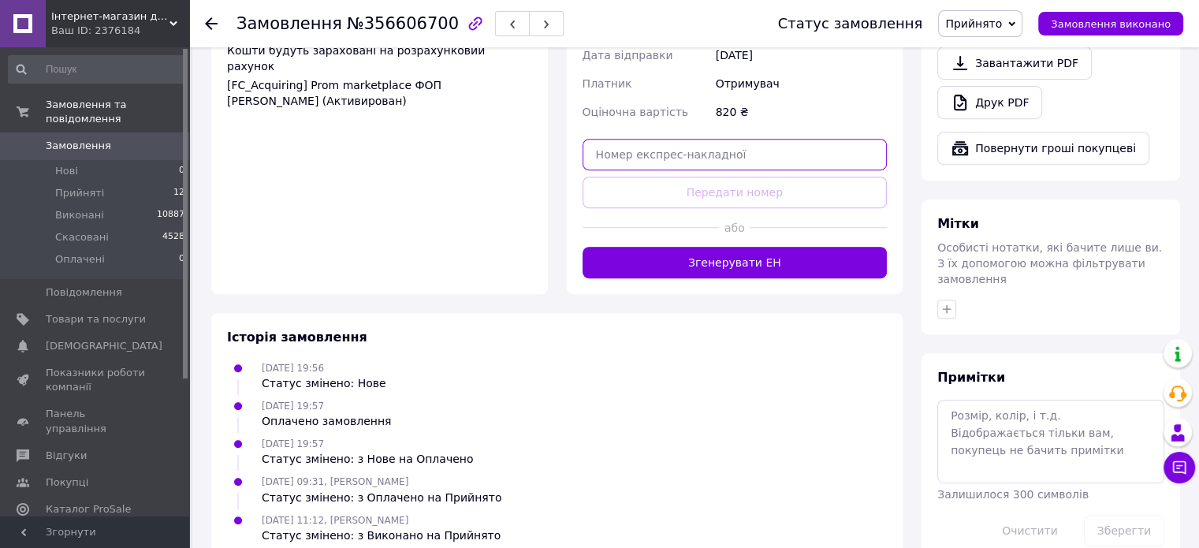
click at [700, 139] on input "text" at bounding box center [734, 155] width 305 height 32
paste input "20400471690698"
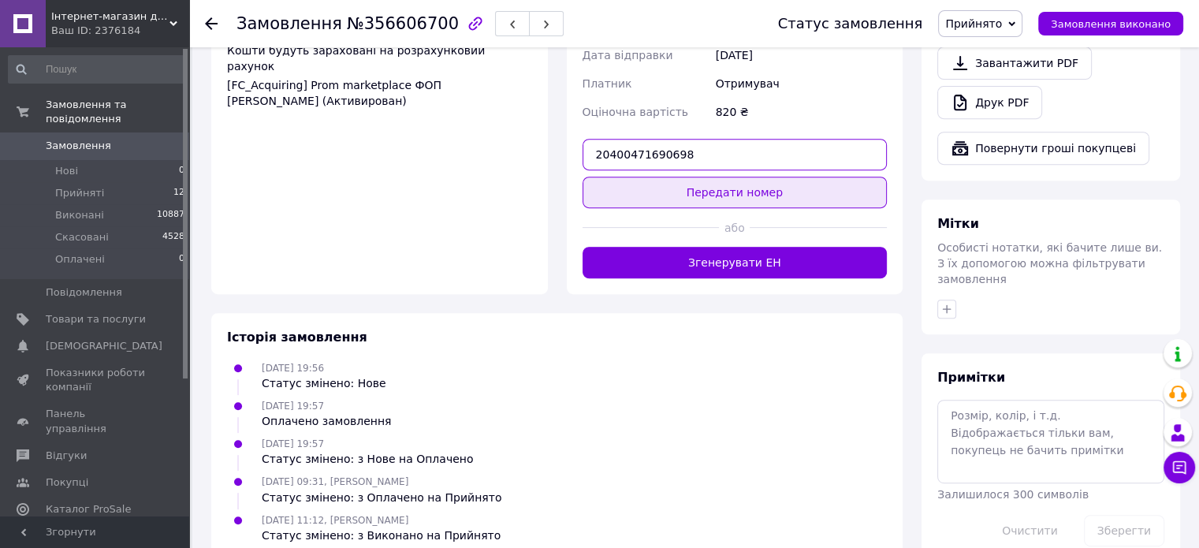
type input "20400471690698"
click at [640, 177] on button "Передати номер" at bounding box center [734, 193] width 305 height 32
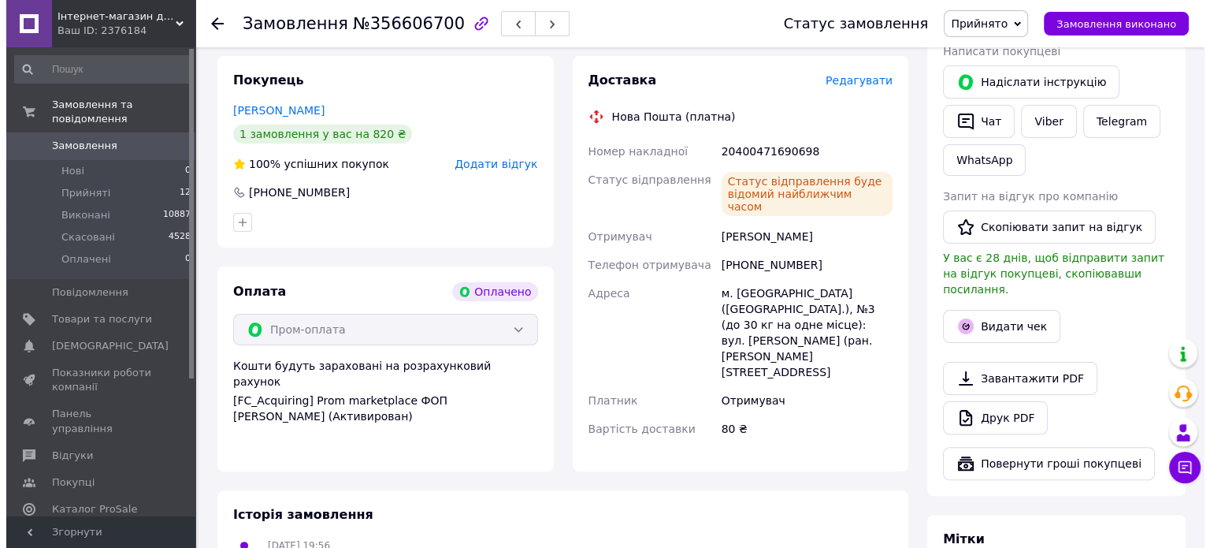
scroll to position [260, 0]
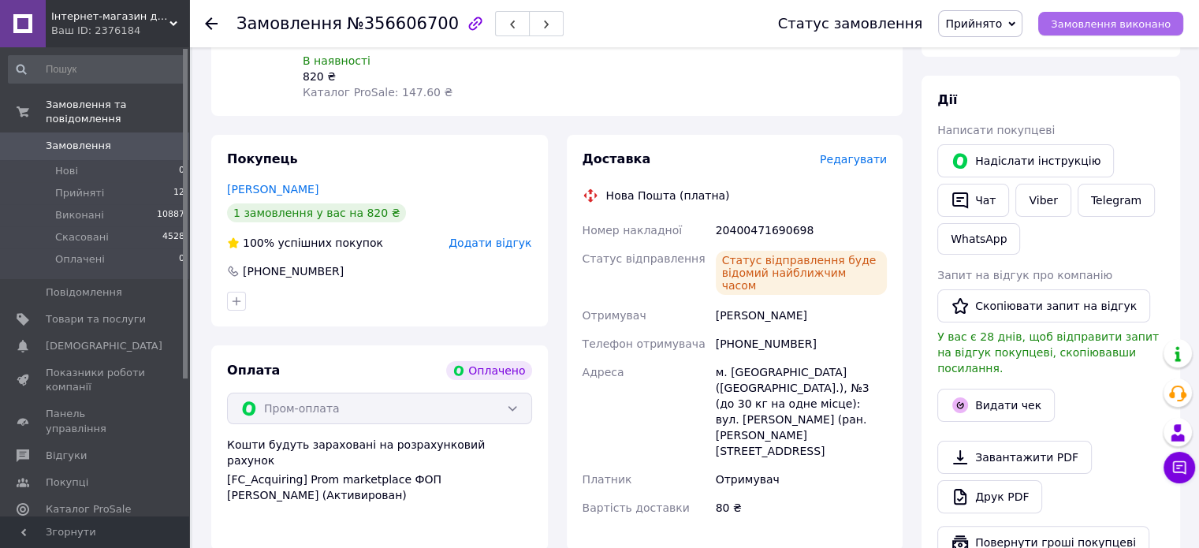
click at [1140, 31] on button "Замовлення виконано" at bounding box center [1110, 24] width 145 height 24
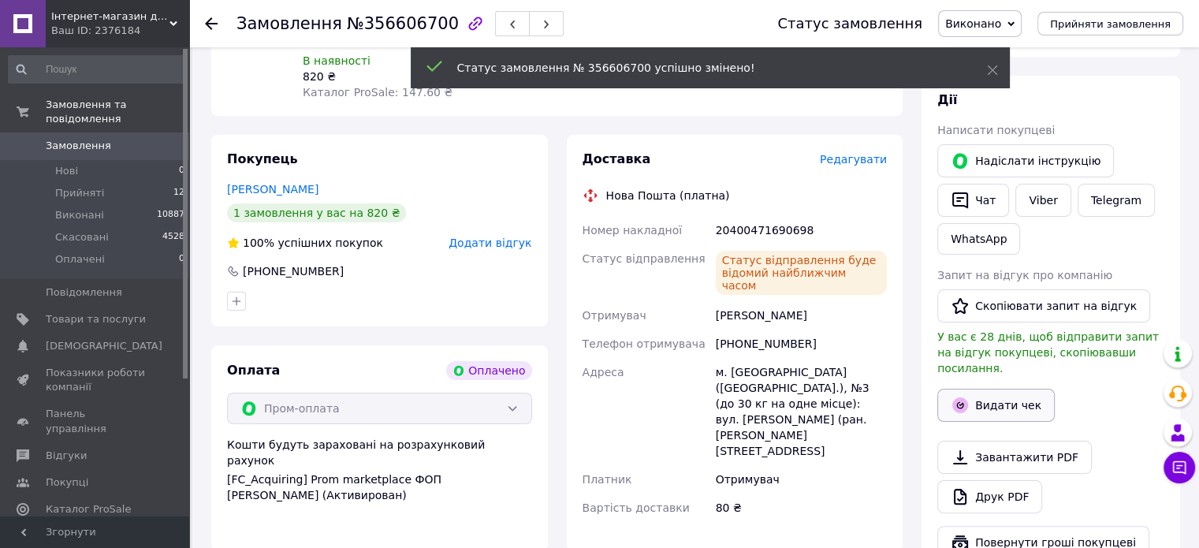
click at [1010, 388] on button "Видати чек" at bounding box center [995, 404] width 117 height 33
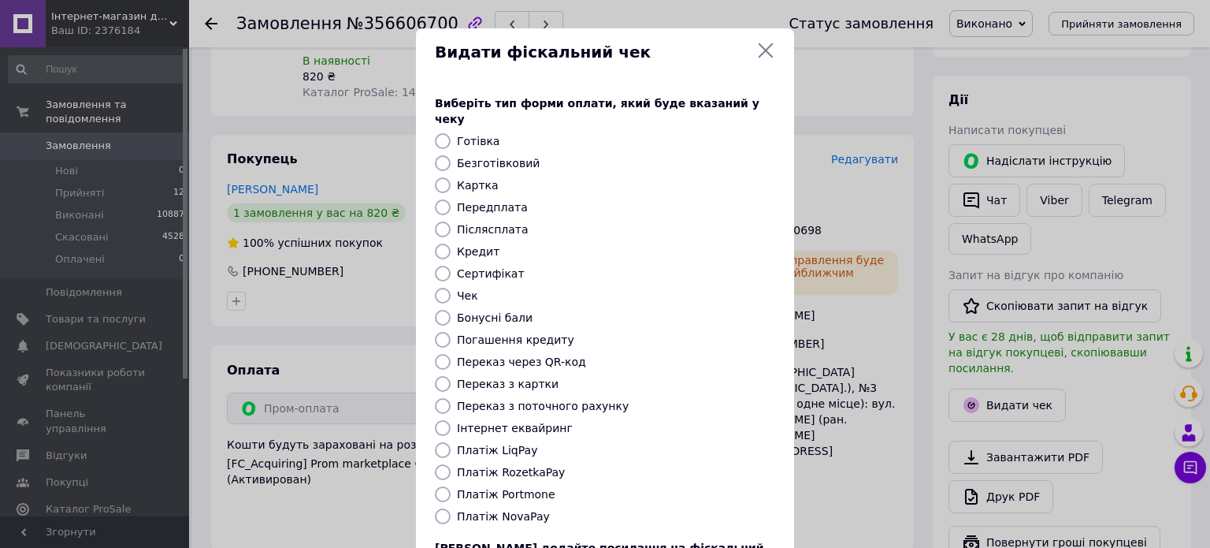
click at [474, 223] on label "Післясплата" at bounding box center [493, 229] width 72 height 13
click at [451, 221] on input "Післясплата" at bounding box center [443, 229] width 16 height 16
radio input "true"
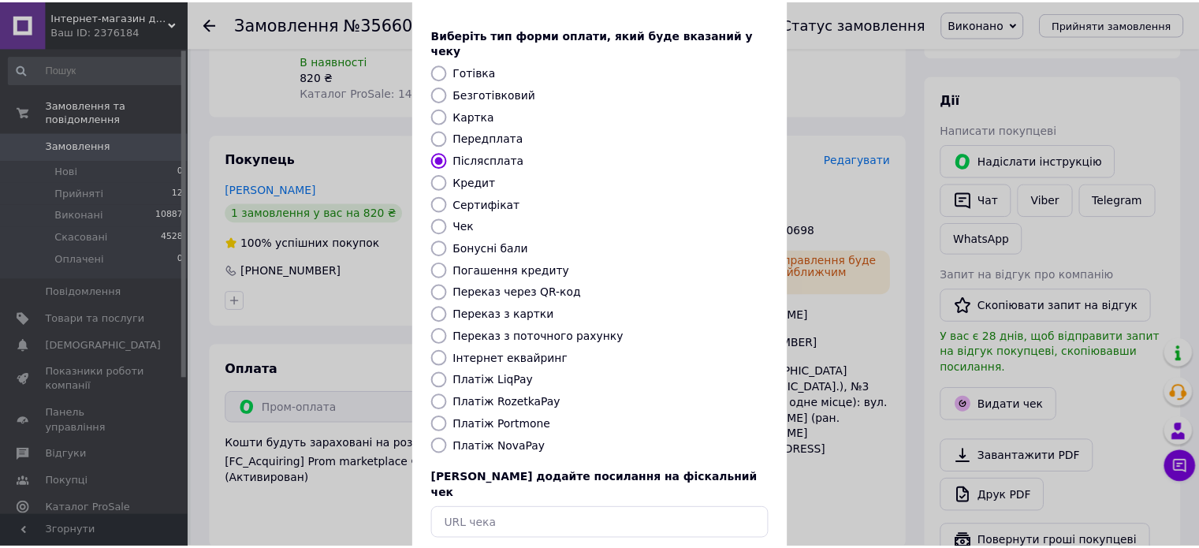
scroll to position [128, 0]
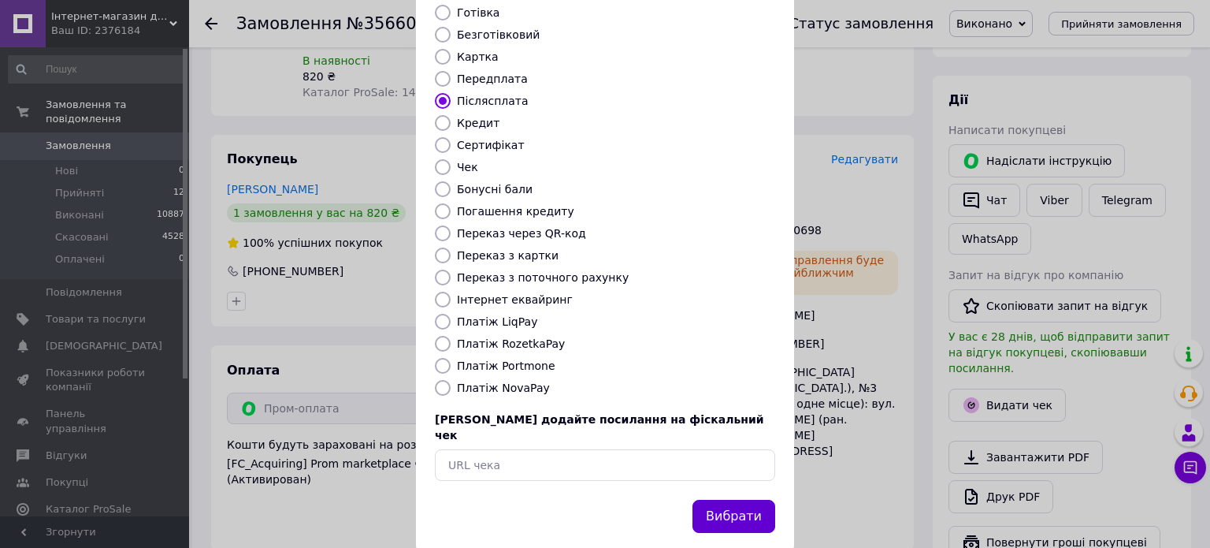
click at [715, 500] on button "Вибрати" at bounding box center [734, 517] width 83 height 34
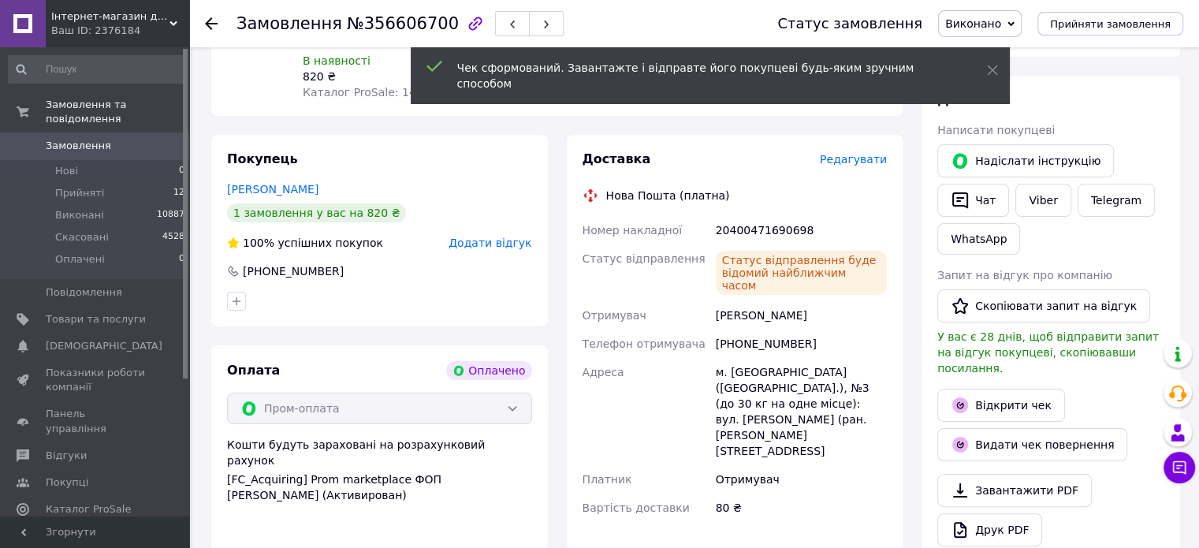
click at [213, 23] on use at bounding box center [211, 23] width 13 height 13
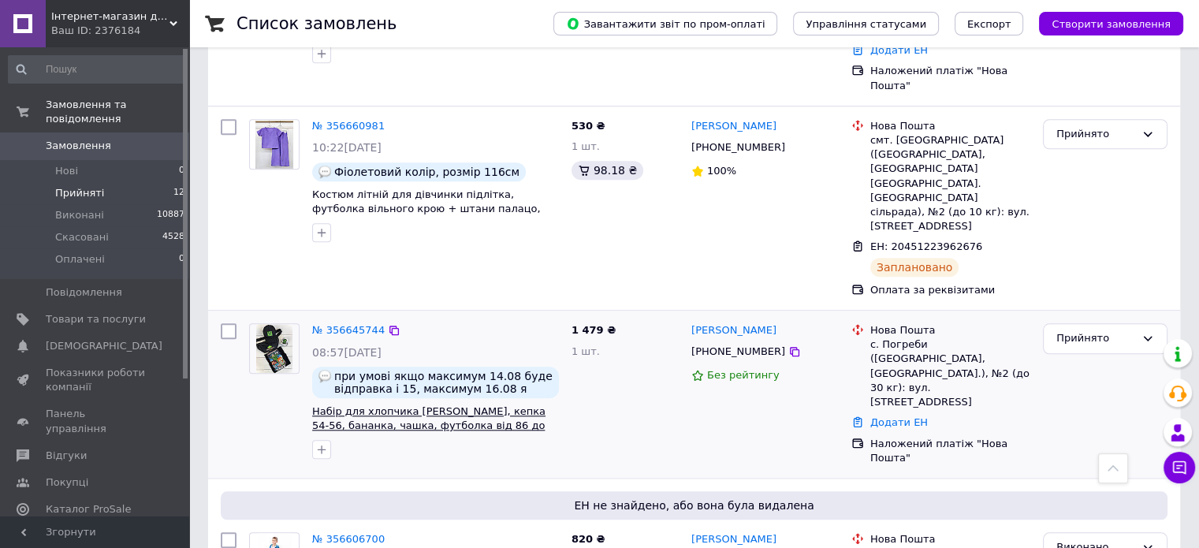
scroll to position [1436, 0]
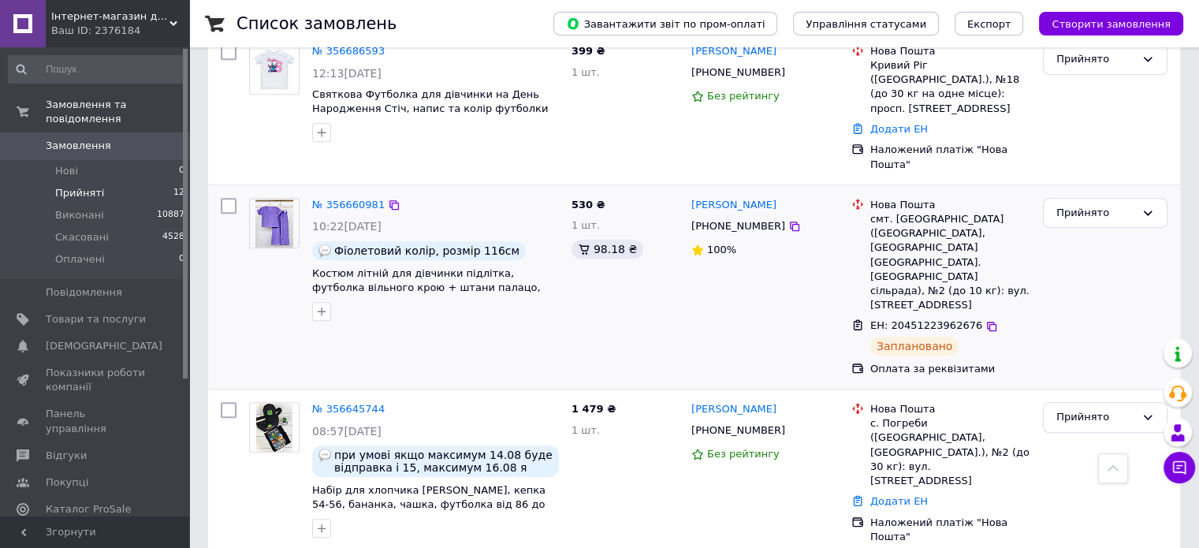
click at [336, 196] on div "№ 356660981" at bounding box center [348, 205] width 76 height 18
click at [337, 199] on link "№ 356660981" at bounding box center [348, 205] width 72 height 12
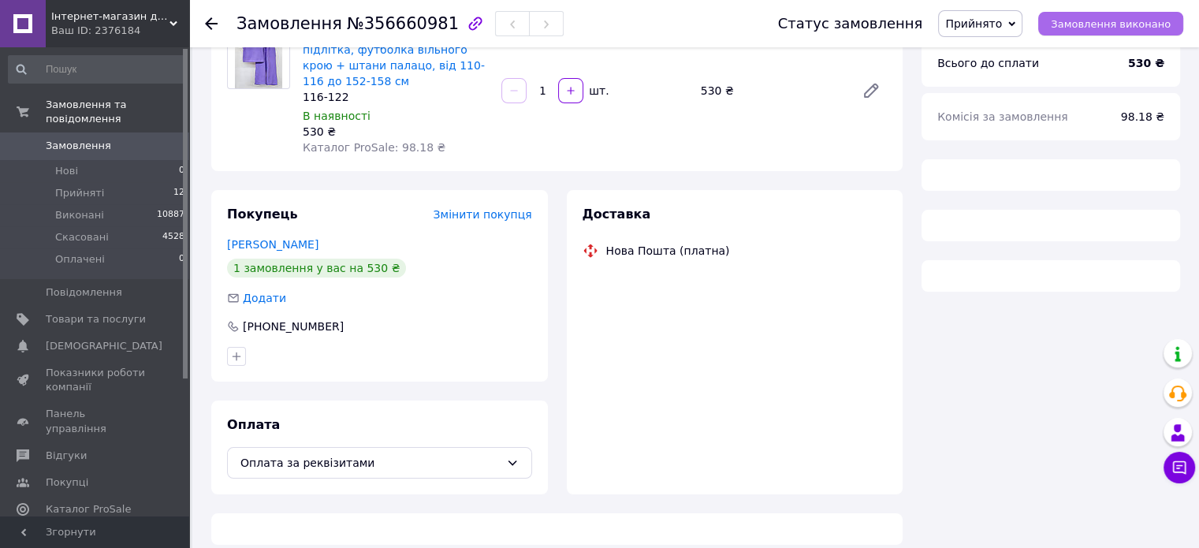
scroll to position [586, 0]
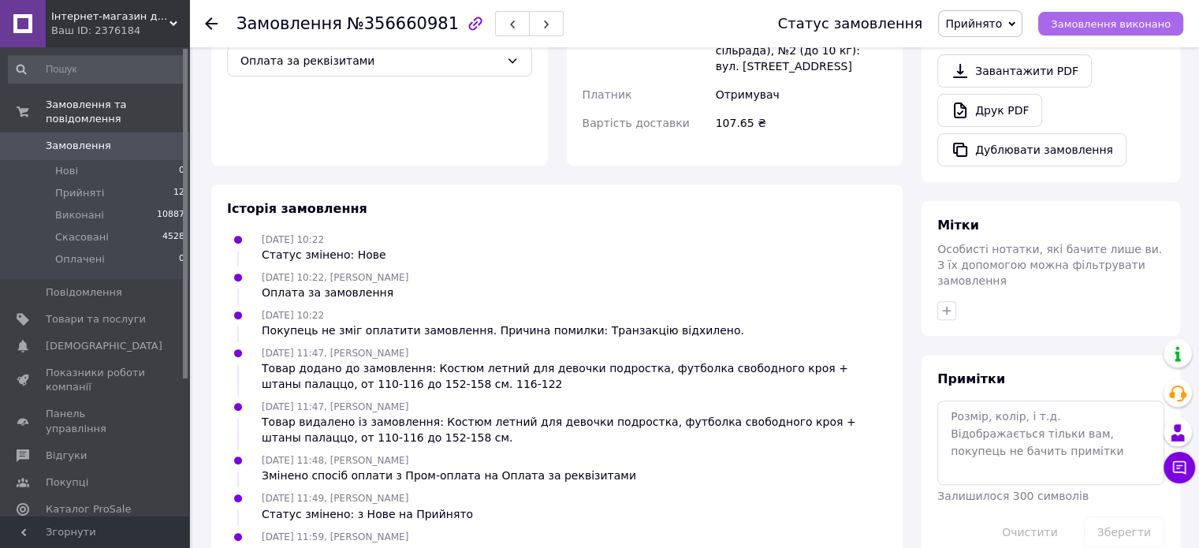
click at [1150, 20] on span "Замовлення виконано" at bounding box center [1110, 24] width 120 height 12
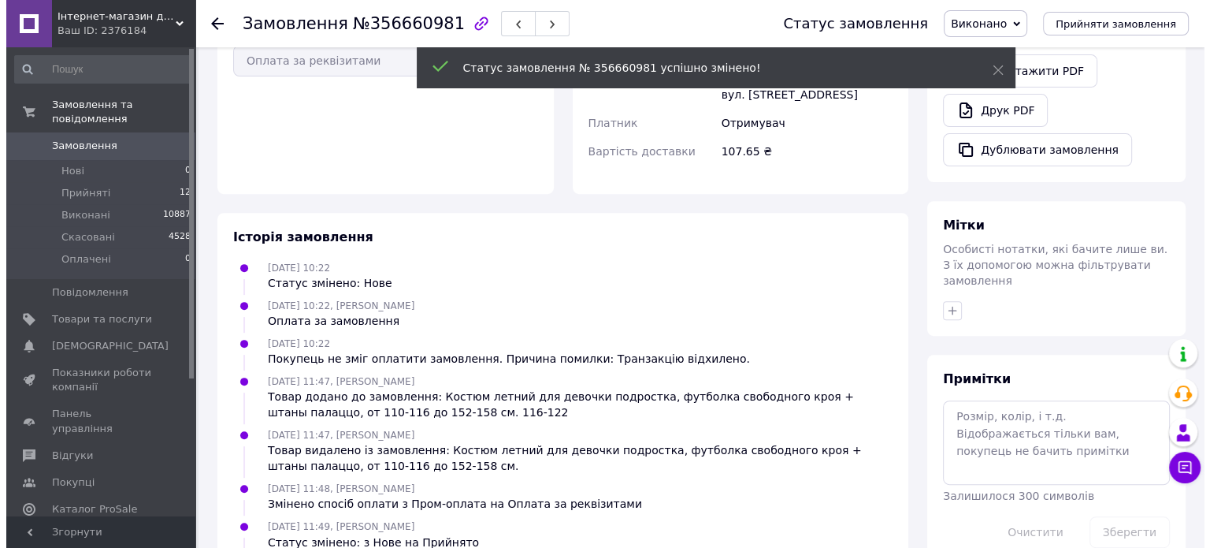
scroll to position [400, 0]
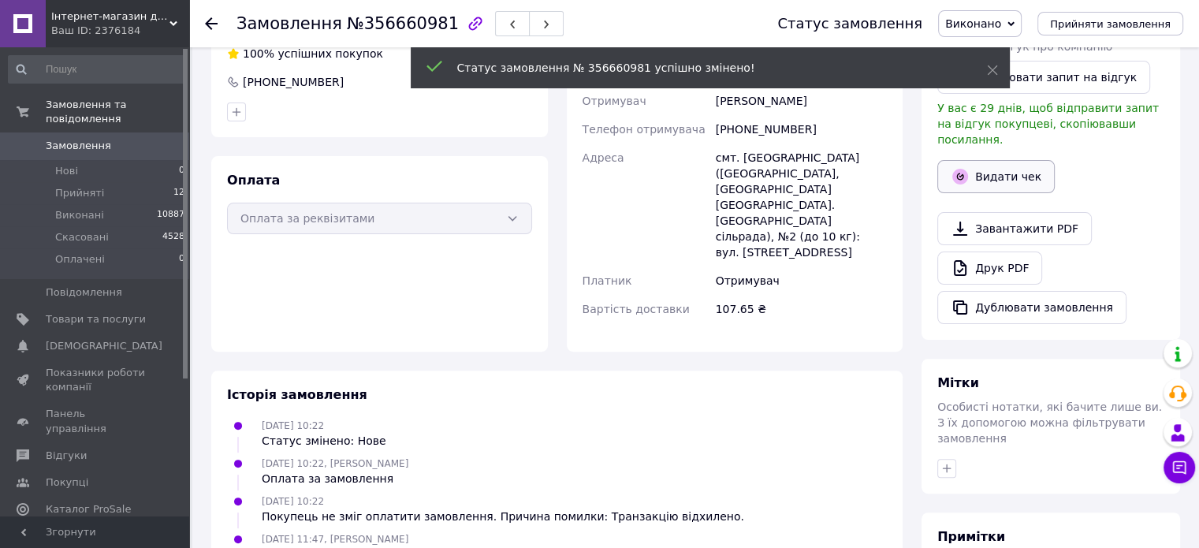
click at [990, 160] on button "Видати чек" at bounding box center [995, 176] width 117 height 33
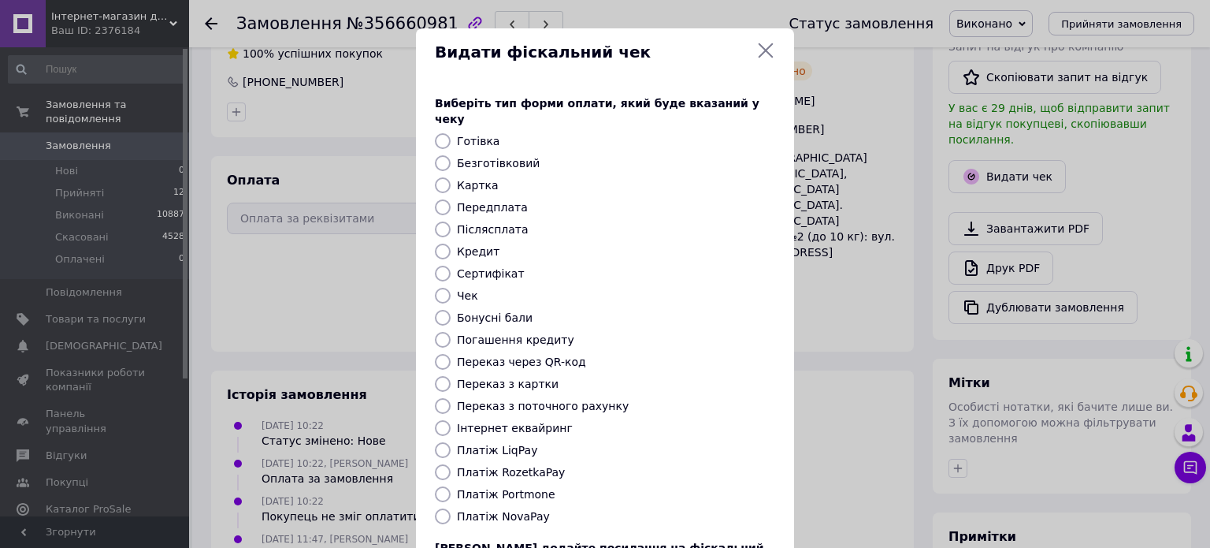
click at [478, 223] on label "Післясплата" at bounding box center [493, 229] width 72 height 13
click at [451, 221] on input "Післясплата" at bounding box center [443, 229] width 16 height 16
radio input "true"
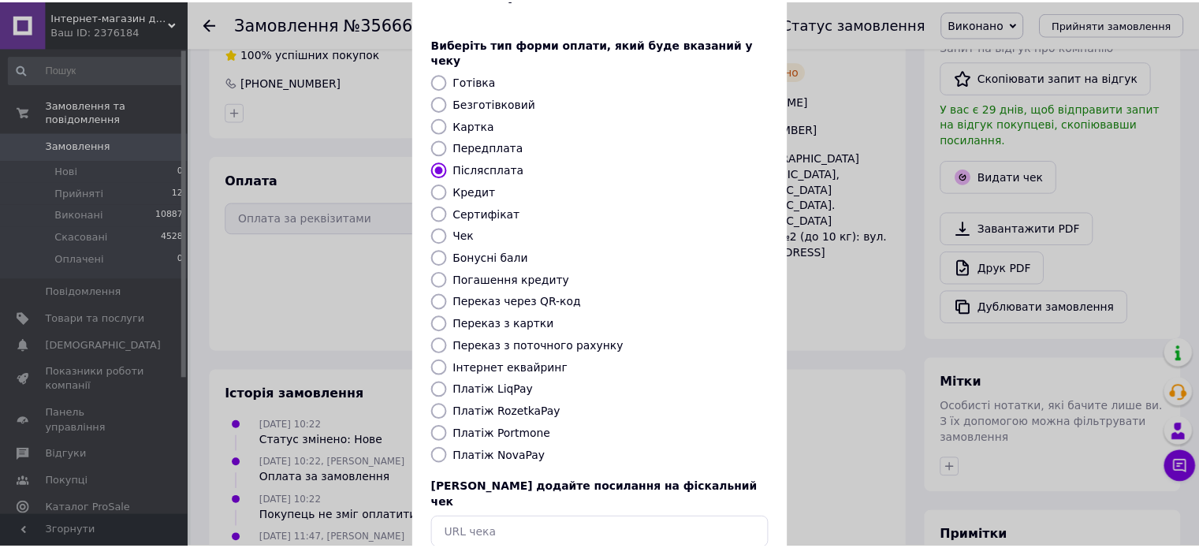
scroll to position [128, 0]
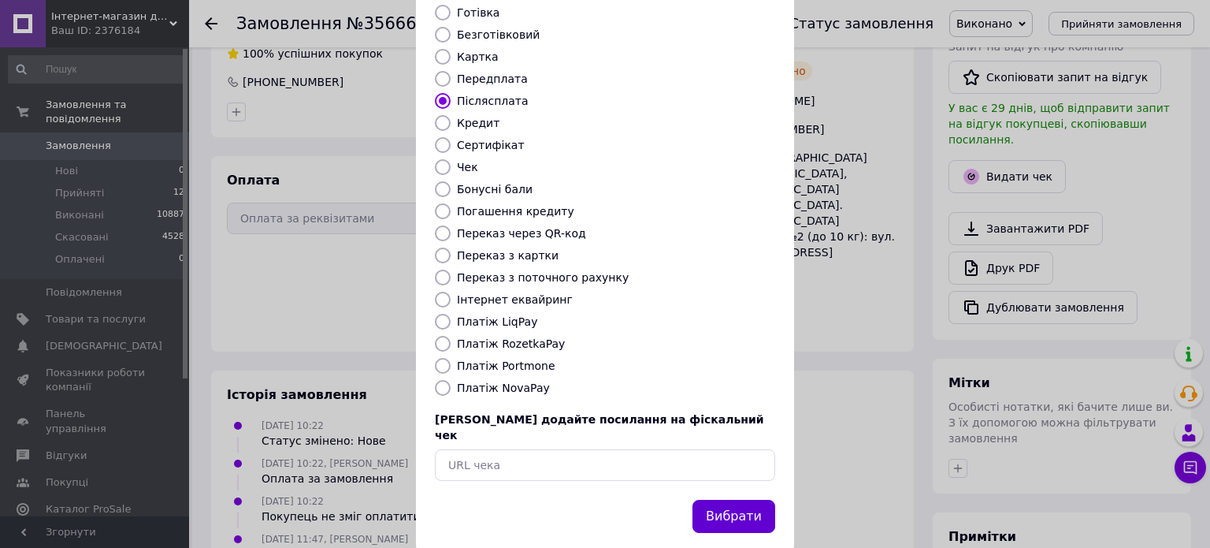
click at [734, 500] on button "Вибрати" at bounding box center [734, 517] width 83 height 34
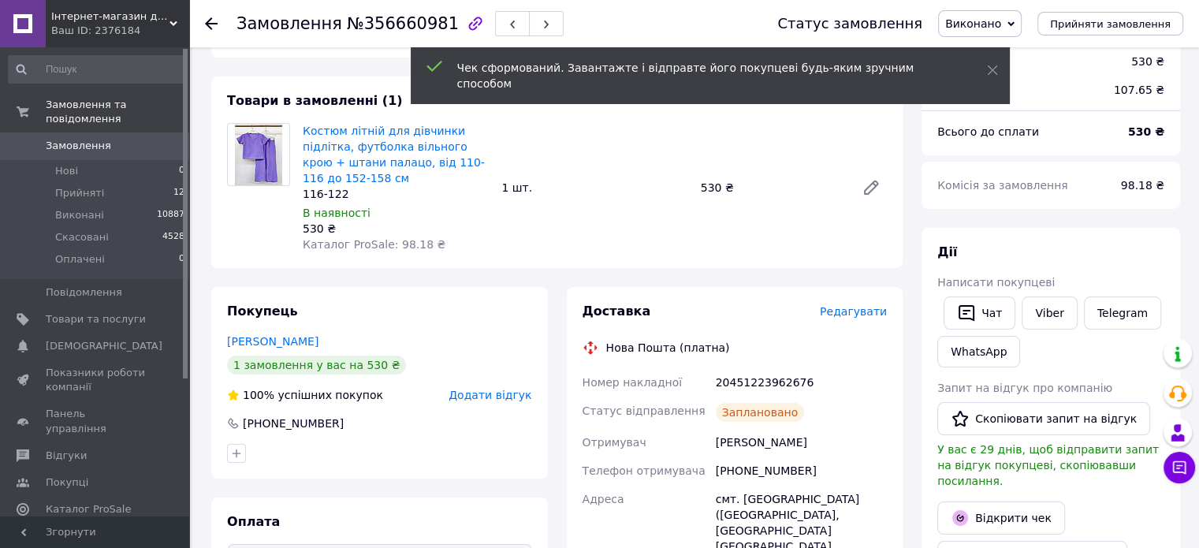
scroll to position [0, 0]
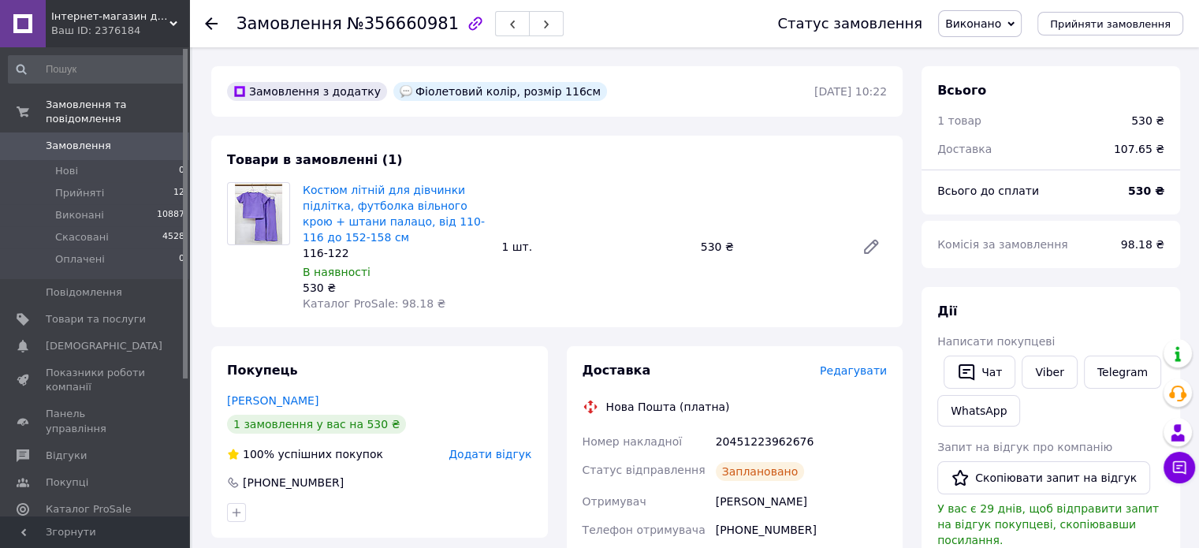
click at [206, 22] on use at bounding box center [211, 23] width 13 height 13
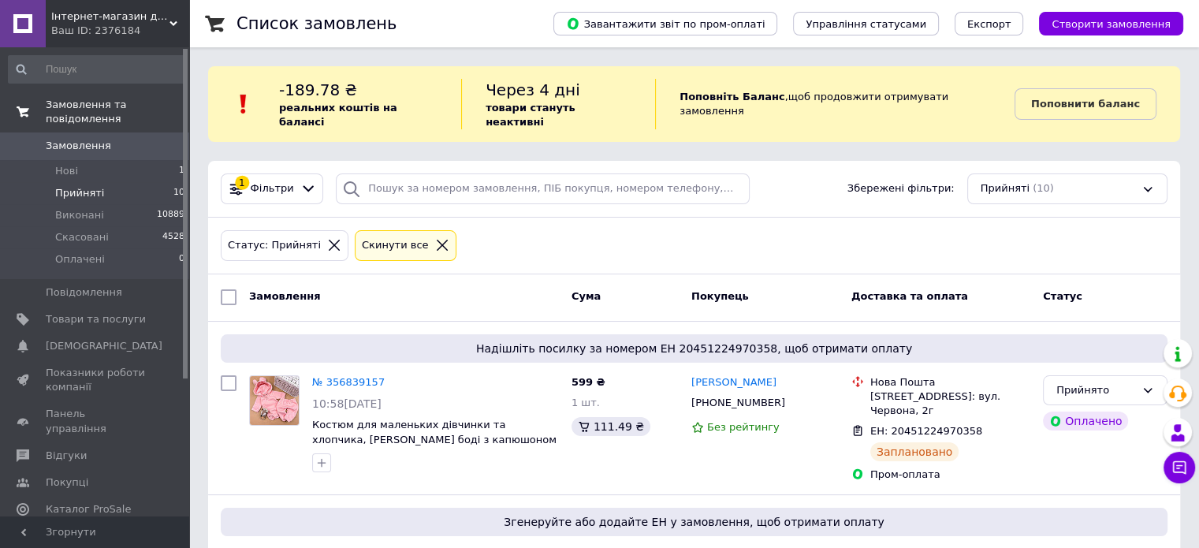
click at [99, 103] on span "Замовлення та повідомлення" at bounding box center [117, 112] width 143 height 28
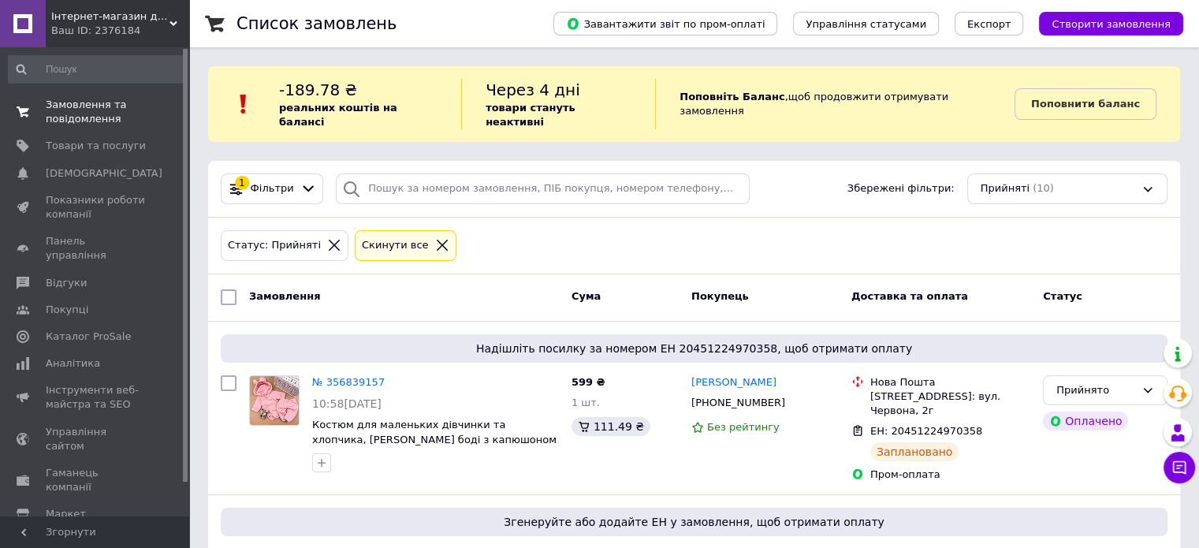
click at [80, 107] on span "Замовлення та повідомлення" at bounding box center [96, 112] width 100 height 28
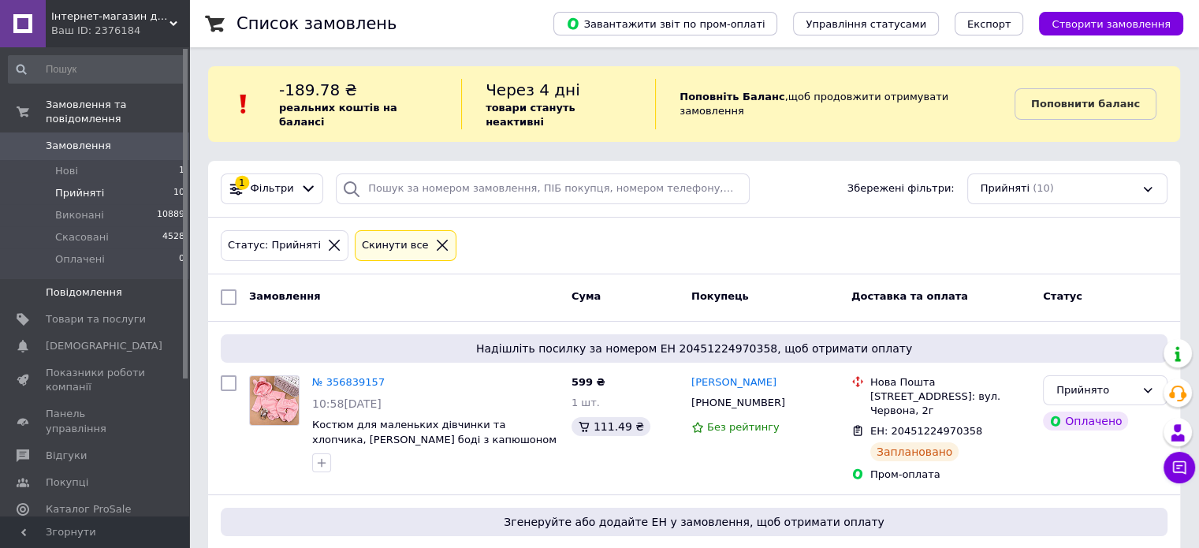
click at [104, 285] on span "Повідомлення" at bounding box center [84, 292] width 76 height 14
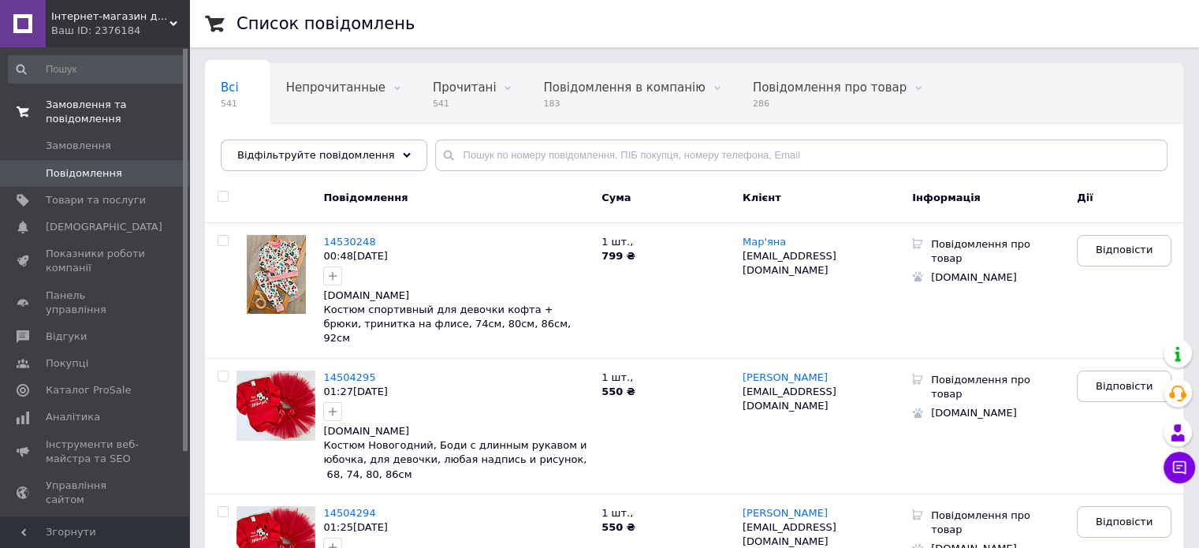
click at [61, 102] on span "Замовлення та повідомлення" at bounding box center [117, 112] width 143 height 28
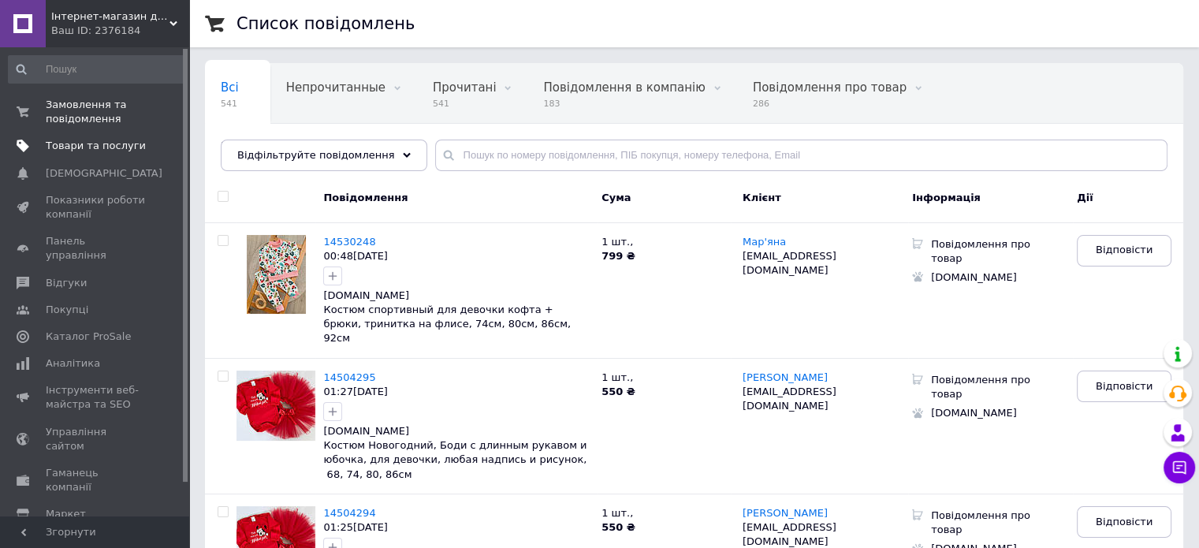
click at [61, 146] on span "Товари та послуги" at bounding box center [96, 146] width 100 height 14
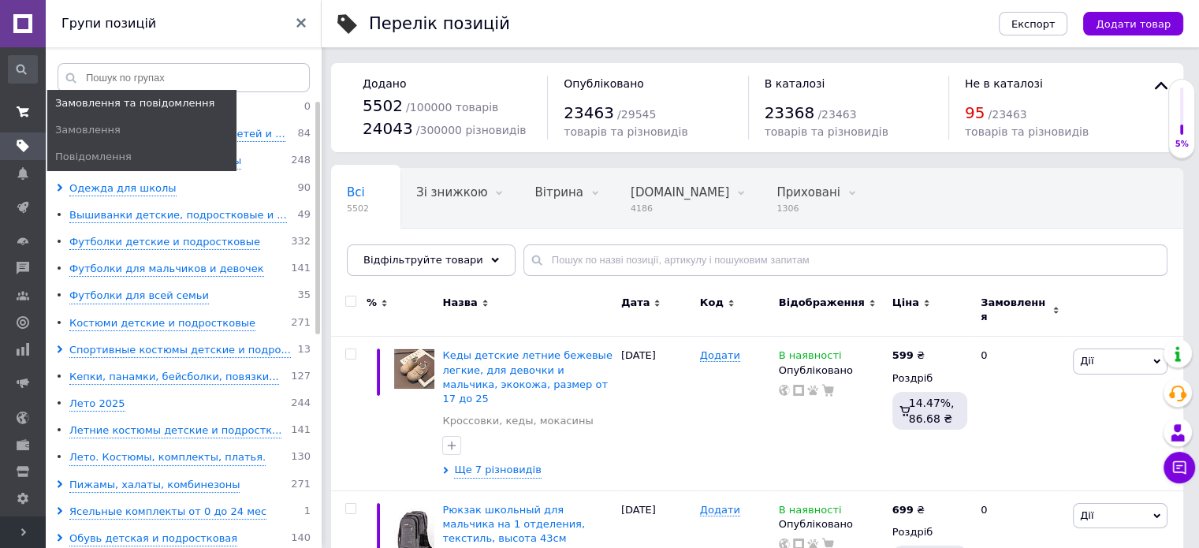
click at [22, 109] on use at bounding box center [23, 111] width 13 height 10
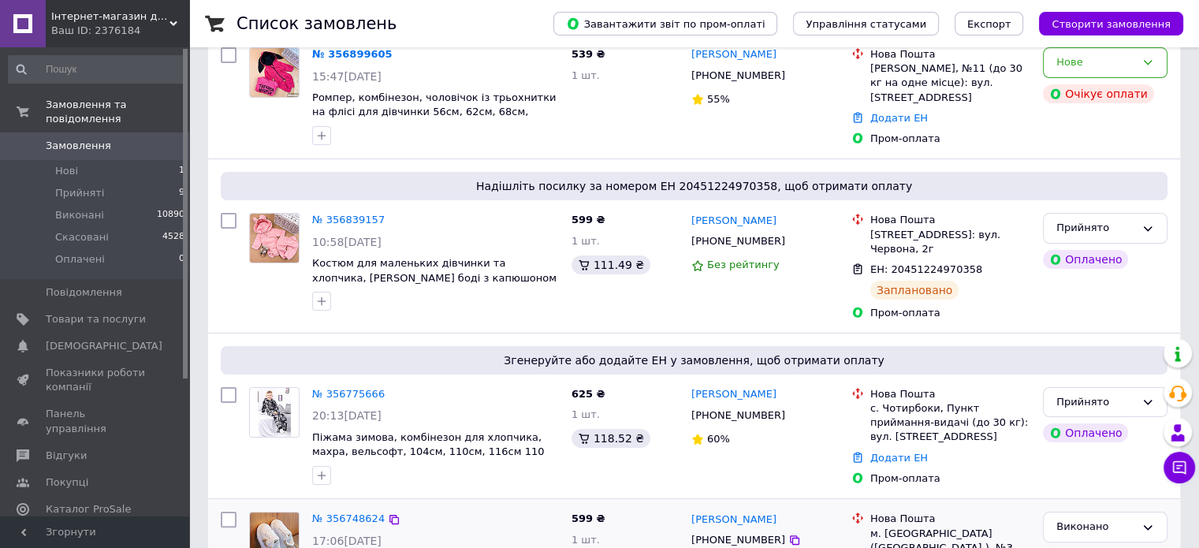
scroll to position [236, 0]
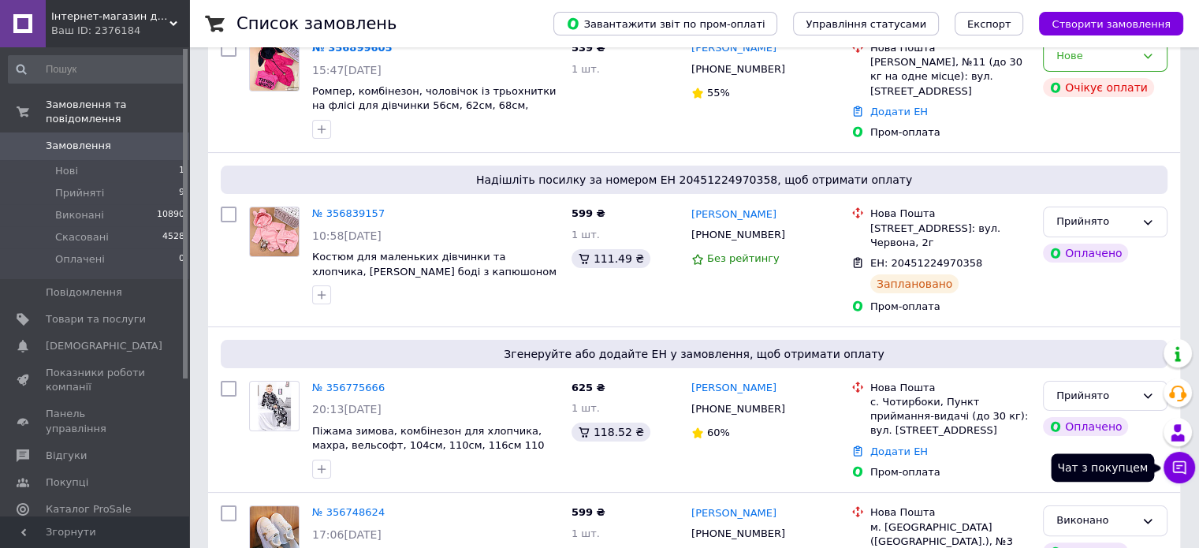
click at [1181, 475] on button "Чат з покупцем" at bounding box center [1179, 468] width 32 height 32
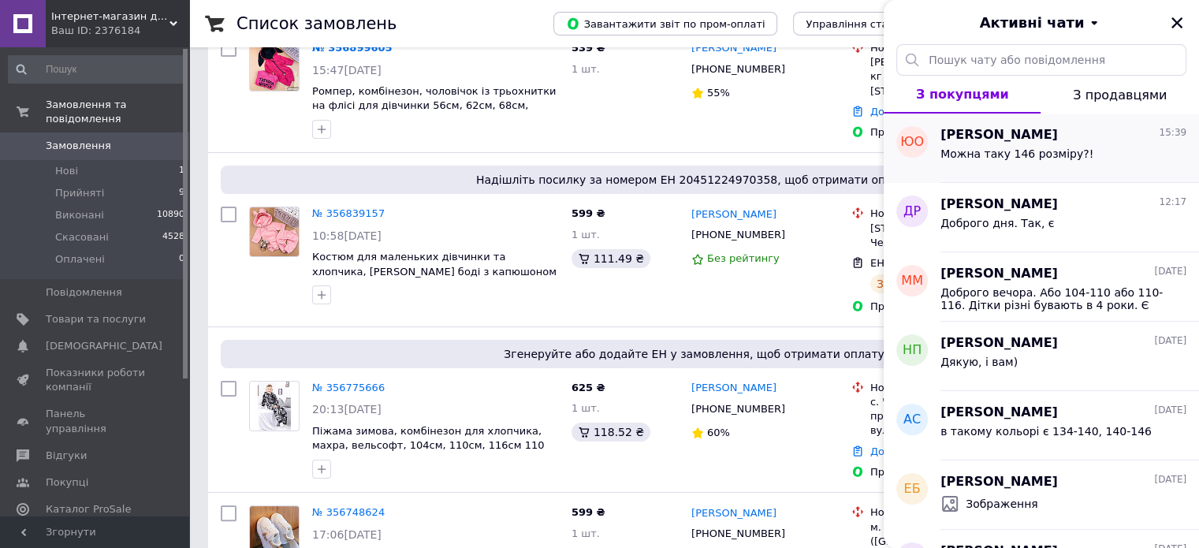
click at [1032, 162] on div "Можна таку 146 розміру?!" at bounding box center [1016, 158] width 153 height 22
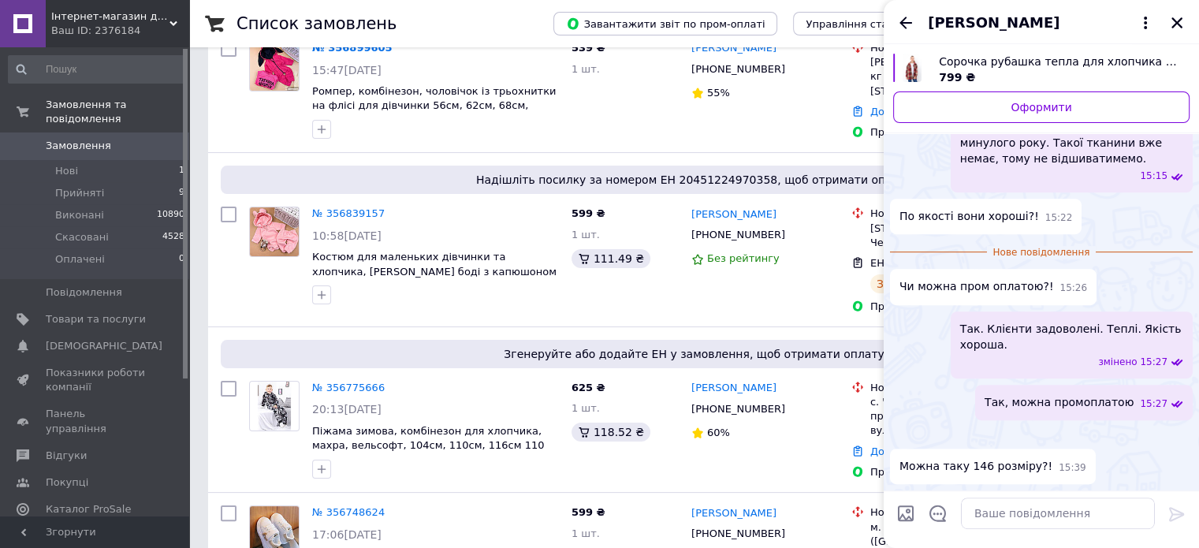
scroll to position [1387, 0]
drag, startPoint x: 959, startPoint y: 486, endPoint x: 991, endPoint y: 519, distance: 46.3
click at [991, 519] on div "Сьогодні Сорочка рубашка тепла для хлопчика і дівчинки, байка-кашемір,140см, 14…" at bounding box center [1040, 296] width 315 height 504
click at [992, 519] on textarea at bounding box center [1058, 513] width 194 height 32
type textarea "так звичайно"
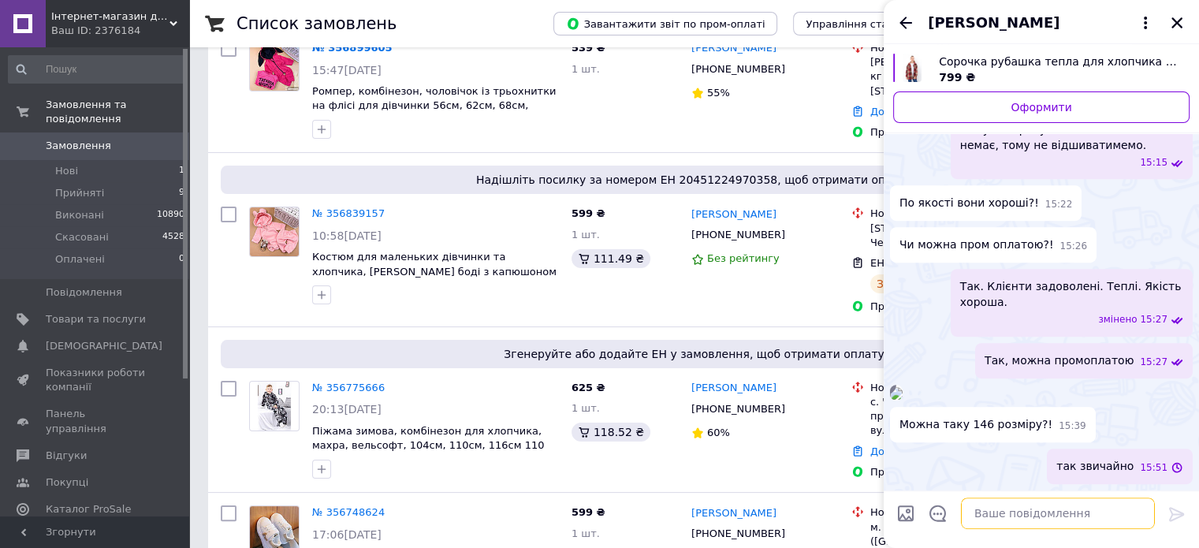
scroll to position [1358, 0]
paste textarea "[URL][DOMAIN_NAME]"
type textarea "[URL][DOMAIN_NAME]"
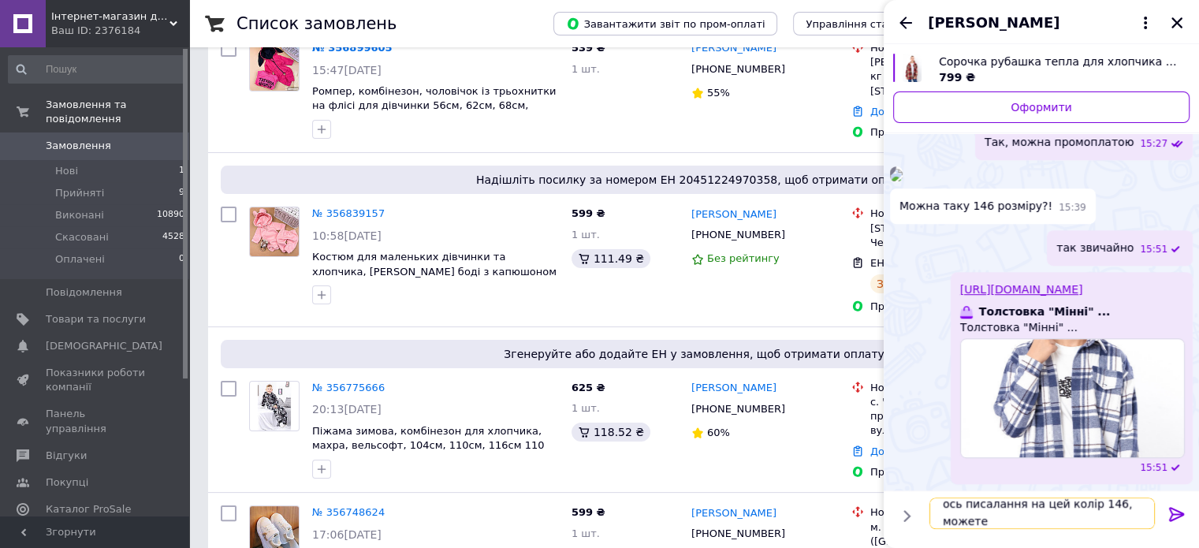
scroll to position [1, 0]
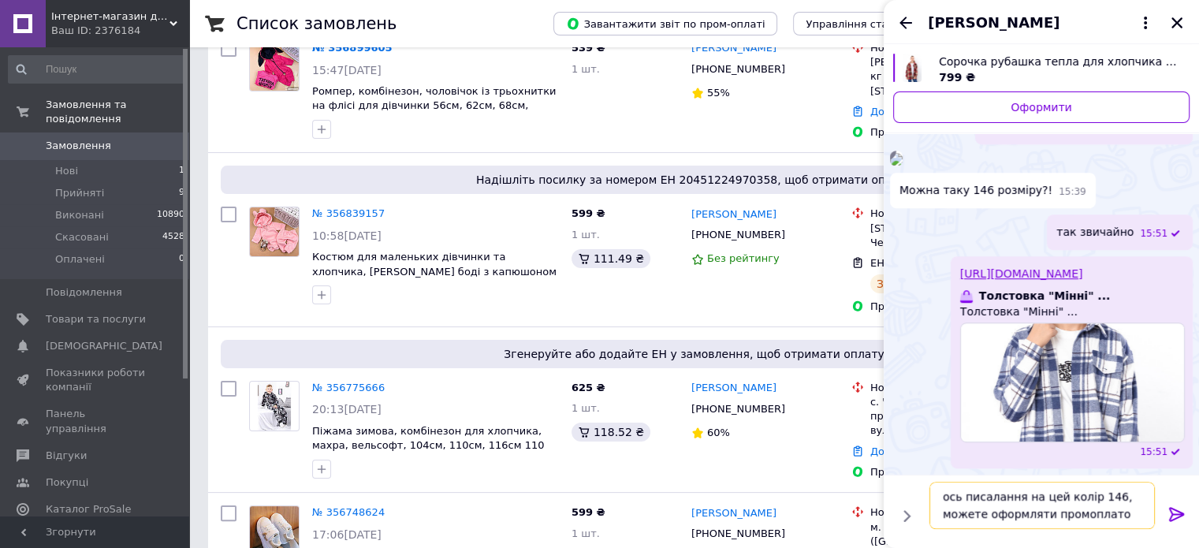
type textarea "ось писалання на цей колір 146, можете оформляти промоплатою"
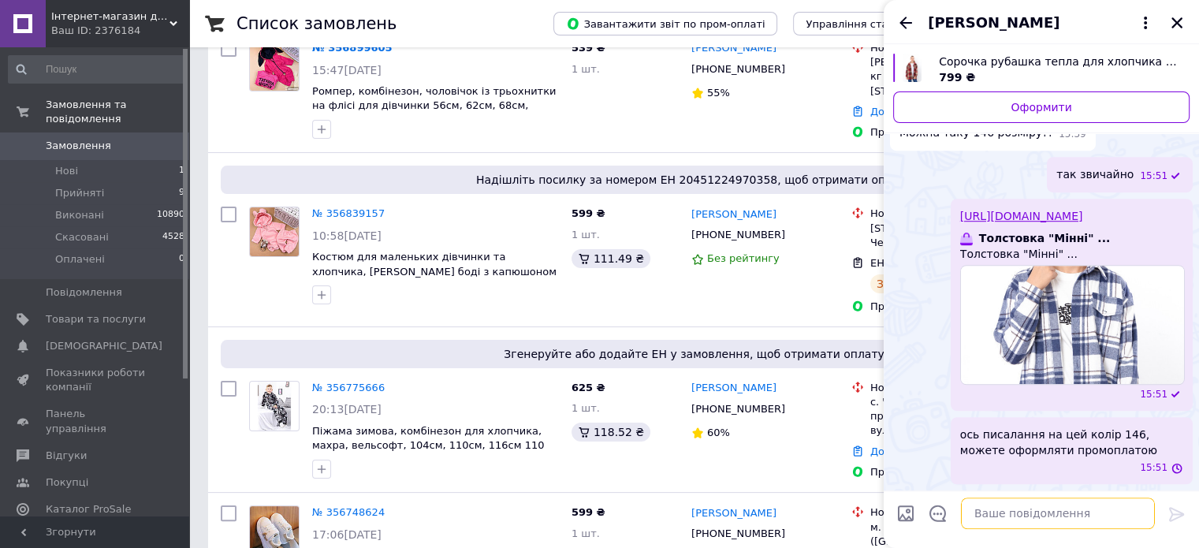
scroll to position [1724, 0]
click at [911, 25] on icon "Назад" at bounding box center [905, 22] width 19 height 19
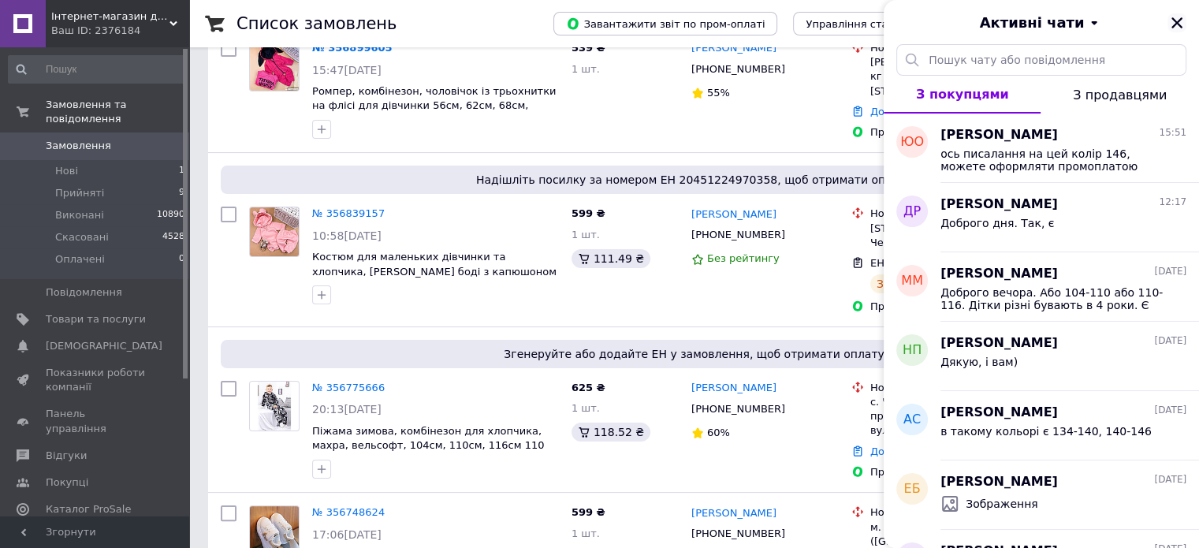
click at [1167, 23] on button "Закрити" at bounding box center [1176, 22] width 19 height 19
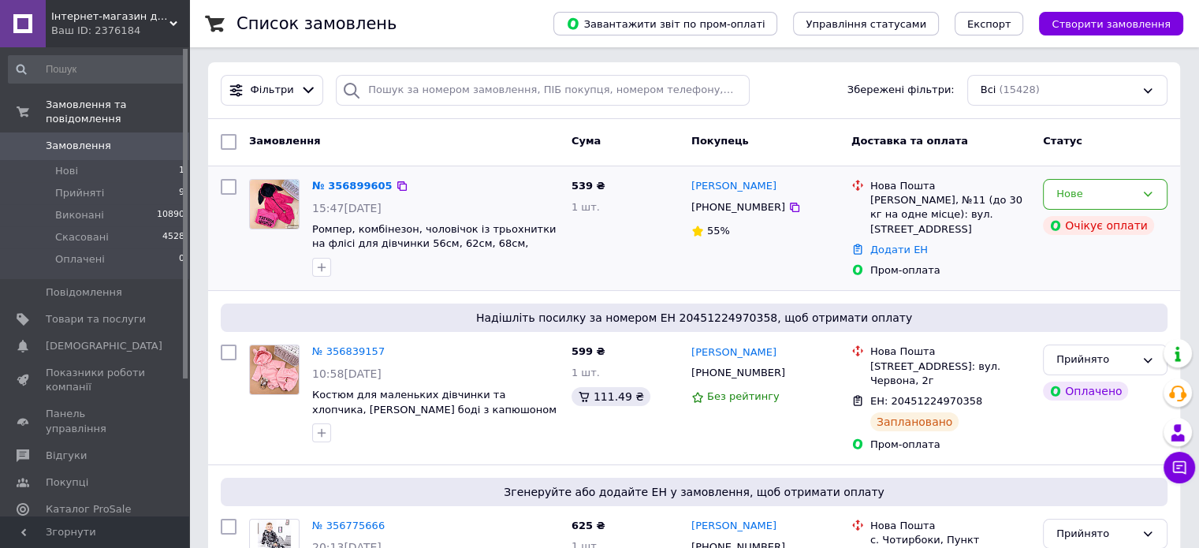
scroll to position [0, 0]
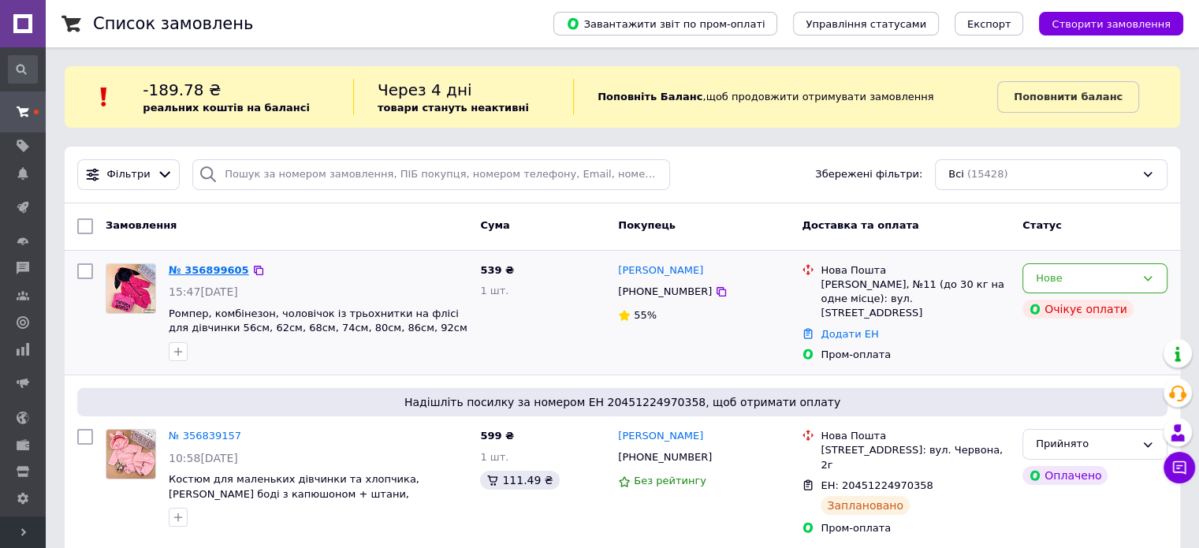
click at [193, 273] on link "№ 356899605" at bounding box center [209, 270] width 80 height 12
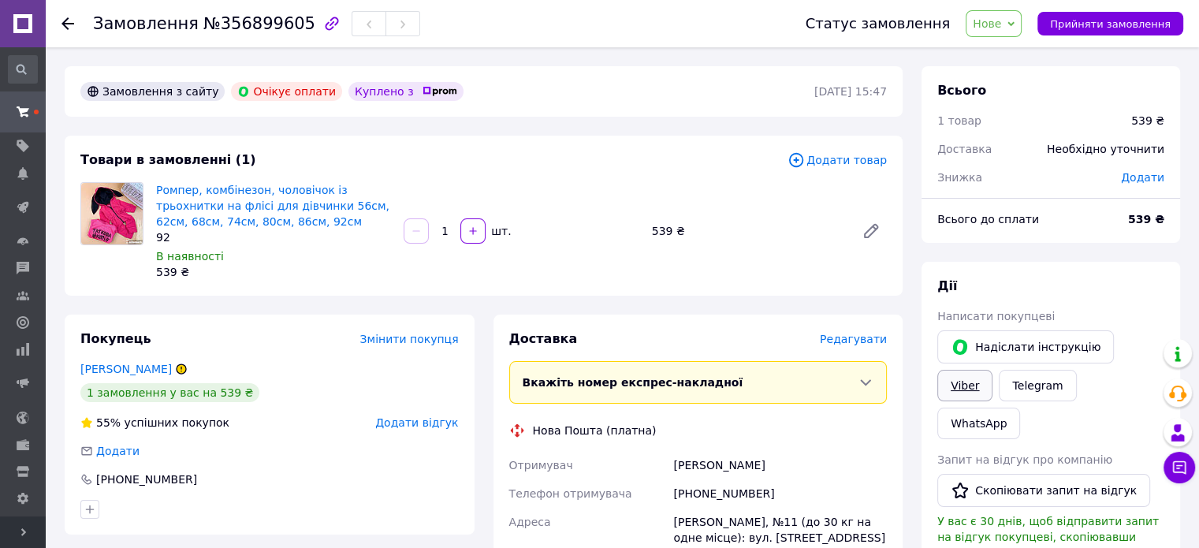
click at [992, 370] on link "Viber" at bounding box center [964, 386] width 55 height 32
click at [70, 24] on icon at bounding box center [67, 23] width 13 height 13
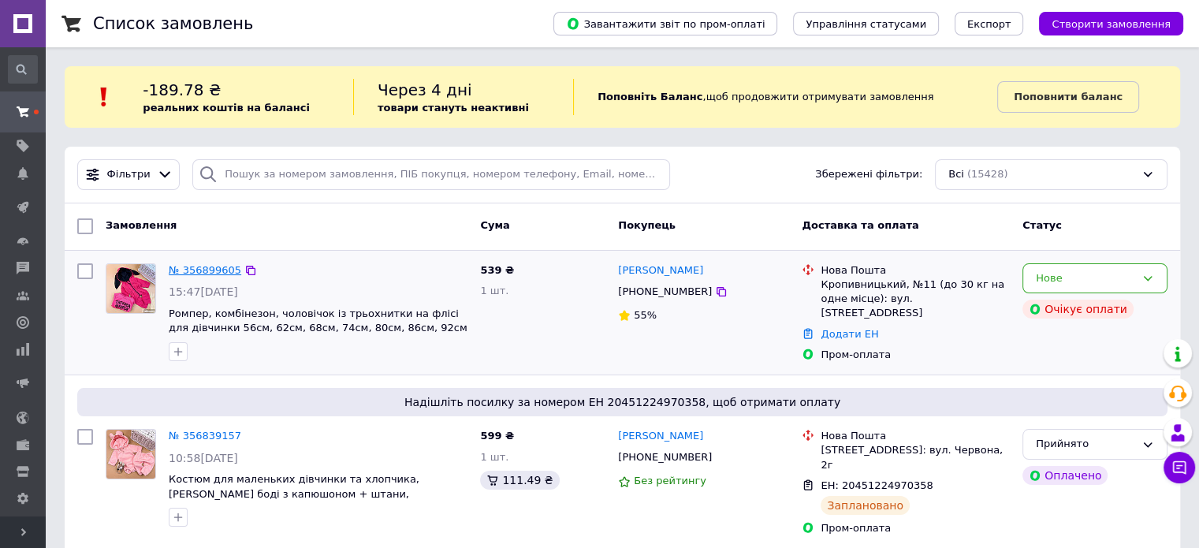
click at [189, 269] on link "№ 356899605" at bounding box center [205, 270] width 72 height 12
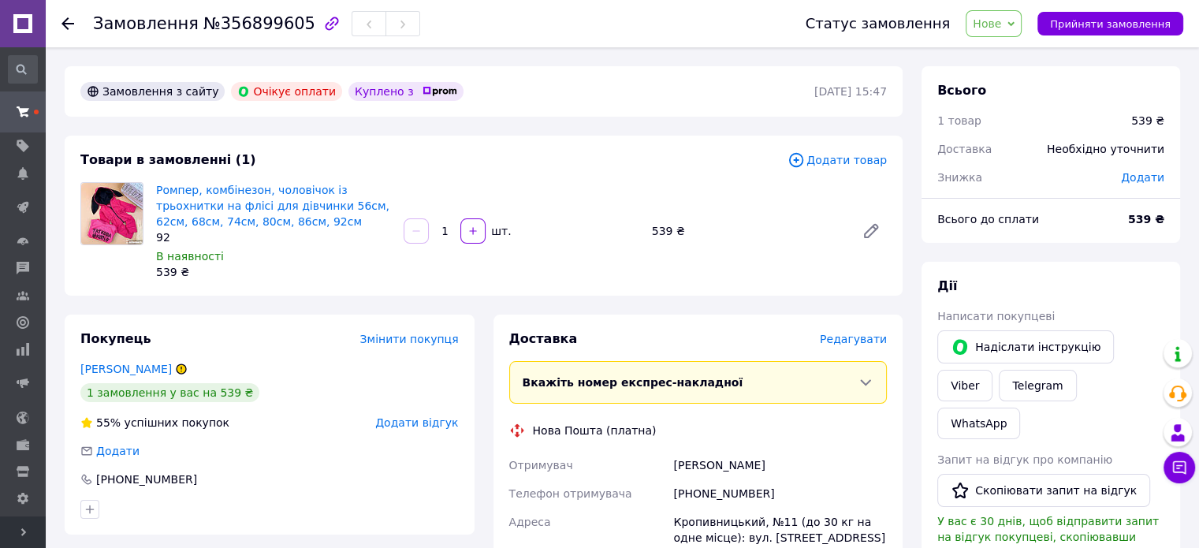
click at [210, 198] on span "Ромпер, комбінезон, чоловічок із трьохнитки на флісі для дівчинки 56см, 62см, 6…" at bounding box center [273, 205] width 235 height 47
click at [211, 214] on link "Ромпер, комбінезон, чоловічок із трьохнитки на флісі для дівчинки 56см, 62см, 6…" at bounding box center [272, 206] width 233 height 44
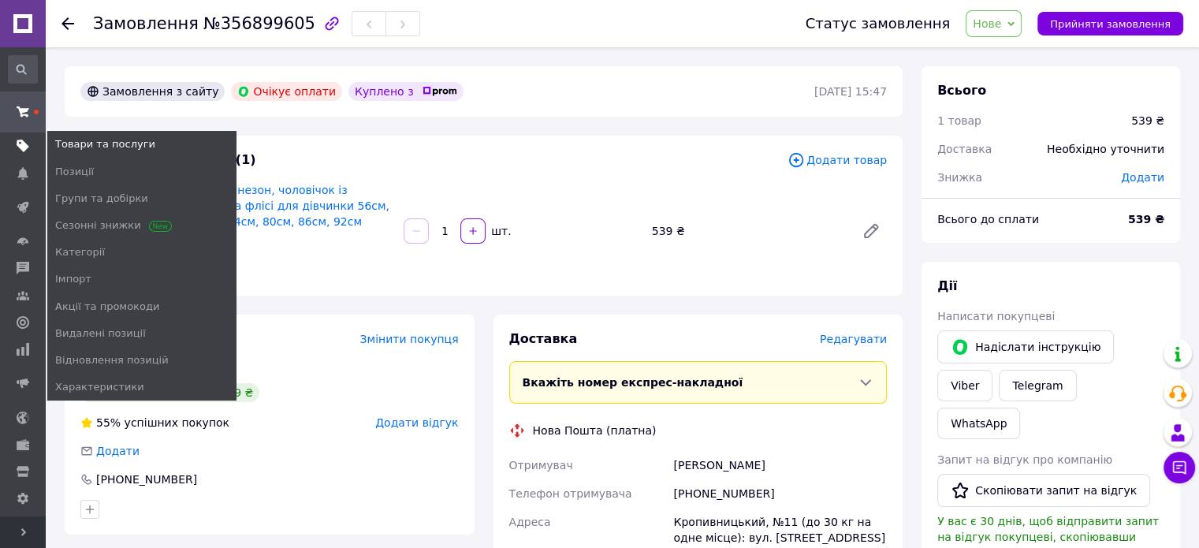
click at [25, 147] on use at bounding box center [23, 146] width 13 height 13
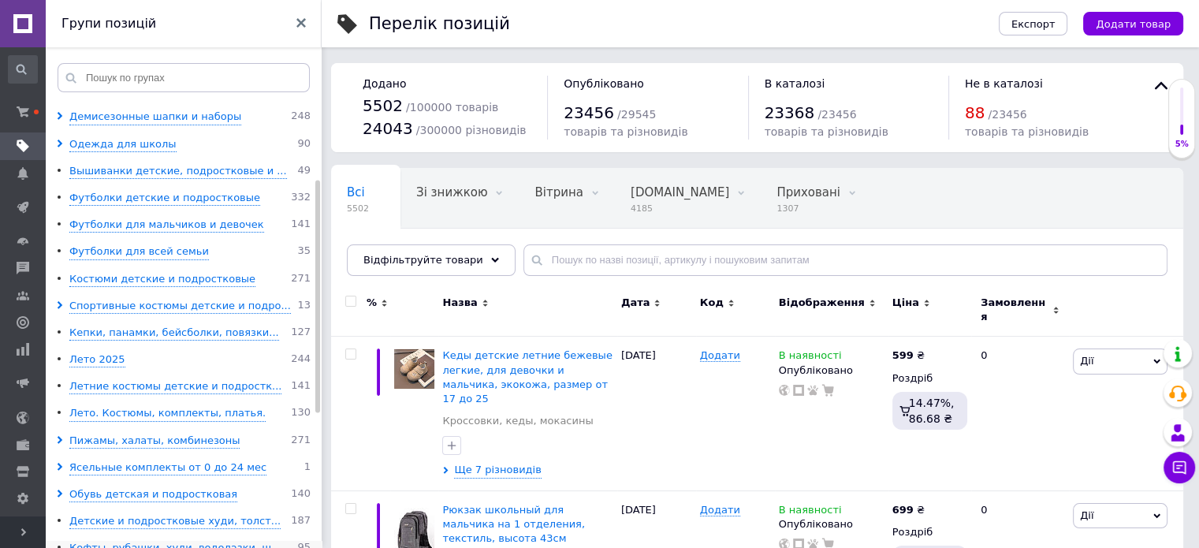
scroll to position [236, 0]
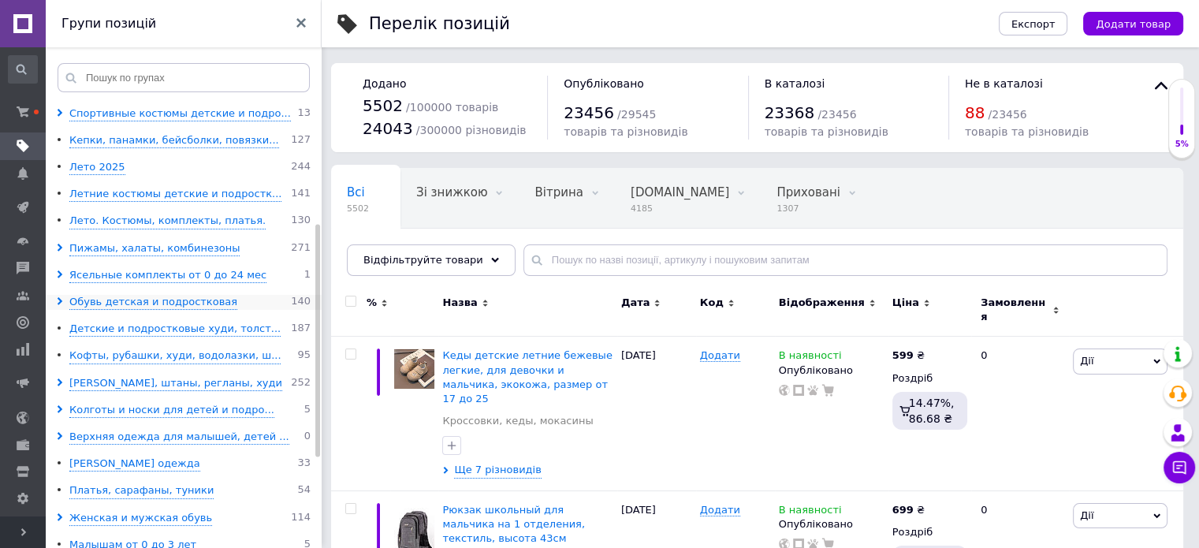
click at [58, 299] on icon at bounding box center [60, 301] width 8 height 8
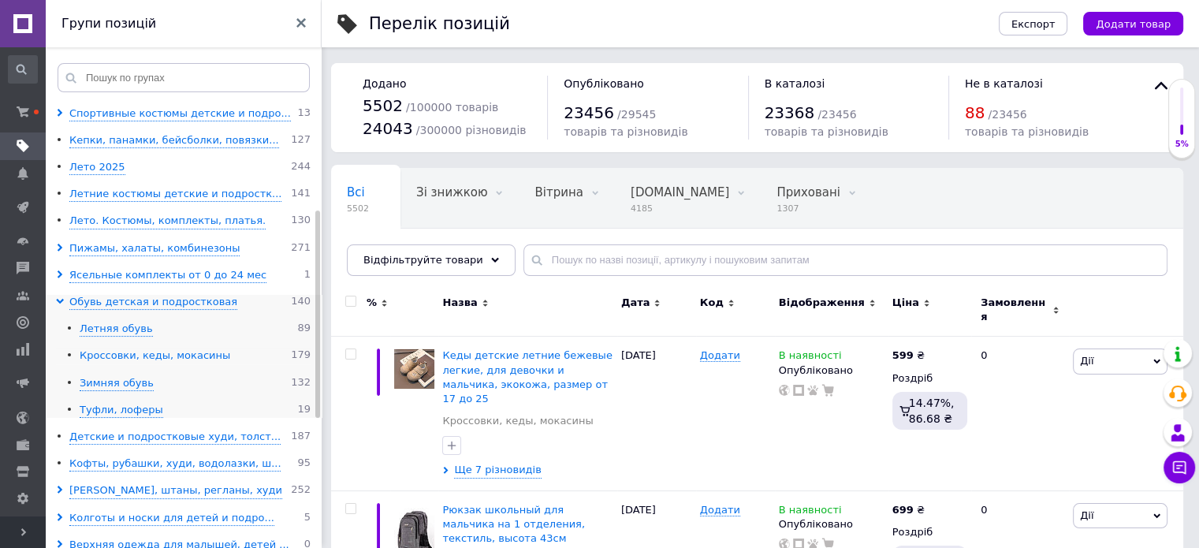
click at [106, 357] on div "Кроссовки, кеды, мокасины" at bounding box center [155, 355] width 151 height 15
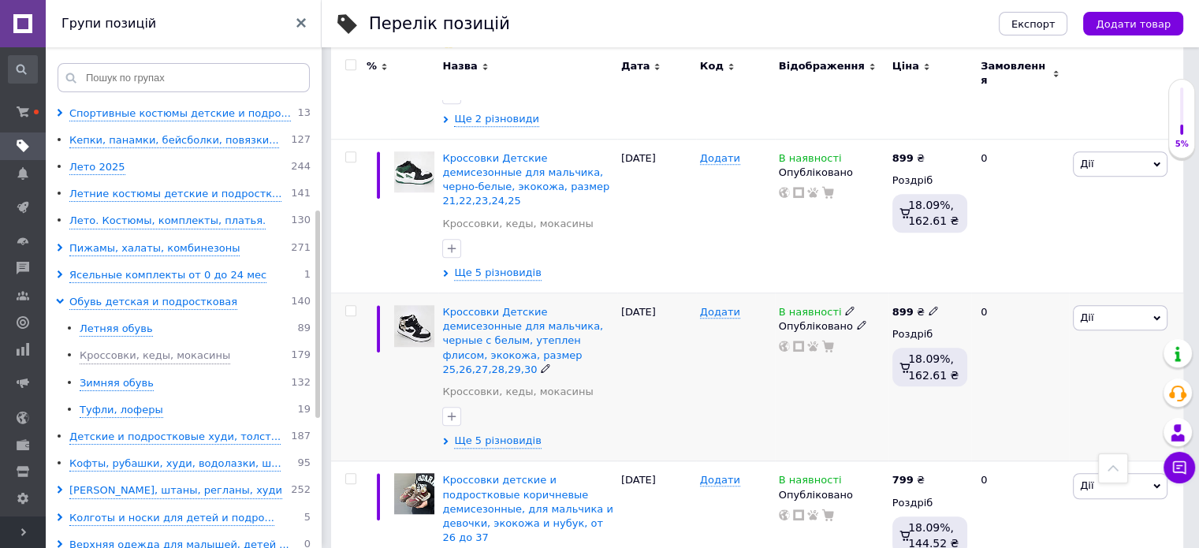
scroll to position [1103, 0]
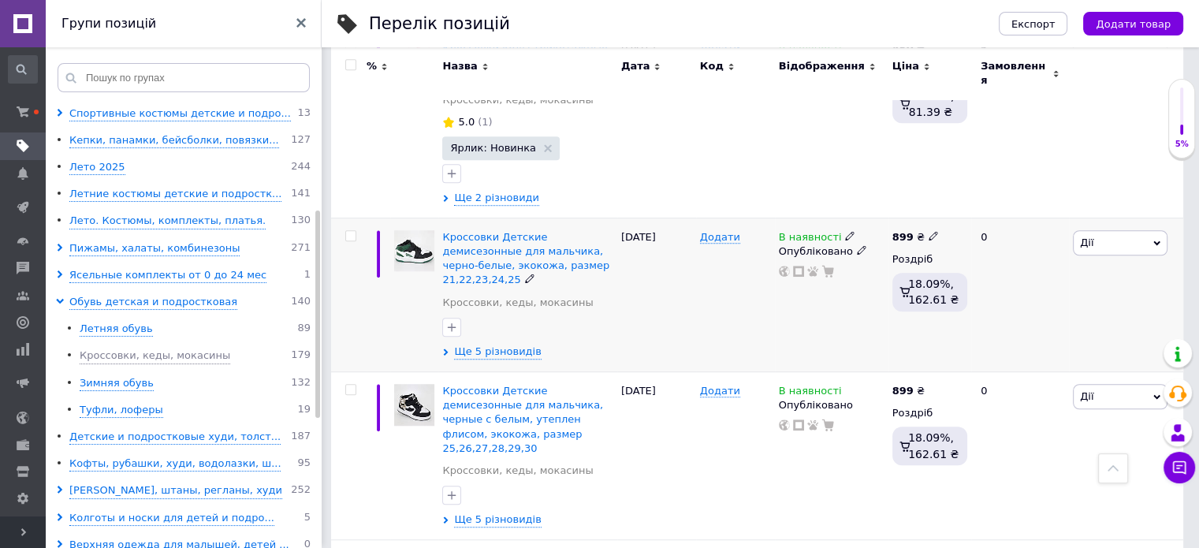
click at [1157, 240] on icon at bounding box center [1156, 243] width 7 height 7
click at [1018, 306] on li "Копіювати" at bounding box center [1061, 317] width 209 height 22
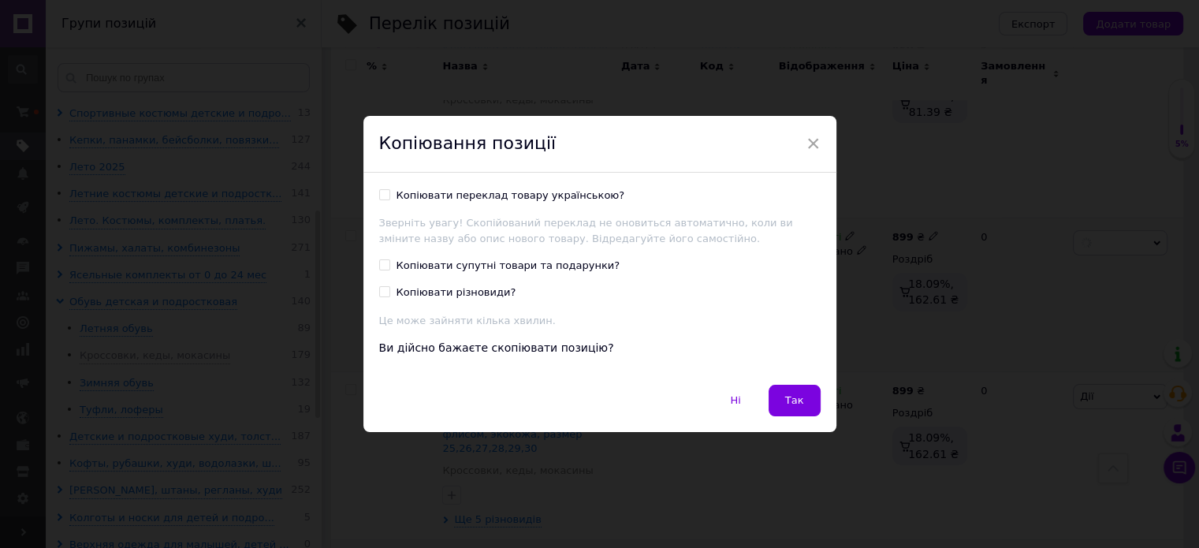
scroll to position [1039, 0]
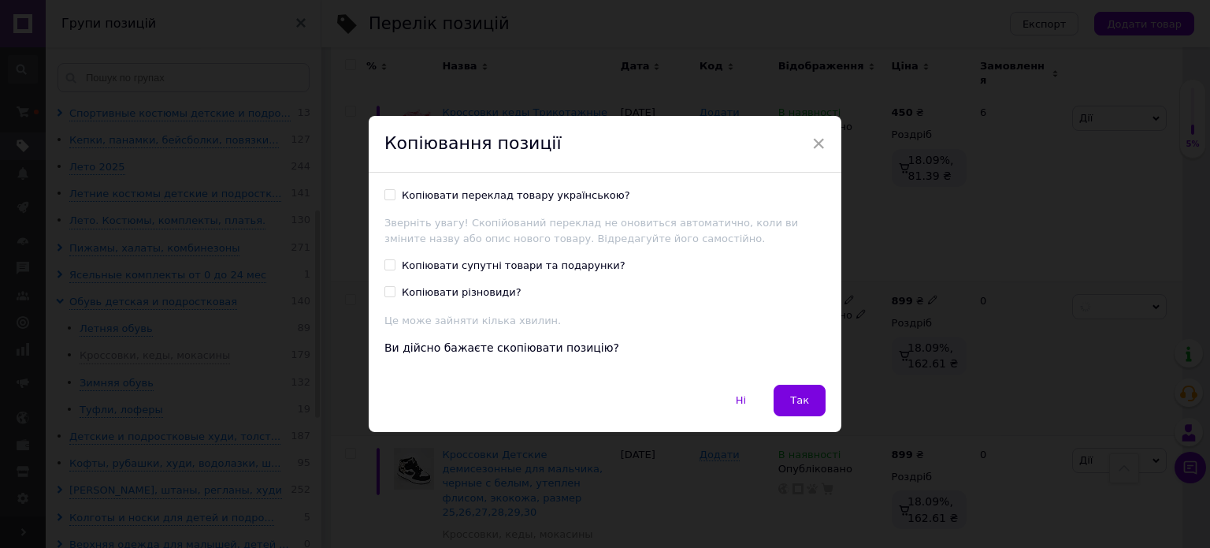
click at [536, 195] on div "Копіювати переклад товару українською?" at bounding box center [516, 195] width 229 height 14
click at [395, 195] on input "Копіювати переклад товару українською?" at bounding box center [390, 194] width 10 height 10
checkbox input "true"
click at [803, 403] on span "Так" at bounding box center [799, 400] width 19 height 12
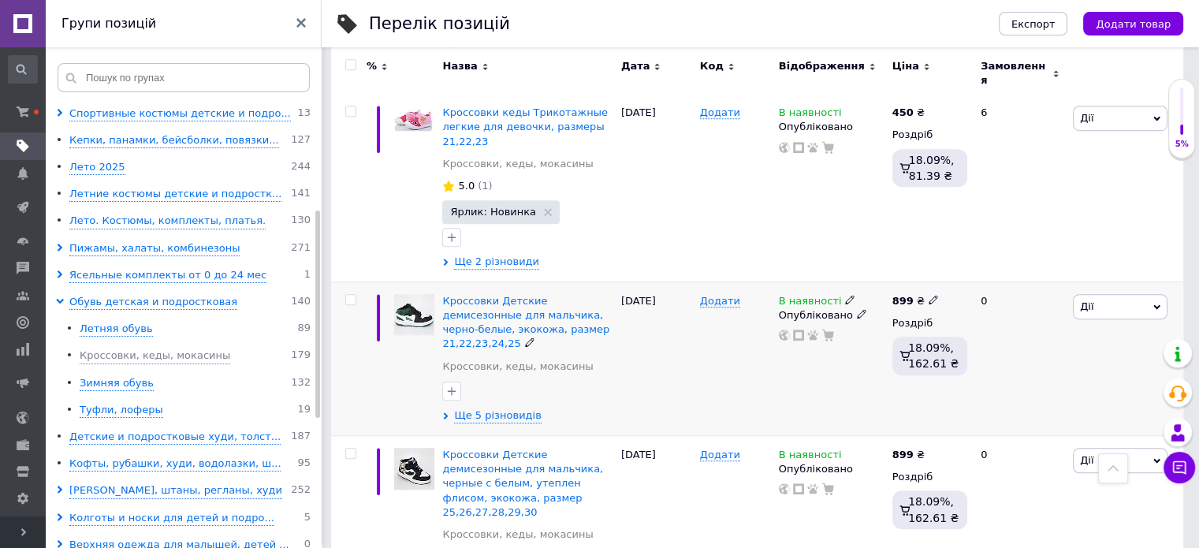
scroll to position [0, 66]
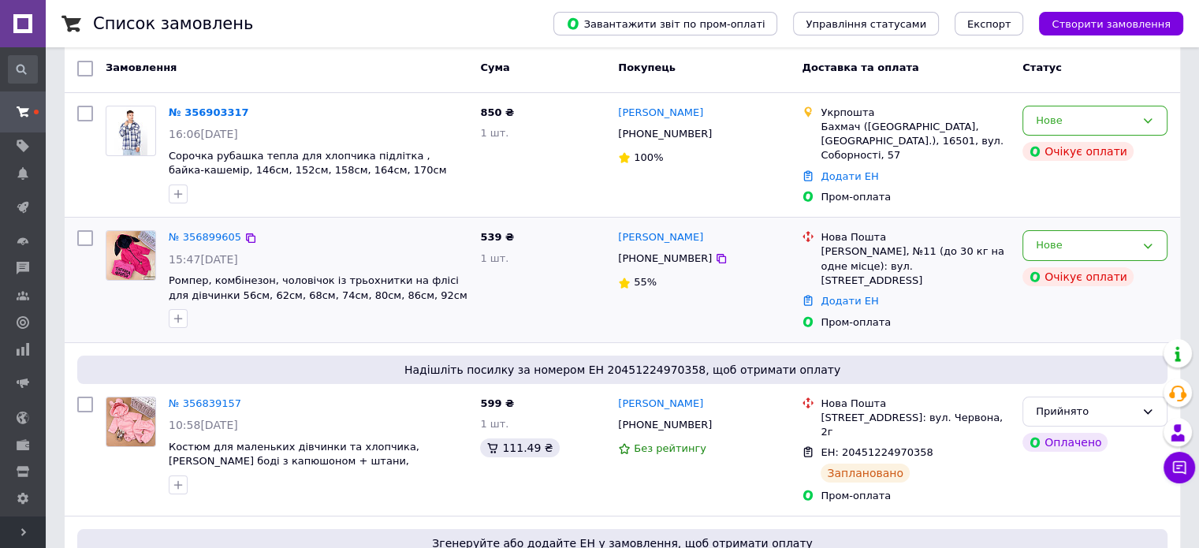
scroll to position [79, 0]
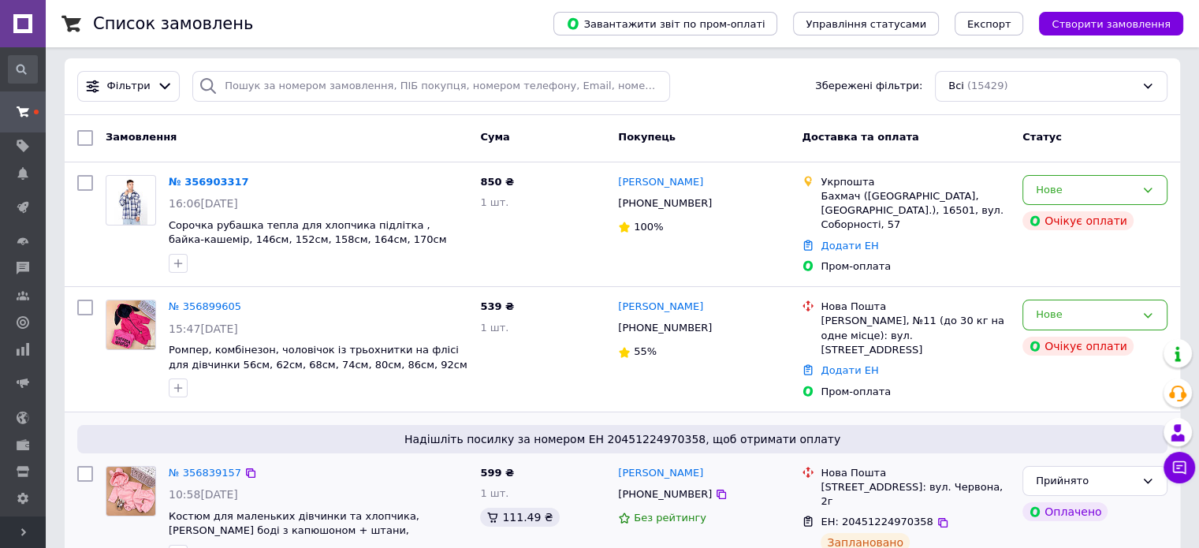
scroll to position [236, 0]
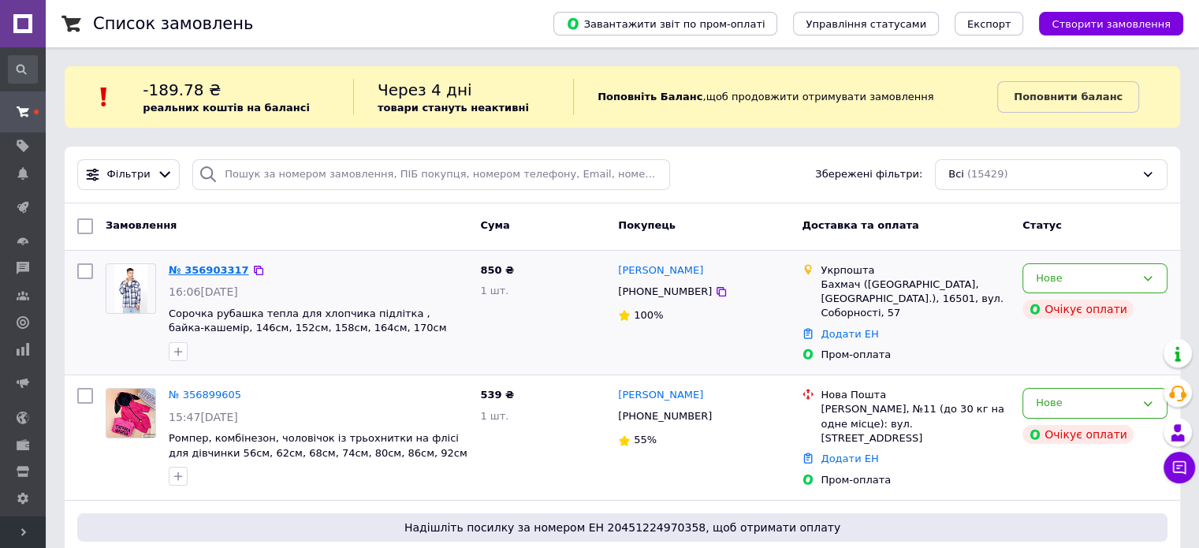
click at [195, 264] on link "№ 356903317" at bounding box center [209, 270] width 80 height 12
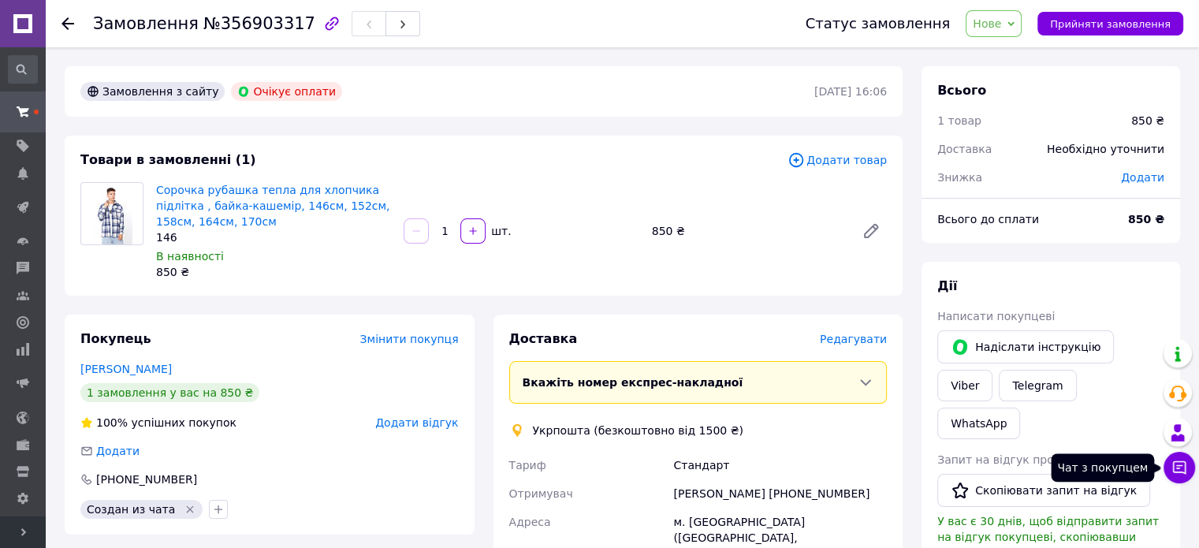
click at [1173, 461] on icon at bounding box center [1179, 467] width 16 height 16
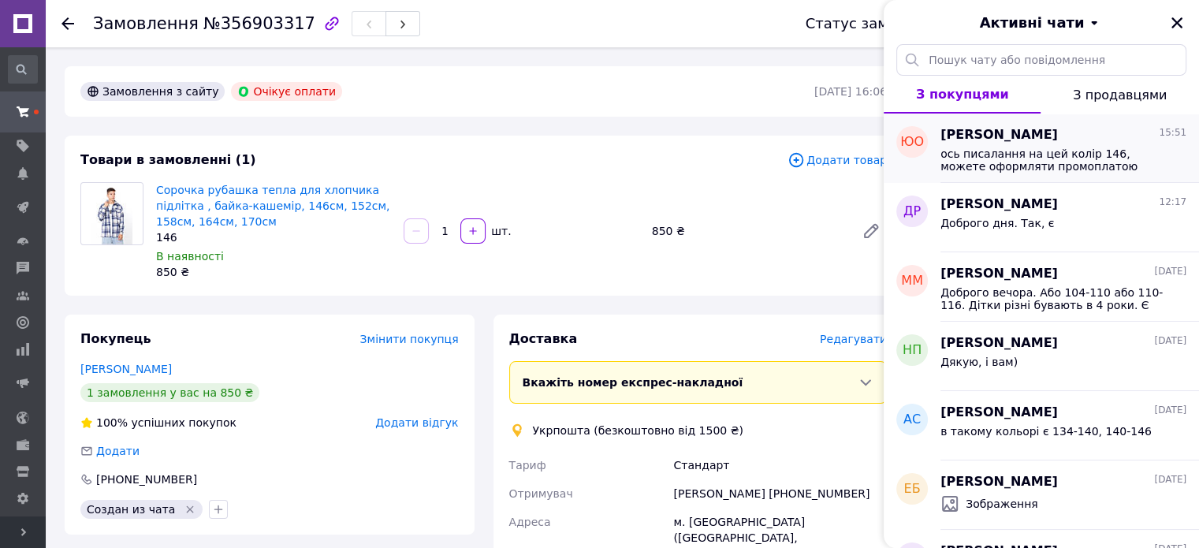
click at [970, 157] on span "ось писалання на цей колір 146, можете оформляти промоплатою" at bounding box center [1052, 159] width 224 height 25
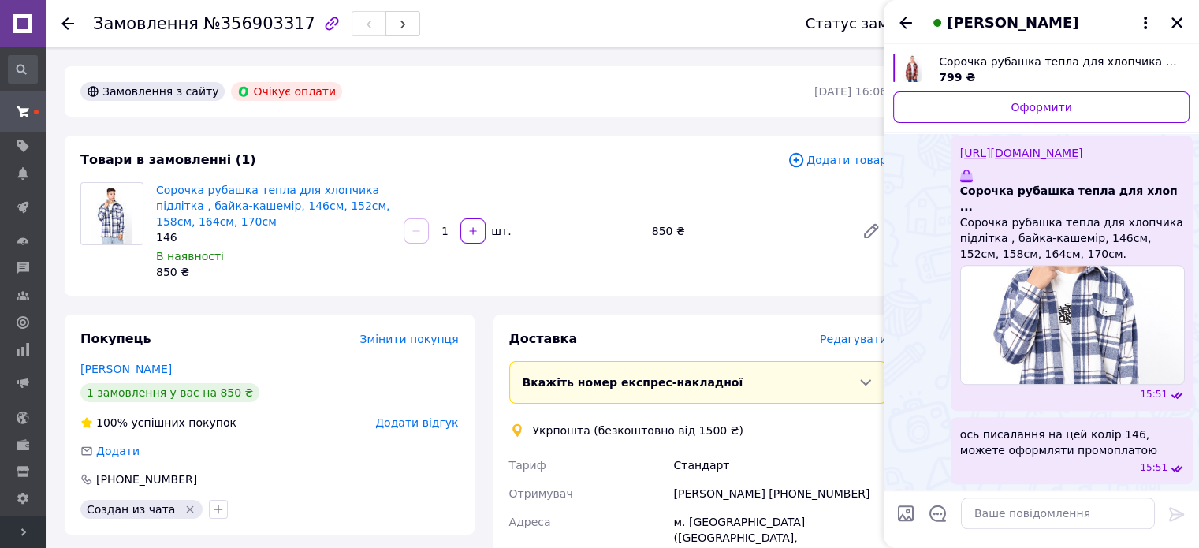
scroll to position [1756, 0]
click at [1041, 512] on textarea at bounding box center [1058, 513] width 194 height 32
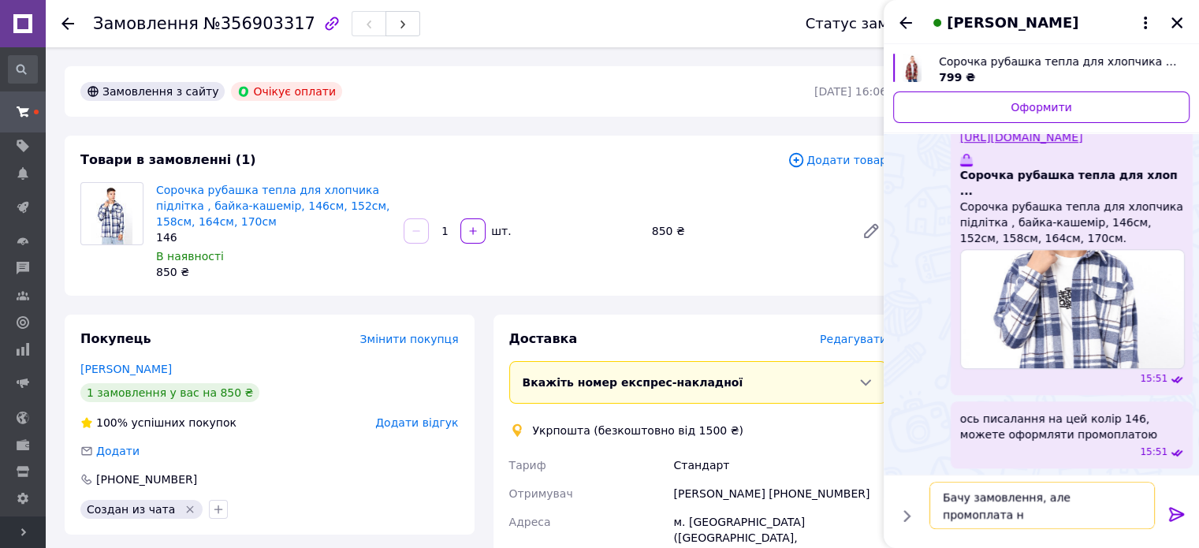
scroll to position [0, 0]
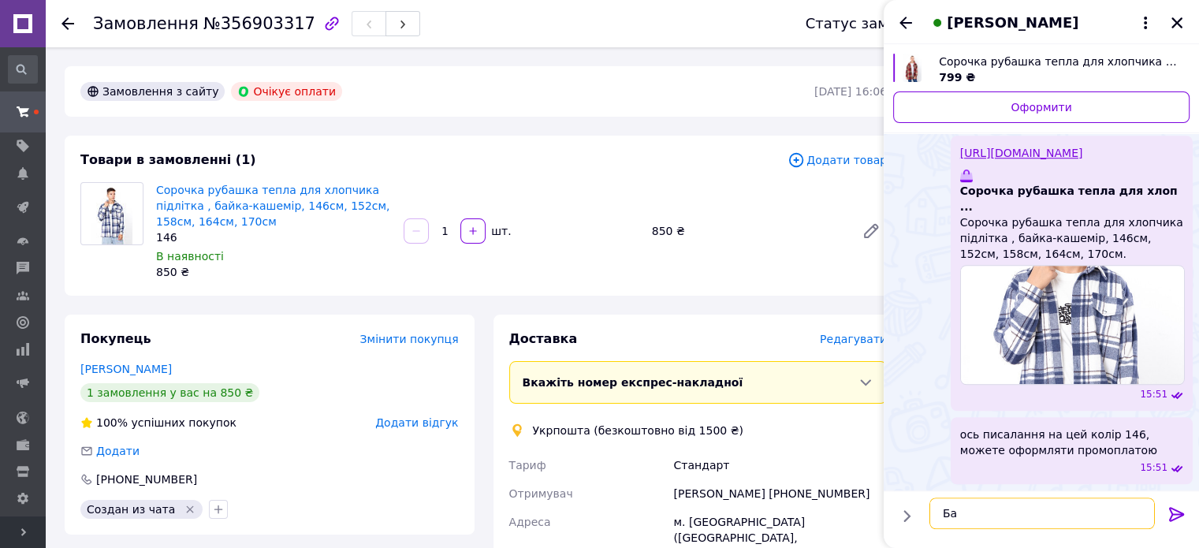
type textarea "Б"
click at [897, 14] on icon "Назад" at bounding box center [905, 22] width 19 height 19
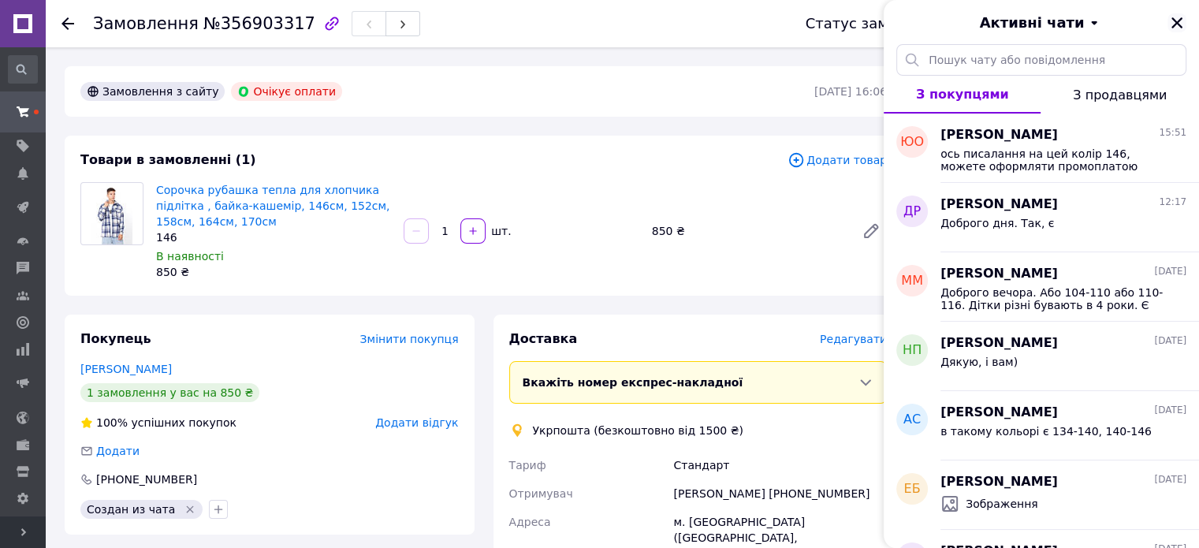
click at [1182, 22] on icon "Закрити" at bounding box center [1176, 23] width 14 height 14
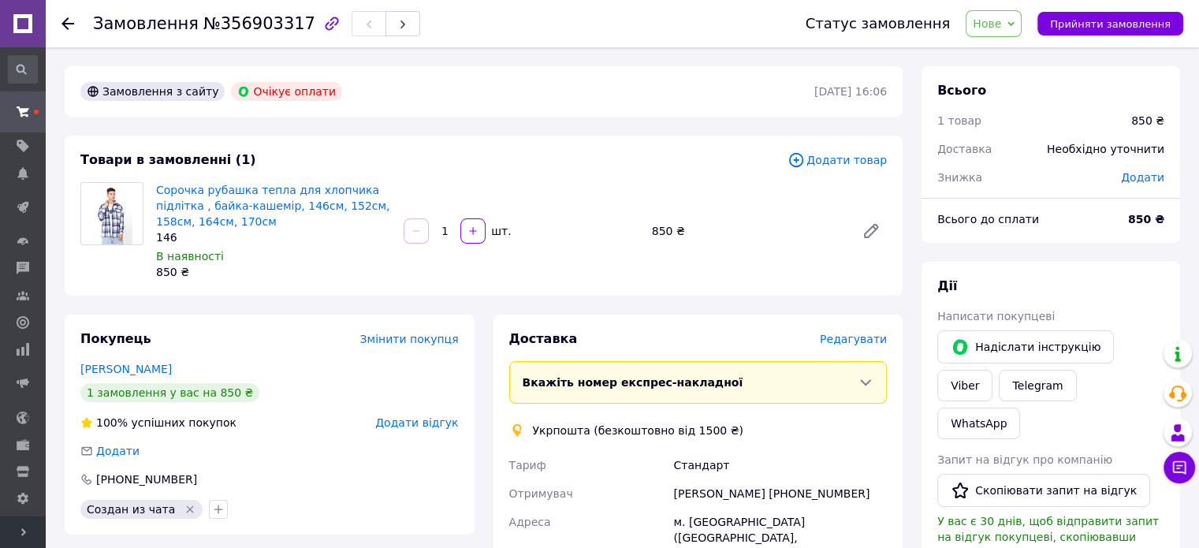
click at [65, 20] on use at bounding box center [67, 23] width 13 height 13
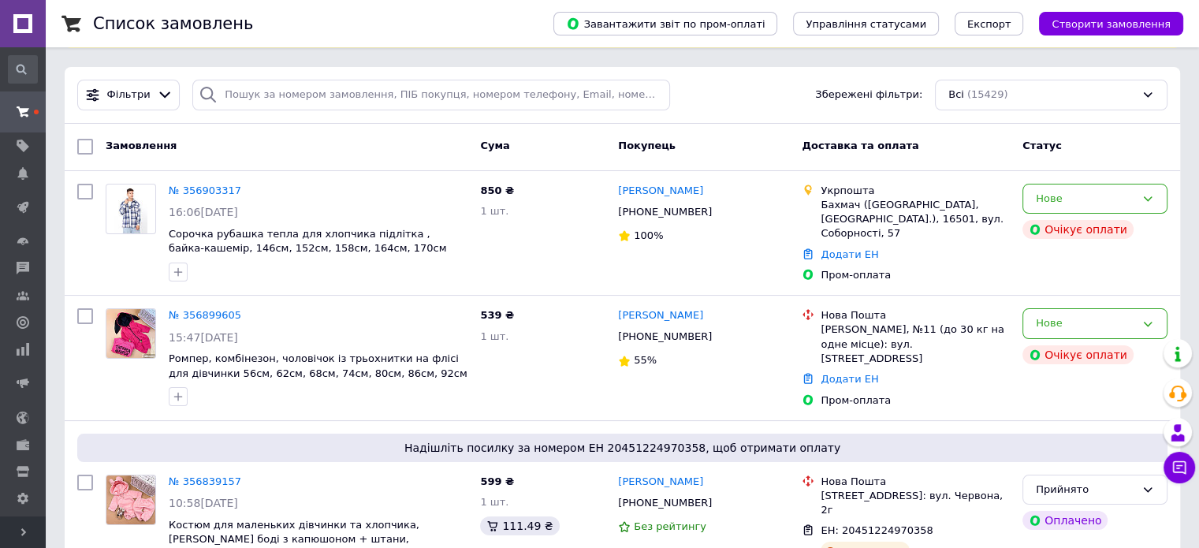
scroll to position [158, 0]
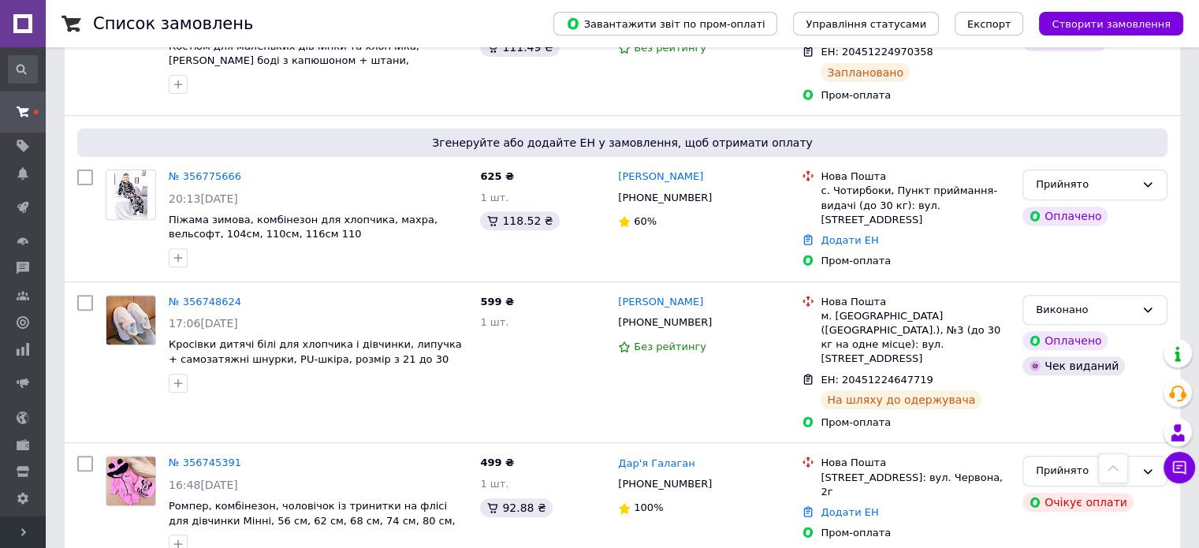
scroll to position [473, 0]
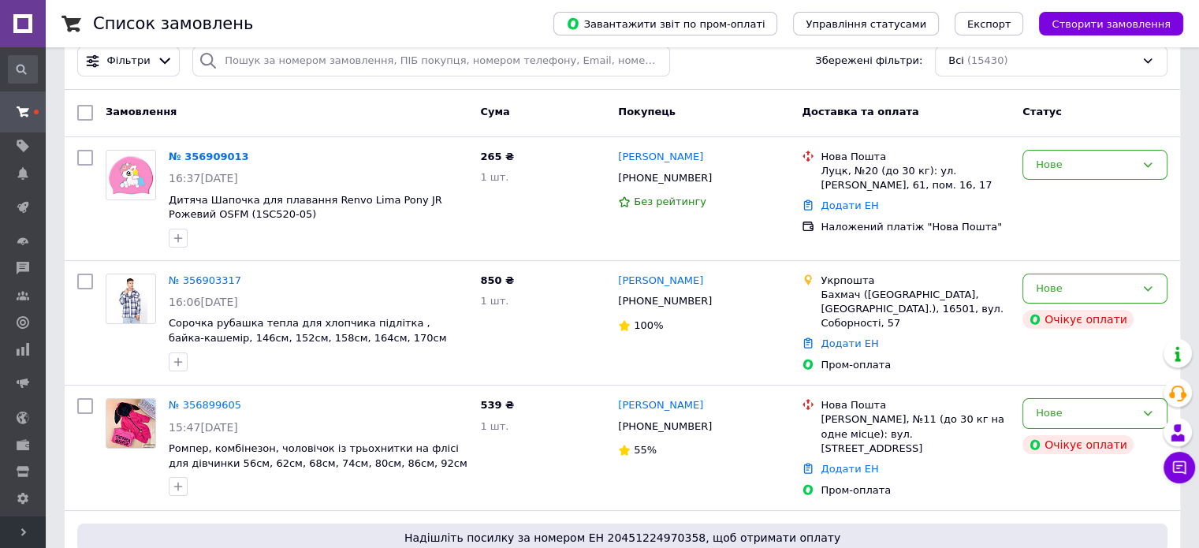
scroll to position [79, 0]
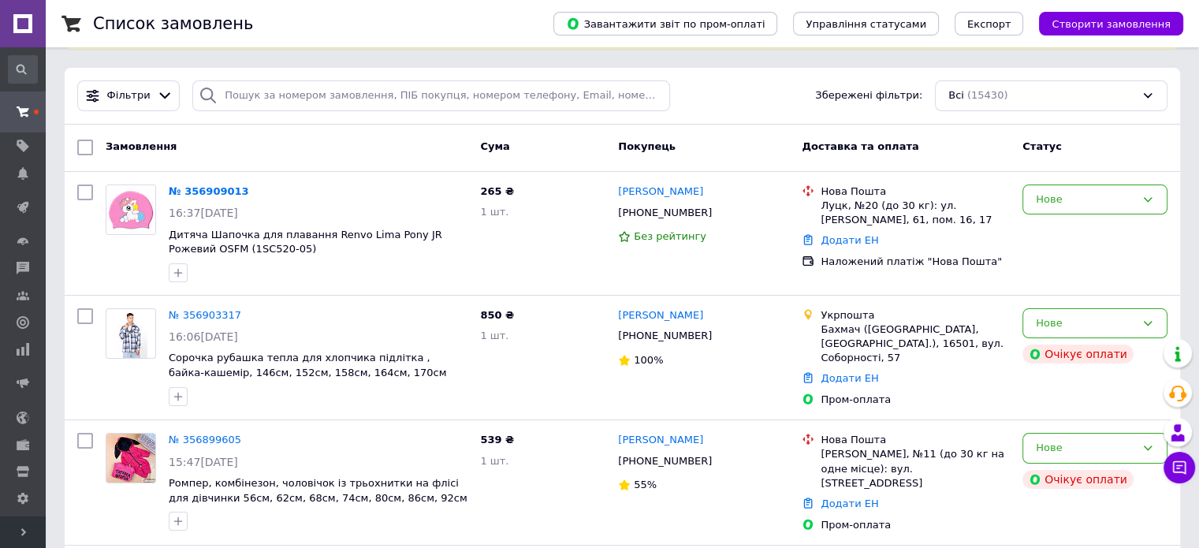
click at [1186, 477] on button "Чат з покупцем" at bounding box center [1179, 468] width 32 height 32
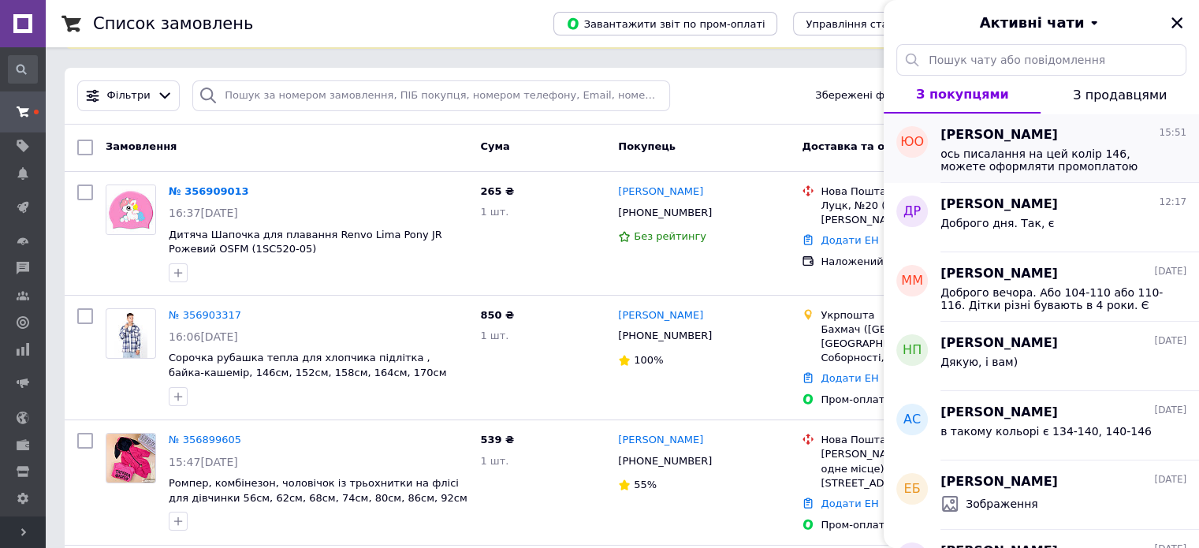
click at [1013, 164] on span "ось писалання на цей колір 146, можете оформляти промоплатою" at bounding box center [1052, 159] width 224 height 25
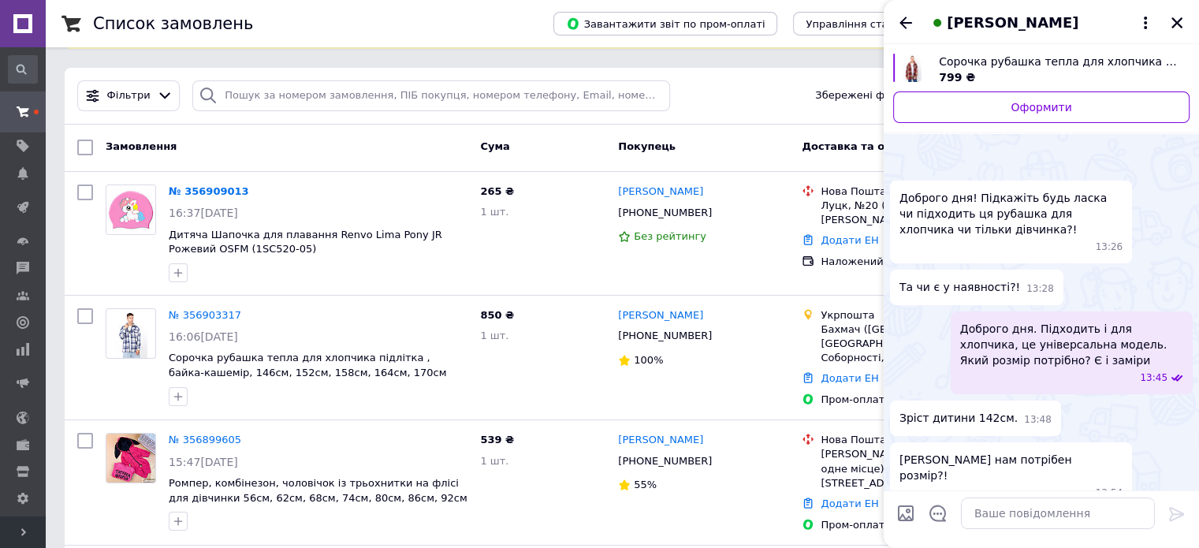
scroll to position [1759, 0]
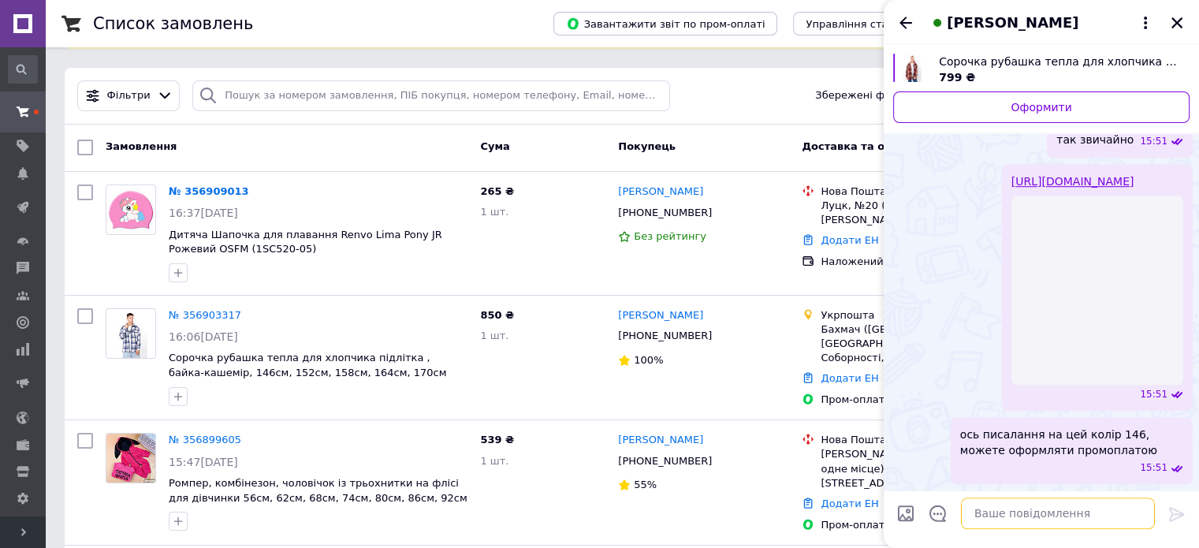
click at [1039, 505] on textarea at bounding box center [1058, 513] width 194 height 32
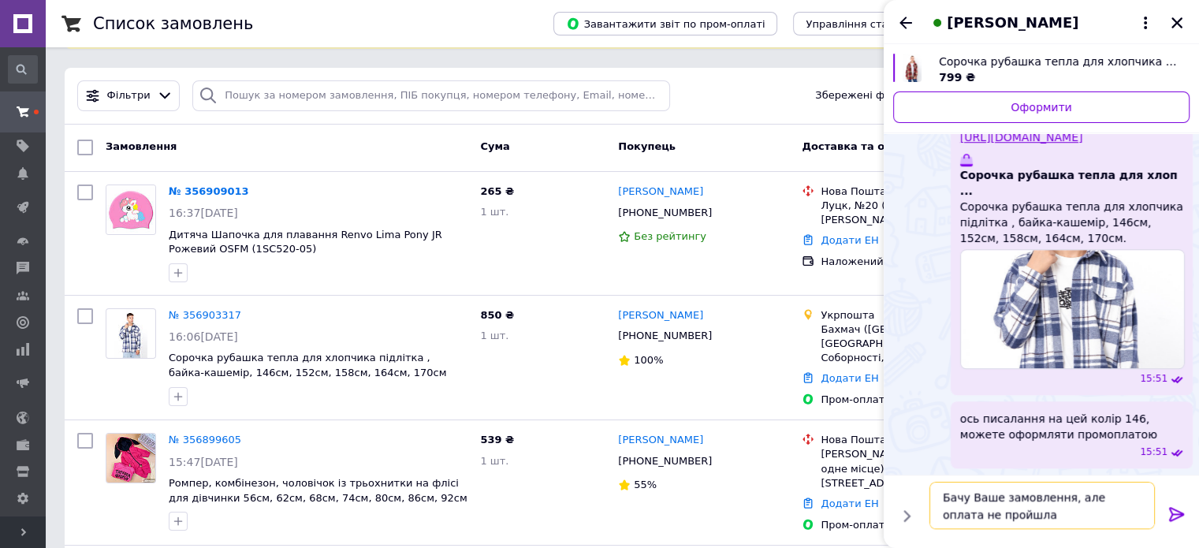
click at [1087, 503] on textarea "Бачу Ваше замовлення, але оплата не пройшла" at bounding box center [1041, 504] width 225 height 47
type textarea "Бачу Ваше замовлення, але промоплата не пройшла"
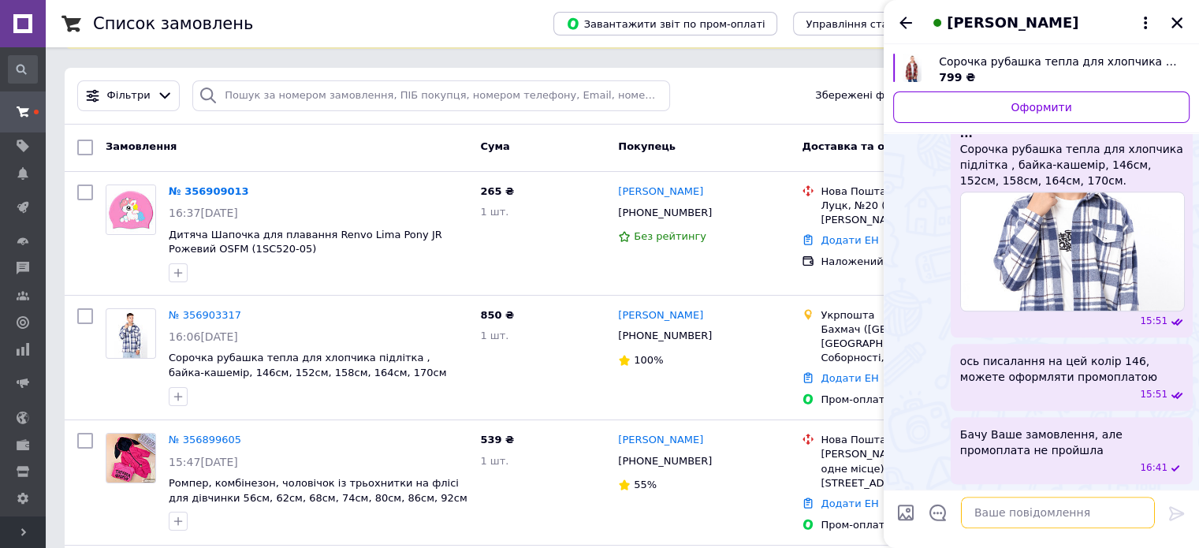
scroll to position [1829, 0]
click at [901, 26] on icon "Назад" at bounding box center [905, 22] width 19 height 19
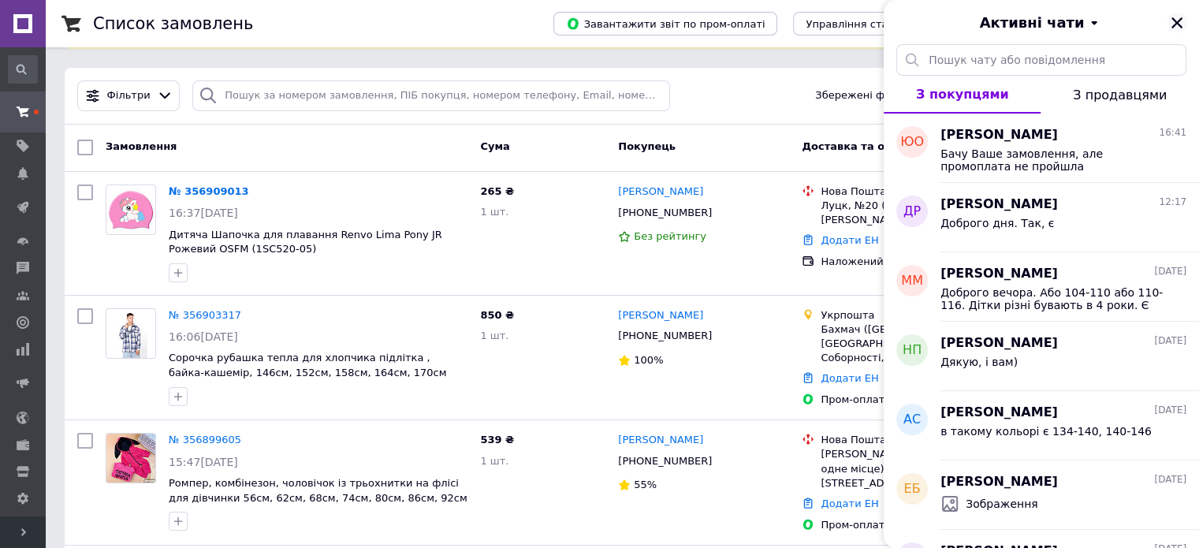
click at [1176, 20] on icon "Закрити" at bounding box center [1176, 23] width 14 height 14
